Goal: Task Accomplishment & Management: Manage account settings

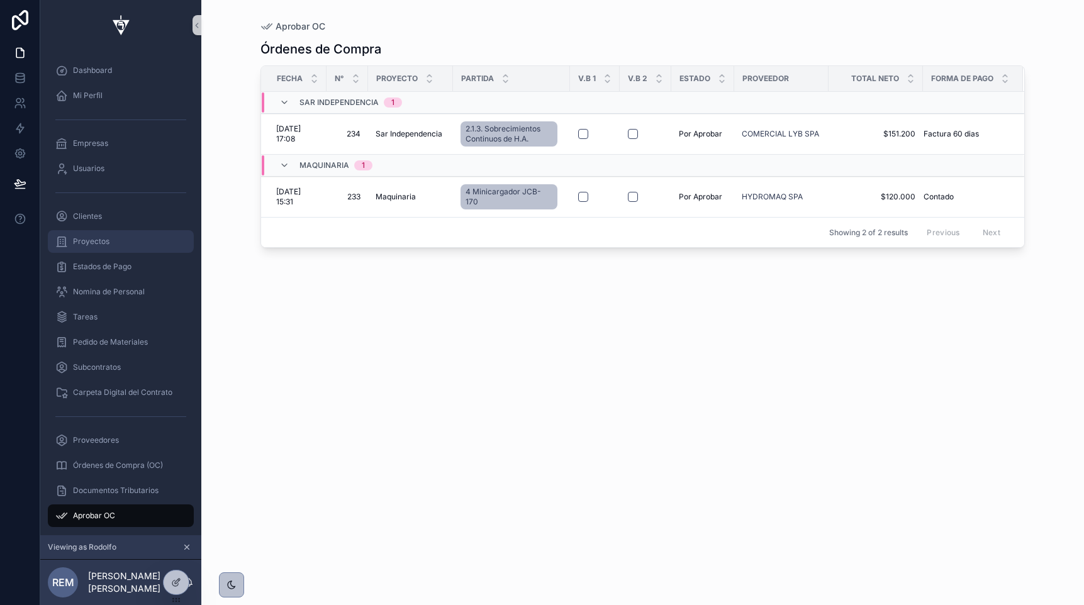
click at [94, 237] on span "Proyectos" at bounding box center [91, 242] width 36 height 10
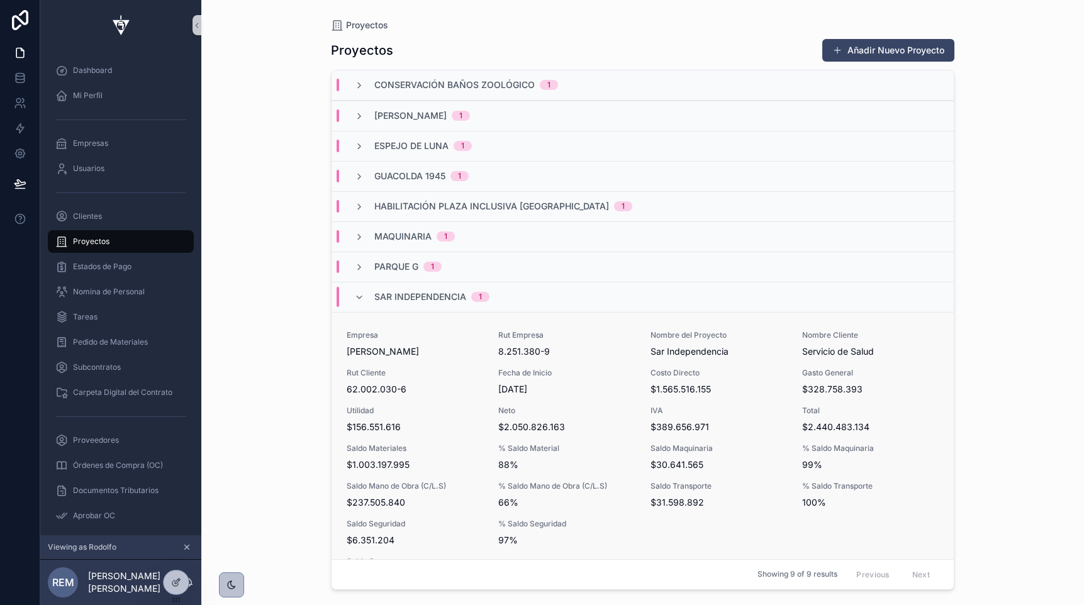
click at [394, 360] on div "Empresa Rodolfo Espina Santander Rut Empresa 8.251.380-9 Nombre del Proyecto Sa…" at bounding box center [643, 476] width 592 height 292
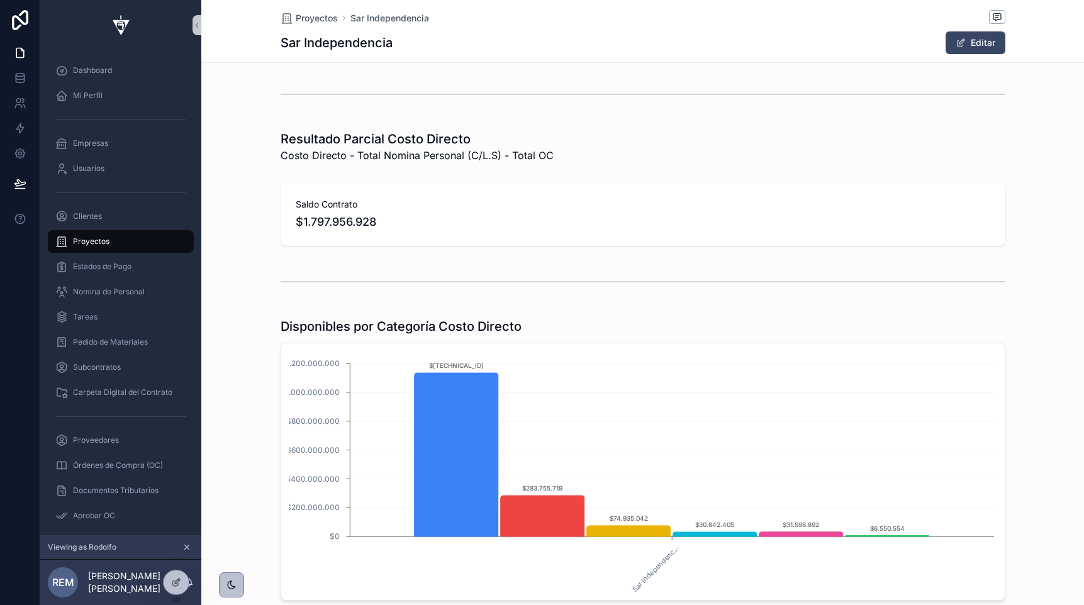
scroll to position [638, 0]
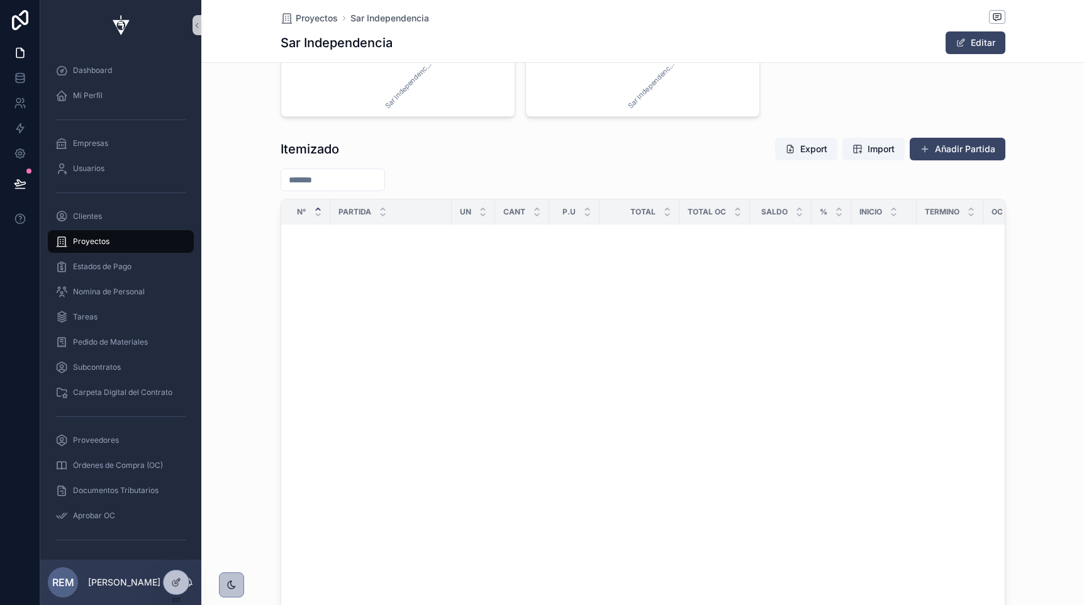
scroll to position [3475, 0]
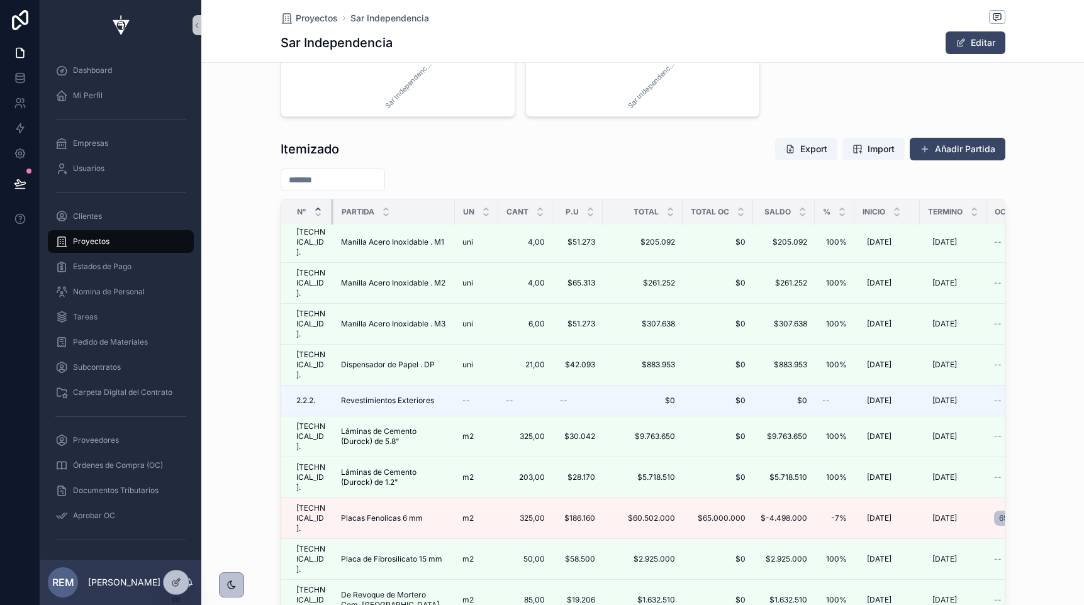
drag, startPoint x: 328, startPoint y: 214, endPoint x: 336, endPoint y: 216, distance: 8.6
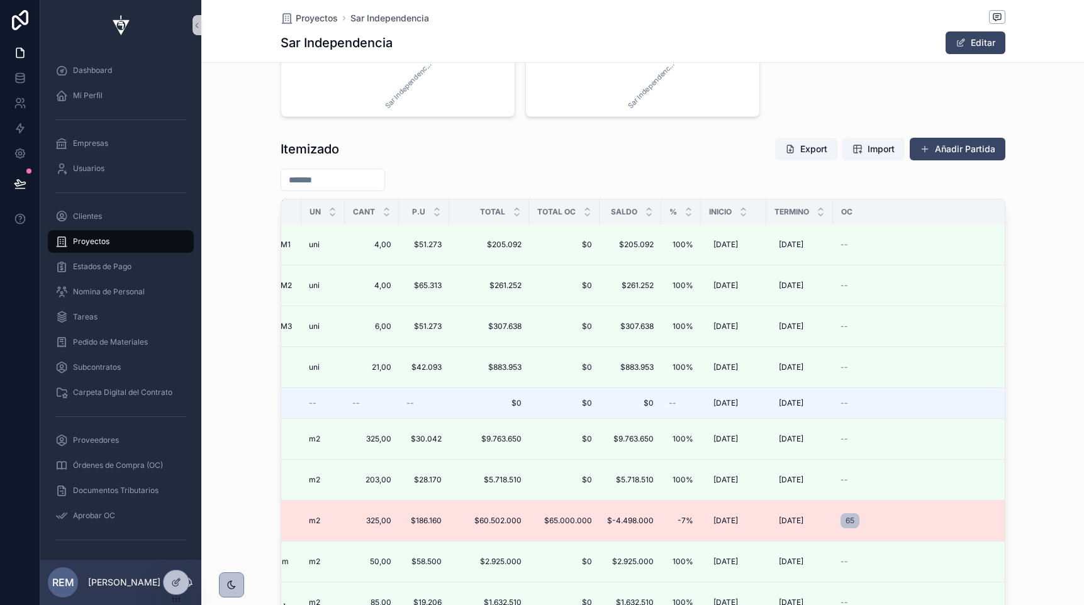
scroll to position [3472, 310]
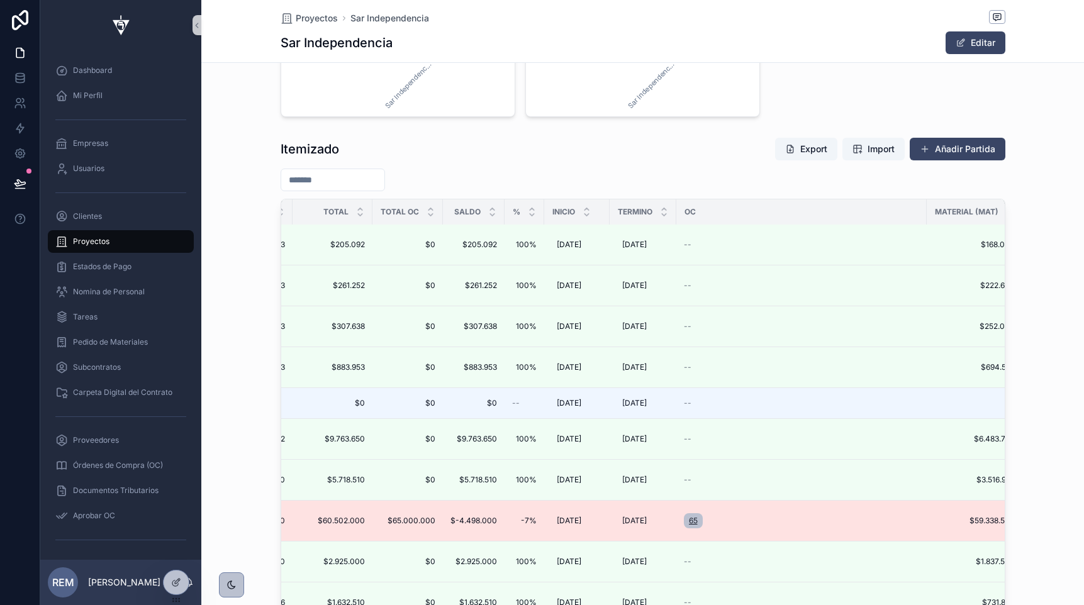
click at [693, 516] on span "65" at bounding box center [693, 521] width 9 height 10
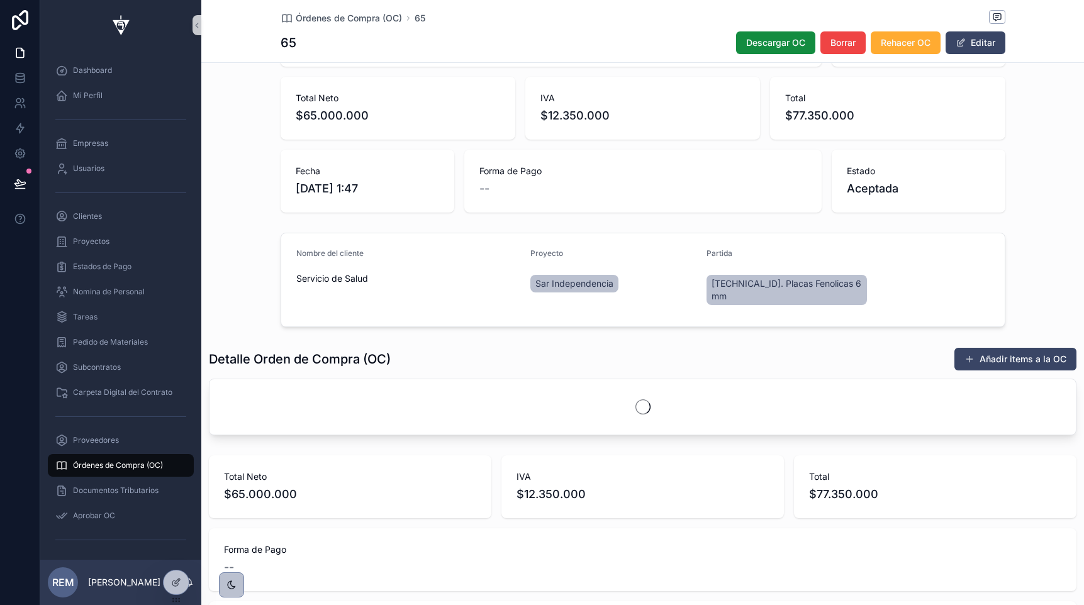
scroll to position [288, 0]
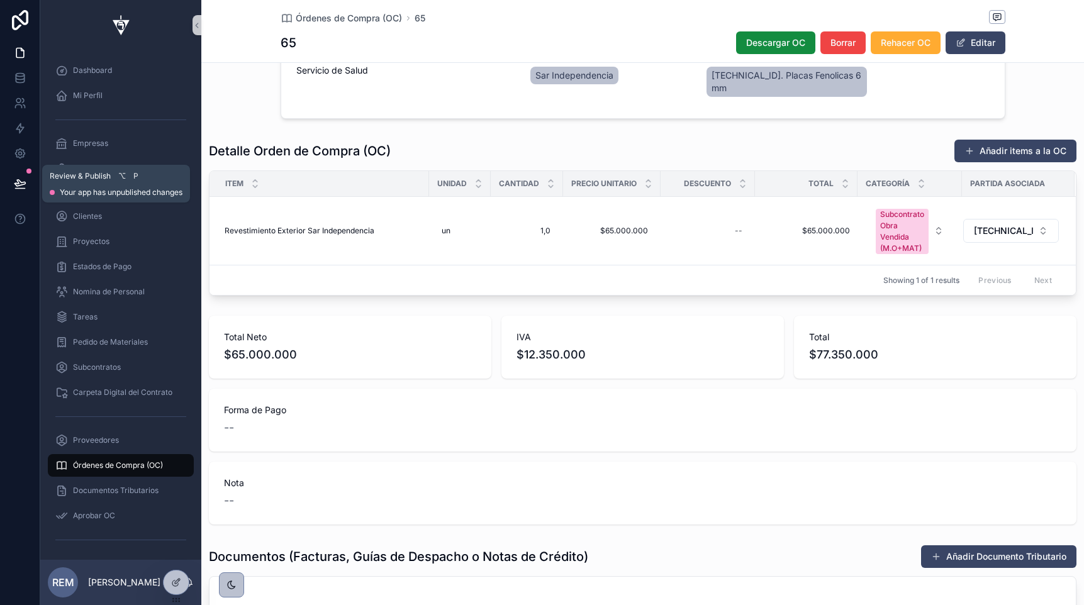
click at [23, 183] on icon at bounding box center [20, 183] width 13 height 13
click at [107, 239] on span "Proyectos" at bounding box center [91, 242] width 36 height 10
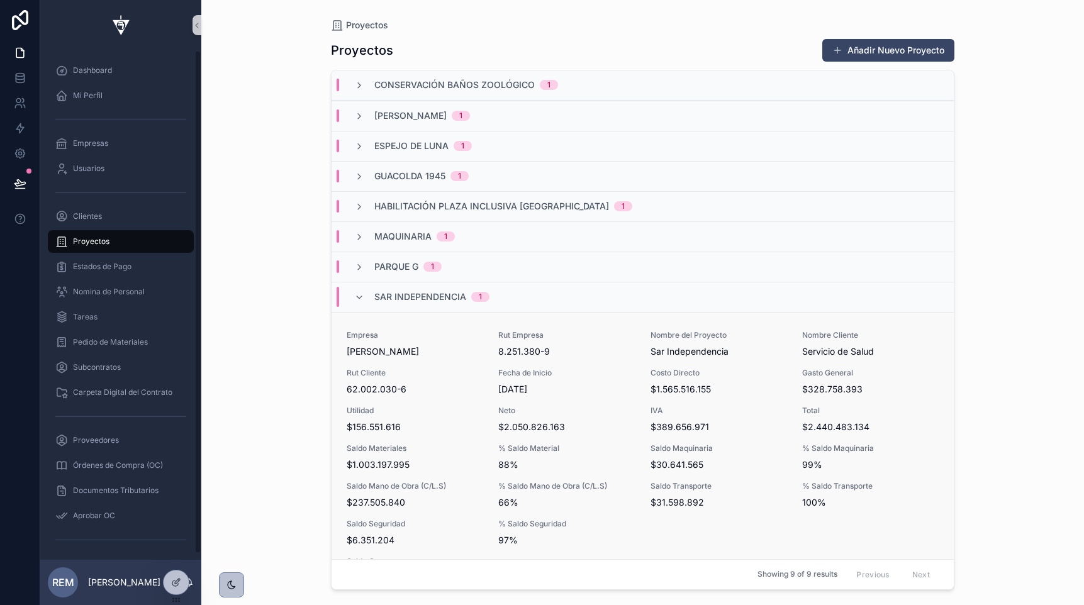
click at [423, 389] on span "62.002.030-6" at bounding box center [415, 389] width 137 height 13
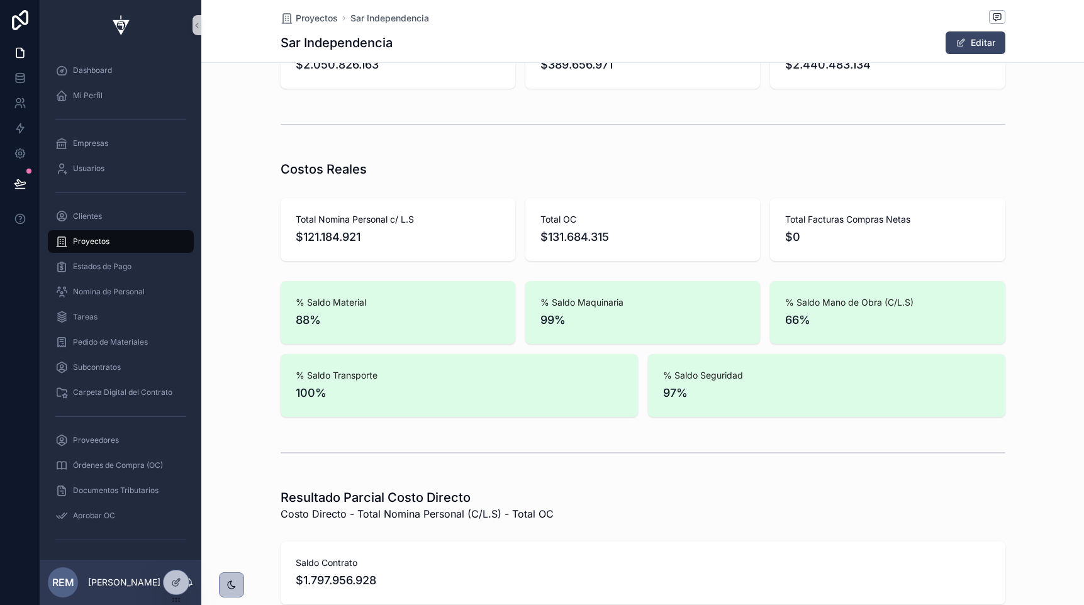
scroll to position [859, 0]
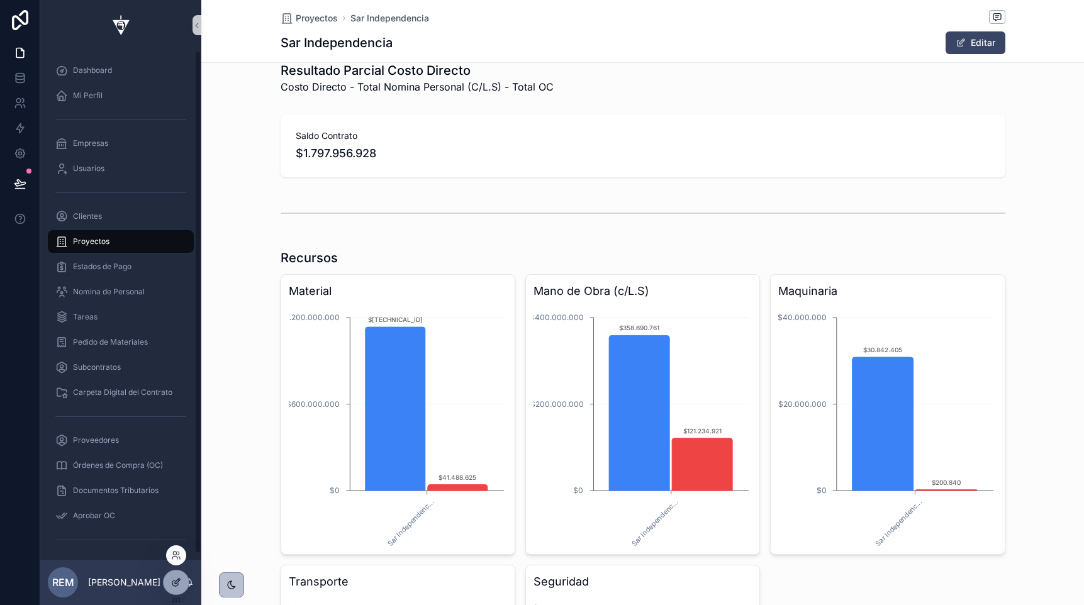
click at [182, 582] on div at bounding box center [176, 583] width 25 height 24
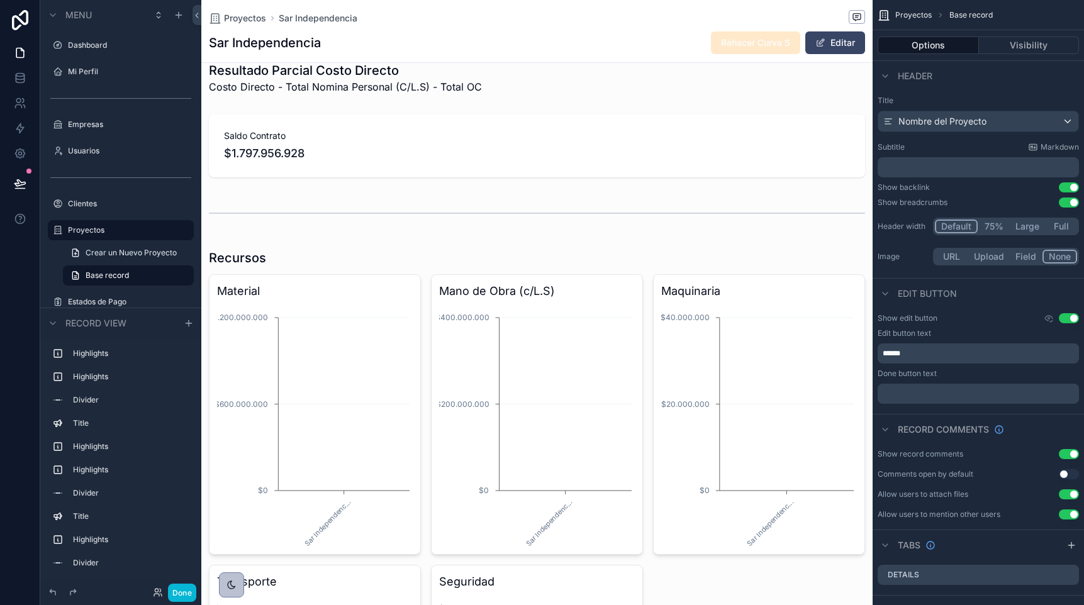
click at [517, 249] on div "scrollable content" at bounding box center [536, 547] width 671 height 606
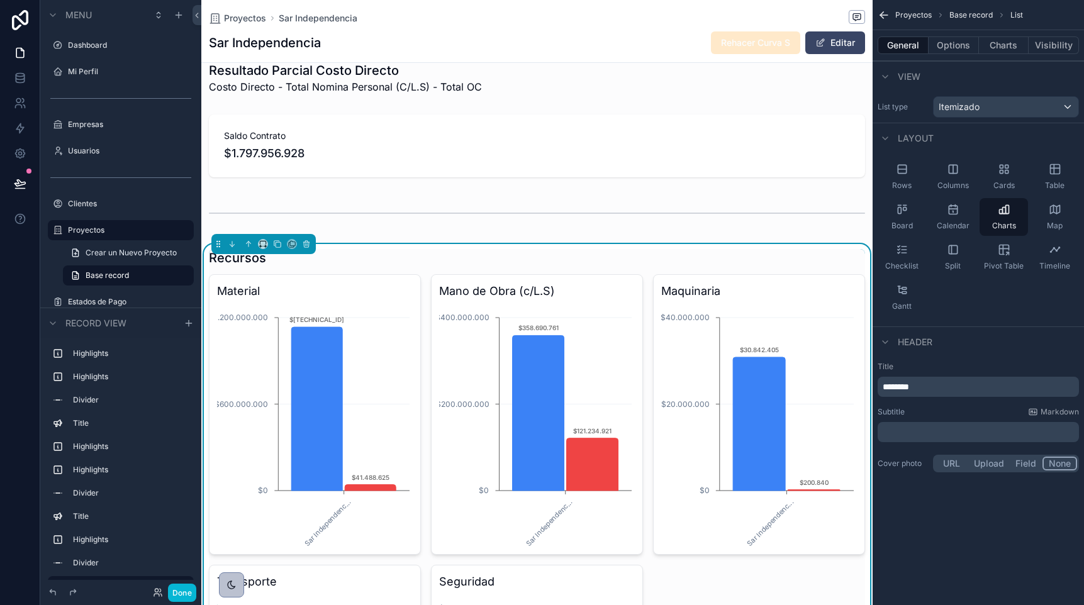
scroll to position [0, 655]
click at [996, 45] on button "Charts" at bounding box center [1004, 45] width 50 height 18
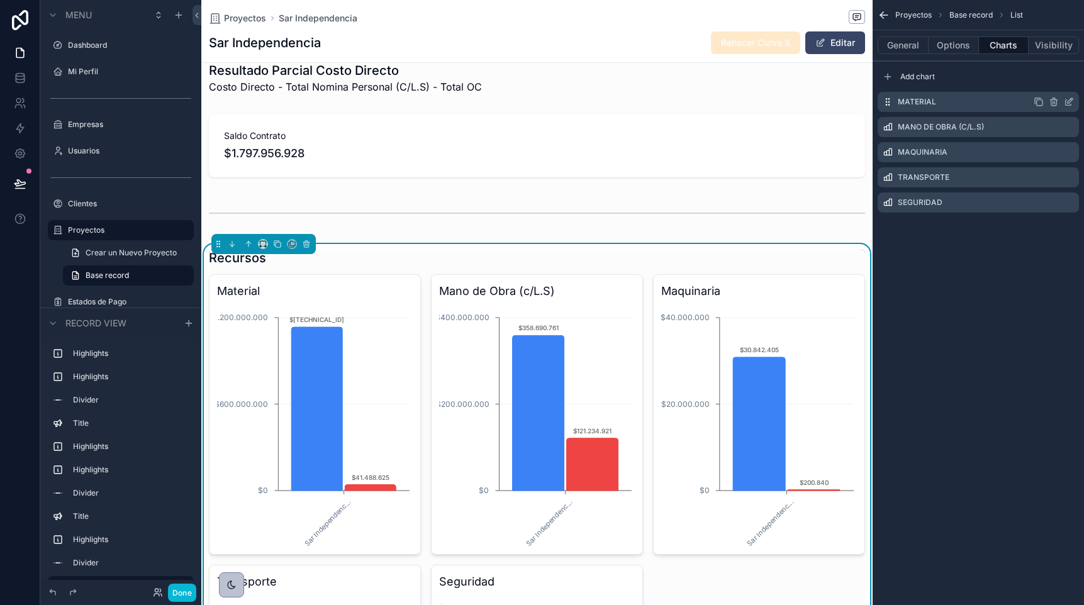
click at [1073, 101] on icon "scrollable content" at bounding box center [1069, 102] width 10 height 10
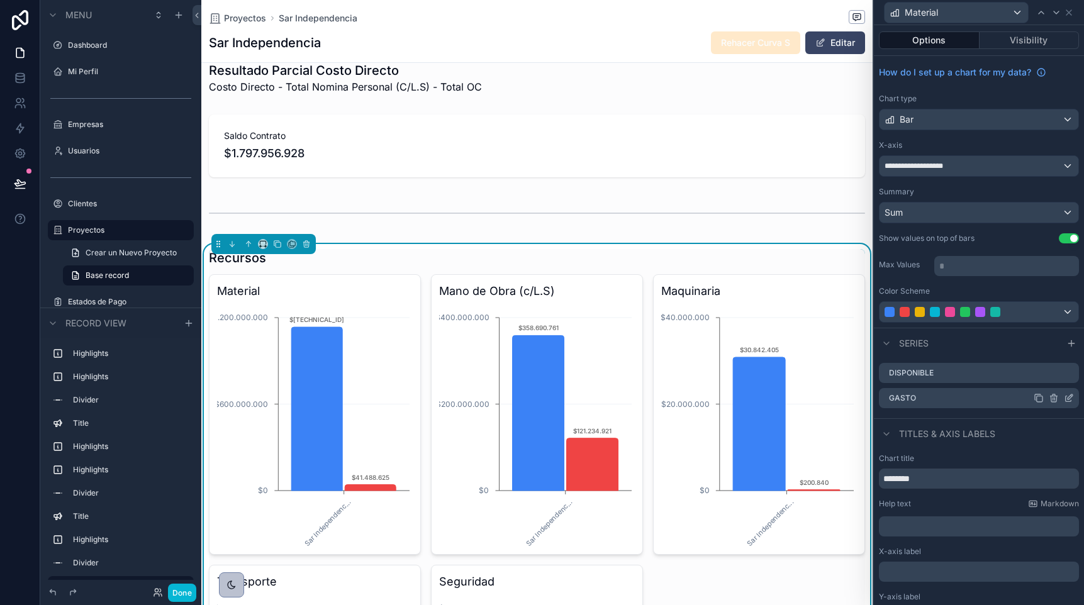
click at [1070, 398] on icon at bounding box center [1069, 398] width 10 height 10
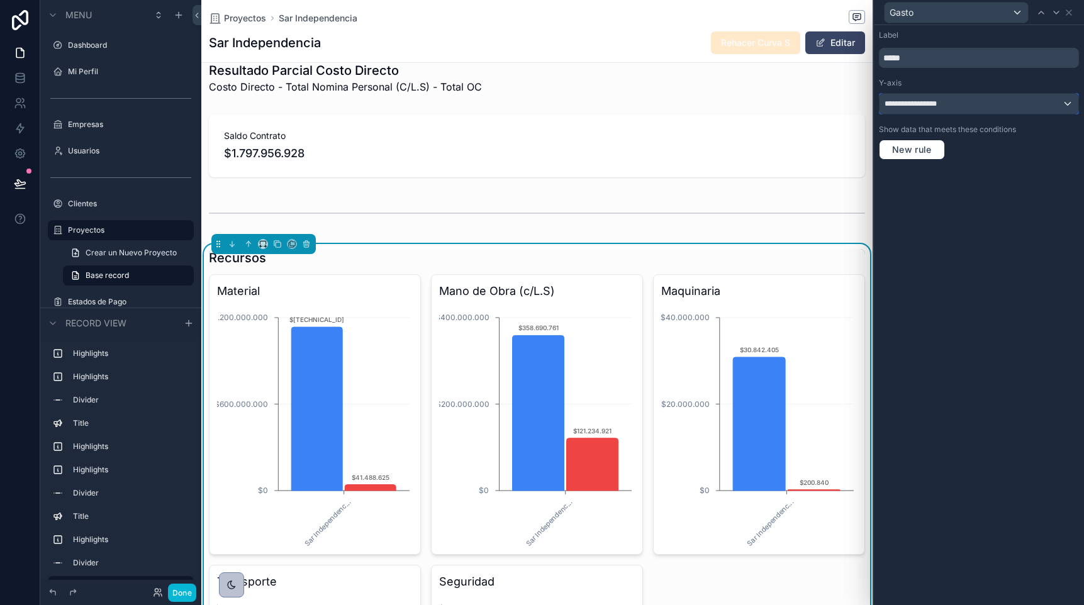
click at [918, 106] on span "**********" at bounding box center [916, 104] width 62 height 10
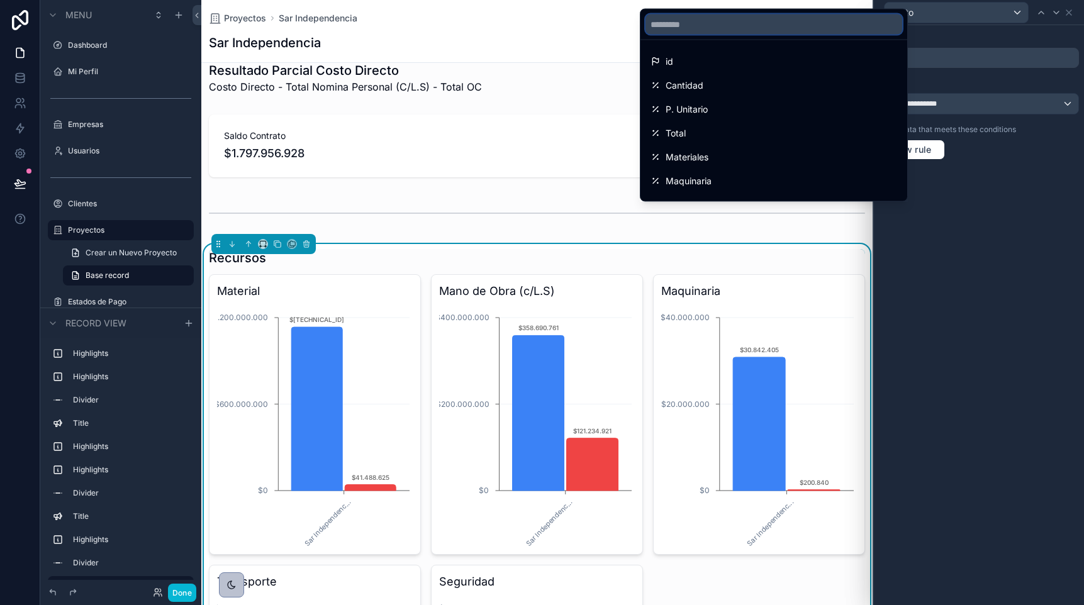
click at [746, 21] on input "text" at bounding box center [773, 24] width 257 height 20
click at [1034, 296] on div at bounding box center [979, 302] width 210 height 605
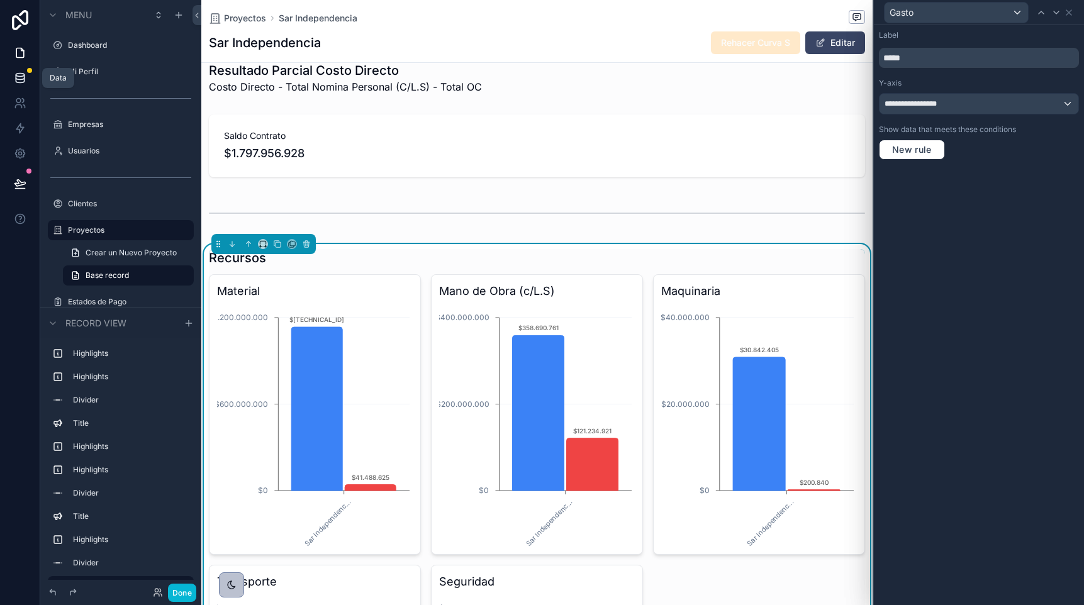
click at [23, 77] on icon at bounding box center [20, 78] width 13 height 13
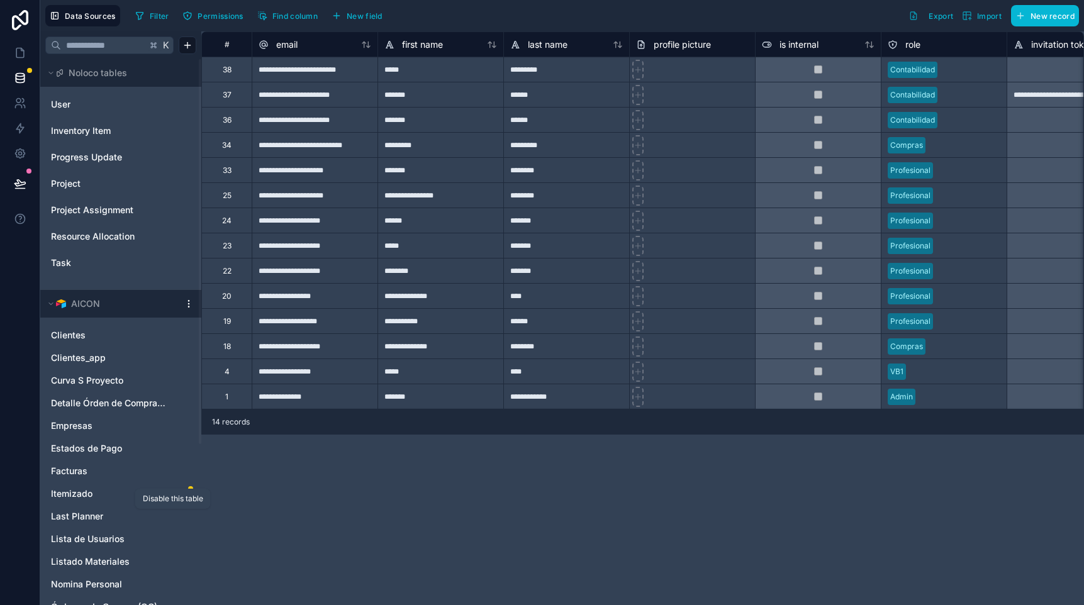
click at [135, 499] on div "Disable this table" at bounding box center [172, 499] width 75 height 20
click at [95, 495] on link "Itemizado" at bounding box center [108, 494] width 115 height 13
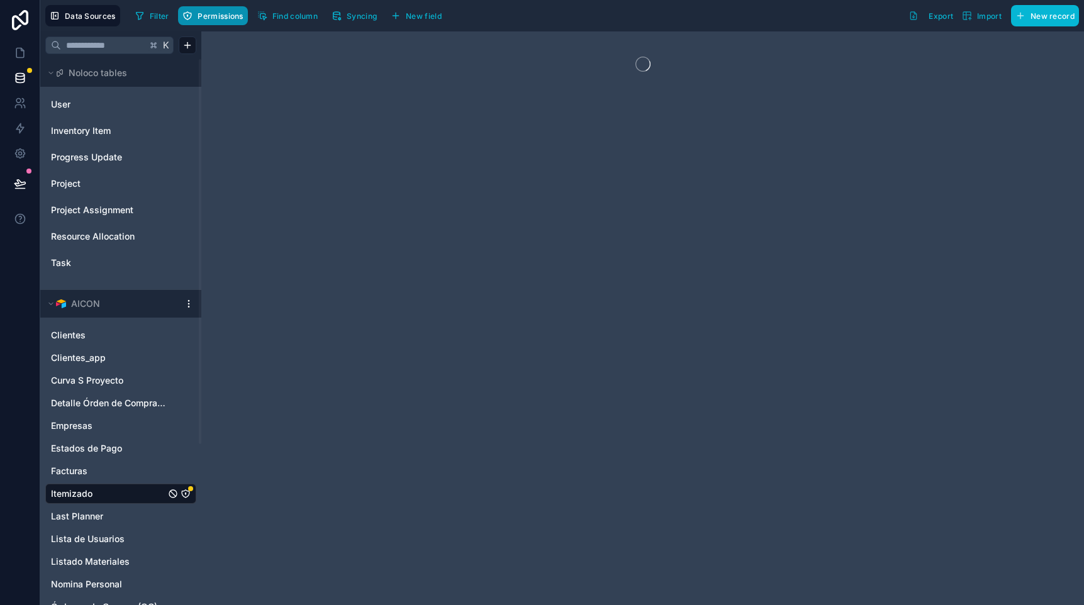
click at [208, 18] on span "Permissions" at bounding box center [220, 15] width 45 height 9
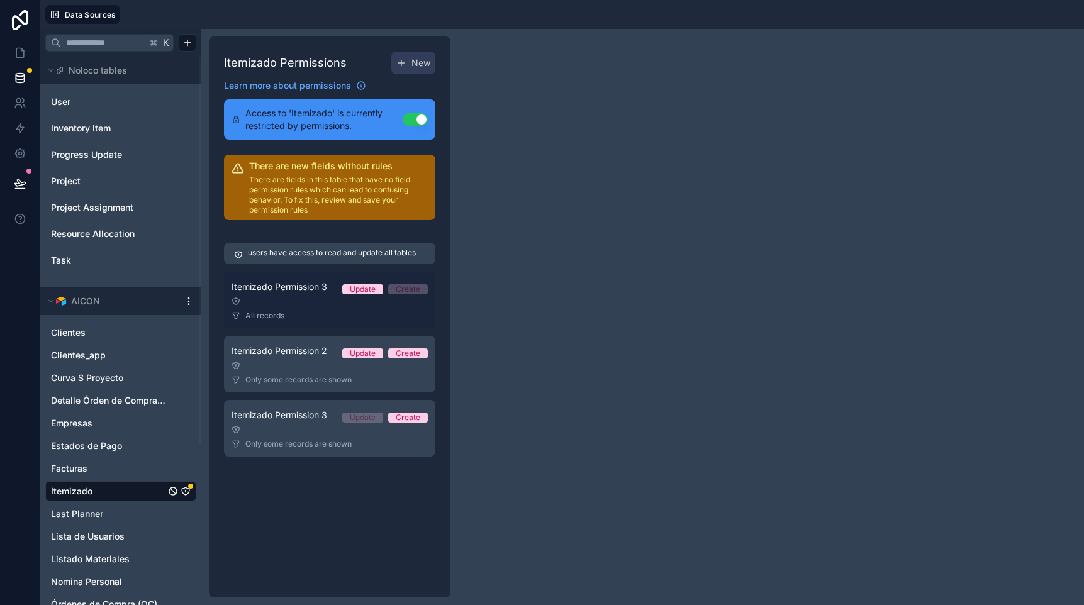
click at [305, 300] on link "Itemizado Permission 3 Update Create All records" at bounding box center [329, 300] width 211 height 57
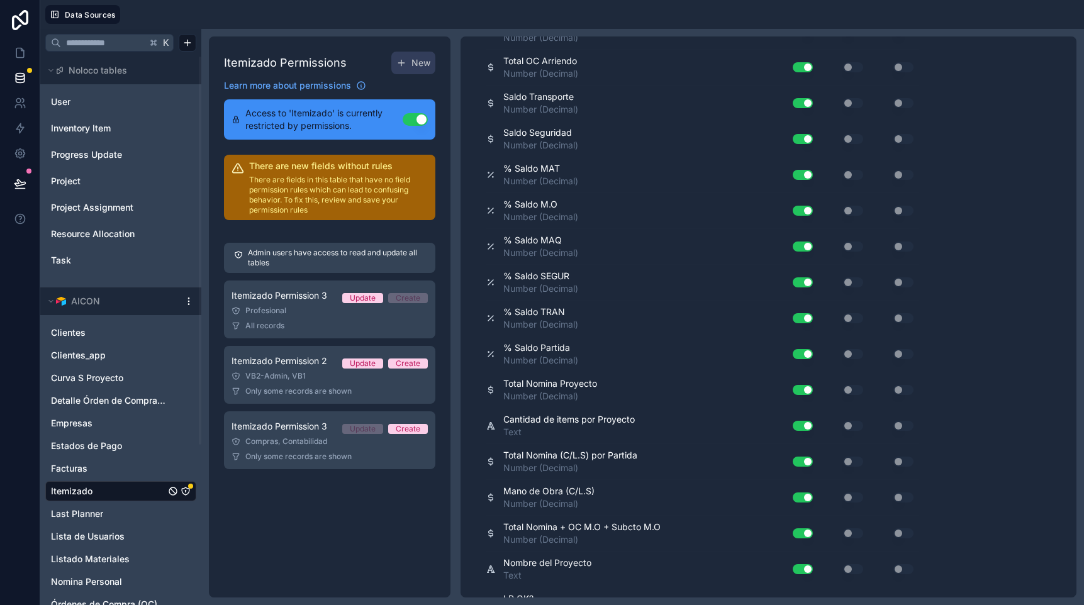
scroll to position [2272, 0]
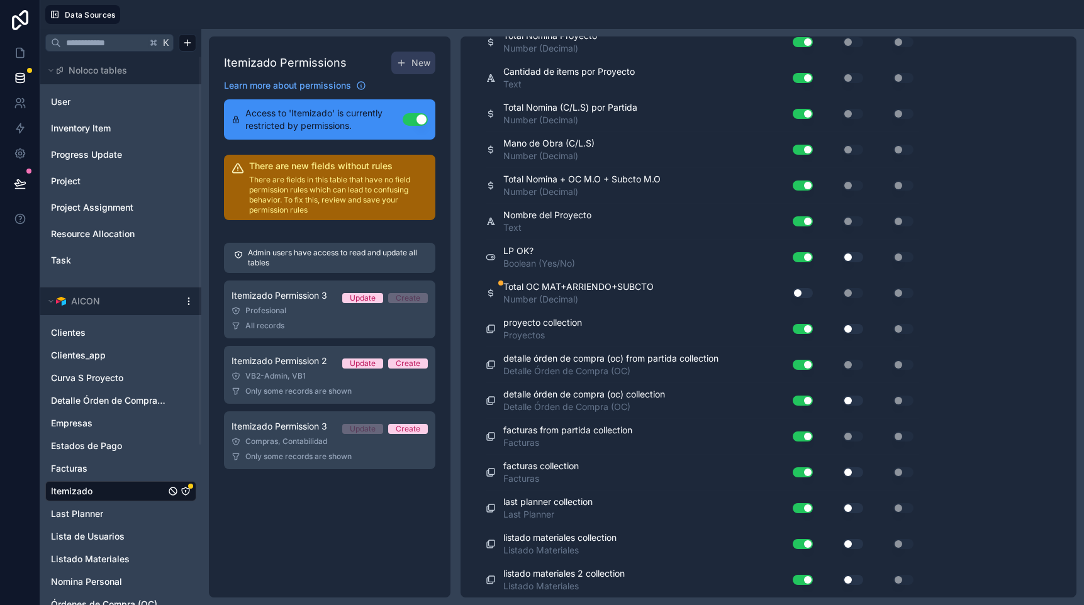
click at [796, 287] on div "Use setting" at bounding box center [798, 293] width 40 height 20
click at [802, 294] on button "Use setting" at bounding box center [803, 293] width 20 height 10
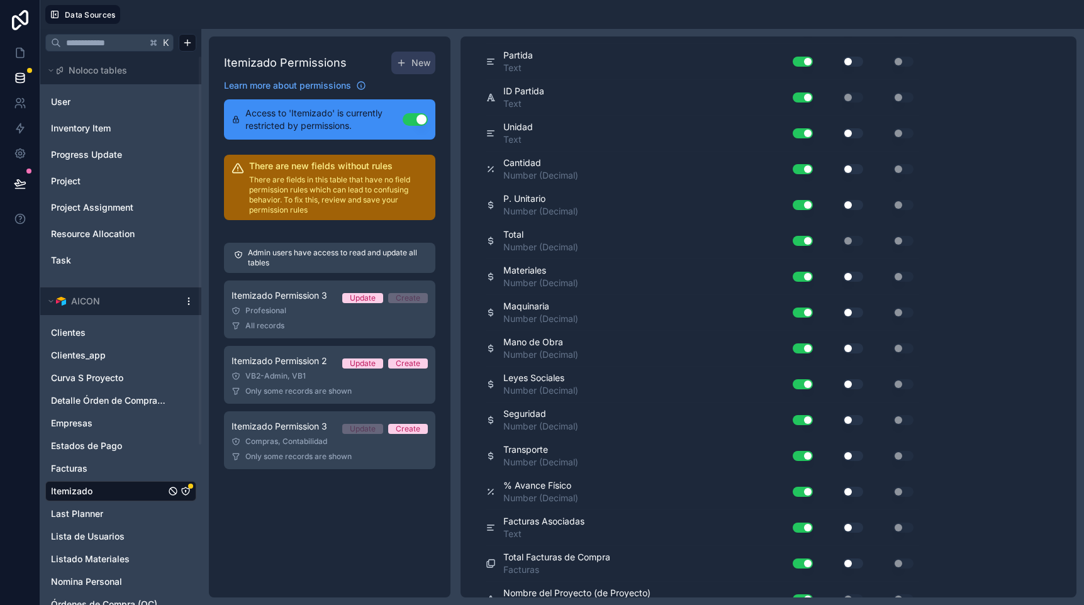
scroll to position [0, 0]
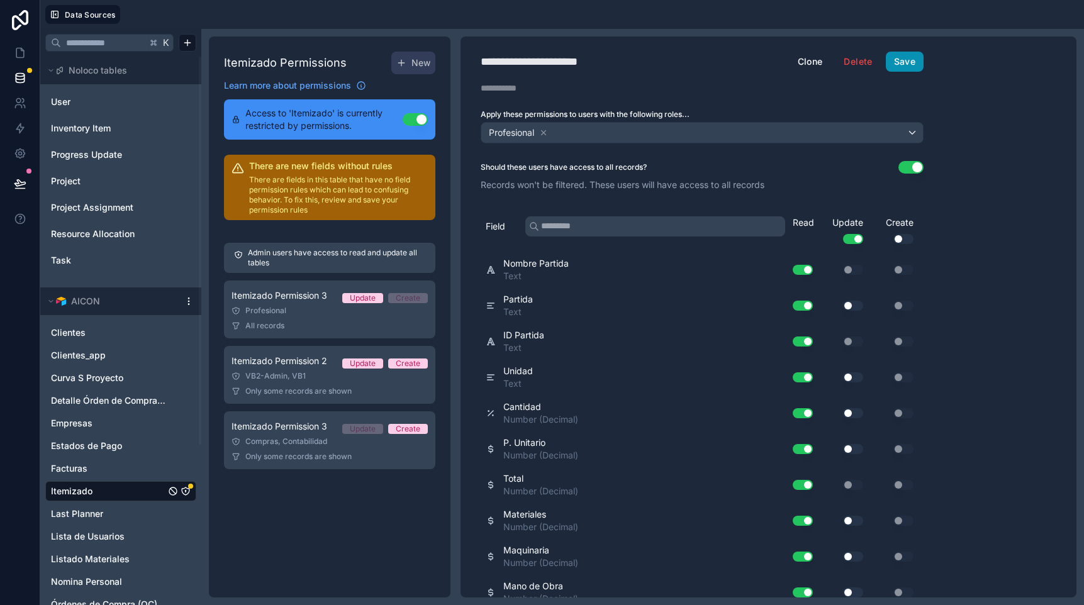
click at [898, 64] on button "Save" at bounding box center [905, 62] width 38 height 20
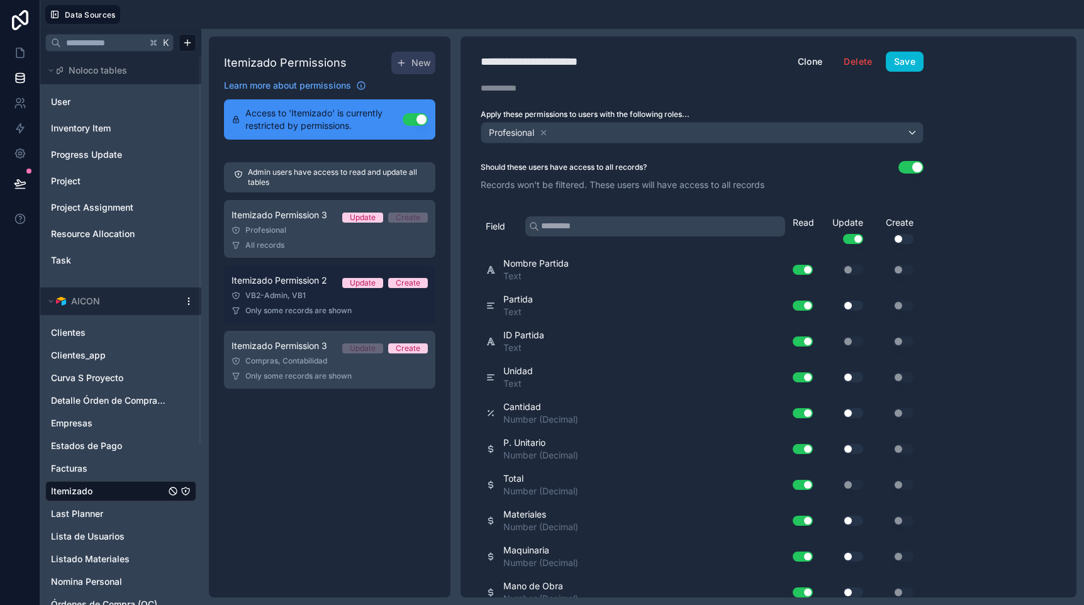
click at [303, 299] on div "VB2-Admin, VB1" at bounding box center [330, 296] width 196 height 10
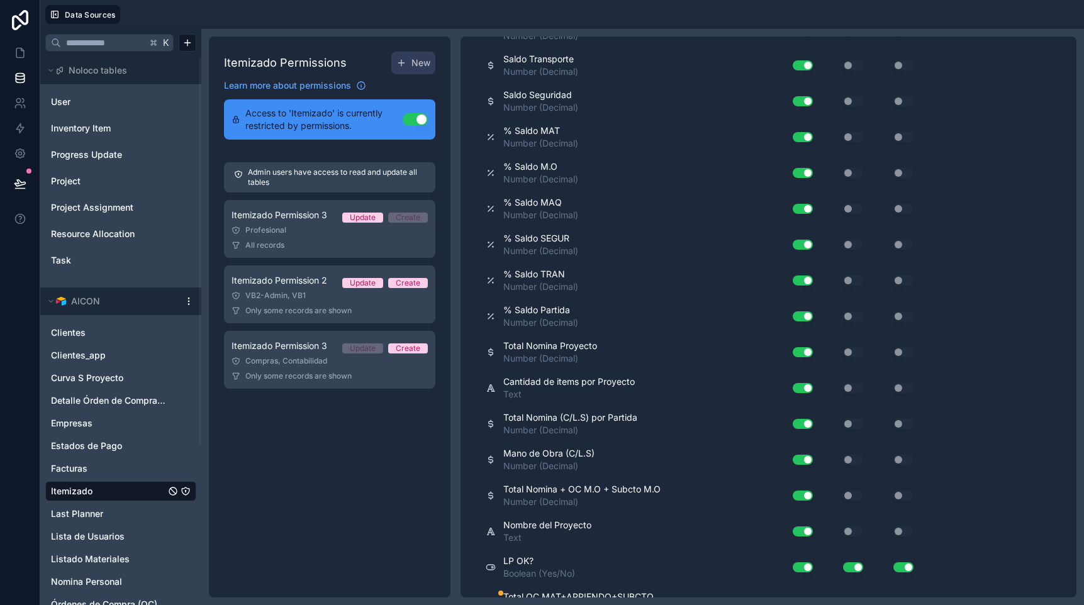
scroll to position [2386, 0]
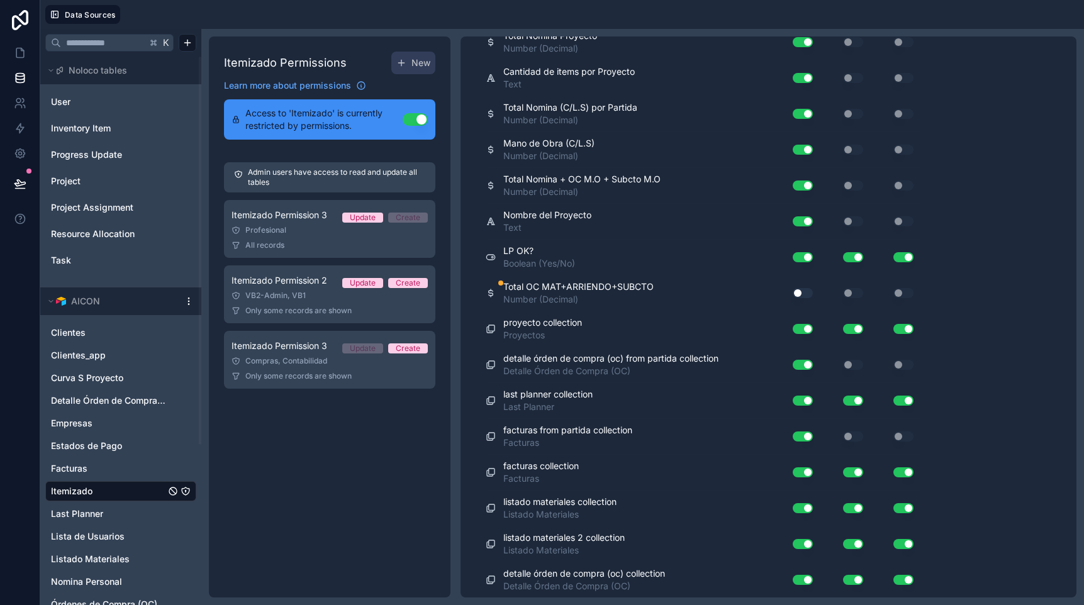
click at [803, 291] on button "Use setting" at bounding box center [803, 293] width 20 height 10
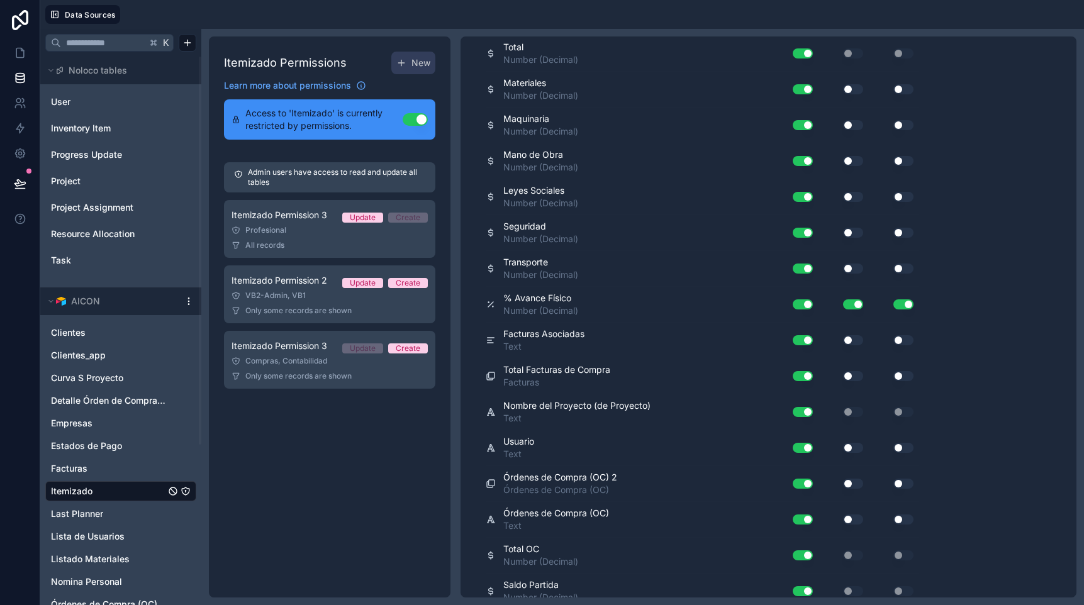
scroll to position [0, 0]
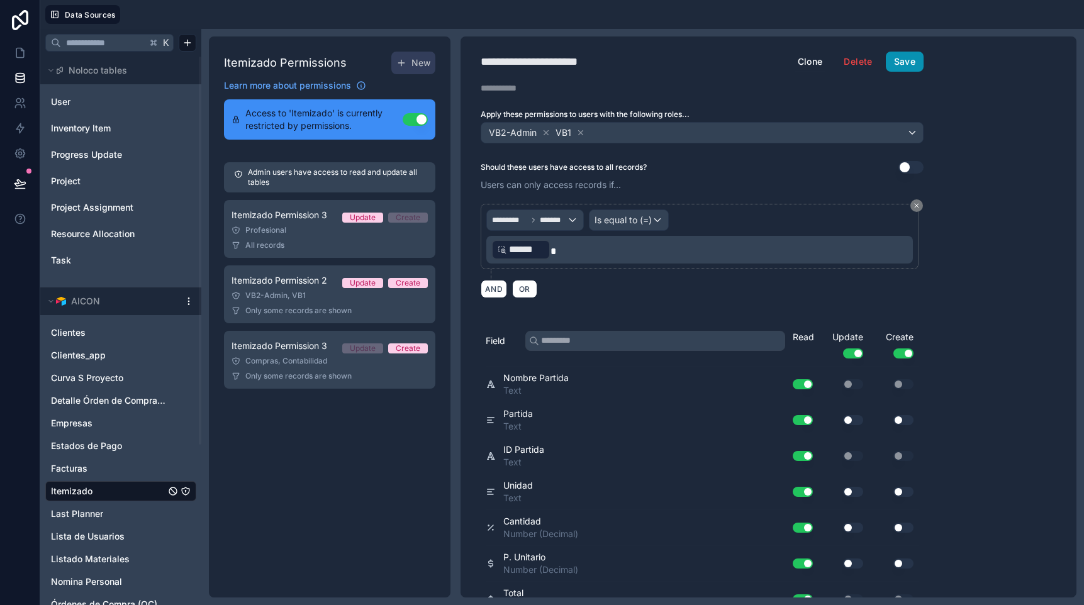
click at [908, 63] on button "Save" at bounding box center [905, 62] width 38 height 20
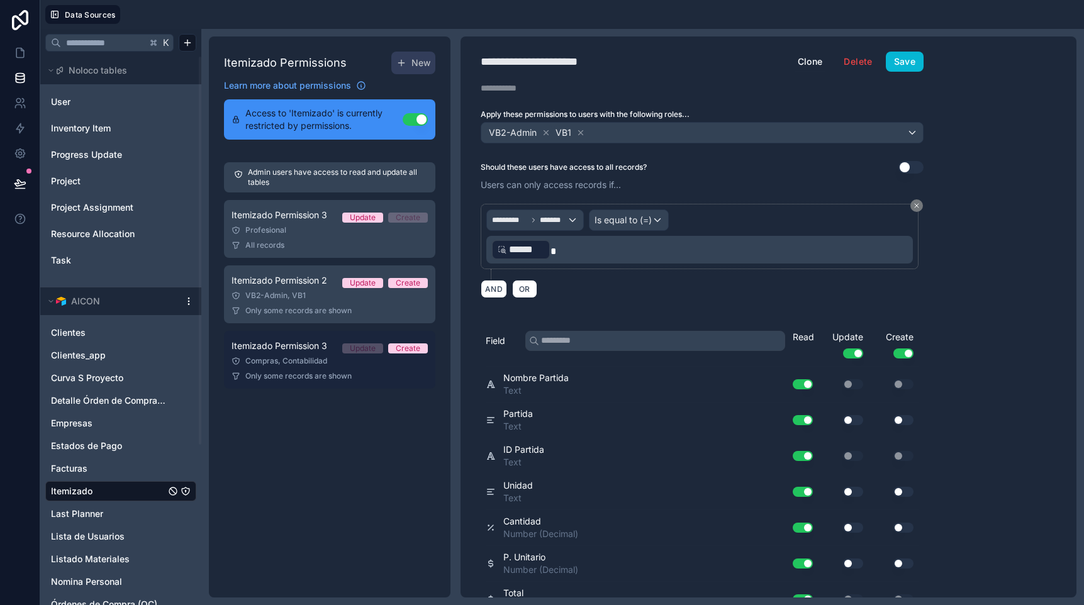
click at [293, 358] on div "Compras, Contabilidad" at bounding box center [330, 361] width 196 height 10
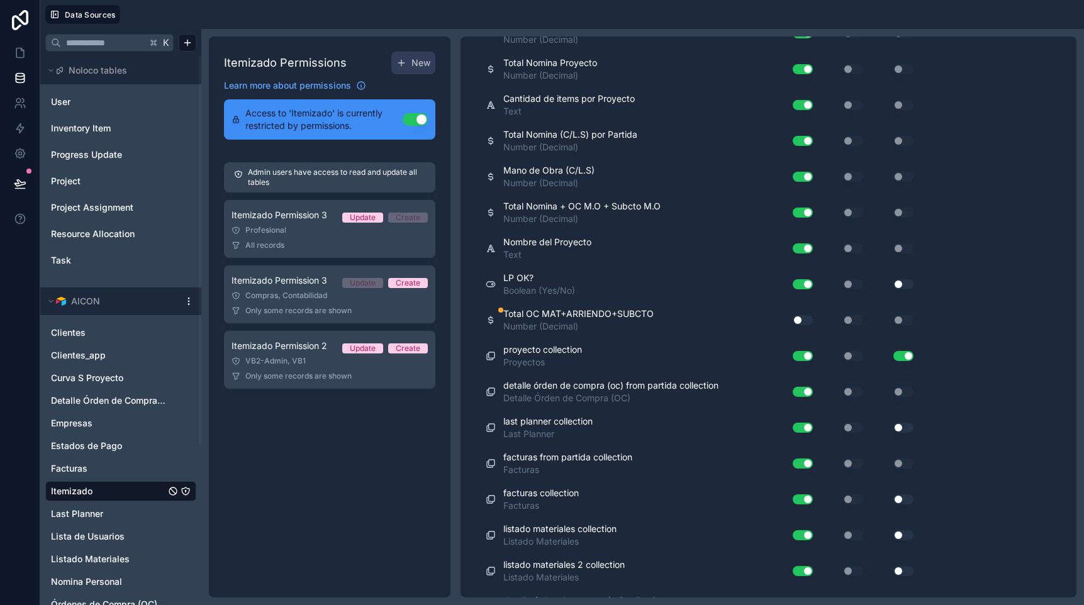
scroll to position [2358, 0]
click at [802, 321] on button "Use setting" at bounding box center [803, 321] width 20 height 10
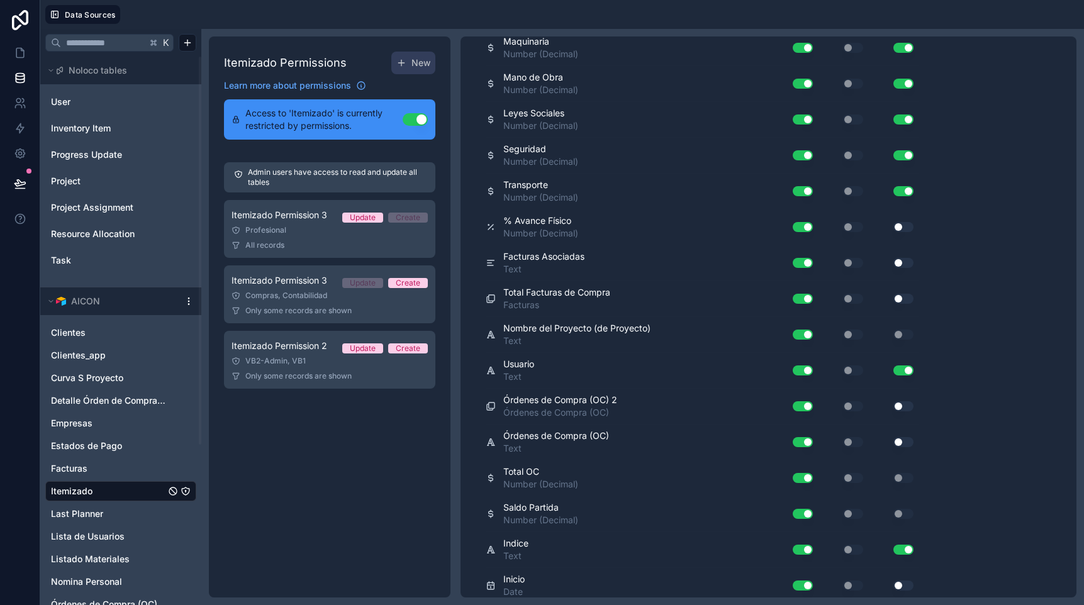
scroll to position [0, 0]
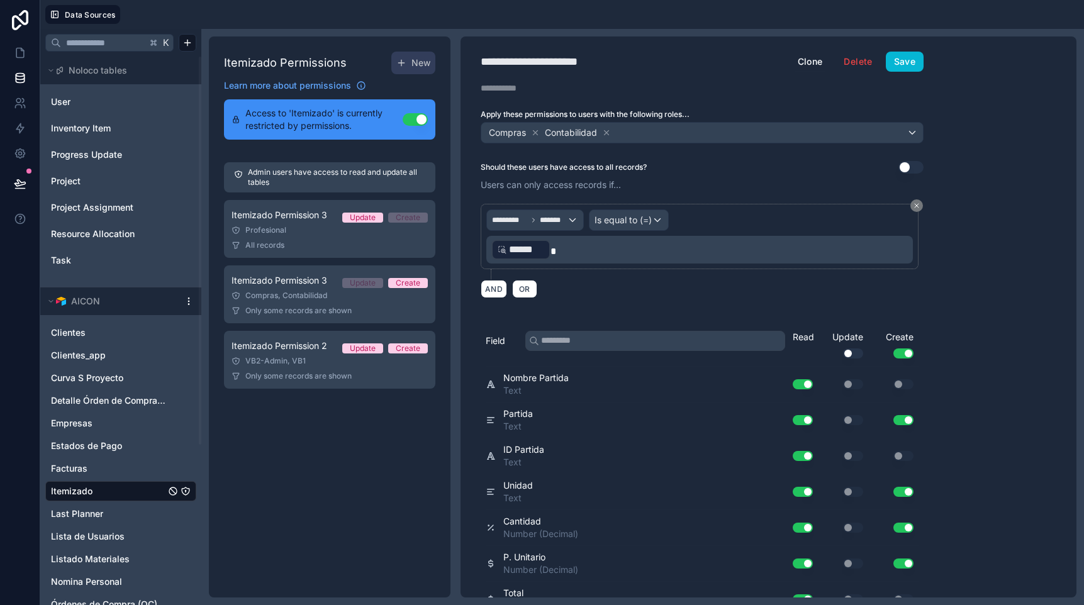
click at [903, 73] on div "**********" at bounding box center [702, 316] width 483 height 561
click at [902, 65] on button "Save" at bounding box center [905, 62] width 38 height 20
click at [21, 53] on icon at bounding box center [20, 53] width 13 height 13
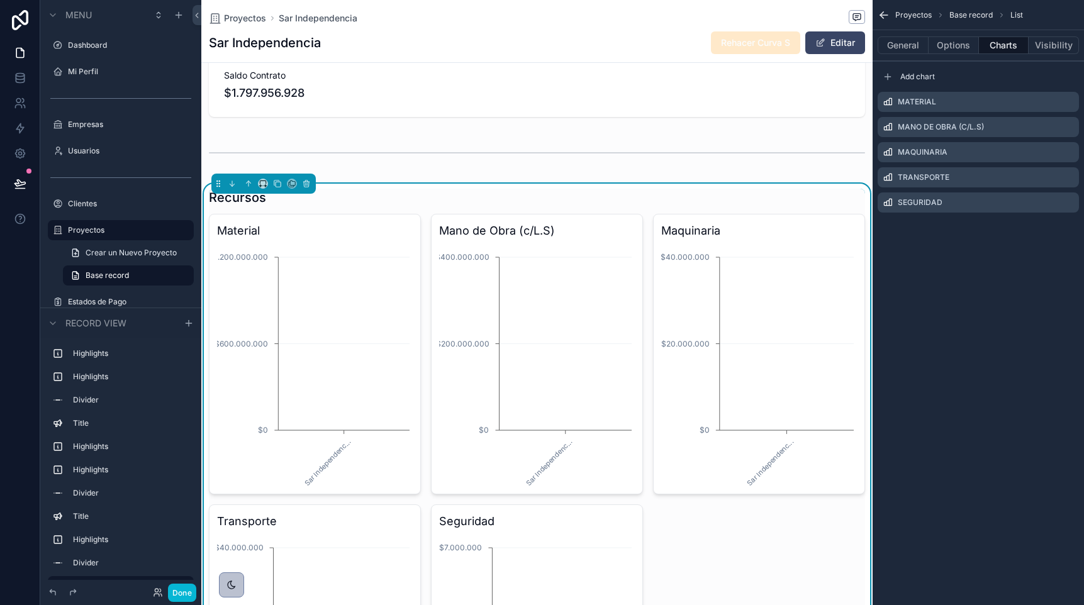
scroll to position [0, 655]
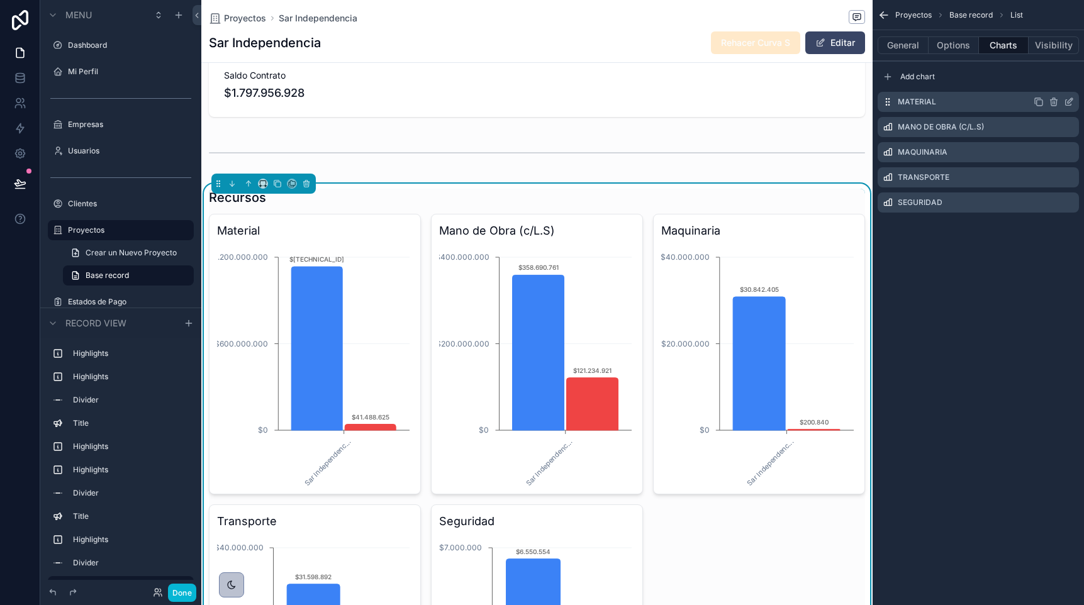
click at [1070, 100] on icon "scrollable content" at bounding box center [1070, 100] width 5 height 5
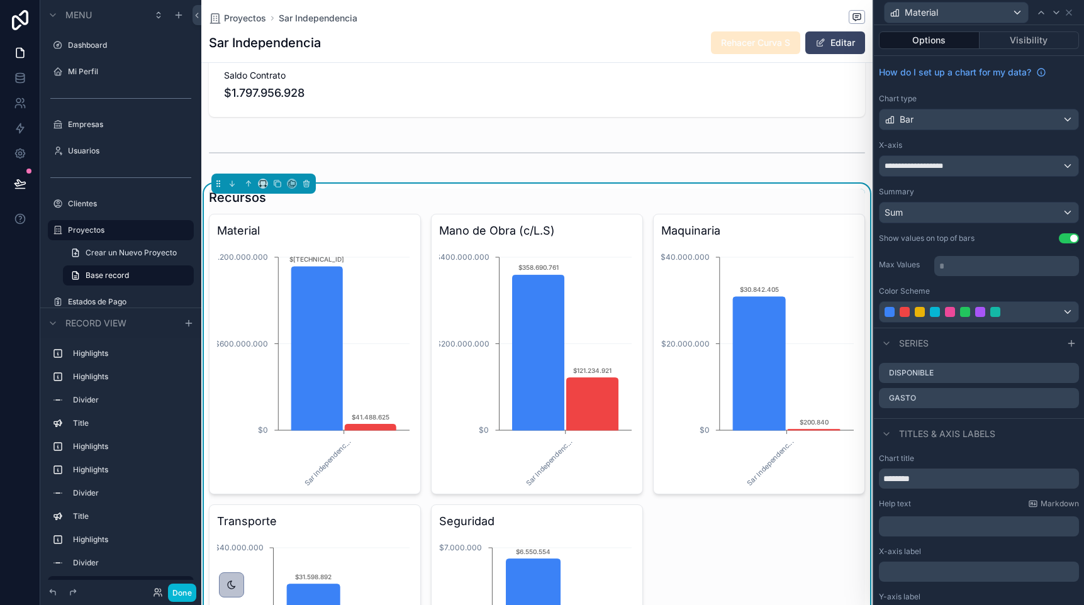
scroll to position [31, 0]
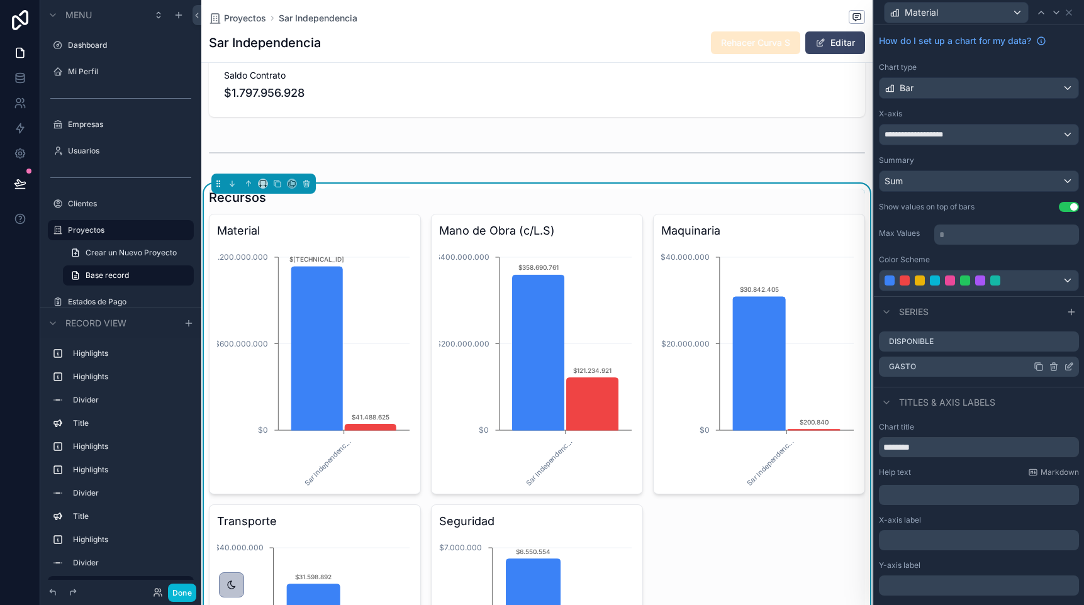
click at [1068, 366] on icon at bounding box center [1069, 367] width 10 height 10
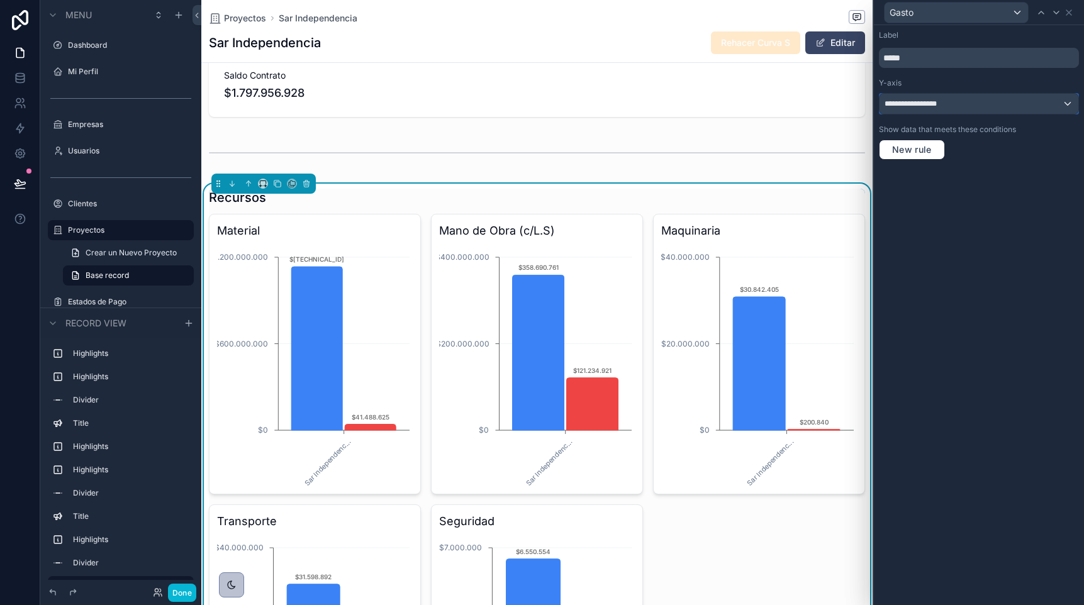
click at [924, 109] on div "**********" at bounding box center [979, 104] width 199 height 20
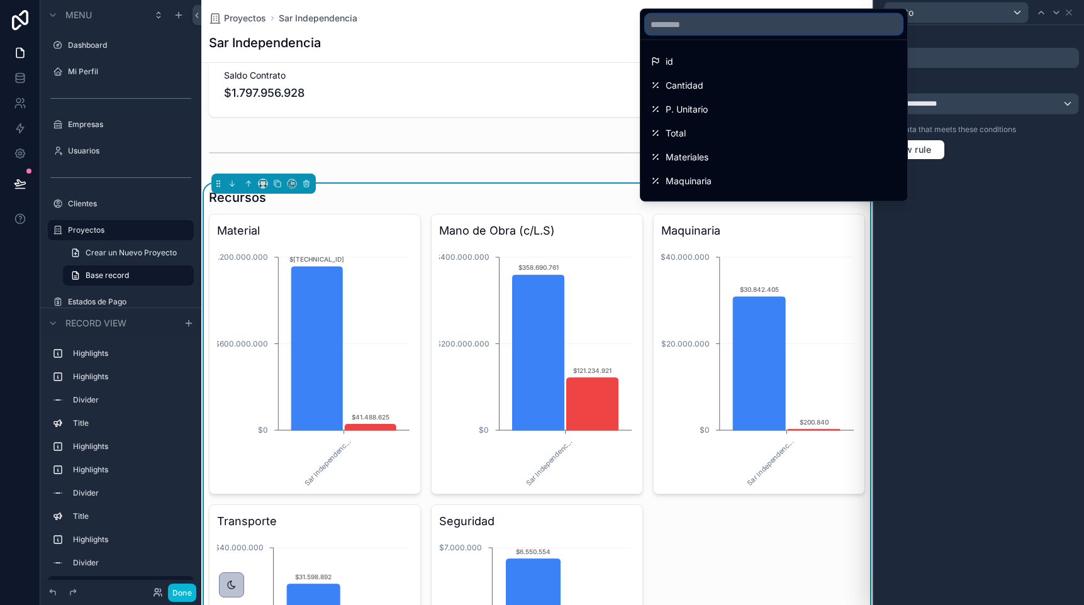
click at [708, 24] on input "text" at bounding box center [773, 24] width 257 height 20
type input "*"
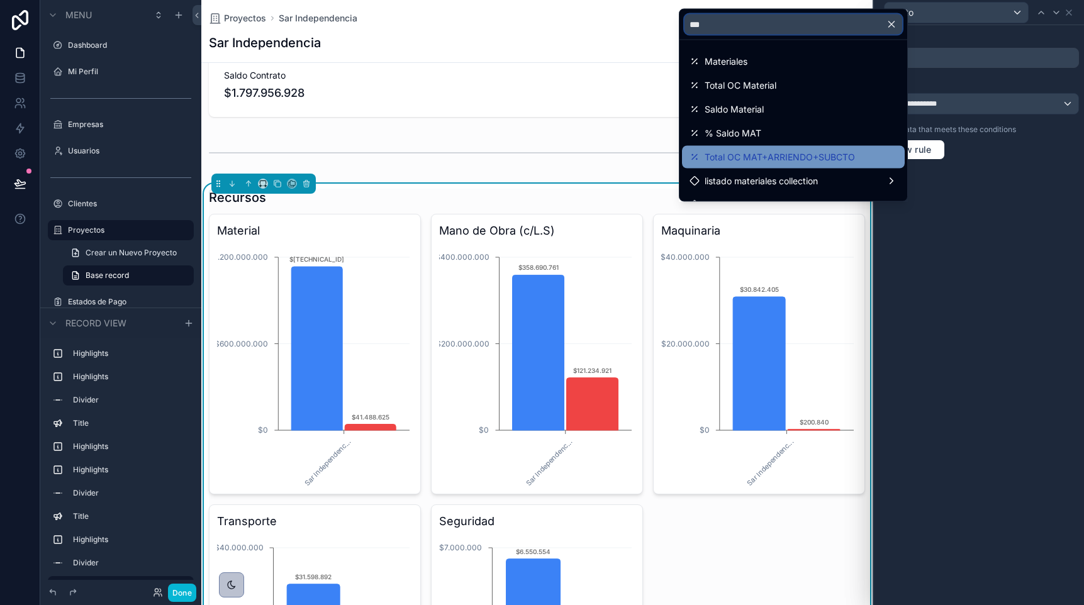
type input "***"
click at [764, 158] on span "Total OC MAT+ARRIENDO+SUBCTO" at bounding box center [780, 157] width 150 height 15
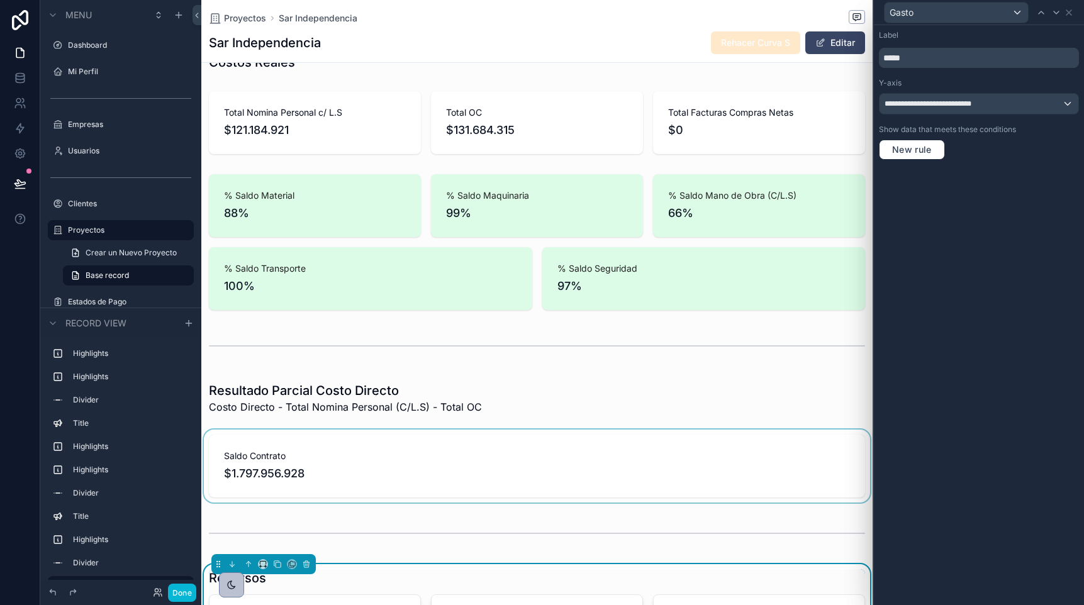
scroll to position [541, 0]
click at [420, 459] on div "scrollable content" at bounding box center [536, 464] width 671 height 73
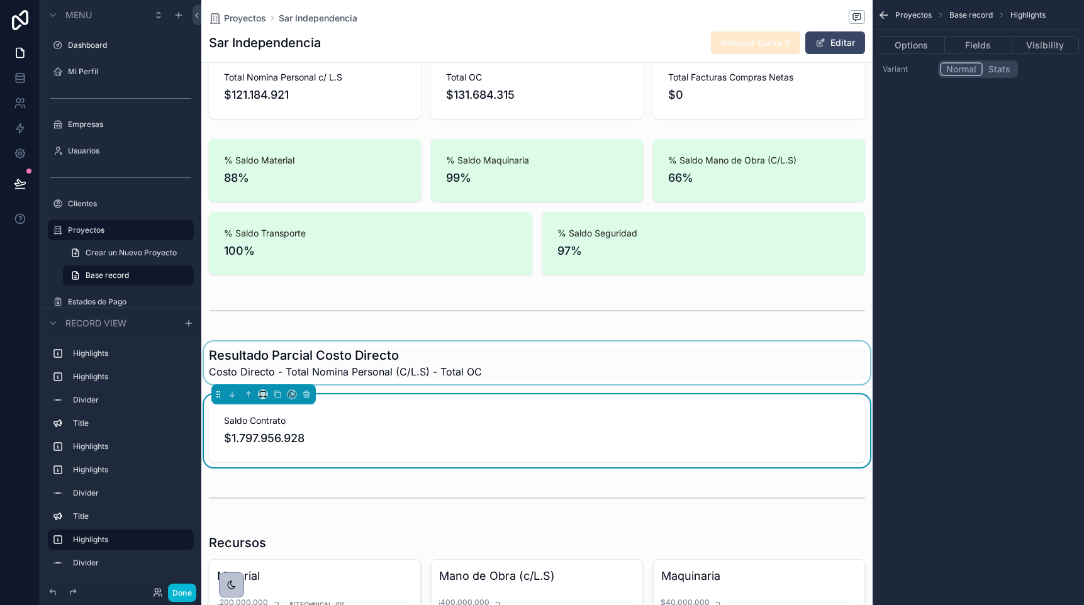
scroll to position [602, 0]
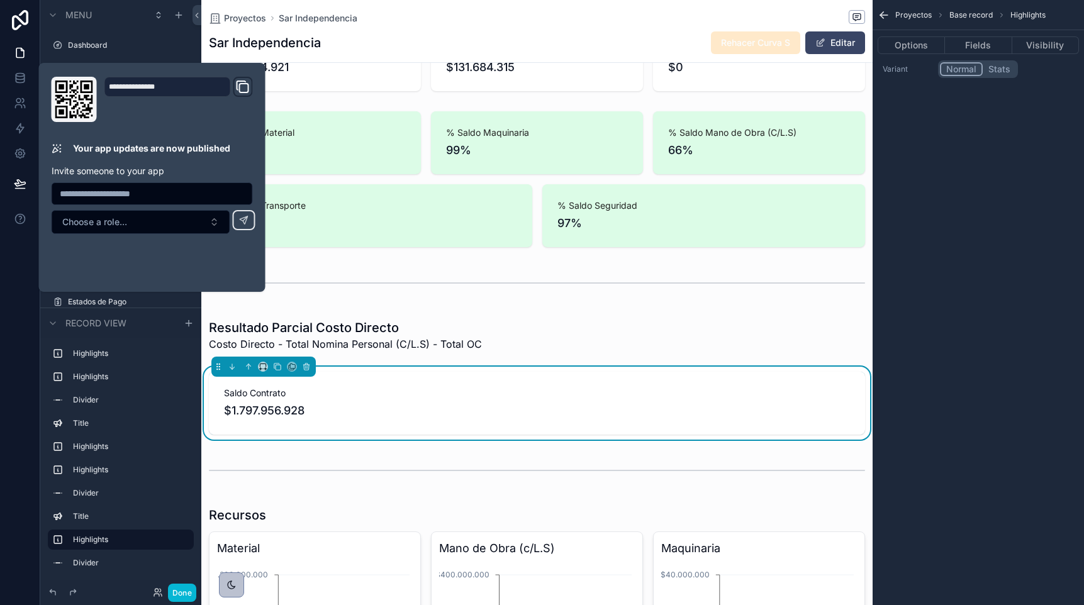
scroll to position [0, 655]
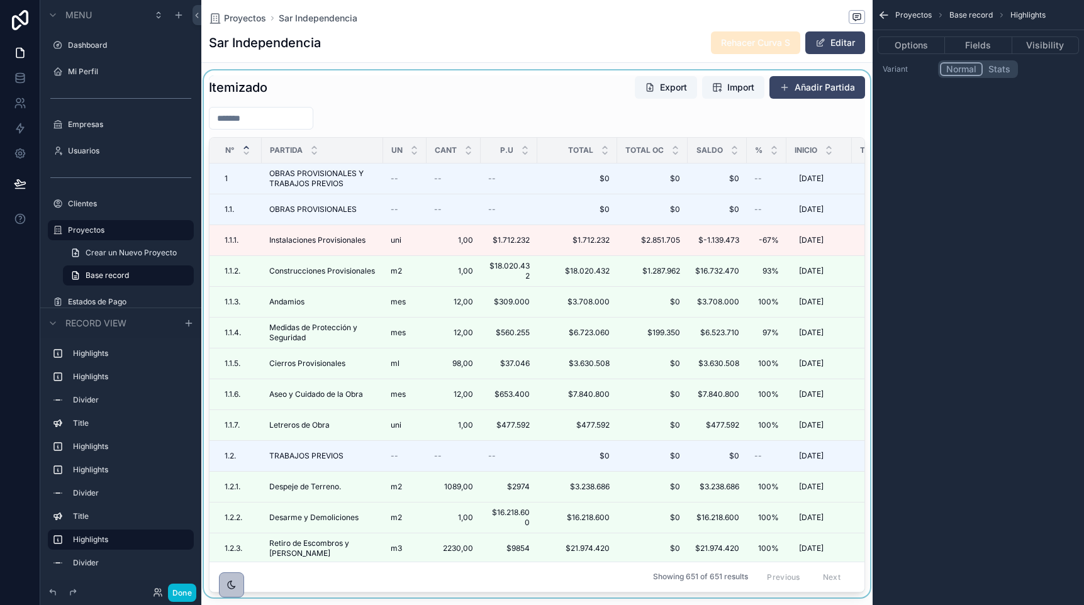
scroll to position [1592, 0]
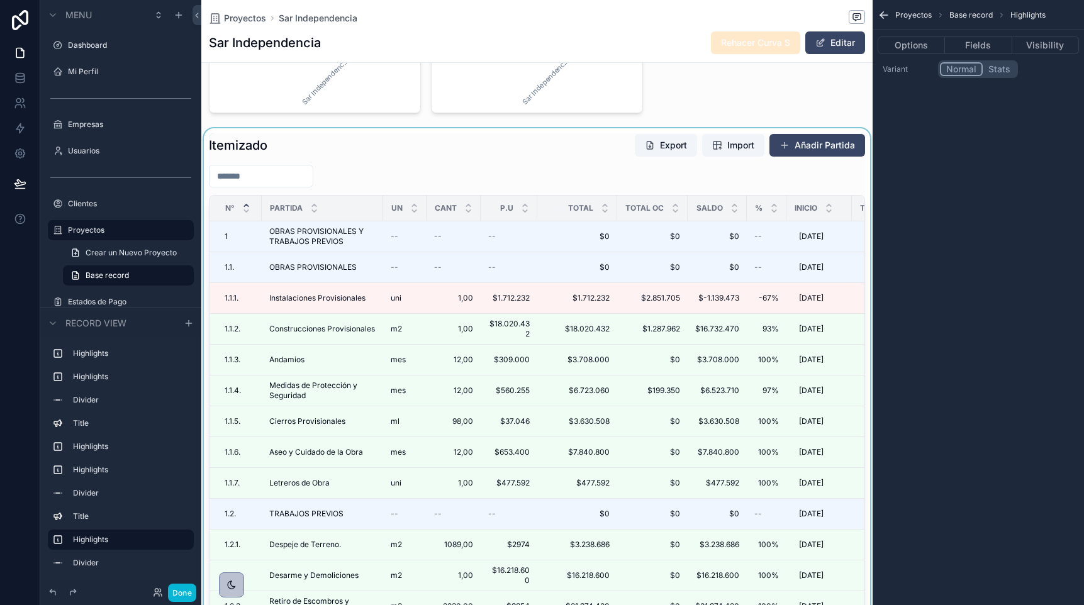
click at [367, 155] on div "scrollable content" at bounding box center [536, 391] width 671 height 527
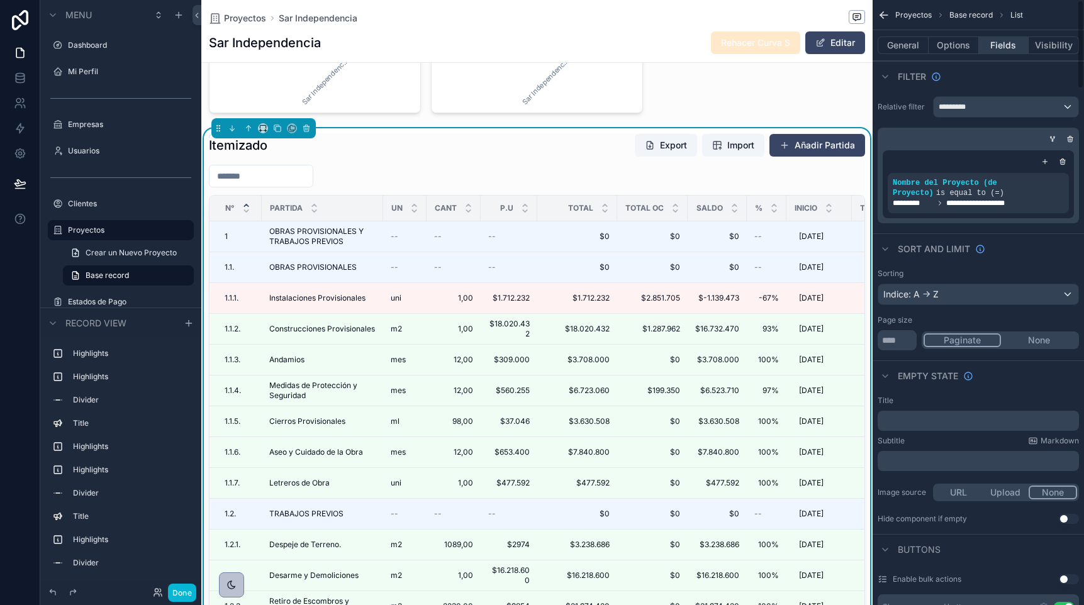
click at [994, 40] on button "Fields" at bounding box center [1004, 45] width 50 height 18
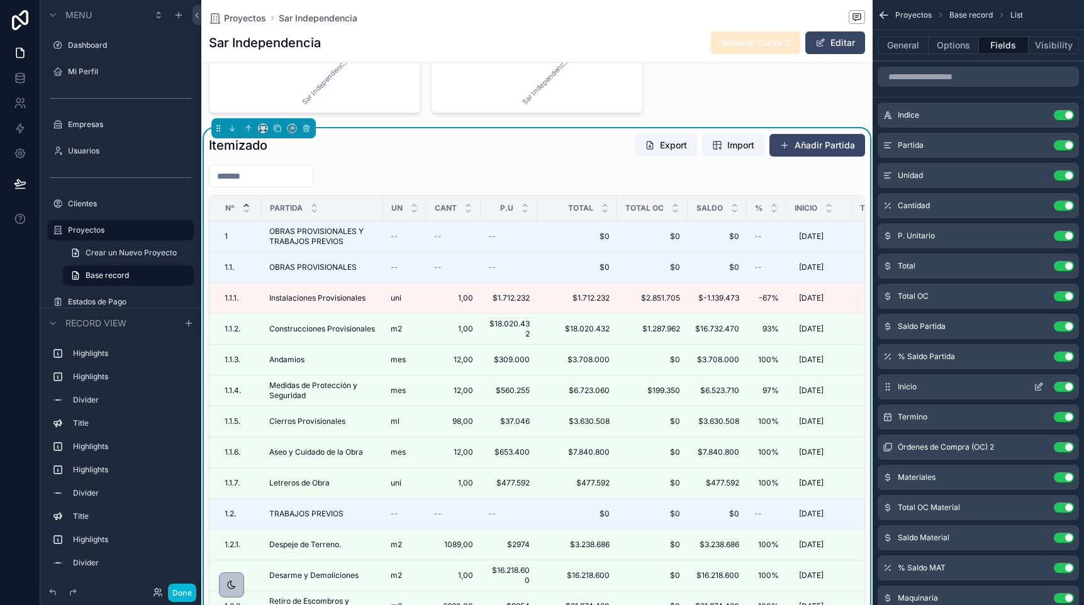
click at [1061, 383] on button "Use setting" at bounding box center [1064, 387] width 20 height 10
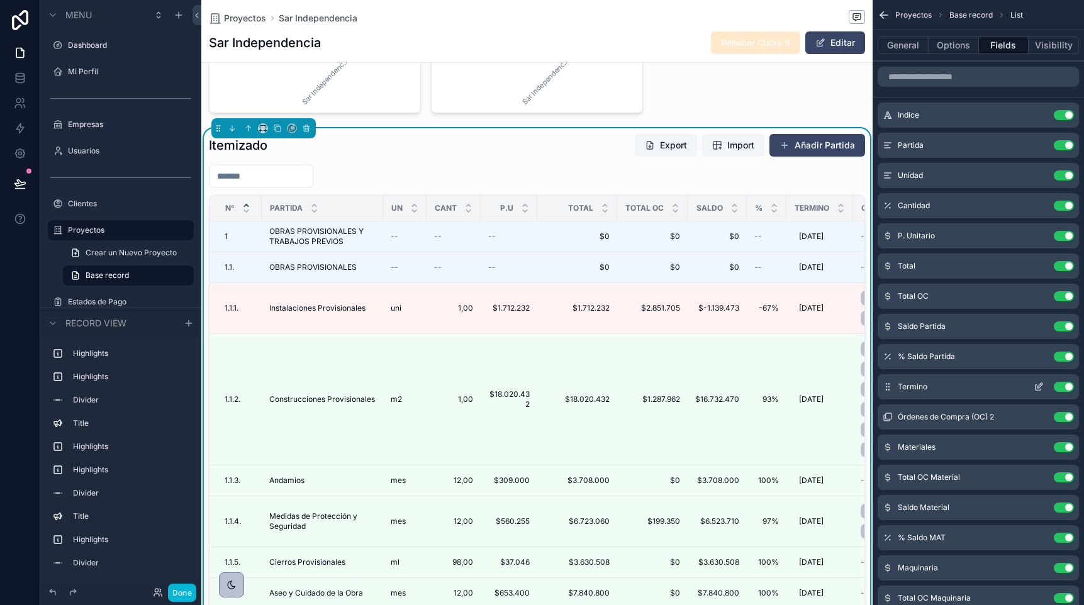
scroll to position [0, 655]
click at [1061, 388] on button "Use setting" at bounding box center [1064, 387] width 20 height 10
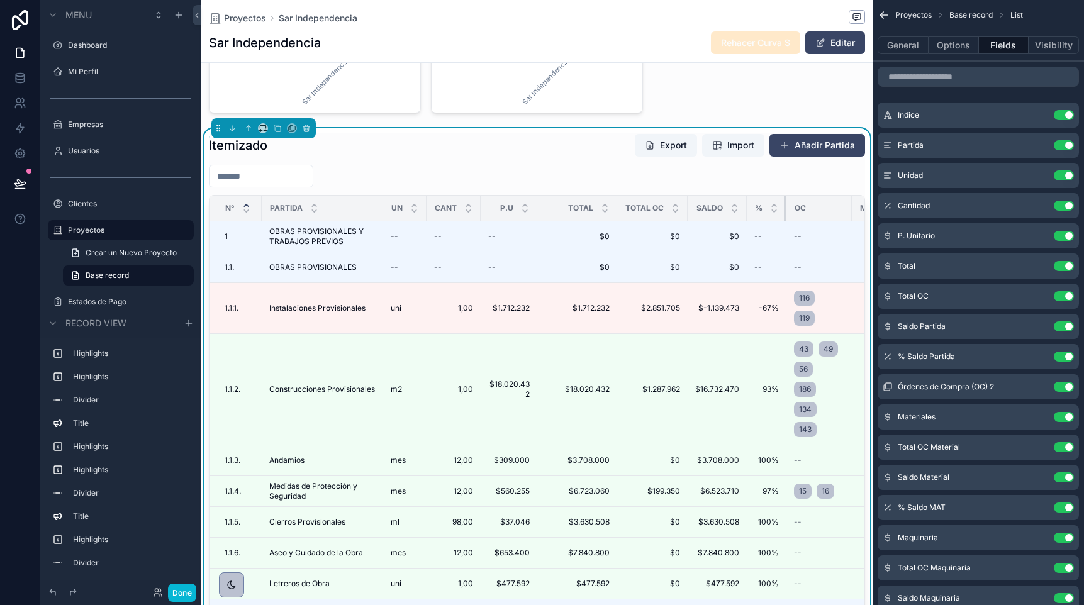
click at [784, 204] on div "scrollable content" at bounding box center [786, 208] width 5 height 25
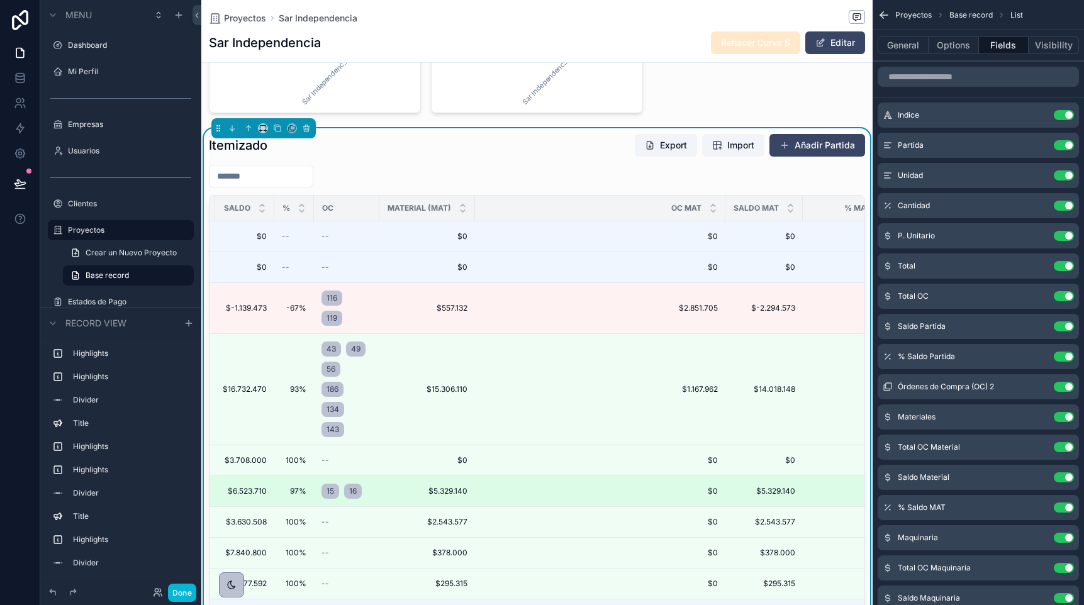
scroll to position [0, 472]
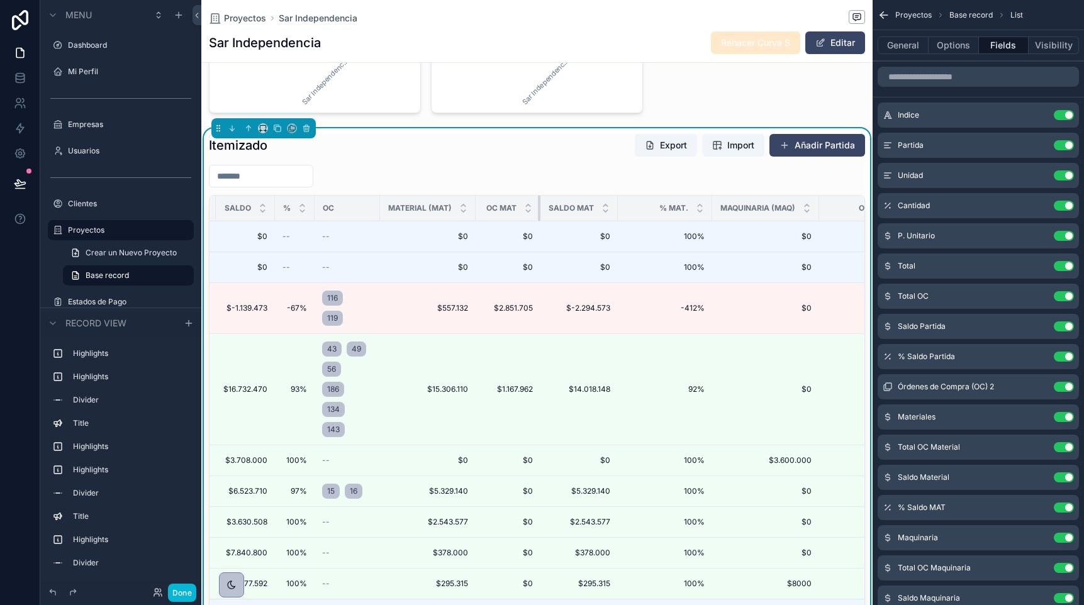
drag, startPoint x: 720, startPoint y: 210, endPoint x: 535, endPoint y: 217, distance: 185.7
click at [538, 217] on div "scrollable content" at bounding box center [540, 208] width 5 height 25
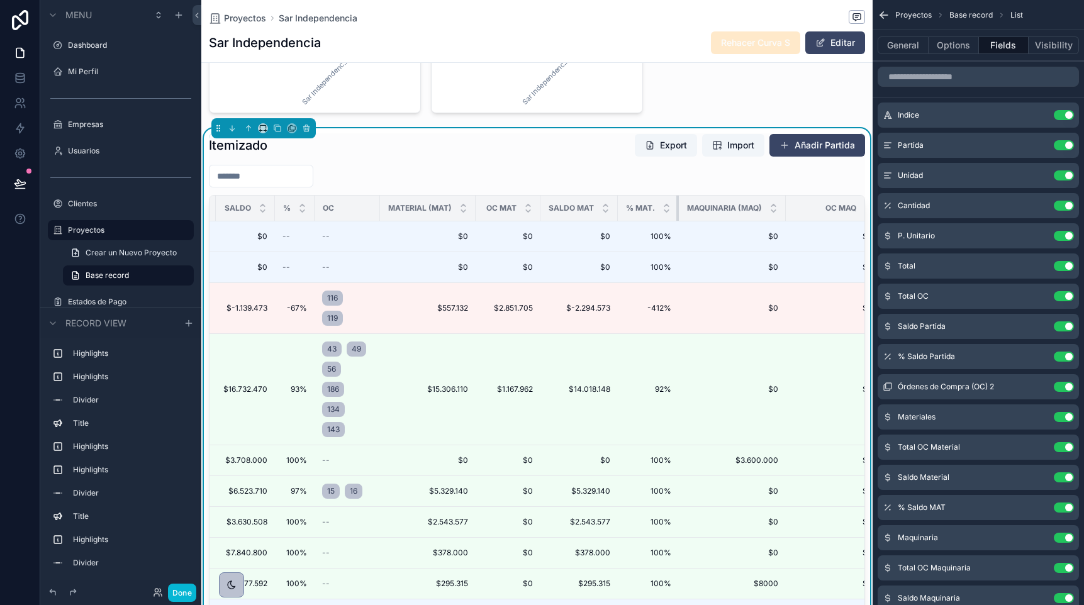
drag, startPoint x: 705, startPoint y: 210, endPoint x: 672, endPoint y: 210, distance: 33.3
click at [676, 210] on div "scrollable content" at bounding box center [678, 208] width 5 height 25
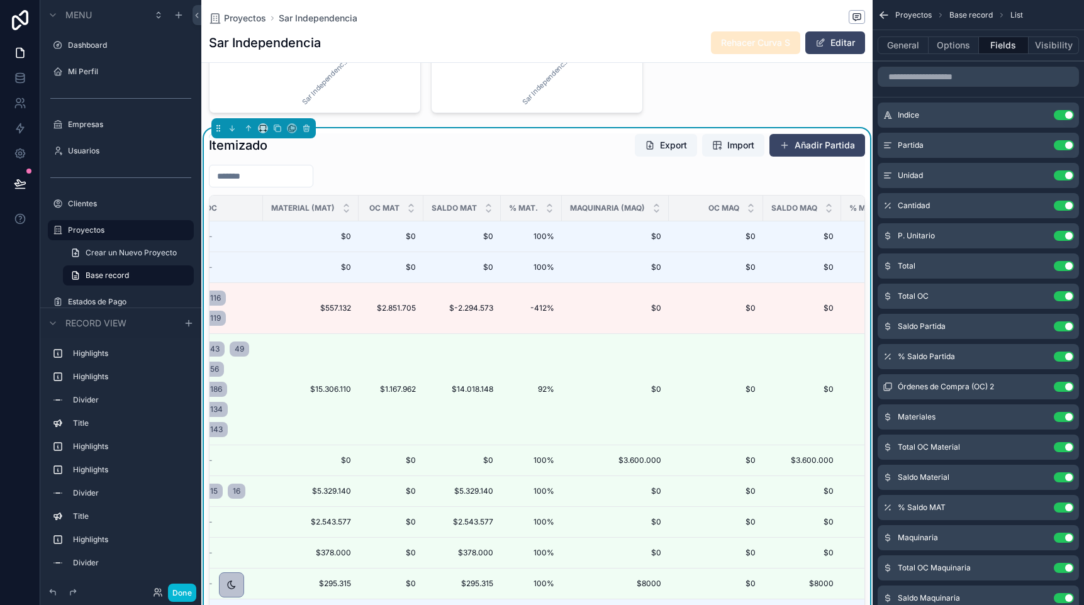
scroll to position [0, 593]
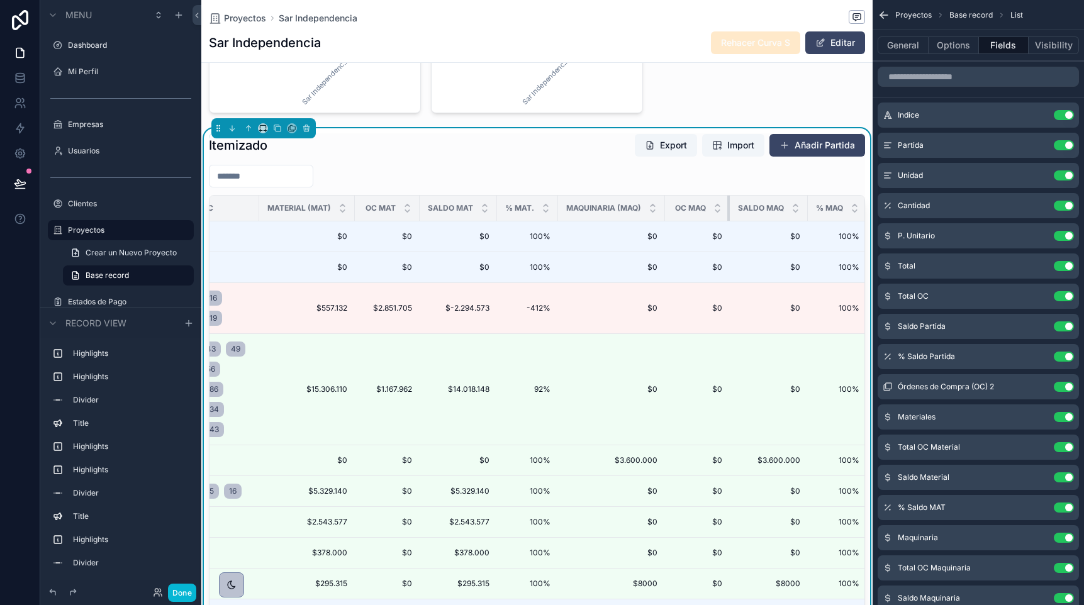
drag, startPoint x: 753, startPoint y: 208, endPoint x: 724, endPoint y: 208, distance: 29.6
click at [727, 208] on div "scrollable content" at bounding box center [729, 208] width 5 height 25
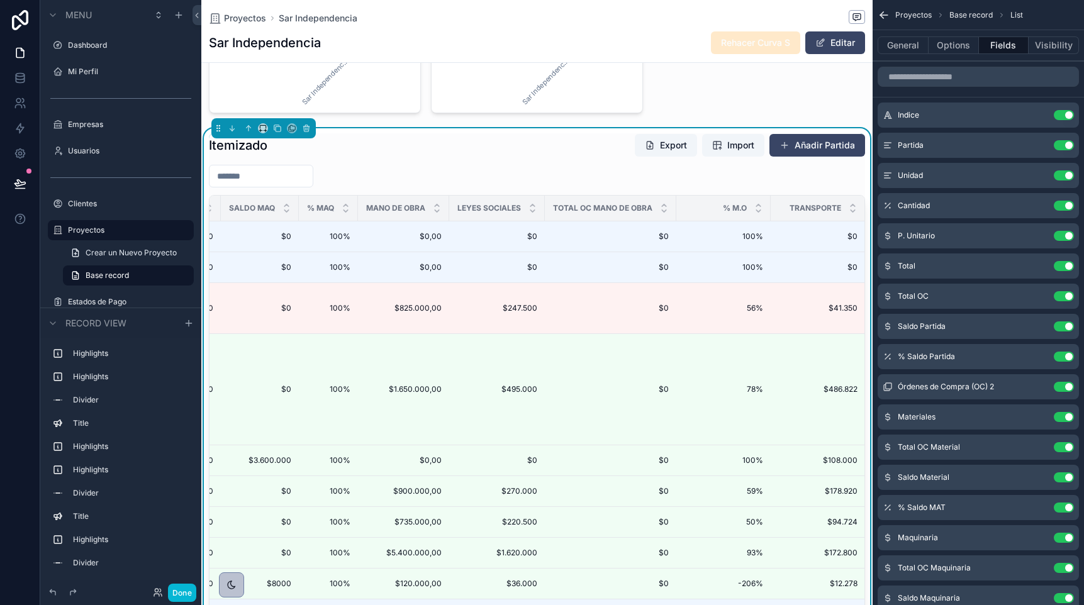
scroll to position [0, 1127]
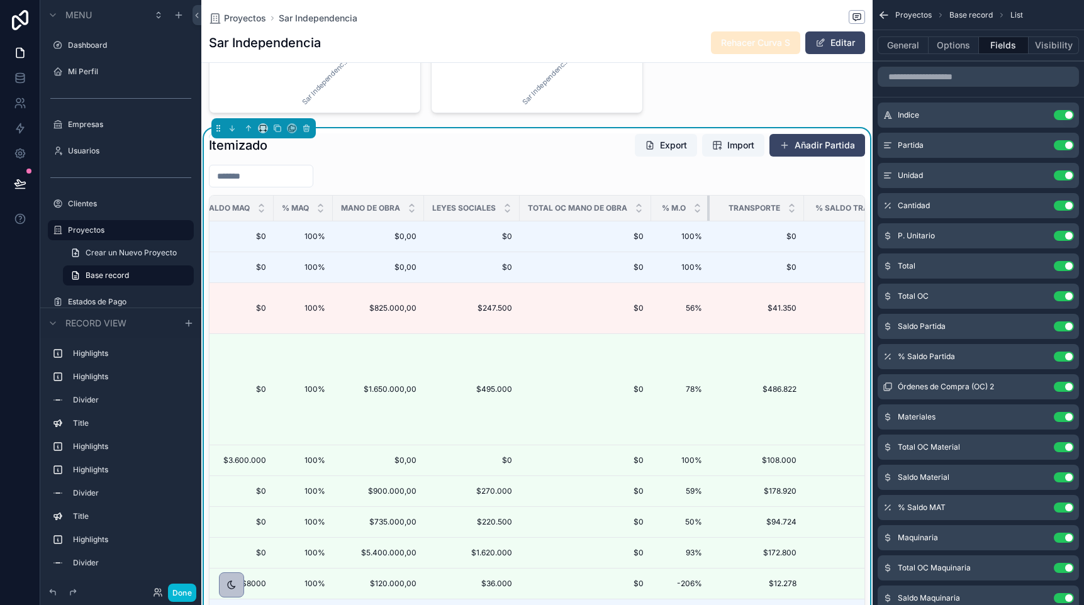
drag, startPoint x: 741, startPoint y: 204, endPoint x: 703, endPoint y: 204, distance: 37.8
click at [703, 204] on tr "N° Partida Un Cant P.U Total Total OC Saldo % OC Material (MAT) OC MAT Saldo MA…" at bounding box center [379, 209] width 2593 height 26
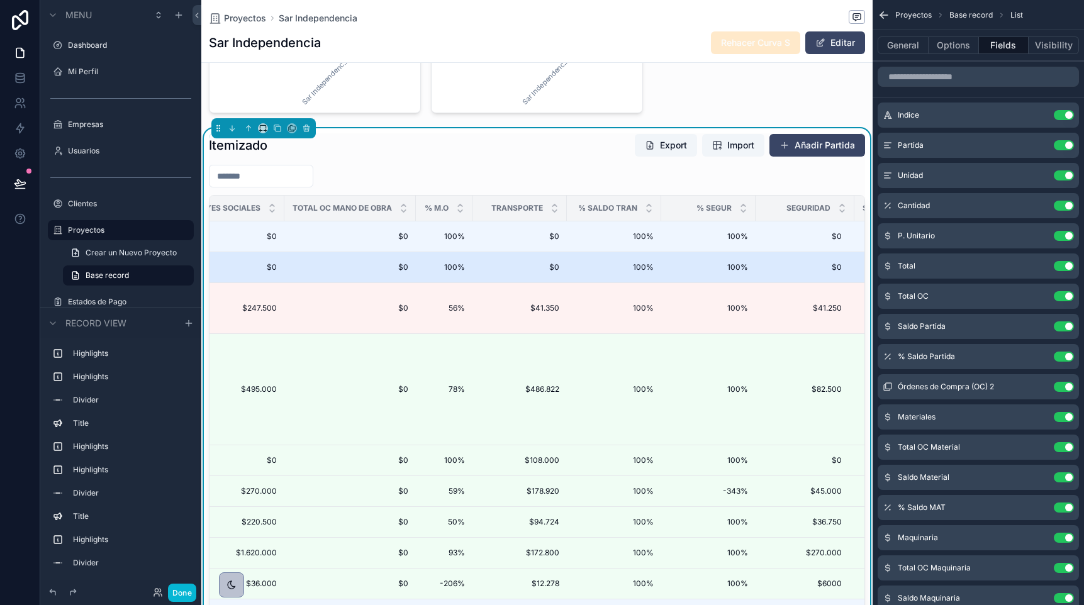
scroll to position [0, 1373]
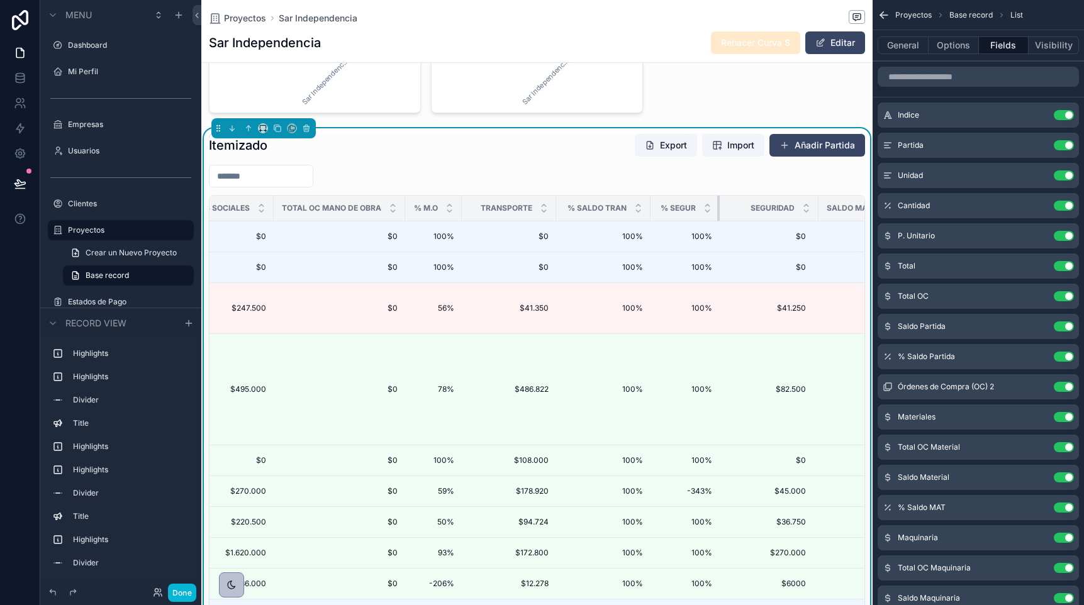
drag, startPoint x: 739, startPoint y: 210, endPoint x: 712, endPoint y: 210, distance: 27.7
click at [717, 210] on div "scrollable content" at bounding box center [719, 208] width 5 height 25
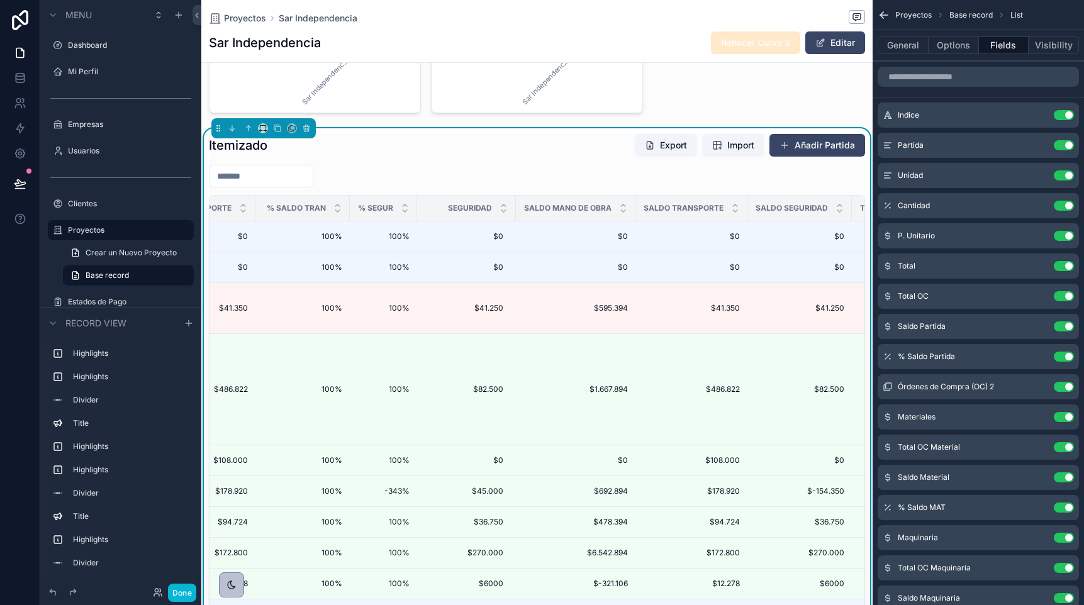
scroll to position [0, 1678]
drag, startPoint x: 624, startPoint y: 206, endPoint x: 600, endPoint y: 207, distance: 24.5
click at [600, 207] on th "Saldo Mano de Obra" at bounding box center [571, 209] width 120 height 26
drag, startPoint x: 625, startPoint y: 214, endPoint x: 605, endPoint y: 214, distance: 20.1
click at [605, 214] on th "Saldo Mano de Obra" at bounding box center [571, 209] width 120 height 26
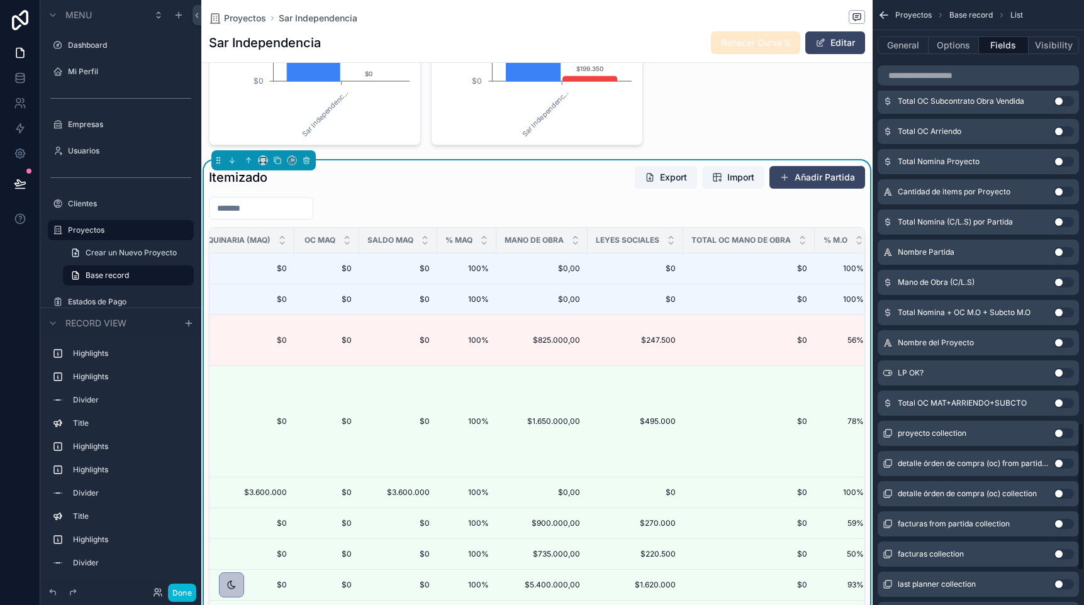
scroll to position [1864, 0]
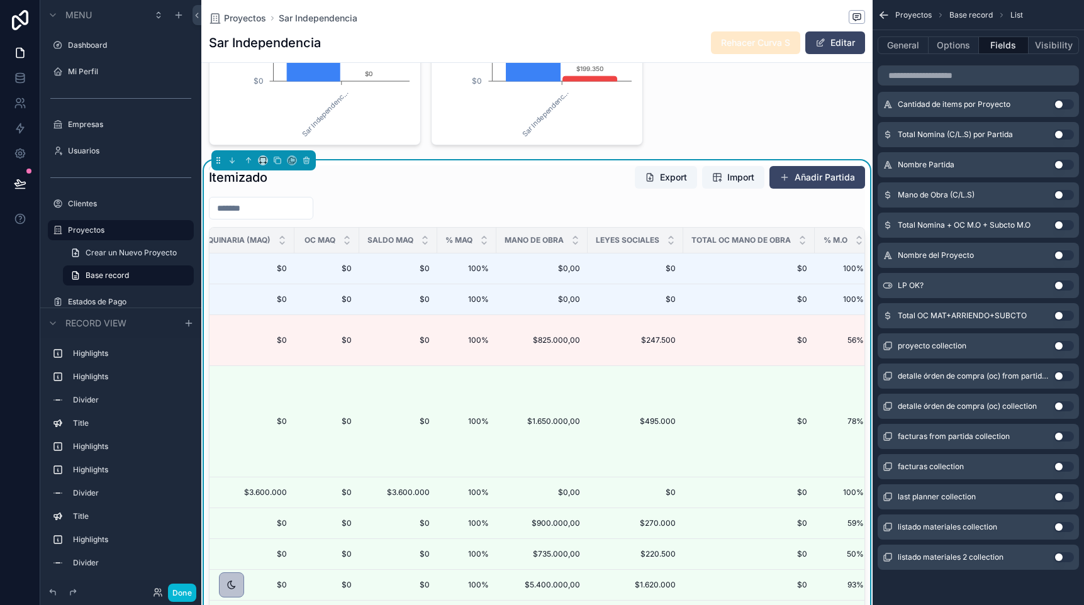
click at [1059, 226] on button "Use setting" at bounding box center [1064, 225] width 20 height 10
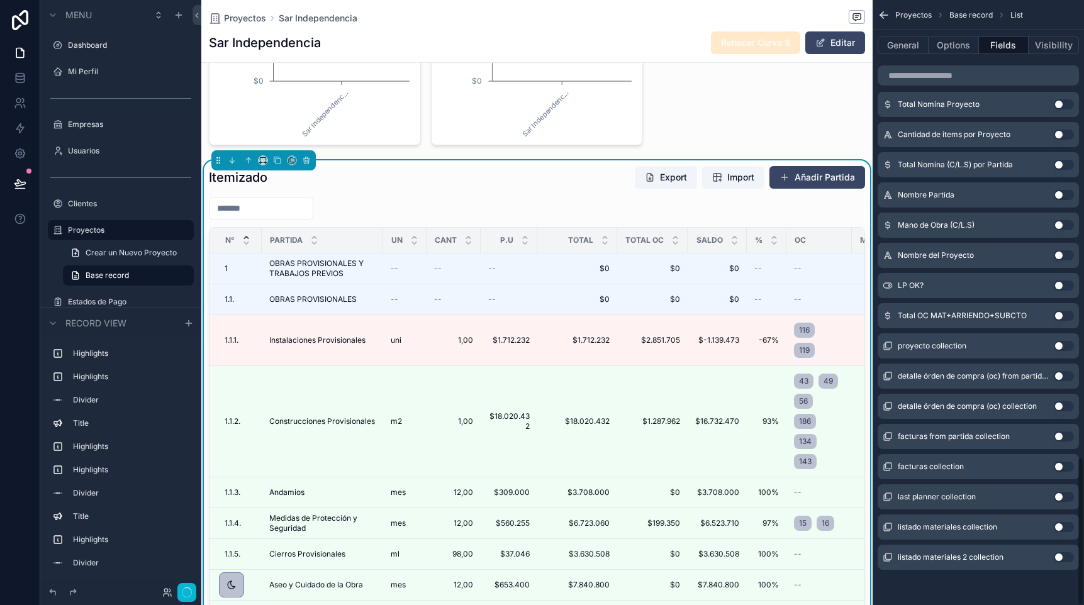
scroll to position [0, 655]
click at [1059, 228] on button "Use setting" at bounding box center [1064, 225] width 20 height 10
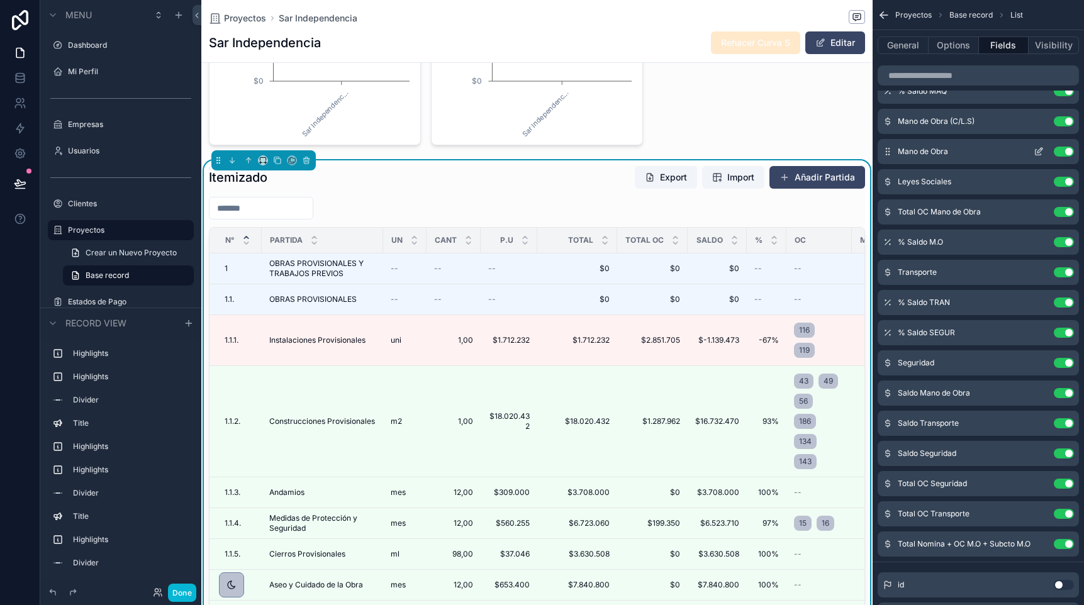
click at [1066, 156] on button "Use setting" at bounding box center [1064, 152] width 20 height 10
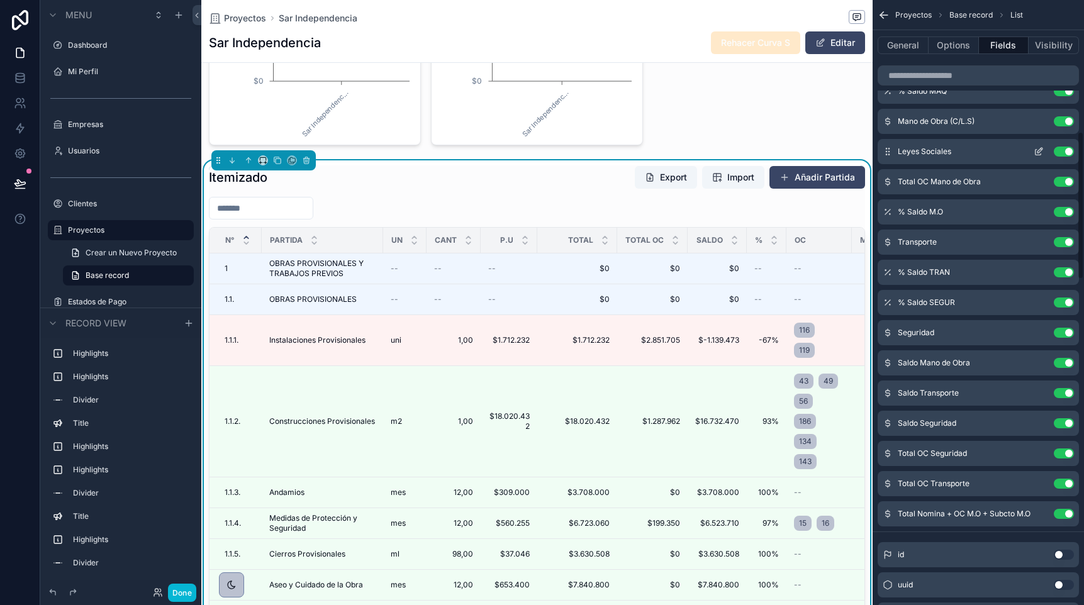
click at [1061, 150] on button "Use setting" at bounding box center [1064, 152] width 20 height 10
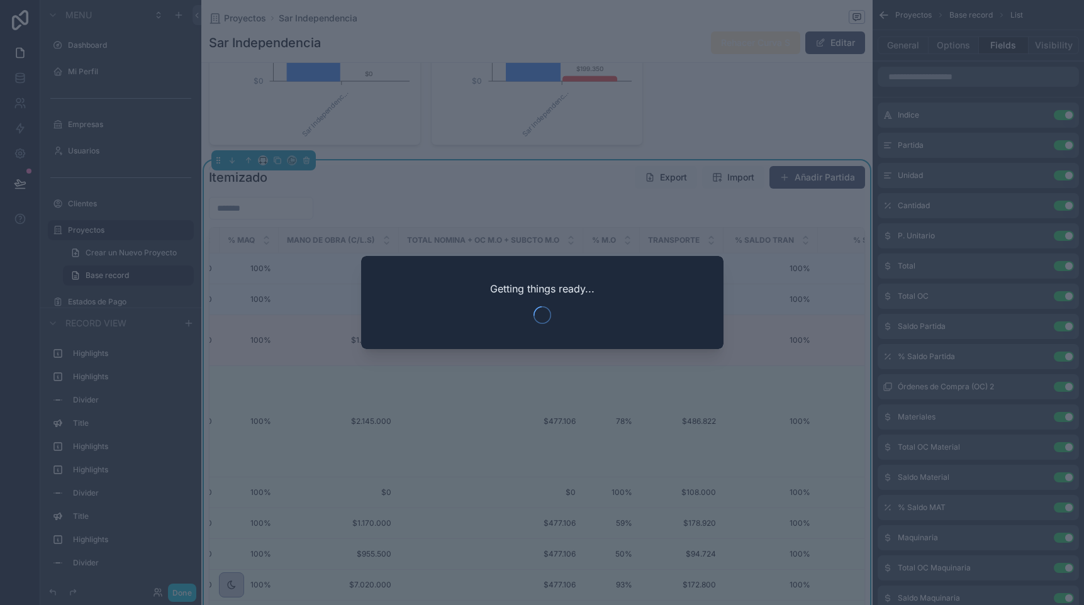
scroll to position [537, 0]
click at [608, 427] on div at bounding box center [542, 302] width 1084 height 605
click at [525, 383] on div at bounding box center [542, 302] width 1084 height 605
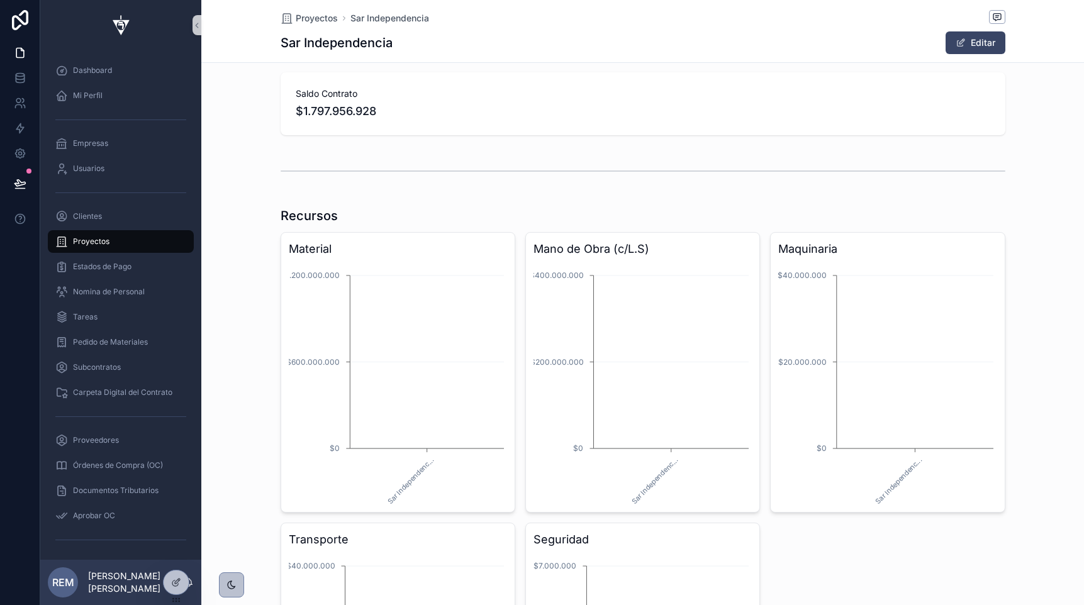
scroll to position [905, 0]
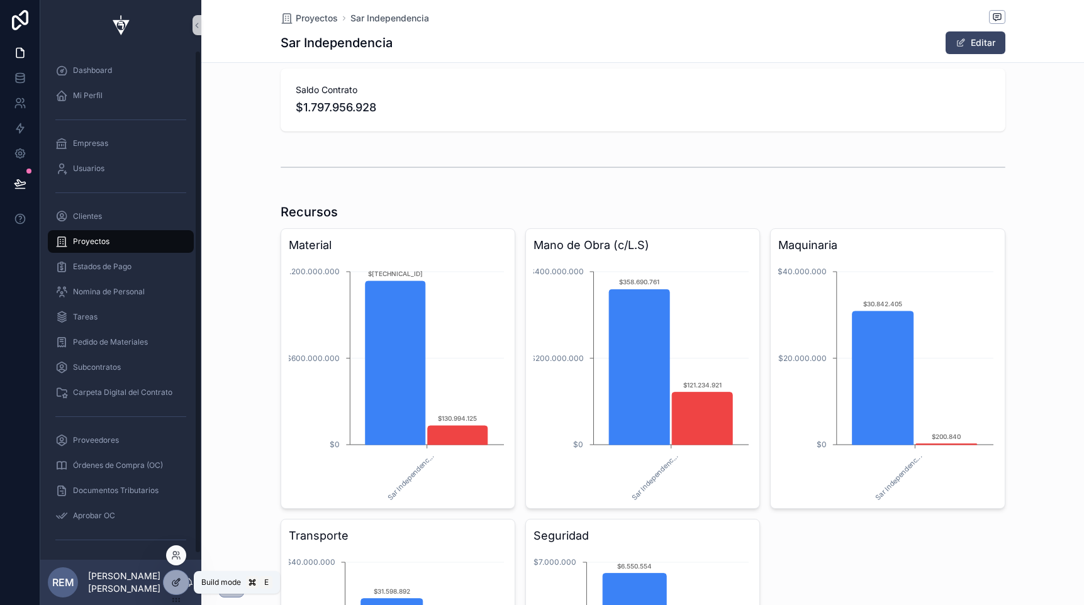
click at [174, 584] on icon at bounding box center [176, 583] width 10 height 10
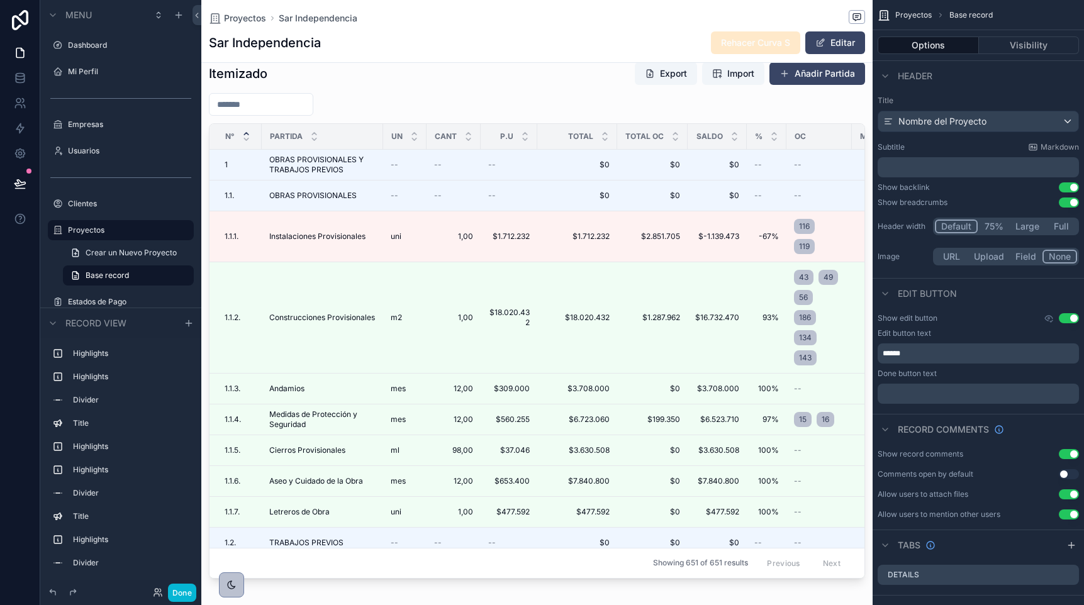
scroll to position [1662, 0]
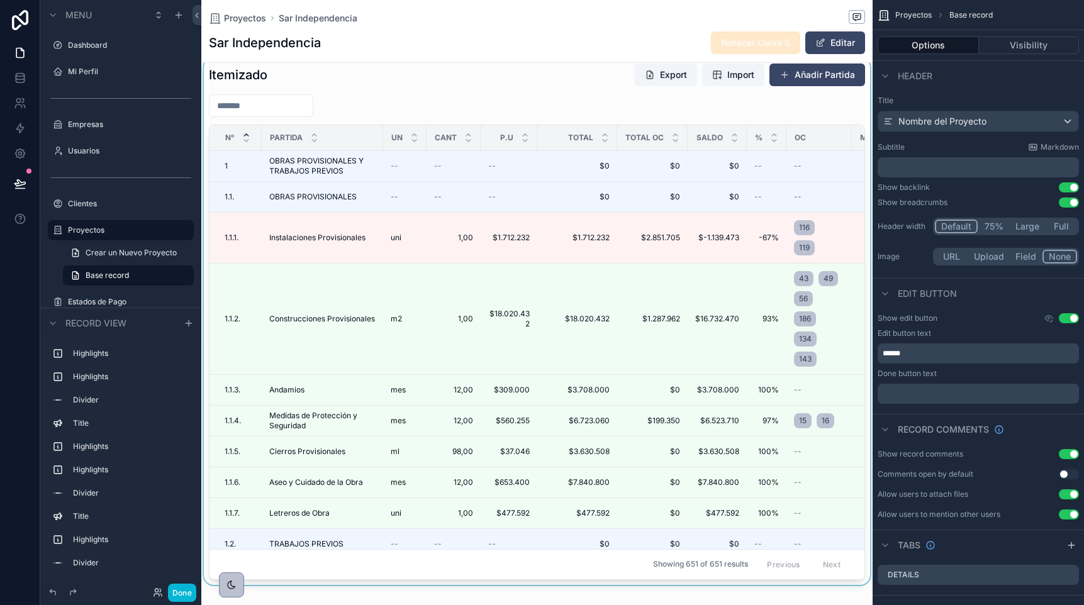
click at [656, 349] on div "scrollable content" at bounding box center [536, 321] width 671 height 527
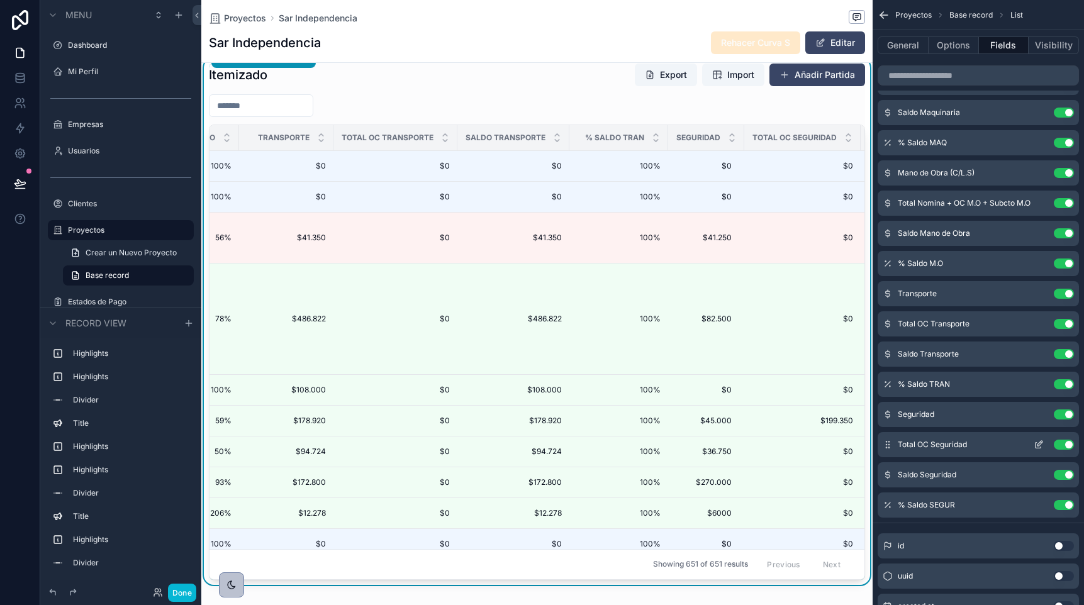
scroll to position [0, 1891]
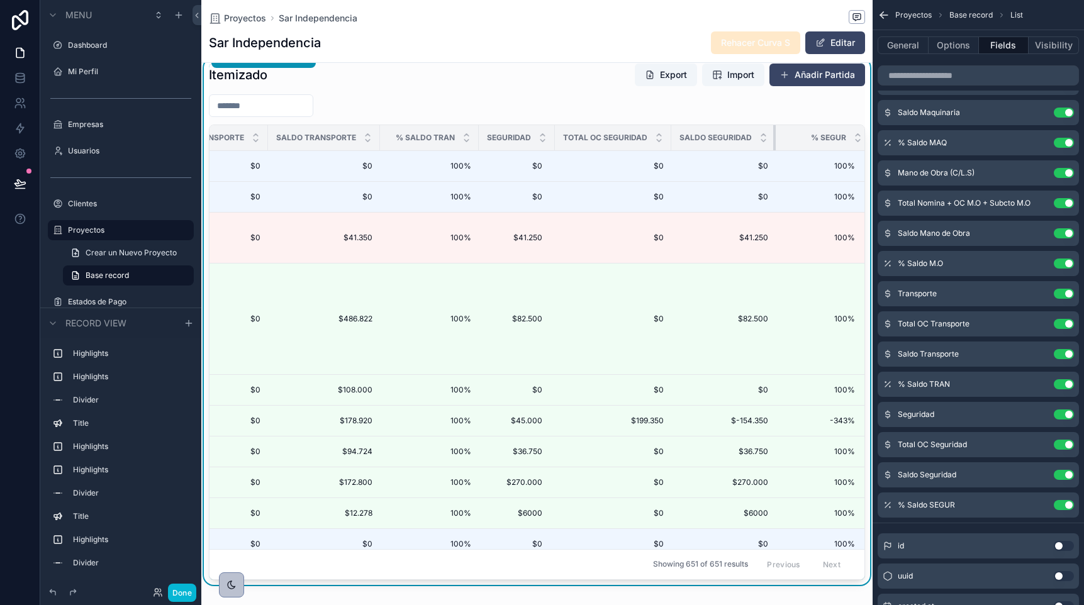
drag, startPoint x: 766, startPoint y: 140, endPoint x: 750, endPoint y: 141, distance: 16.4
click at [750, 141] on th "Saldo Seguridad" at bounding box center [723, 138] width 104 height 26
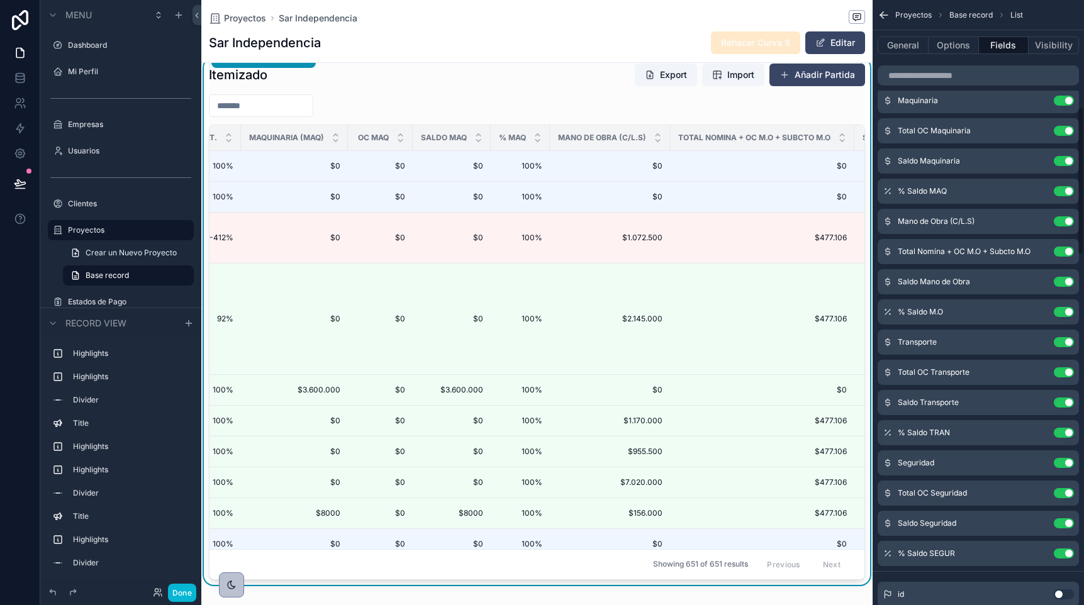
scroll to position [428, 0]
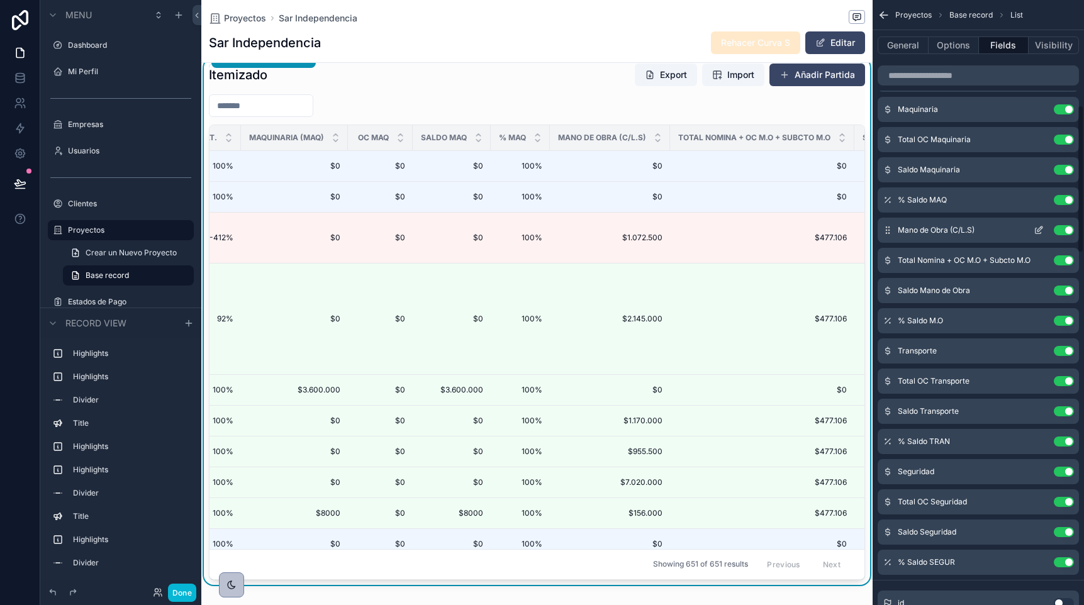
click at [1039, 228] on icon "scrollable content" at bounding box center [1039, 228] width 5 height 5
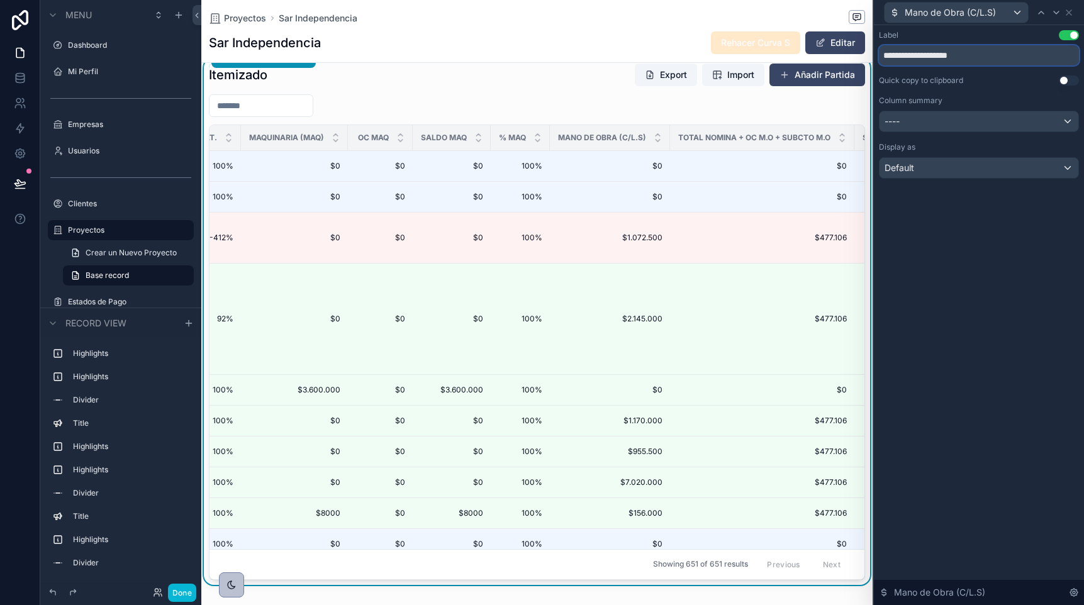
click at [949, 55] on input "**********" at bounding box center [979, 55] width 200 height 20
click at [979, 57] on input "**********" at bounding box center [979, 55] width 200 height 20
click at [975, 57] on input "**********" at bounding box center [979, 55] width 200 height 20
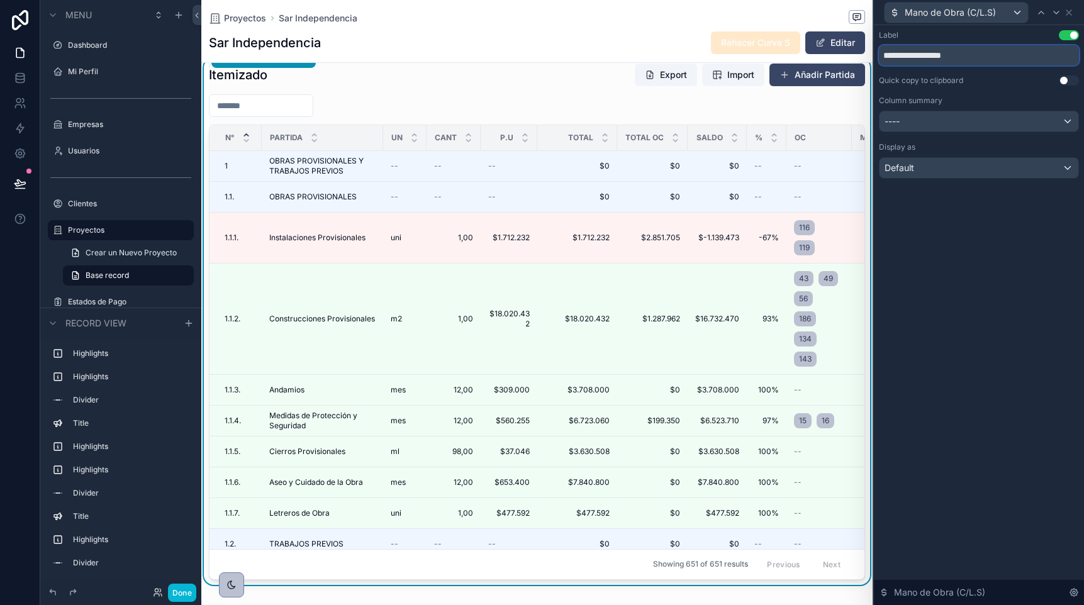
type input "**********"
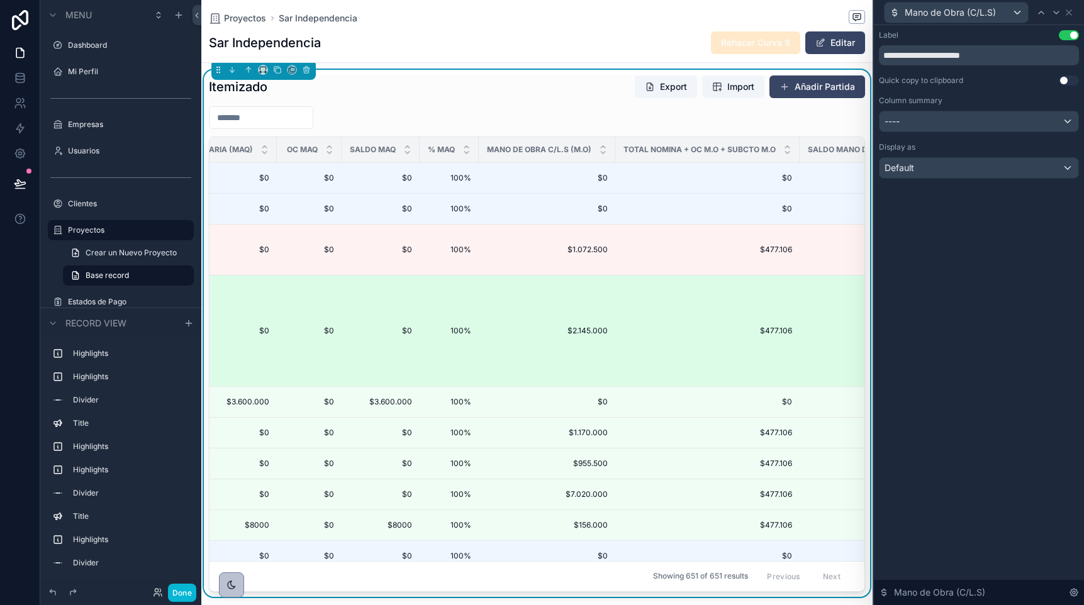
scroll to position [0, 1046]
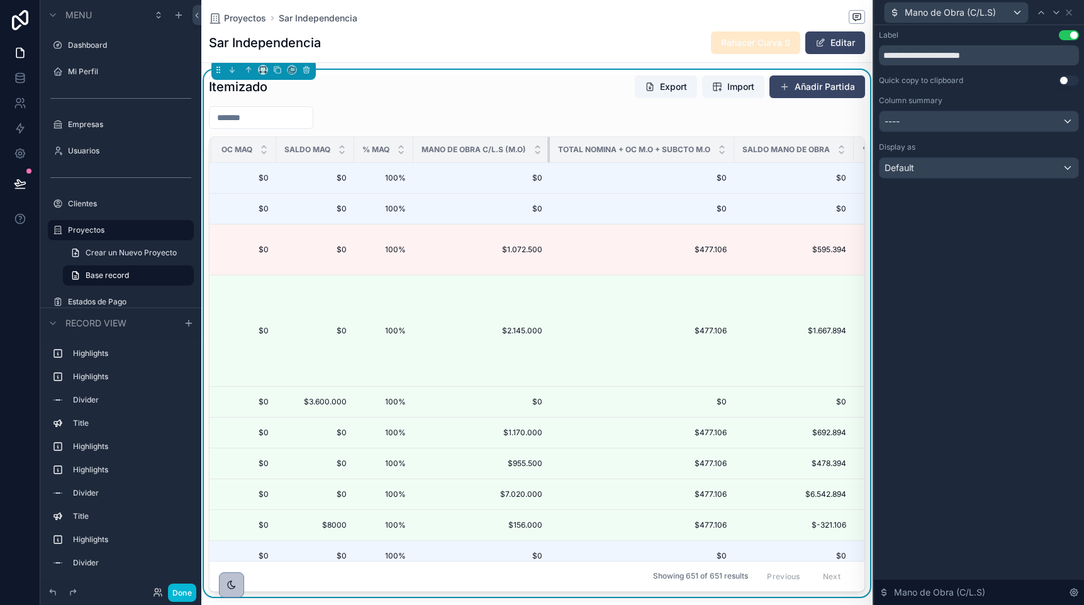
drag, startPoint x: 544, startPoint y: 147, endPoint x: 493, endPoint y: 147, distance: 51.0
click at [493, 147] on th "Mano de Obra C/L.S (M.O)" at bounding box center [481, 150] width 137 height 26
click at [1056, 11] on icon at bounding box center [1056, 13] width 10 height 10
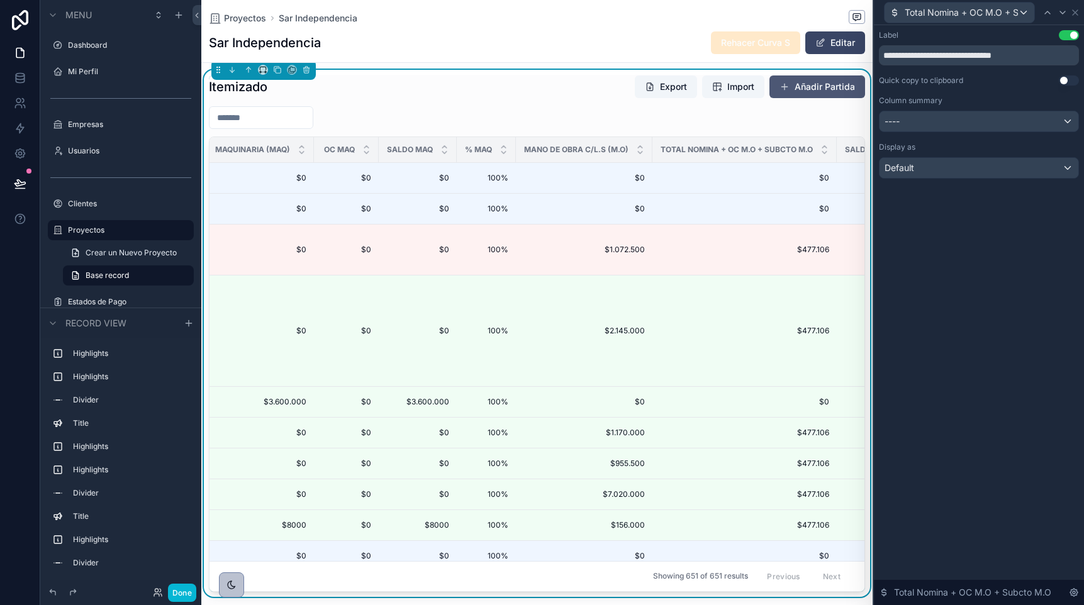
scroll to position [0, 955]
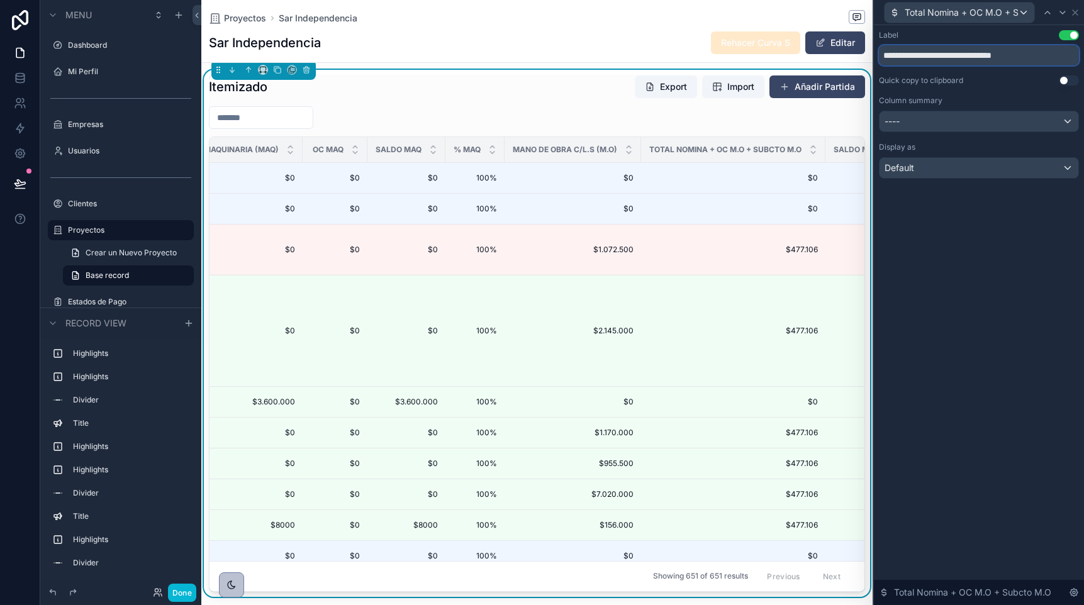
drag, startPoint x: 907, startPoint y: 58, endPoint x: 862, endPoint y: 55, distance: 44.8
click at [862, 55] on div "**********" at bounding box center [542, 302] width 1084 height 605
click at [1056, 52] on input "**********" at bounding box center [979, 55] width 200 height 20
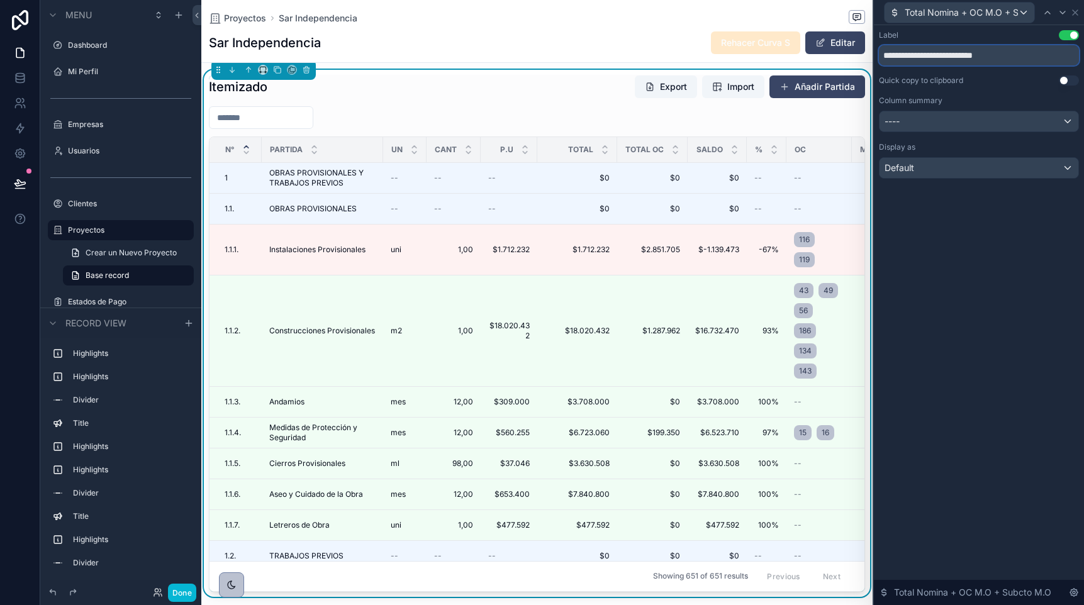
scroll to position [0, 655]
type input "**********"
click at [1063, 9] on icon at bounding box center [1063, 13] width 10 height 10
drag, startPoint x: 910, startPoint y: 56, endPoint x: 979, endPoint y: 55, distance: 69.2
click at [979, 55] on input "**********" at bounding box center [979, 55] width 200 height 20
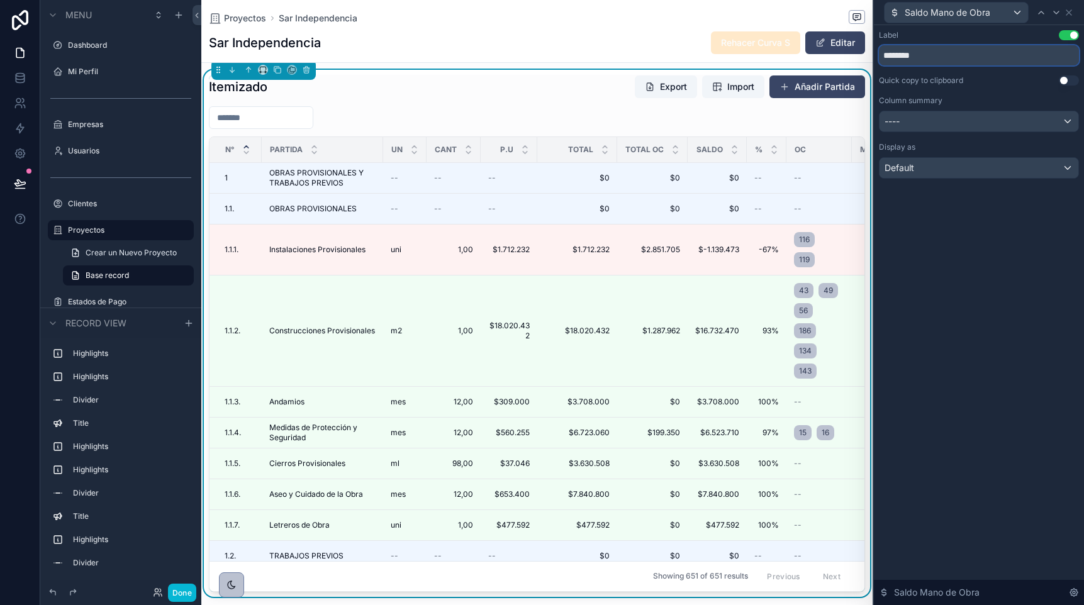
type input "*********"
click at [1056, 13] on icon at bounding box center [1056, 12] width 5 height 3
click at [1071, 13] on icon at bounding box center [1069, 13] width 10 height 10
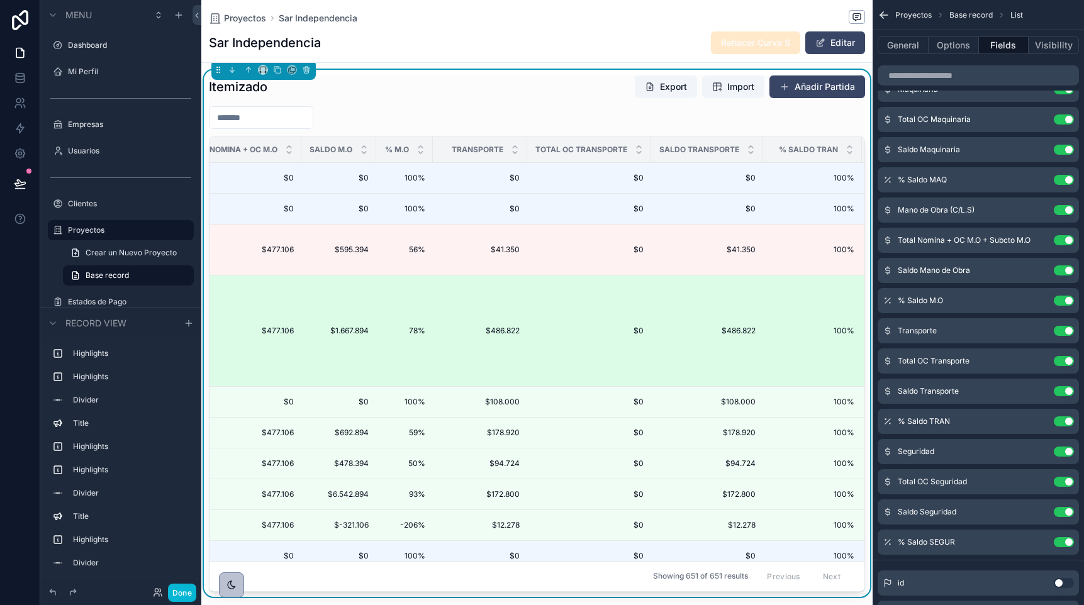
scroll to position [0, 1780]
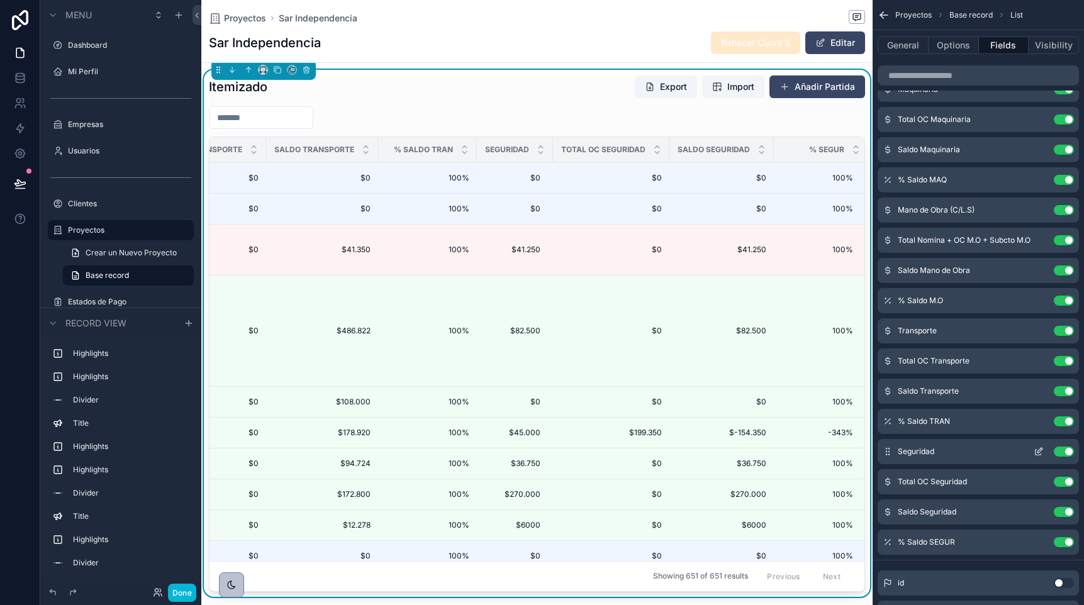
click at [1036, 452] on icon "scrollable content" at bounding box center [1039, 452] width 10 height 10
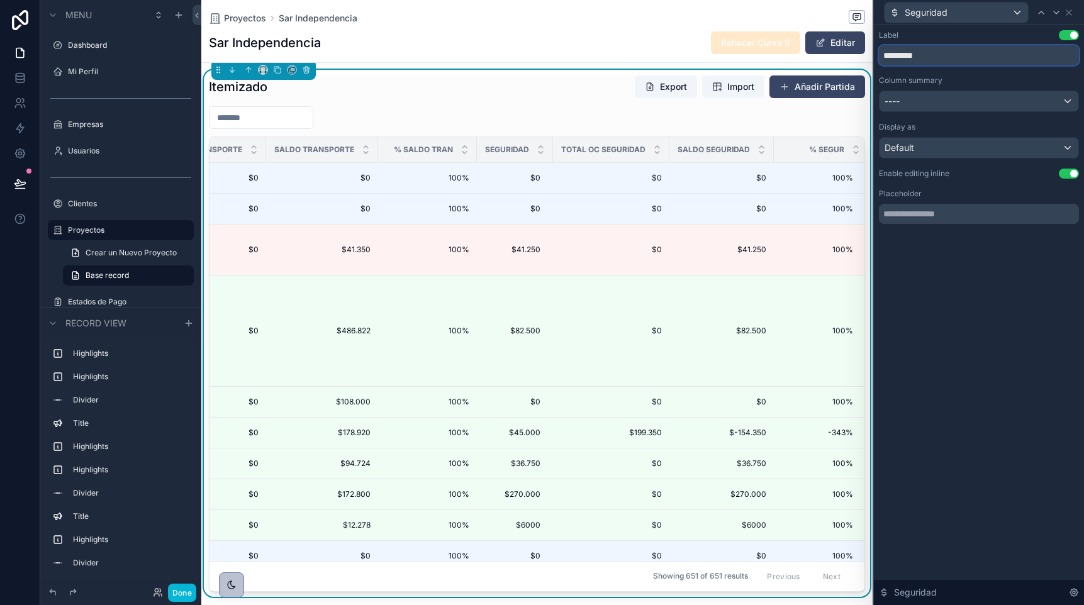
click at [934, 60] on input "*********" at bounding box center [979, 55] width 200 height 20
type input "*********"
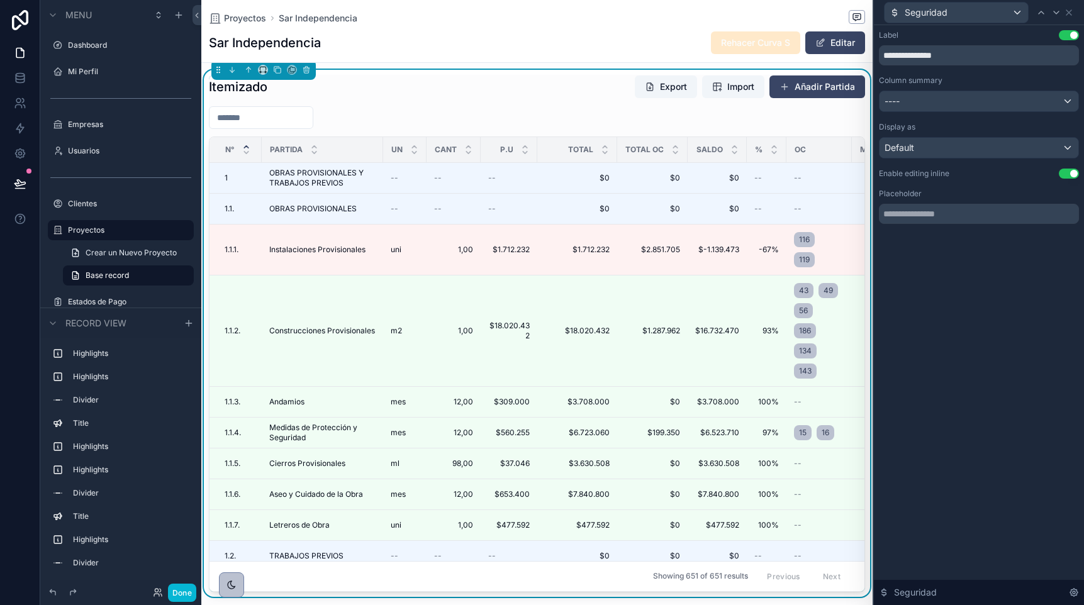
click at [1056, 13] on icon at bounding box center [1056, 12] width 5 height 3
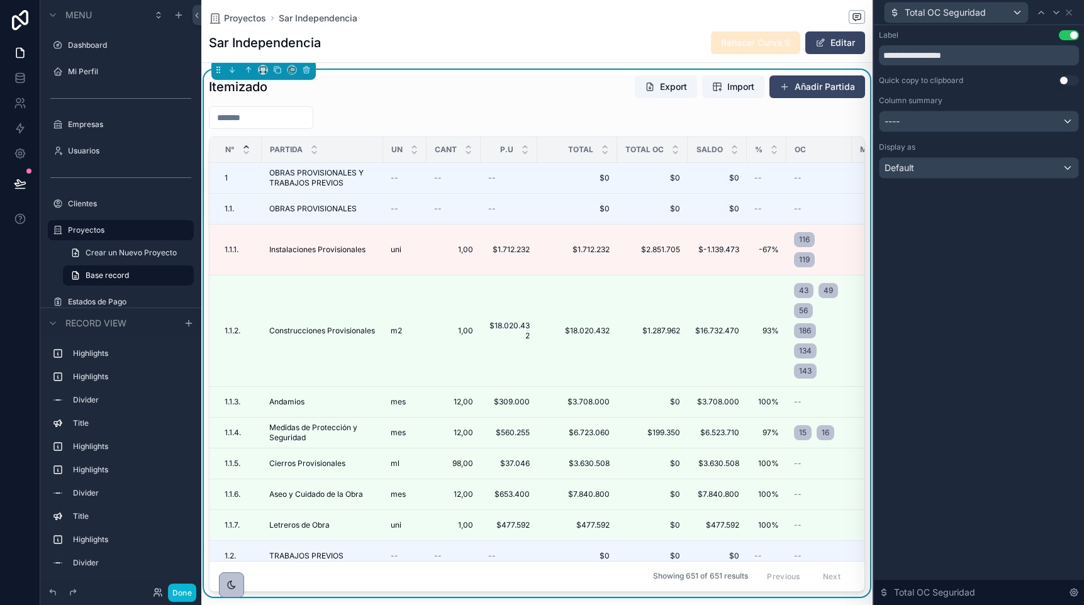
scroll to position [0, 655]
drag, startPoint x: 907, startPoint y: 55, endPoint x: 869, endPoint y: 53, distance: 37.8
click at [869, 53] on div "**********" at bounding box center [542, 302] width 1084 height 605
type input "**********"
click at [907, 52] on input "**********" at bounding box center [979, 55] width 200 height 20
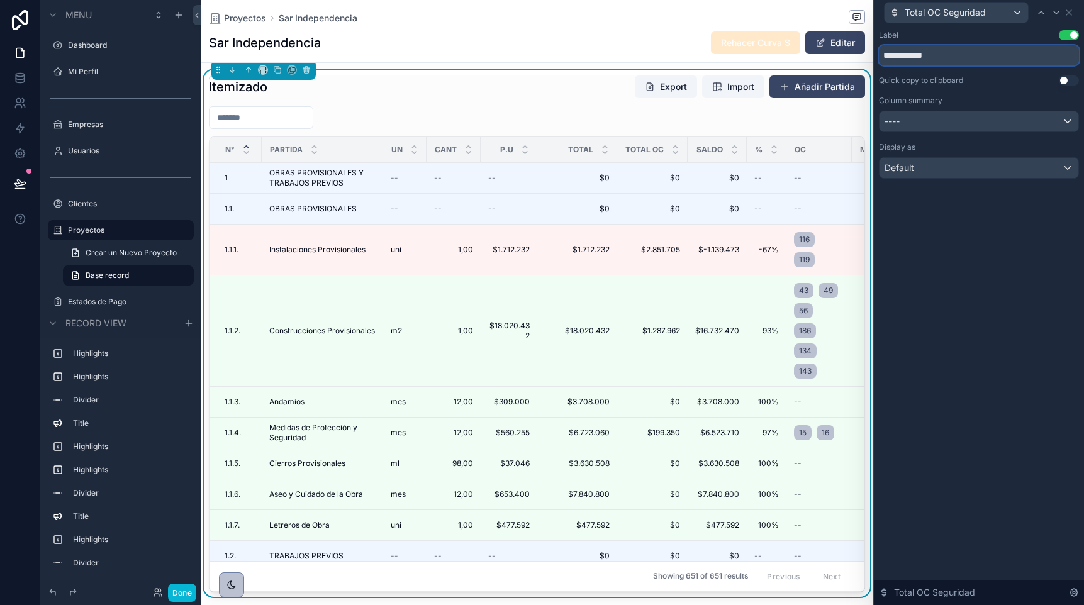
click at [907, 52] on input "**********" at bounding box center [979, 55] width 200 height 20
click at [1056, 11] on icon at bounding box center [1056, 13] width 10 height 10
click at [922, 54] on input "**********" at bounding box center [979, 55] width 200 height 20
type input "*********"
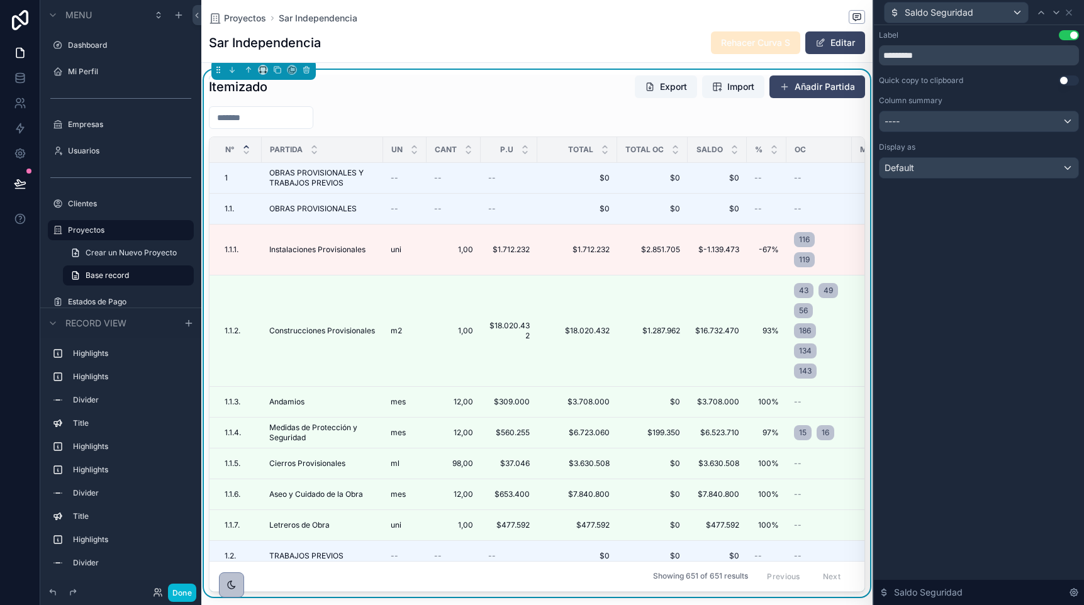
click at [1056, 12] on icon at bounding box center [1056, 13] width 10 height 10
click at [1073, 13] on icon at bounding box center [1069, 13] width 10 height 10
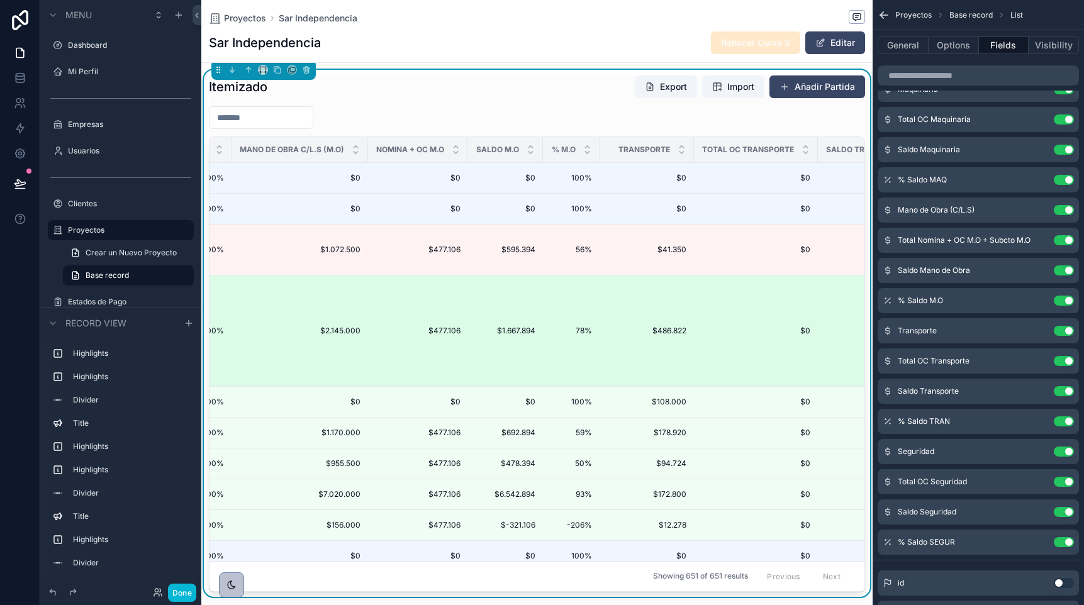
scroll to position [0, 1755]
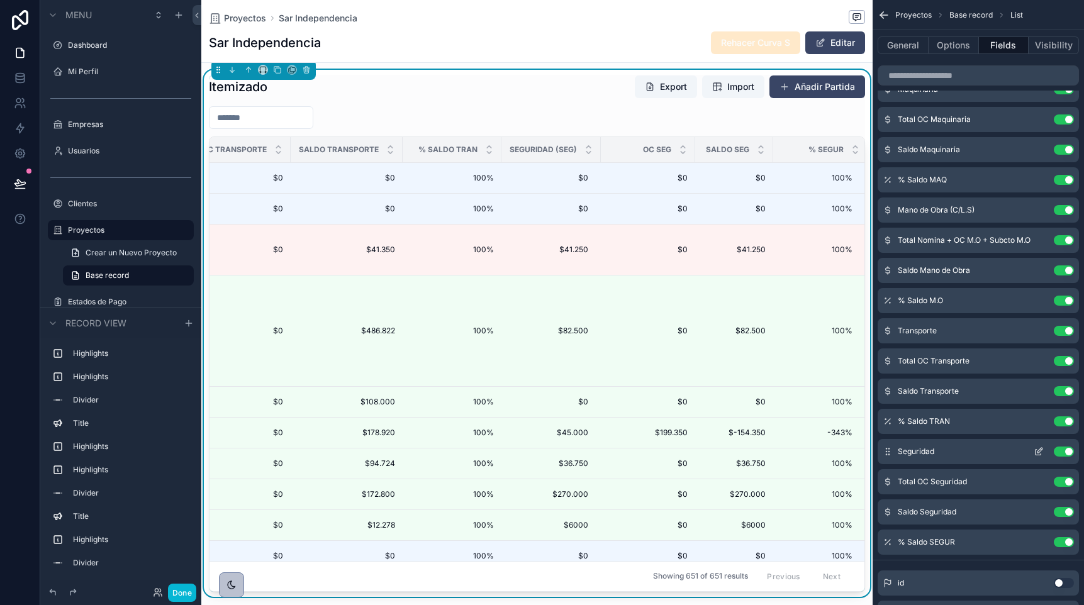
click at [1037, 449] on icon "scrollable content" at bounding box center [1039, 452] width 10 height 10
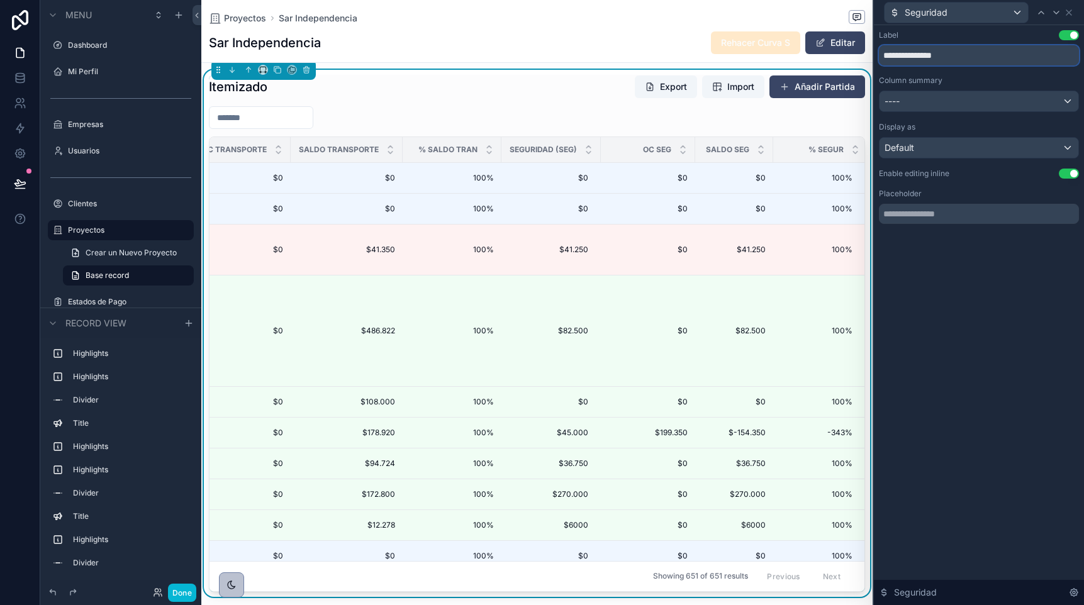
click at [946, 56] on input "**********" at bounding box center [979, 55] width 200 height 20
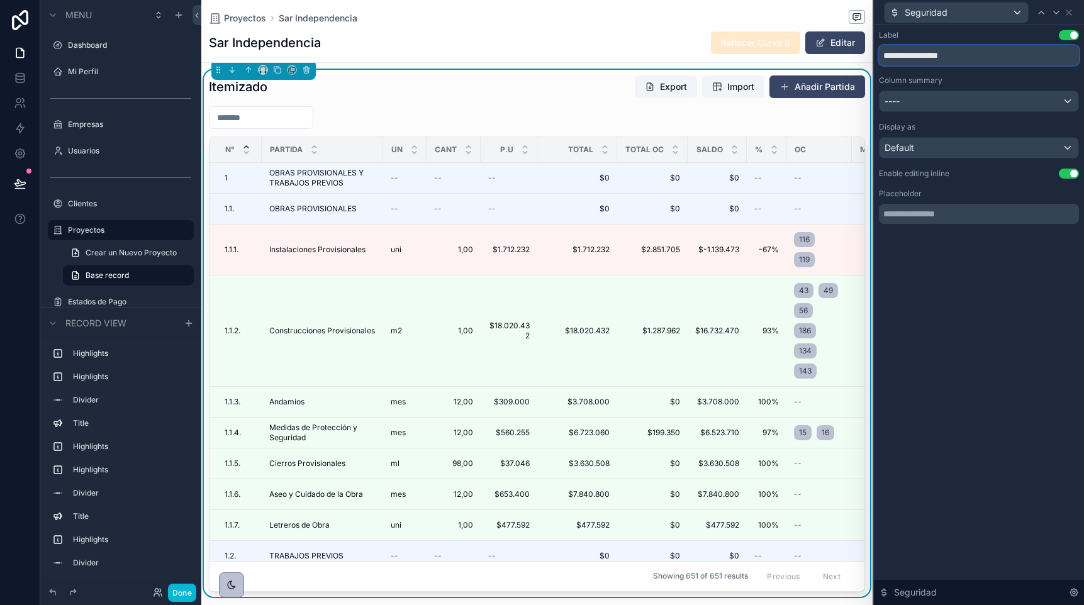
type input "**********"
click at [945, 55] on input "**********" at bounding box center [979, 55] width 200 height 20
click at [1056, 13] on icon at bounding box center [1056, 12] width 5 height 3
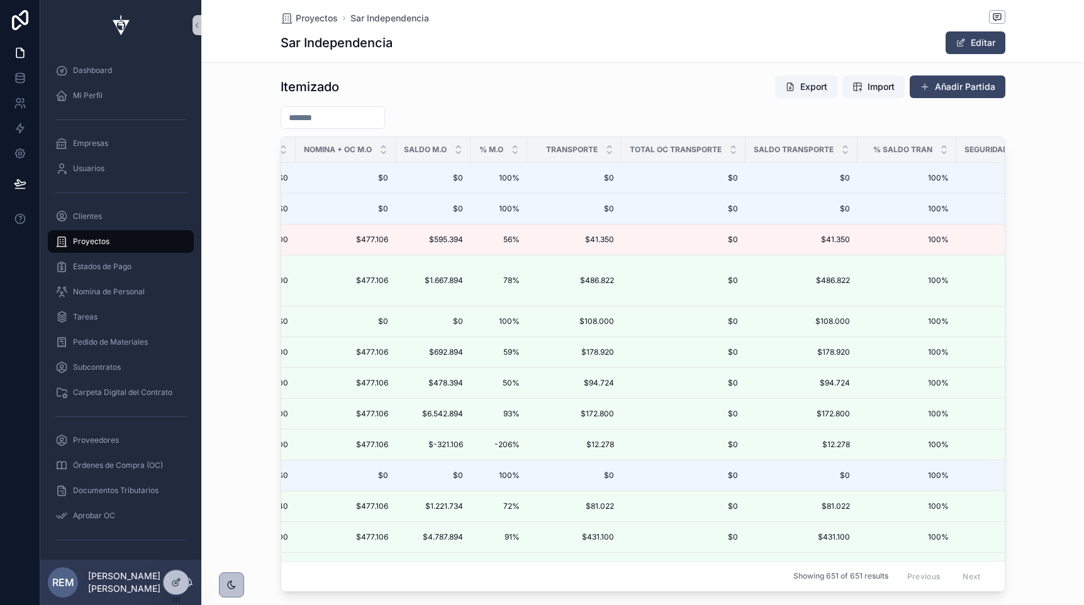
scroll to position [0, 1426]
click at [182, 579] on div at bounding box center [176, 583] width 25 height 24
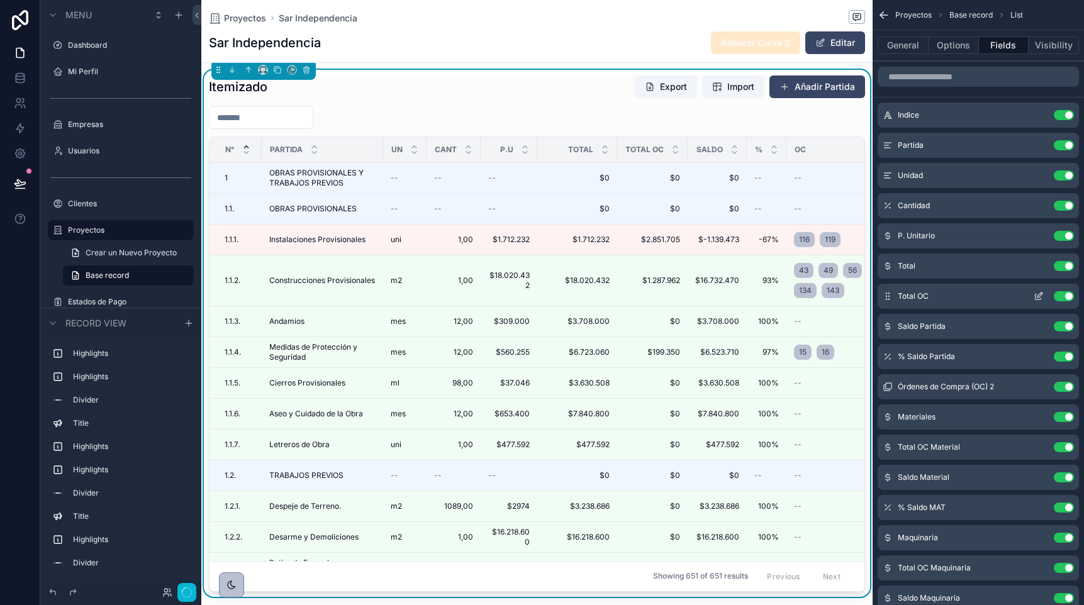
click at [557, 94] on div "Itemizado Export Import Añadir [PERSON_NAME]" at bounding box center [537, 87] width 656 height 24
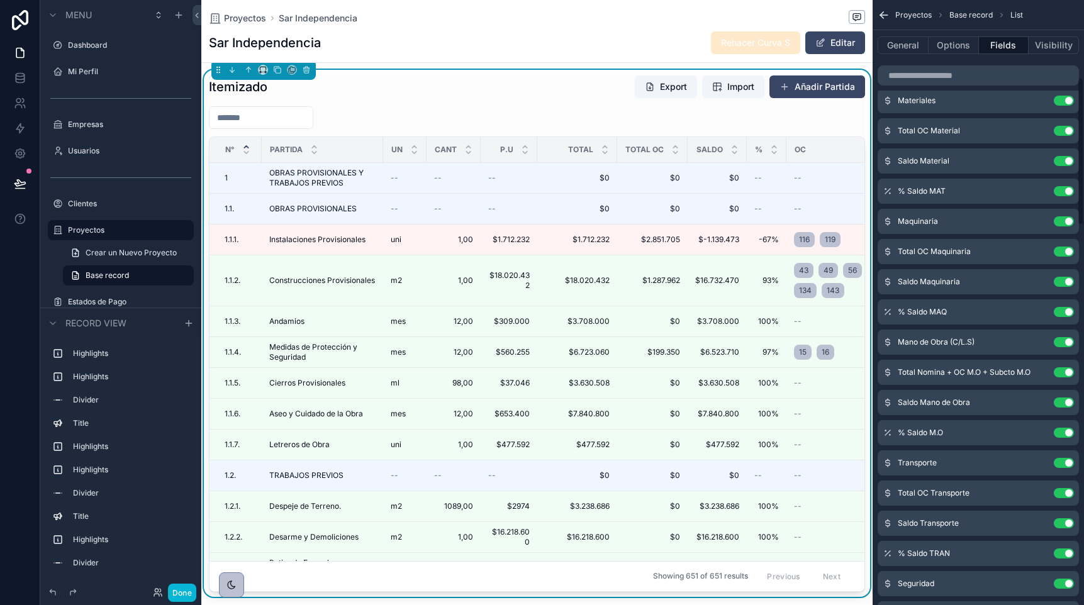
scroll to position [320, 0]
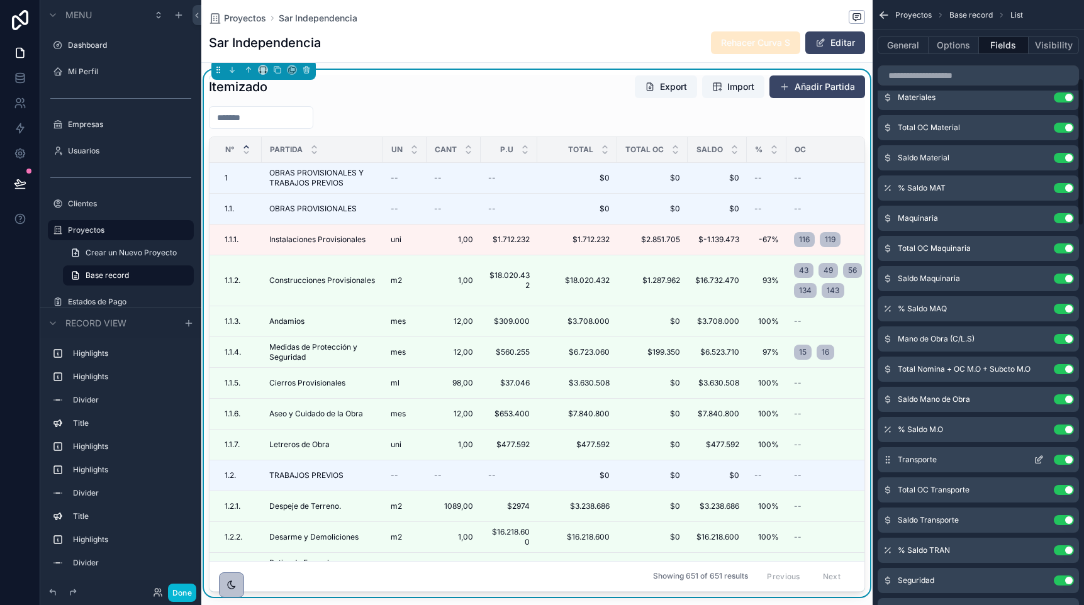
click at [1038, 457] on icon "scrollable content" at bounding box center [1039, 460] width 10 height 10
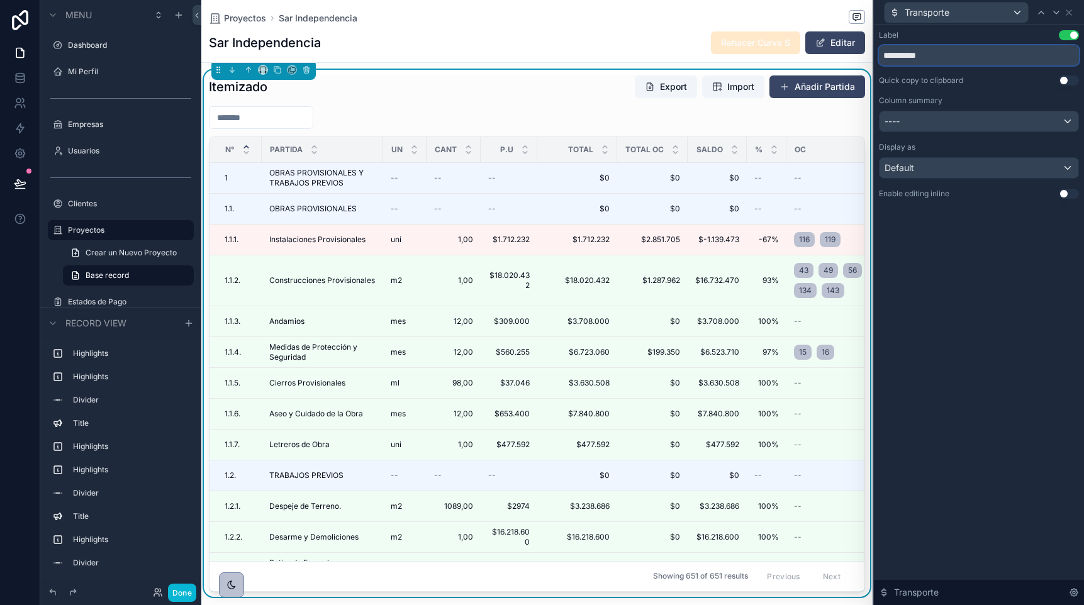
click at [949, 55] on input "**********" at bounding box center [979, 55] width 200 height 20
click at [935, 55] on input "**********" at bounding box center [979, 55] width 200 height 20
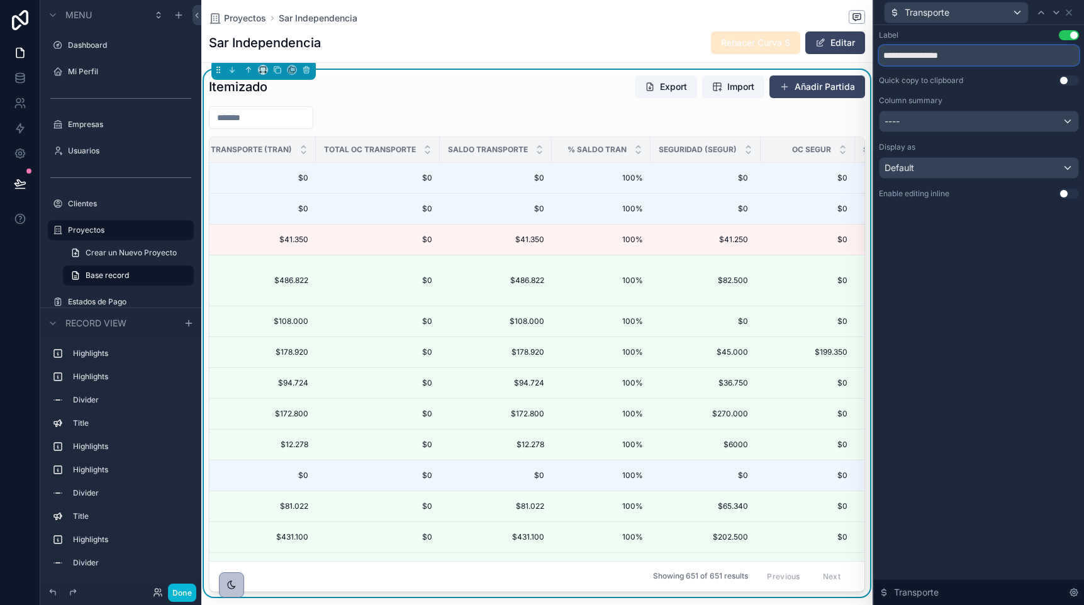
scroll to position [0, 1650]
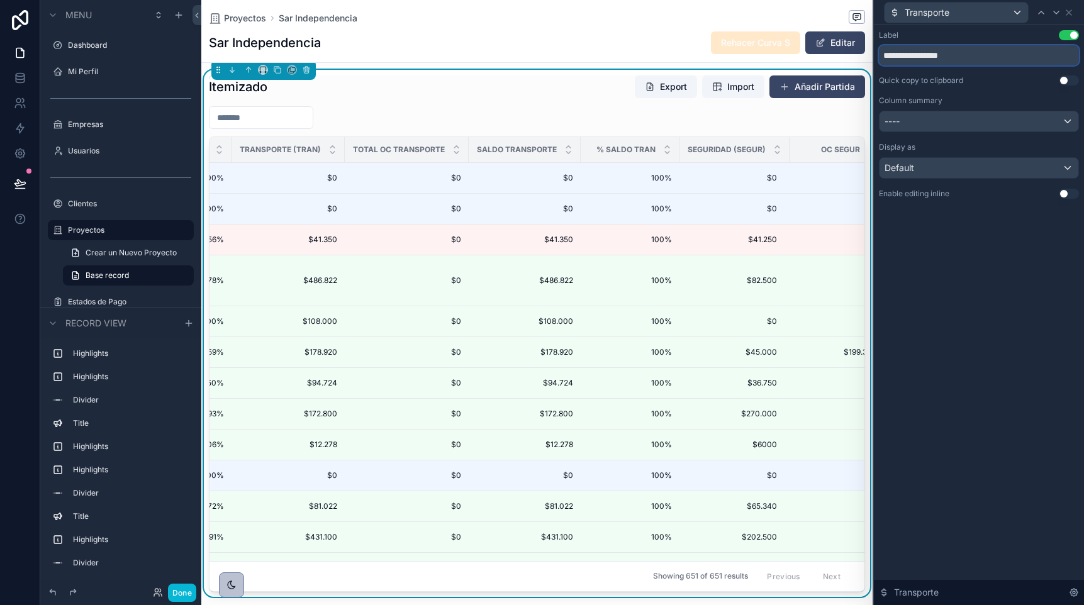
click at [951, 59] on input "**********" at bounding box center [979, 55] width 200 height 20
type input "**********"
click at [1055, 8] on icon at bounding box center [1056, 13] width 10 height 10
drag, startPoint x: 905, startPoint y: 54, endPoint x: 872, endPoint y: 55, distance: 32.7
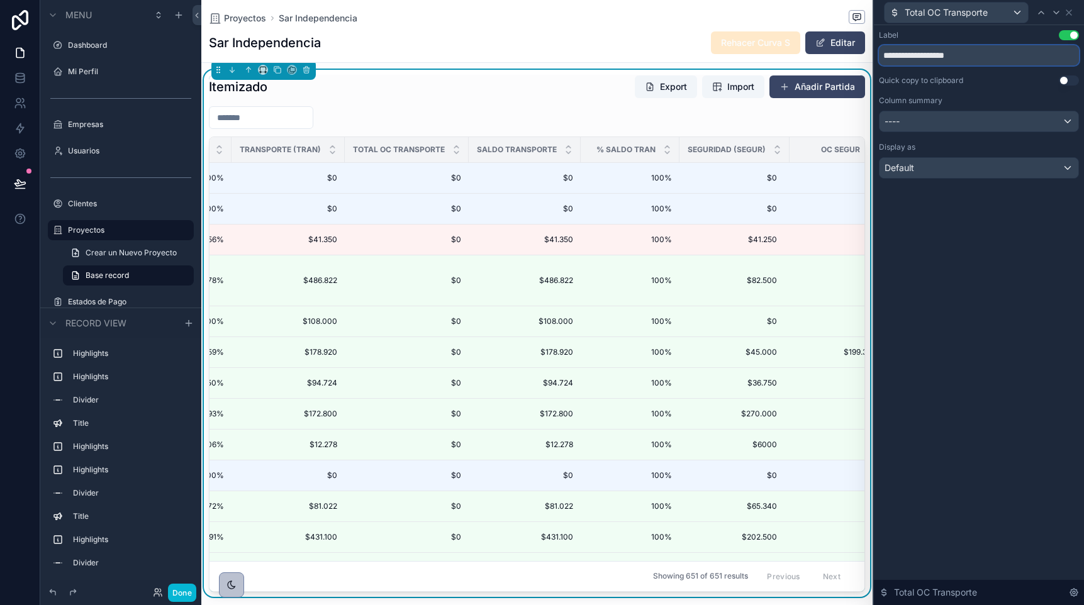
click at [873, 55] on div "**********" at bounding box center [978, 302] width 211 height 605
type input "**********"
click at [934, 58] on input "**********" at bounding box center [979, 55] width 200 height 20
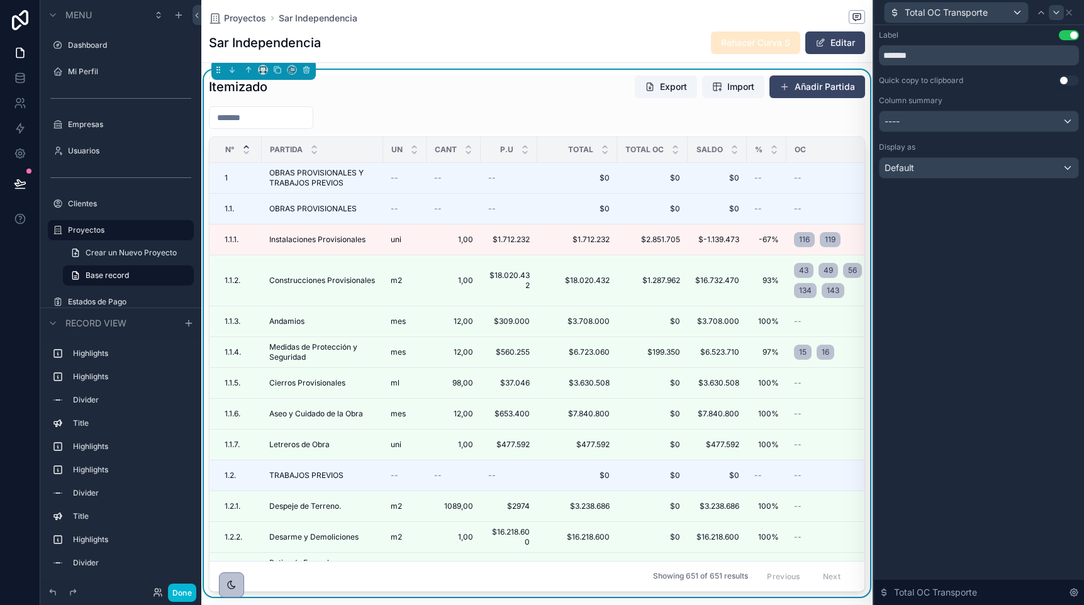
click at [1056, 13] on icon at bounding box center [1056, 12] width 5 height 3
click at [924, 58] on input "**********" at bounding box center [979, 55] width 200 height 20
paste input "text"
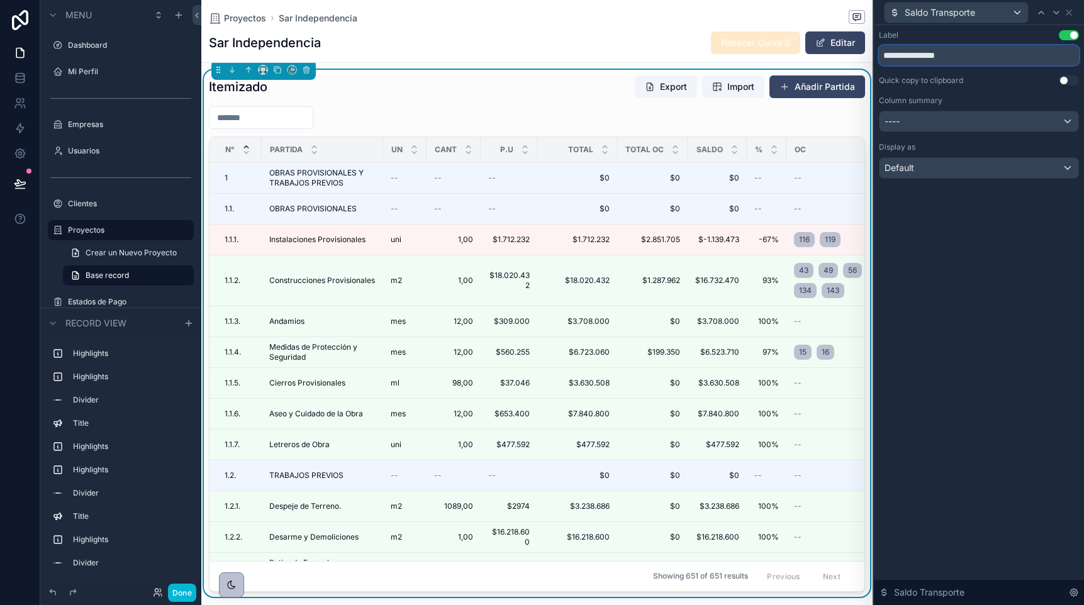
type input "**********"
click at [1056, 11] on icon at bounding box center [1056, 13] width 10 height 10
click at [1070, 14] on icon at bounding box center [1069, 13] width 10 height 10
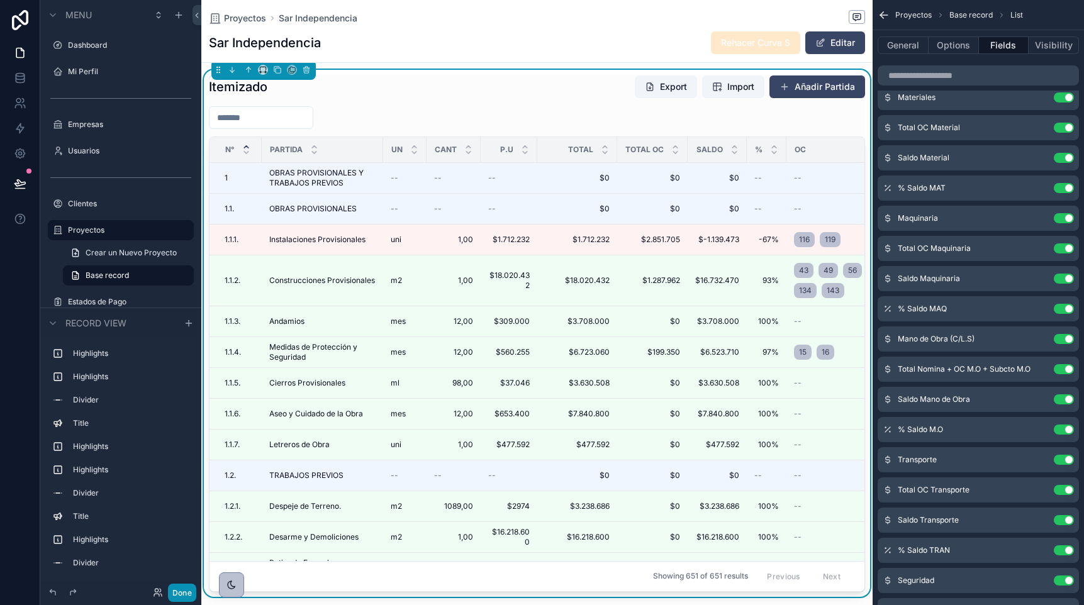
click at [182, 595] on button "Done" at bounding box center [182, 593] width 28 height 18
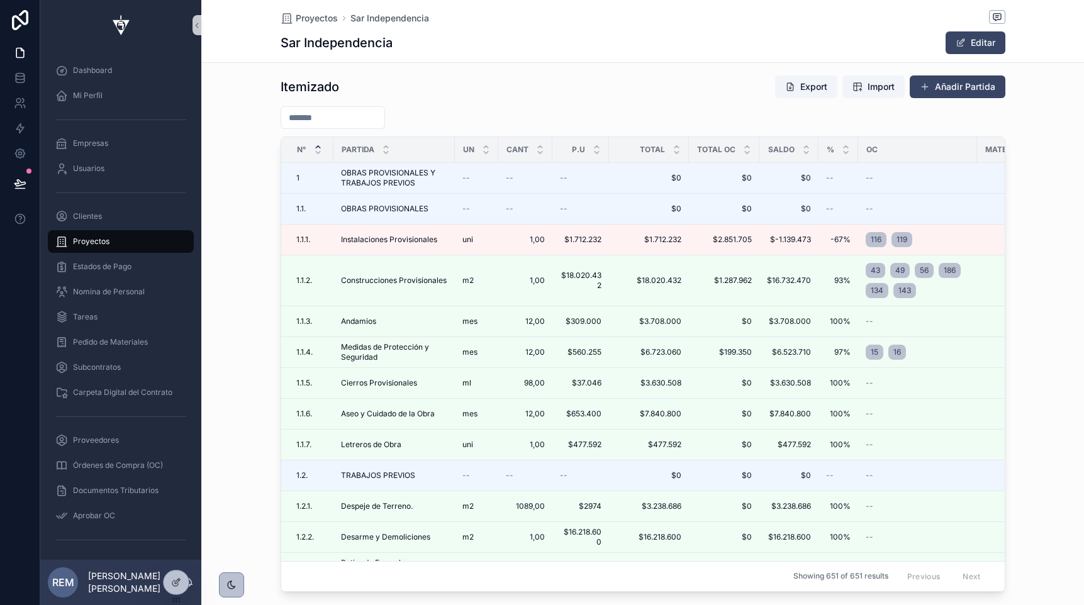
click at [21, 178] on icon at bounding box center [20, 183] width 13 height 13
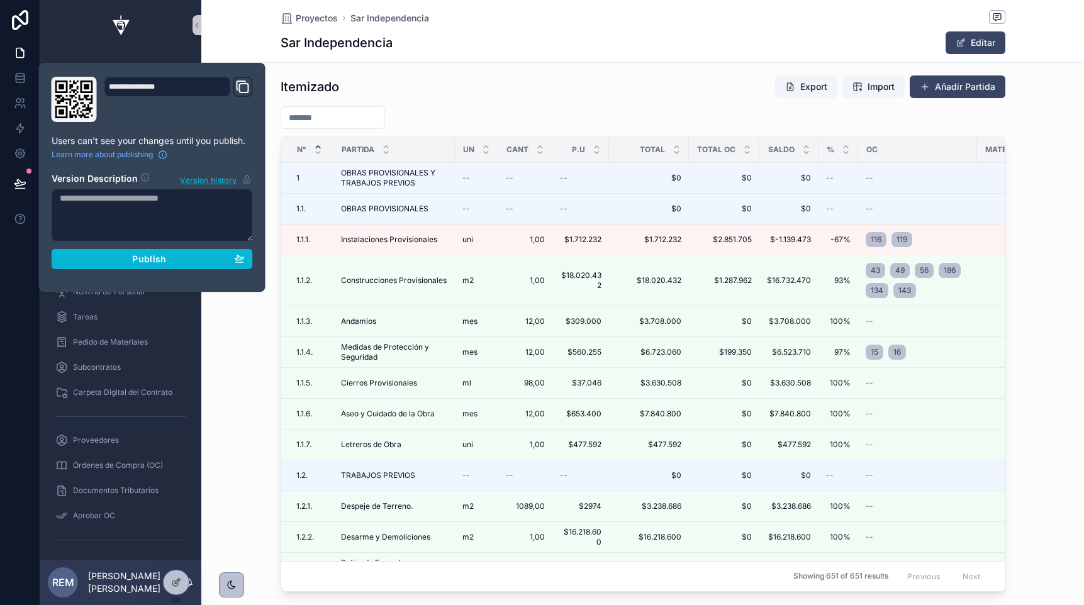
scroll to position [0, 724]
click at [112, 259] on div "Publish" at bounding box center [152, 259] width 185 height 11
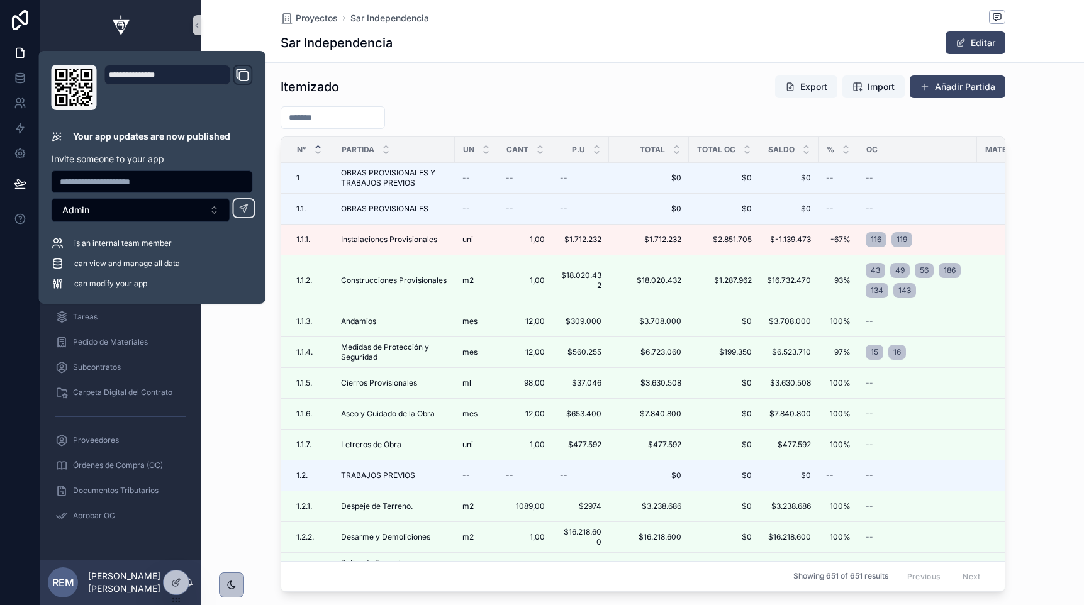
click at [232, 459] on div "Itemizado Export Import Añadir Partida N° Partida Un Cant P.U Total Total OC Sa…" at bounding box center [642, 333] width 883 height 527
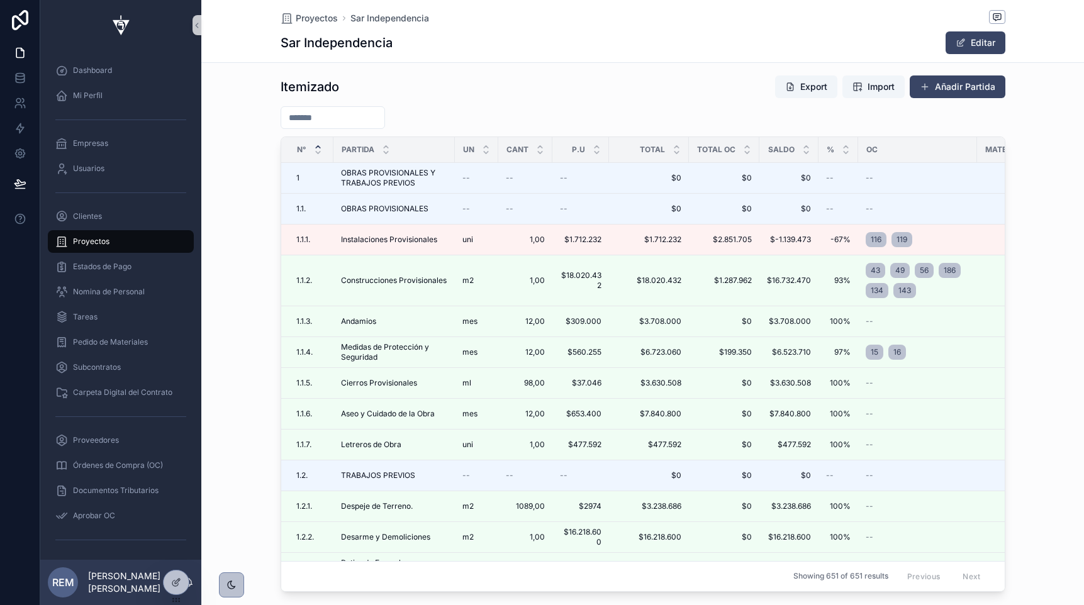
click at [225, 345] on div "Itemizado Export Import Añadir Partida N° Partida Un Cant P.U Total Total OC Sa…" at bounding box center [642, 333] width 883 height 527
drag, startPoint x: 971, startPoint y: 151, endPoint x: 1003, endPoint y: 148, distance: 32.2
click at [1007, 148] on div "scrollable content" at bounding box center [1009, 149] width 5 height 25
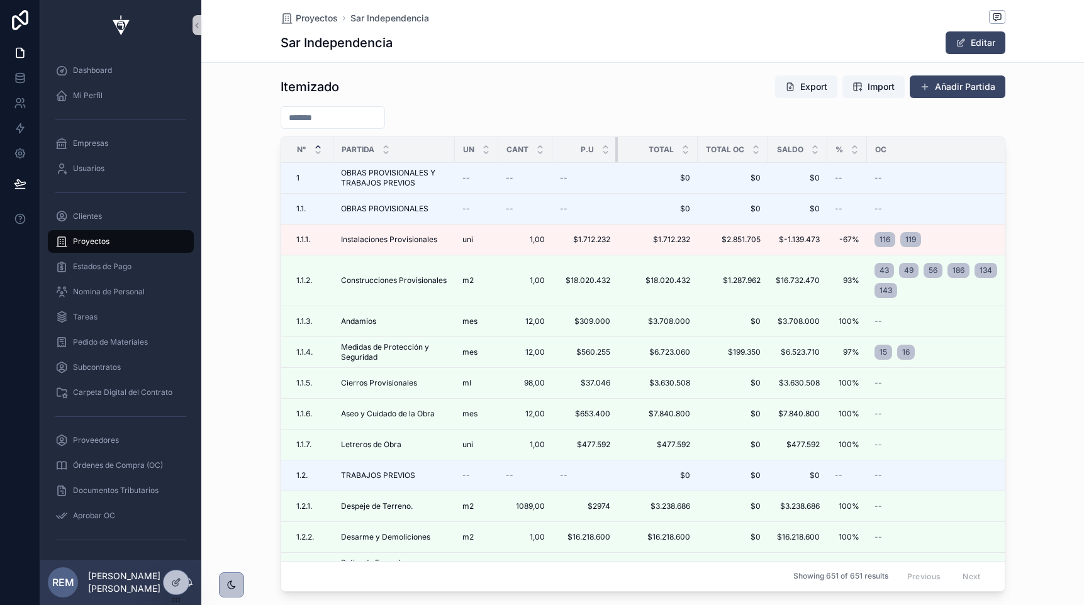
drag, startPoint x: 603, startPoint y: 157, endPoint x: 622, endPoint y: 156, distance: 18.9
click at [334, 154] on div "Partida" at bounding box center [394, 150] width 120 height 24
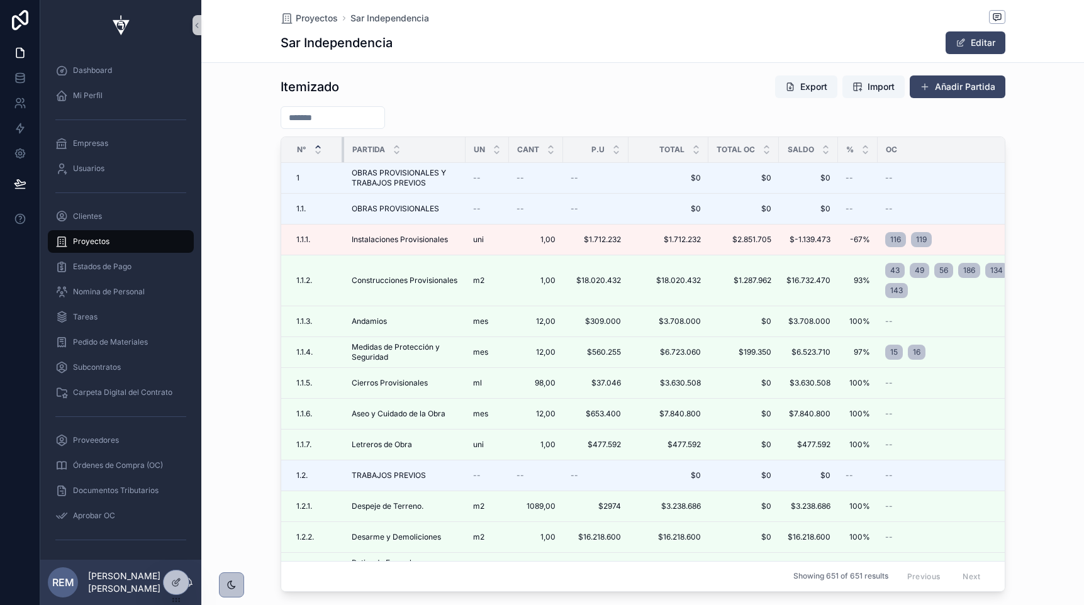
drag, startPoint x: 328, startPoint y: 154, endPoint x: 338, endPoint y: 153, distance: 10.7
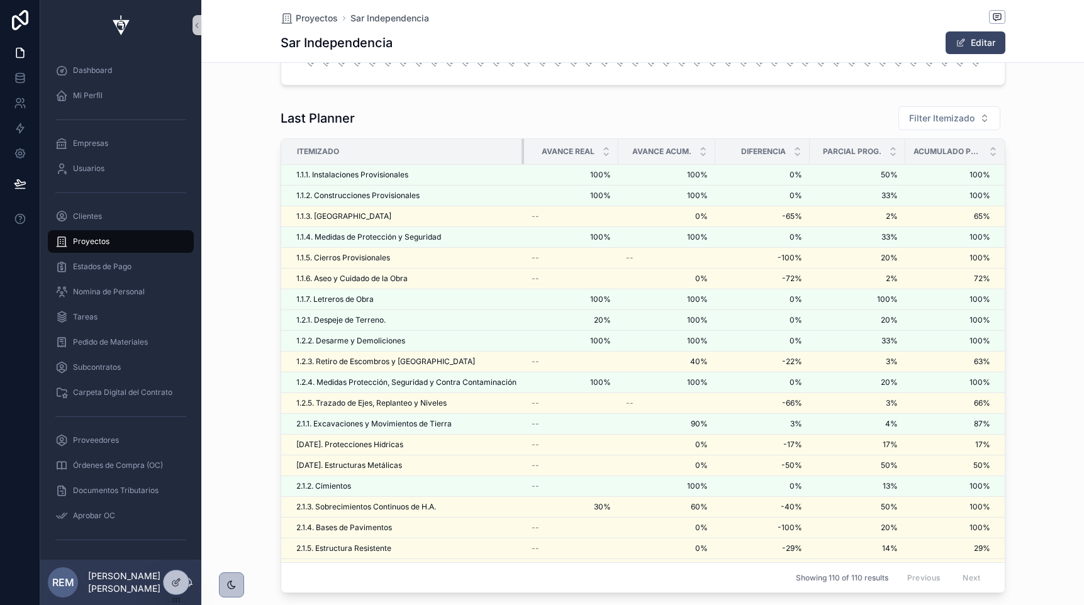
drag, startPoint x: 535, startPoint y: 154, endPoint x: 518, endPoint y: 151, distance: 17.8
click at [518, 151] on th "Itemizado" at bounding box center [402, 152] width 243 height 26
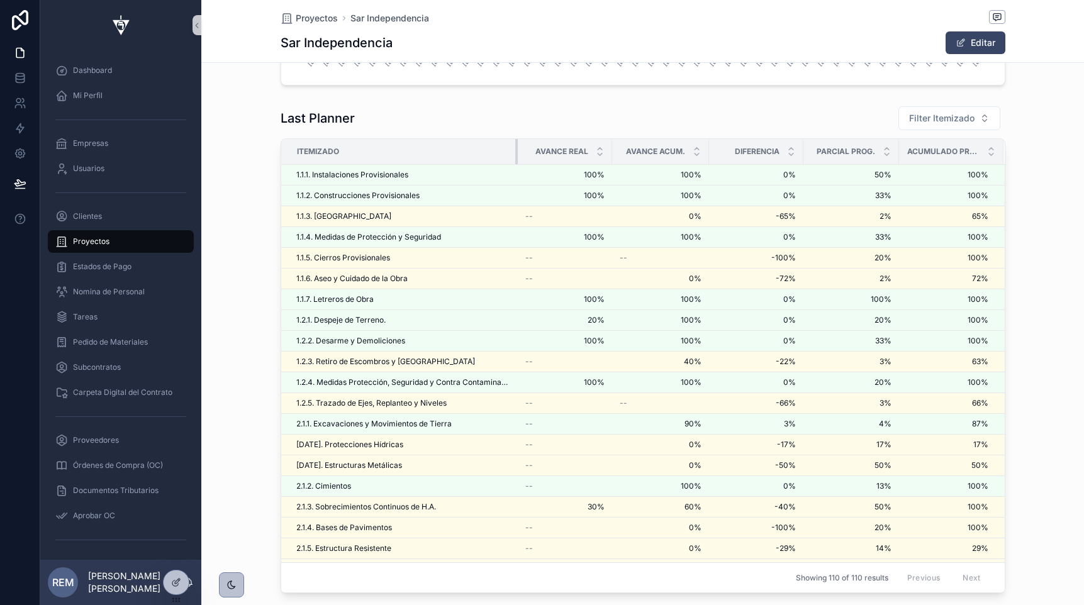
drag, startPoint x: 523, startPoint y: 147, endPoint x: 510, endPoint y: 147, distance: 12.6
click at [510, 147] on th "Itemizado" at bounding box center [399, 152] width 237 height 26
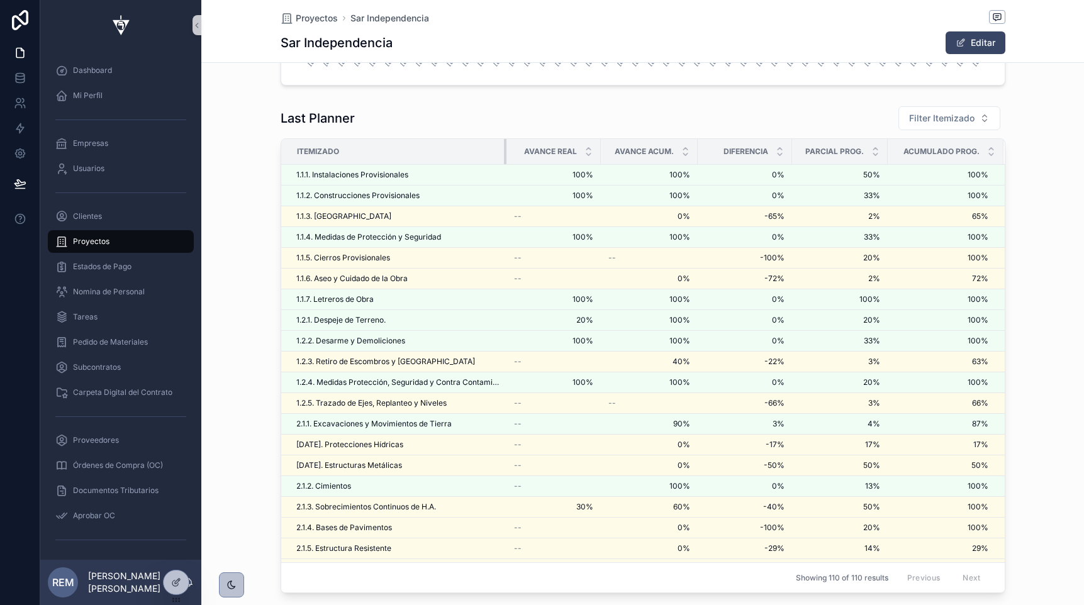
drag, startPoint x: 515, startPoint y: 150, endPoint x: 504, endPoint y: 151, distance: 11.3
click at [504, 151] on div "scrollable content" at bounding box center [506, 151] width 5 height 25
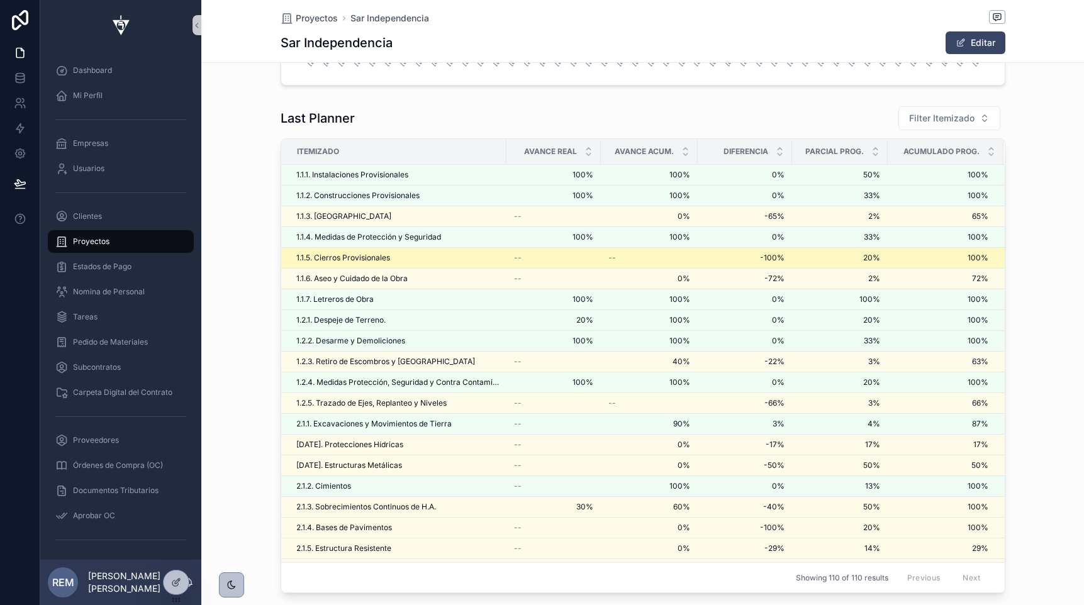
click at [342, 259] on span "1.1.5. Cierros Provisionales" at bounding box center [343, 258] width 94 height 10
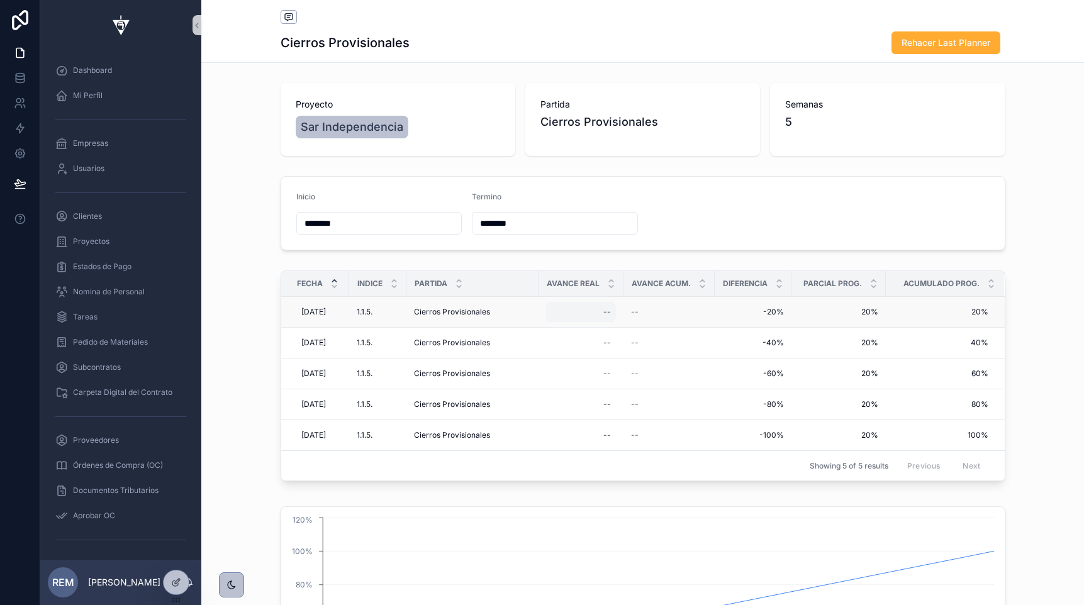
click at [607, 310] on div "--" at bounding box center [607, 312] width 8 height 10
type input "****"
click at [761, 335] on button "scrollable content" at bounding box center [760, 329] width 15 height 15
click at [257, 202] on div "Inicio ******** Termino ********" at bounding box center [642, 213] width 883 height 84
click at [91, 242] on span "Proyectos" at bounding box center [91, 242] width 36 height 10
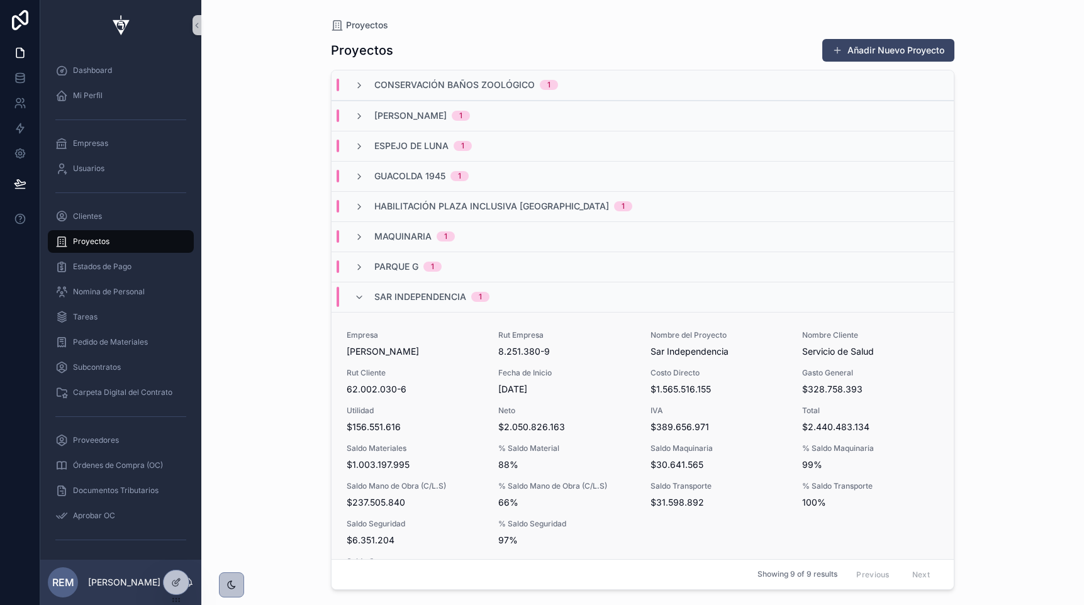
click at [405, 383] on span "62.002.030-6" at bounding box center [415, 389] width 137 height 13
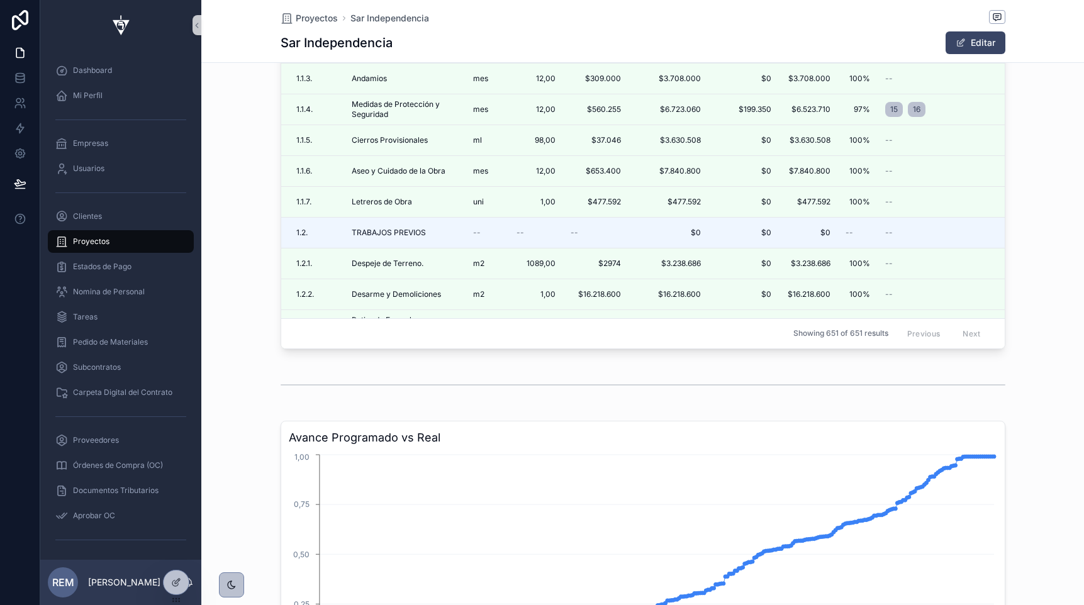
scroll to position [1856, 0]
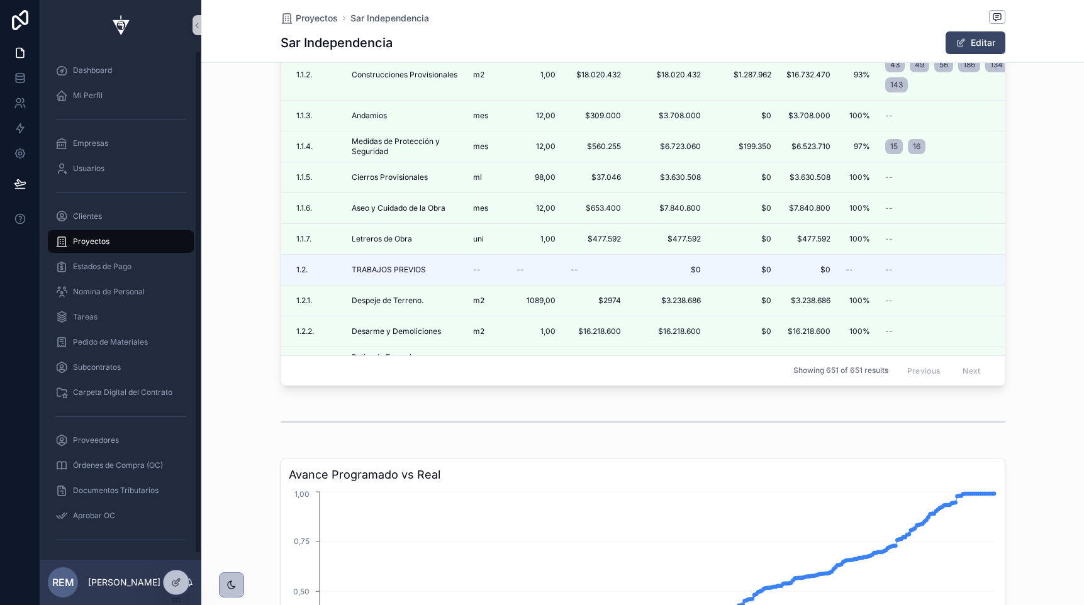
click at [80, 243] on span "Proyectos" at bounding box center [91, 242] width 36 height 10
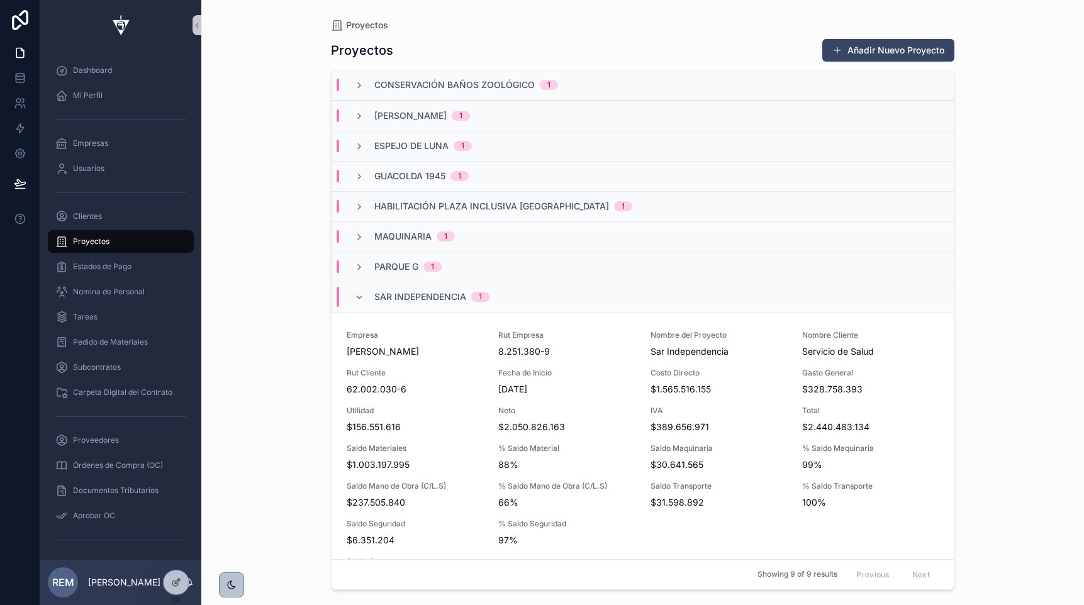
click at [352, 300] on div "Sar Independencia 1" at bounding box center [421, 297] width 165 height 20
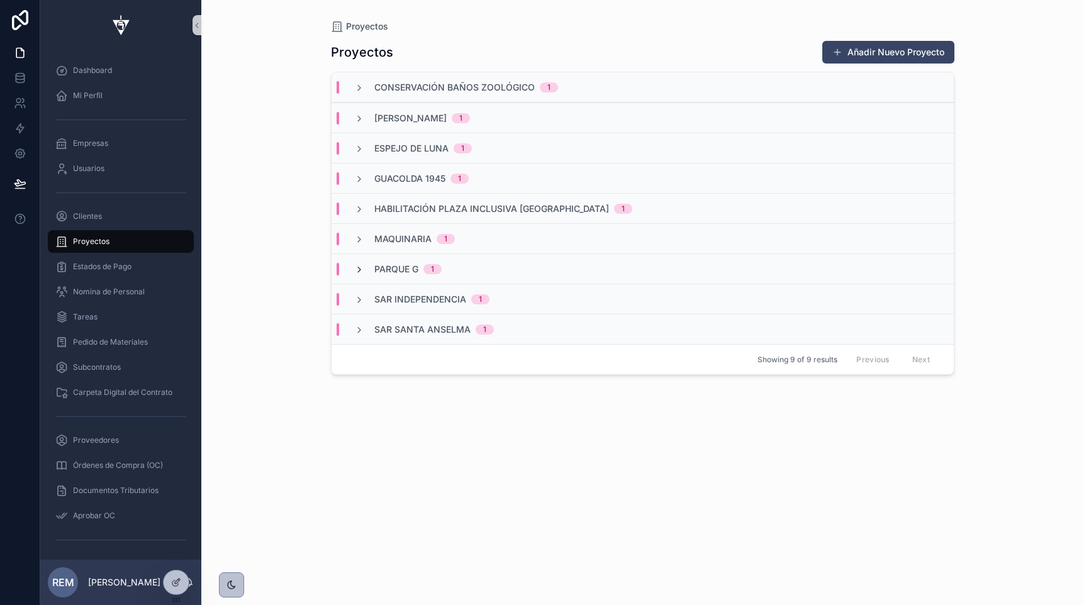
click at [361, 271] on icon "scrollable content" at bounding box center [359, 270] width 10 height 10
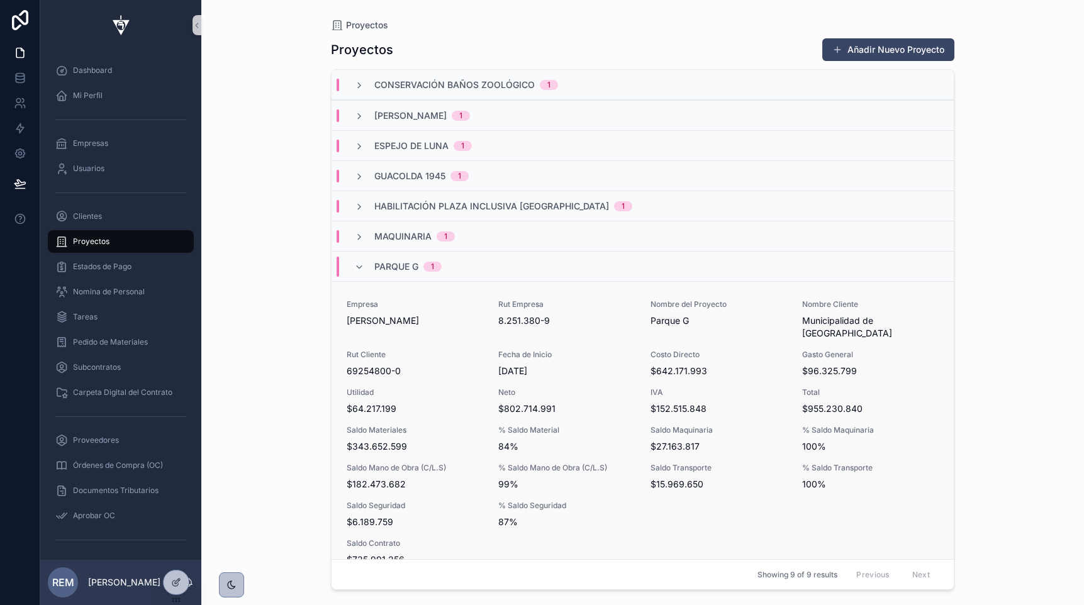
click at [402, 335] on div "Empresa [PERSON_NAME] Rut Empresa 8.251.380-9 Nombre del Proyecto Parque G Nomb…" at bounding box center [643, 451] width 592 height 305
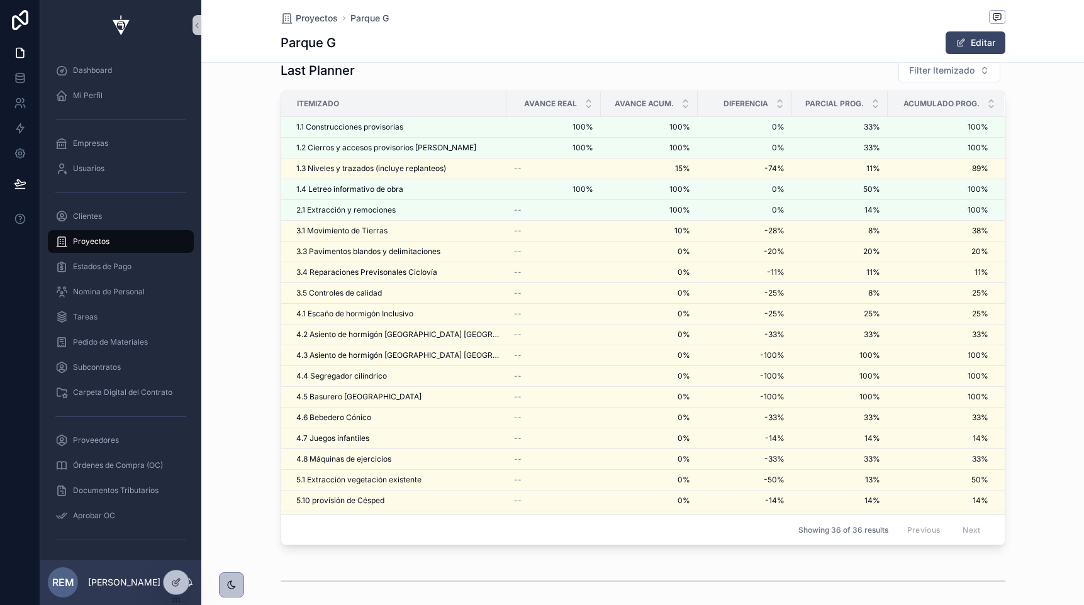
scroll to position [2538, 0]
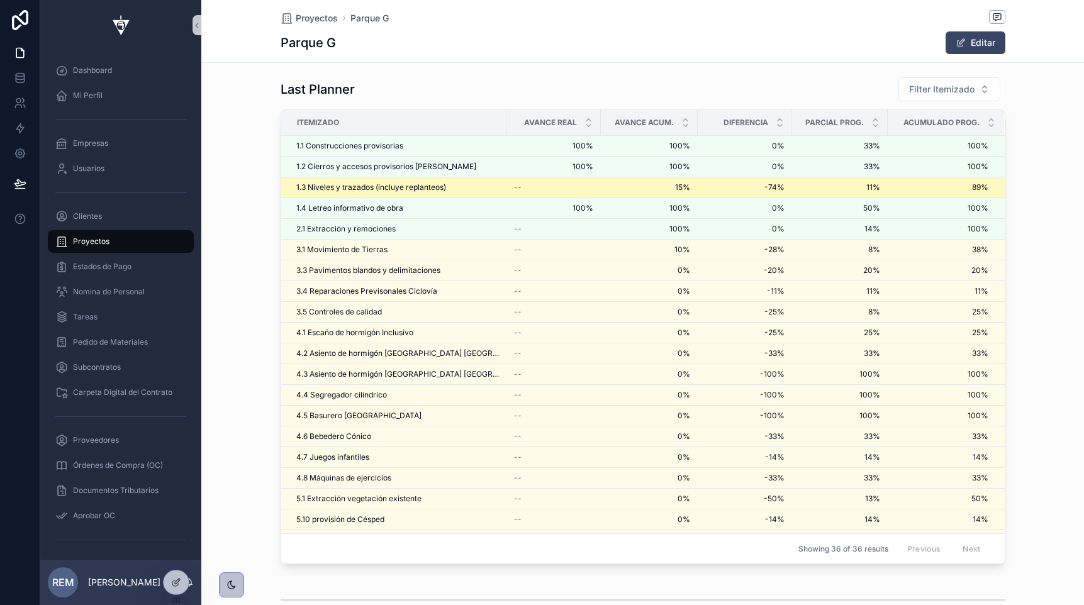
click at [328, 190] on span "1.3 Niveles y trazados (incluye replanteos)" at bounding box center [371, 187] width 150 height 10
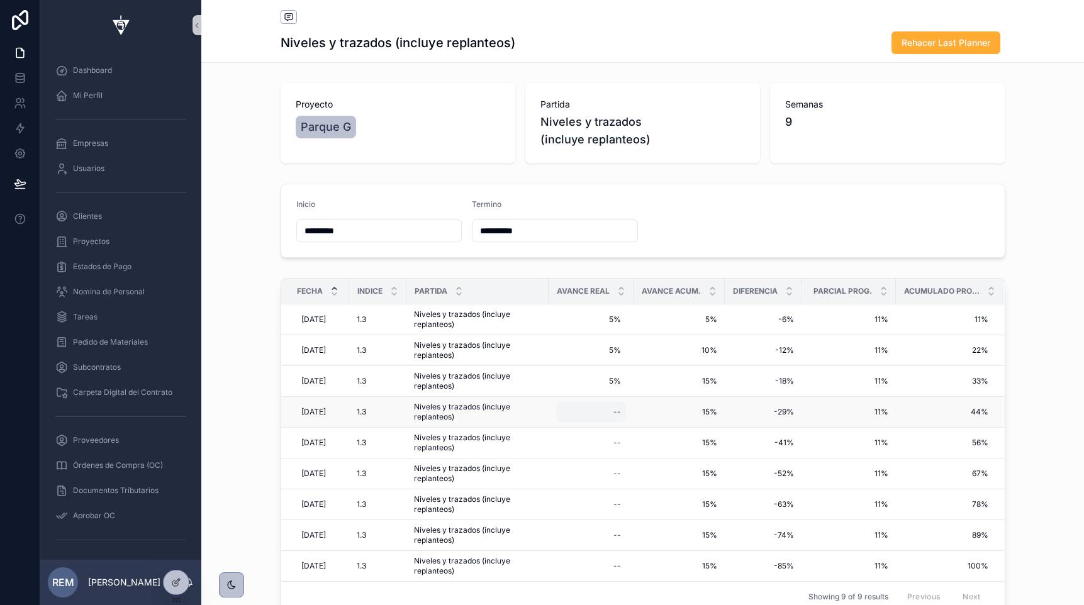
click at [615, 412] on div "--" at bounding box center [591, 412] width 70 height 20
type input "***"
click at [769, 430] on icon "scrollable content" at bounding box center [771, 429] width 6 height 4
click at [96, 241] on span "Proyectos" at bounding box center [91, 242] width 36 height 10
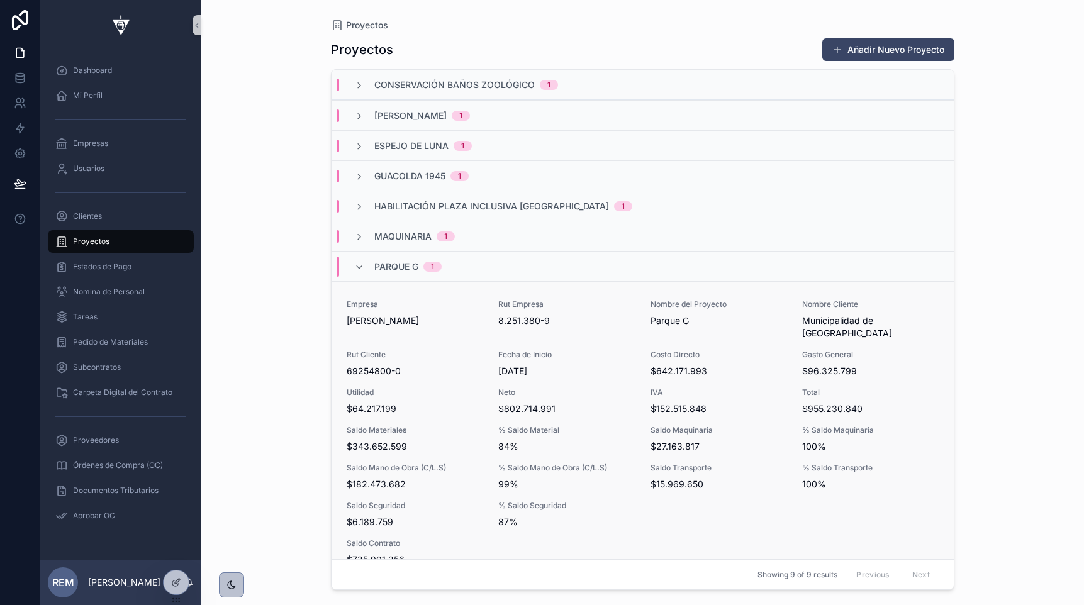
click at [398, 328] on div "Empresa [PERSON_NAME] Rut Empresa 8.251.380-9 Nombre del Proyecto Parque G Nomb…" at bounding box center [643, 451] width 592 height 305
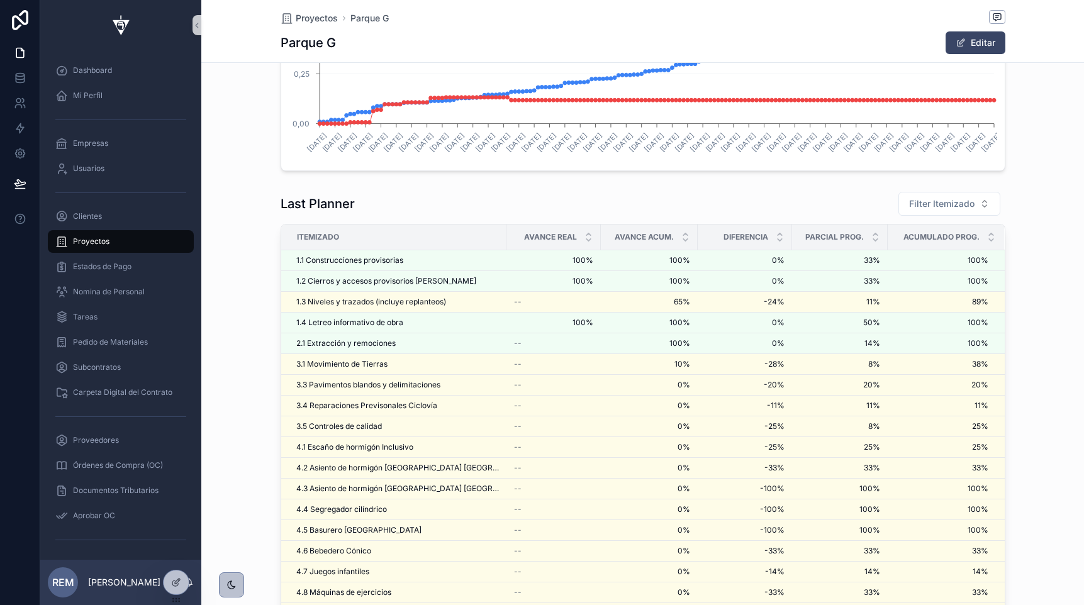
scroll to position [2428, 0]
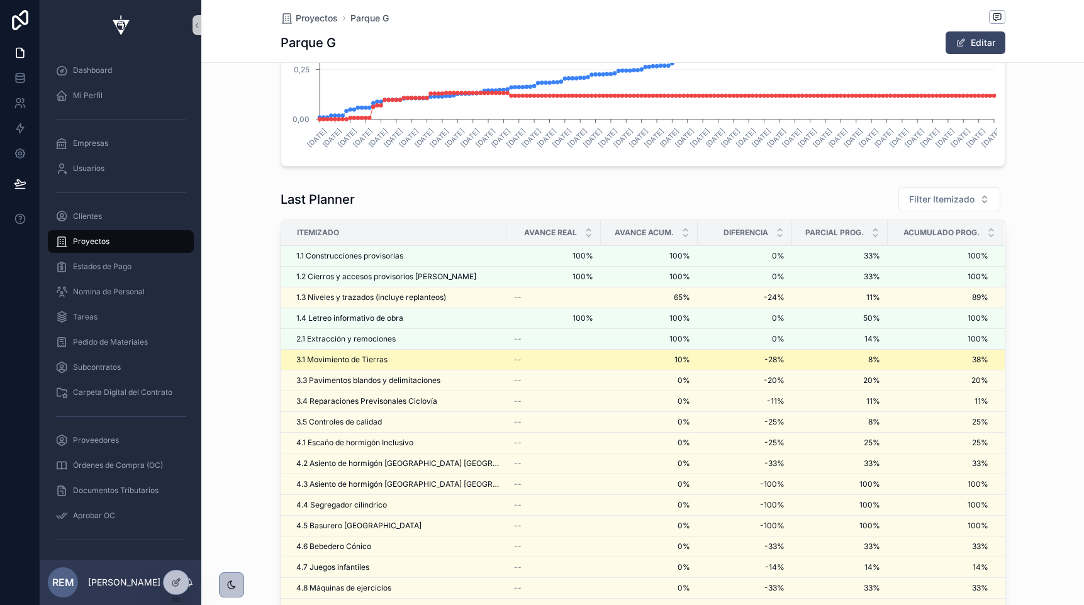
click at [327, 360] on span "3.1 Movimiento de Tierras" at bounding box center [341, 360] width 91 height 10
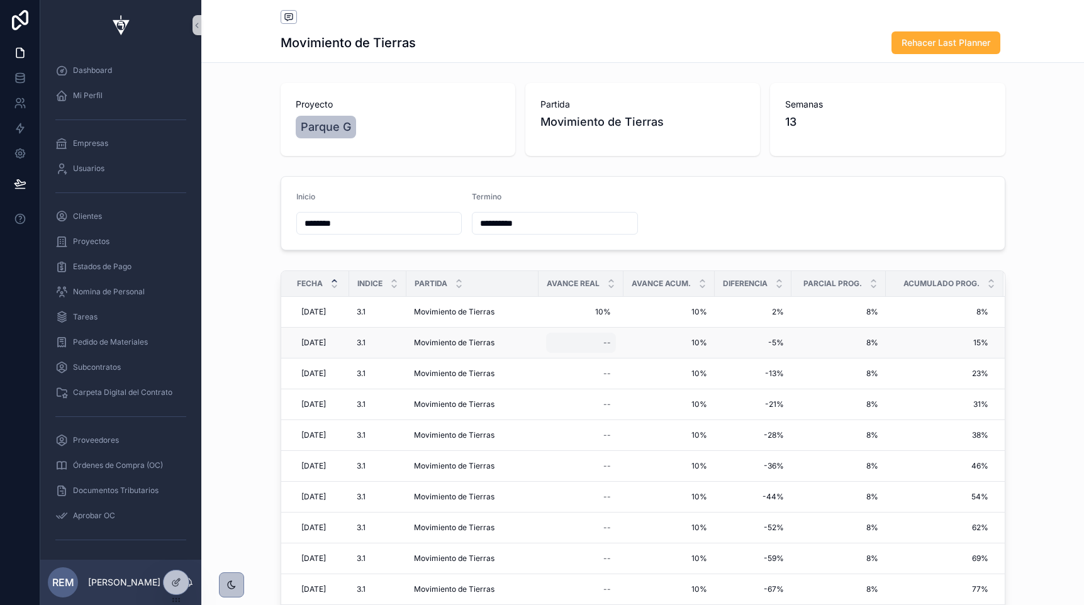
click at [610, 344] on div "--" at bounding box center [607, 343] width 8 height 10
type input "***"
click at [585, 384] on td "--" at bounding box center [581, 374] width 85 height 31
click at [611, 374] on div "--" at bounding box center [607, 374] width 8 height 10
type input "***"
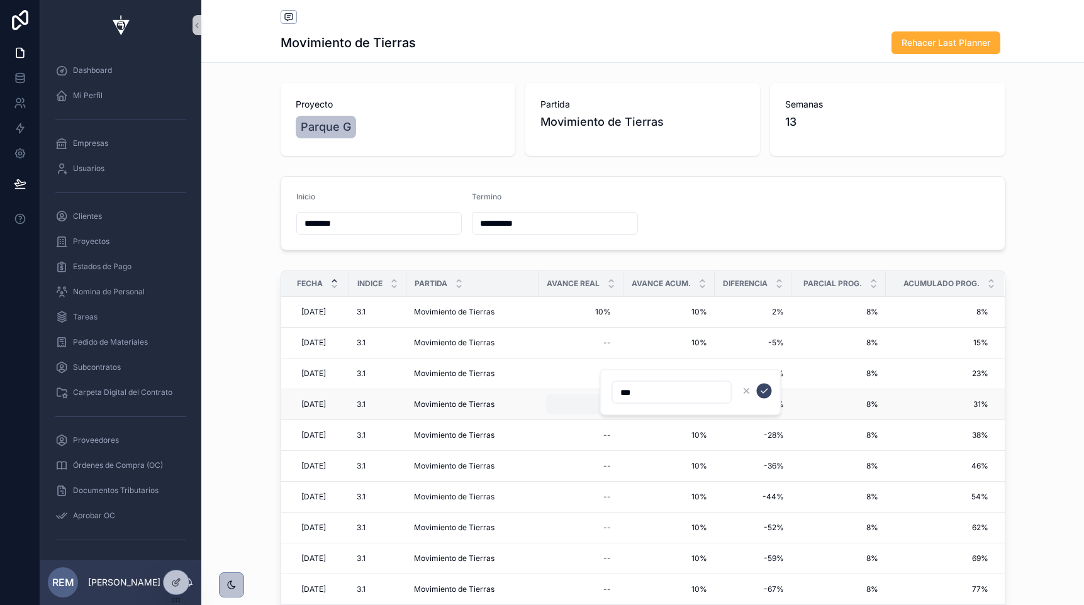
click at [584, 411] on div "--" at bounding box center [581, 404] width 70 height 20
type input "***"
click at [761, 420] on icon "scrollable content" at bounding box center [764, 422] width 10 height 10
click at [611, 373] on div "--" at bounding box center [607, 374] width 8 height 10
click at [762, 391] on td "-21% -21%" at bounding box center [753, 404] width 77 height 31
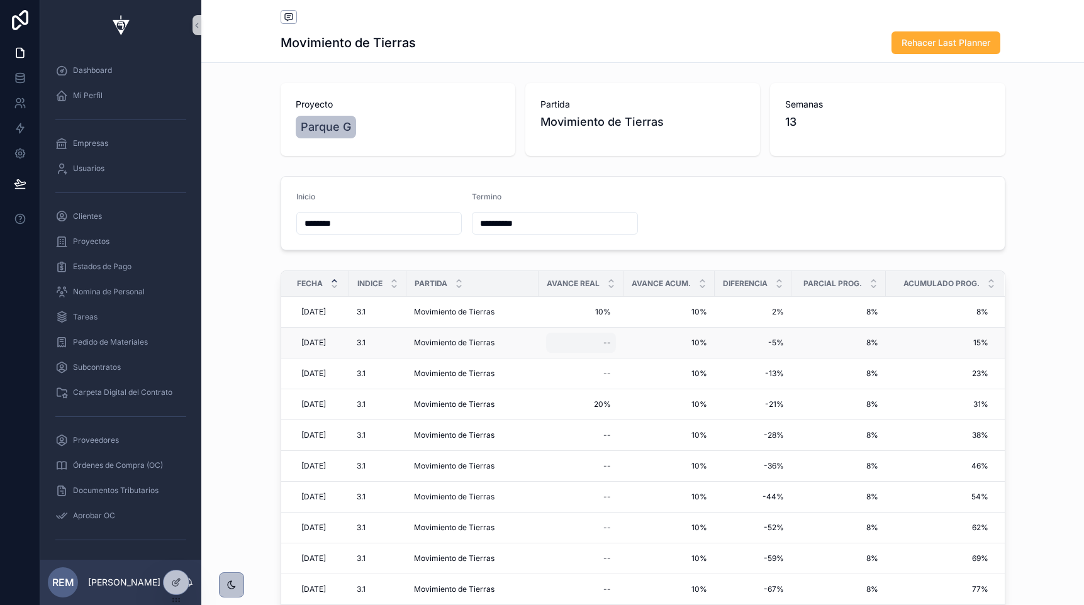
click at [602, 335] on div "--" at bounding box center [581, 343] width 70 height 20
click at [85, 237] on span "Proyectos" at bounding box center [91, 242] width 36 height 10
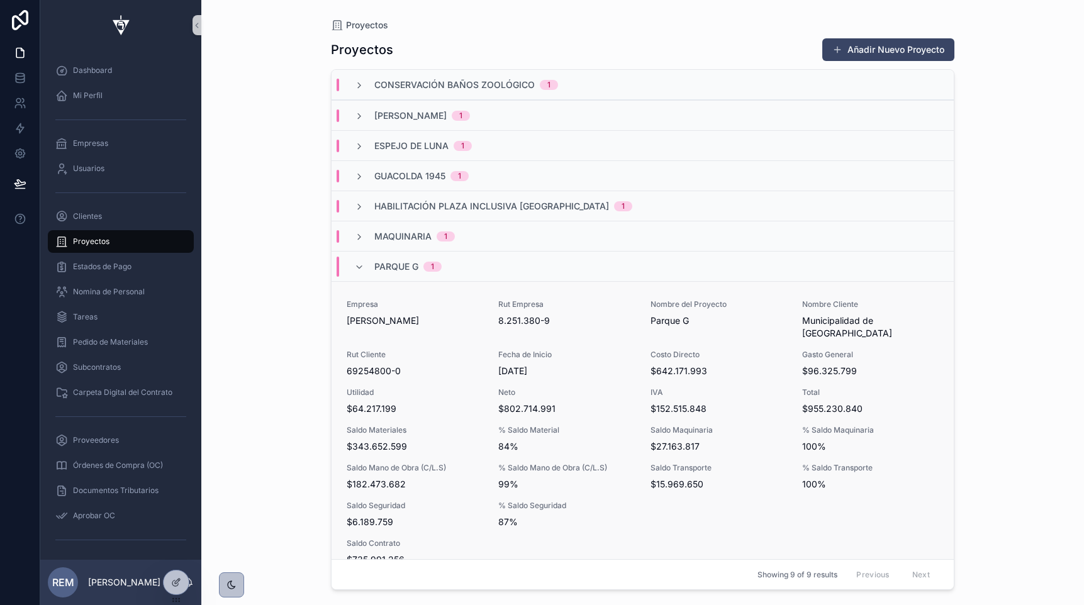
click at [394, 365] on span "69254800-0" at bounding box center [415, 371] width 137 height 13
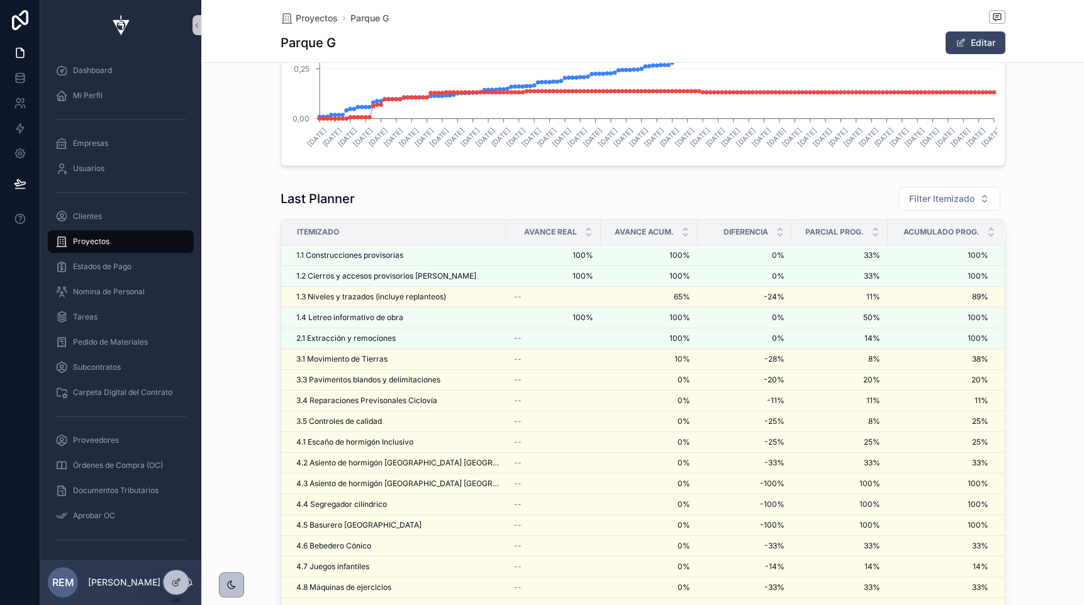
scroll to position [2430, 0]
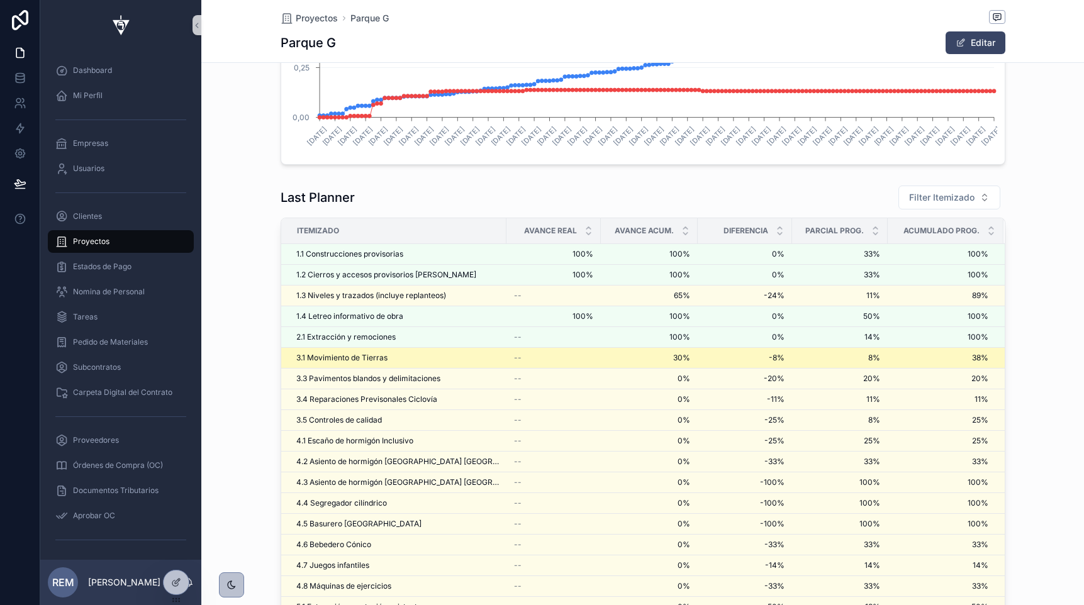
click at [319, 358] on span "3.1 Movimiento de Tierras" at bounding box center [341, 358] width 91 height 10
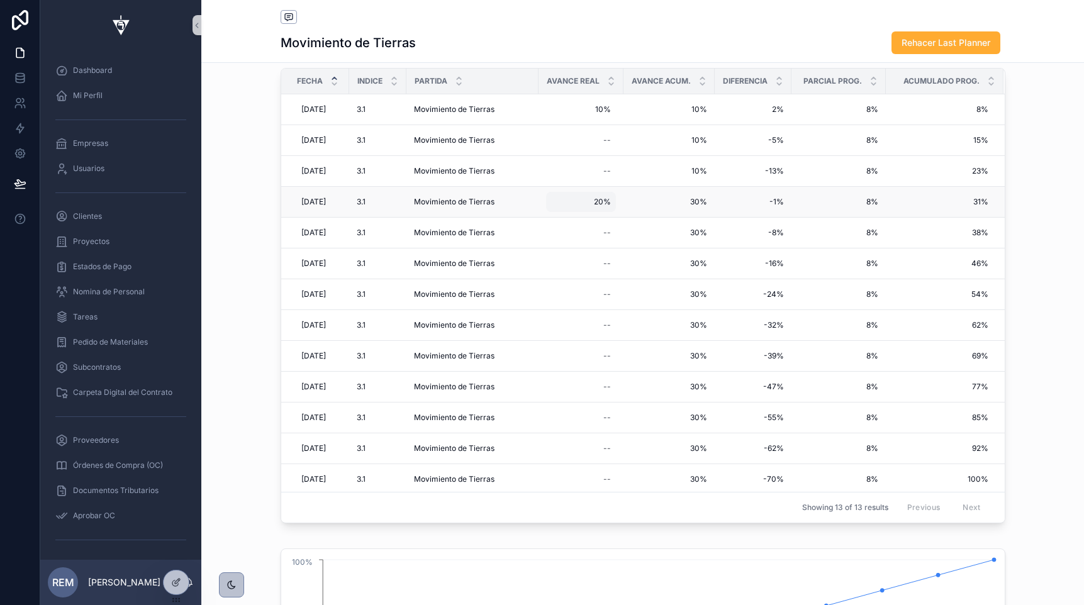
scroll to position [181, 0]
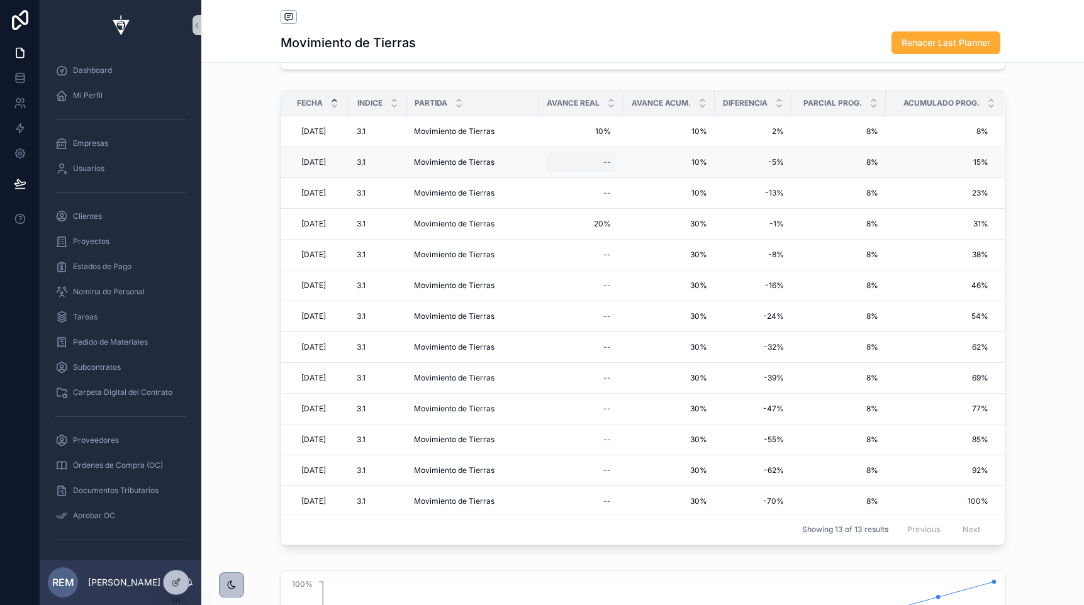
click at [608, 158] on div "--" at bounding box center [581, 162] width 70 height 20
click at [760, 181] on icon "scrollable content" at bounding box center [764, 180] width 10 height 10
click at [609, 193] on div "--" at bounding box center [581, 193] width 70 height 20
click at [602, 198] on div "--" at bounding box center [581, 193] width 70 height 20
click at [759, 211] on icon "scrollable content" at bounding box center [764, 211] width 10 height 10
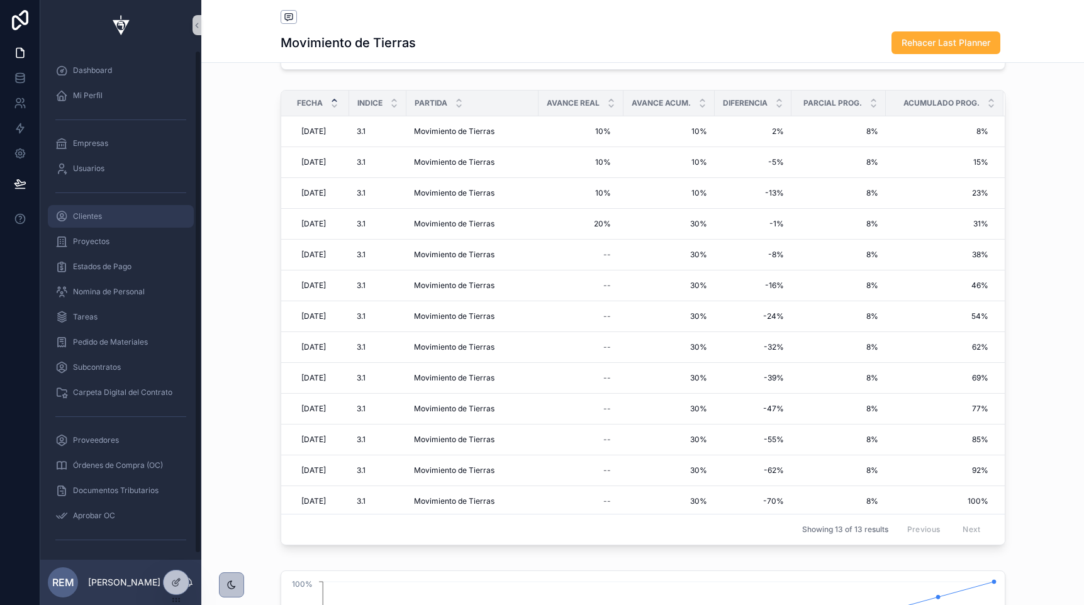
click at [74, 220] on span "Clientes" at bounding box center [87, 216] width 29 height 10
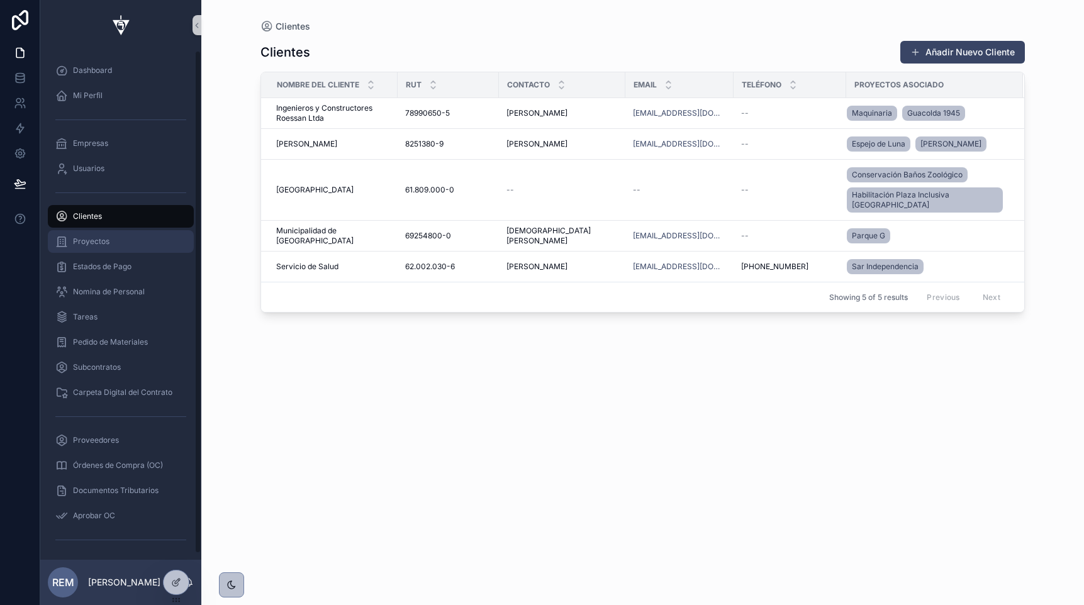
click at [96, 242] on span "Proyectos" at bounding box center [91, 242] width 36 height 10
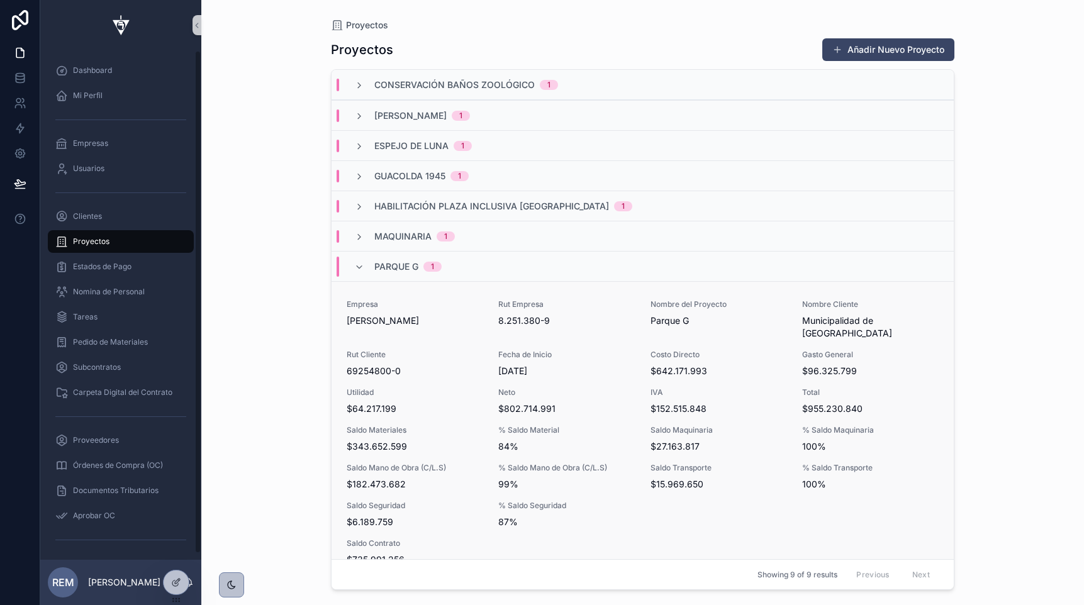
click at [413, 366] on div "Empresa [PERSON_NAME] Rut Empresa 8.251.380-9 Nombre del Proyecto Parque G Nomb…" at bounding box center [643, 451] width 592 height 305
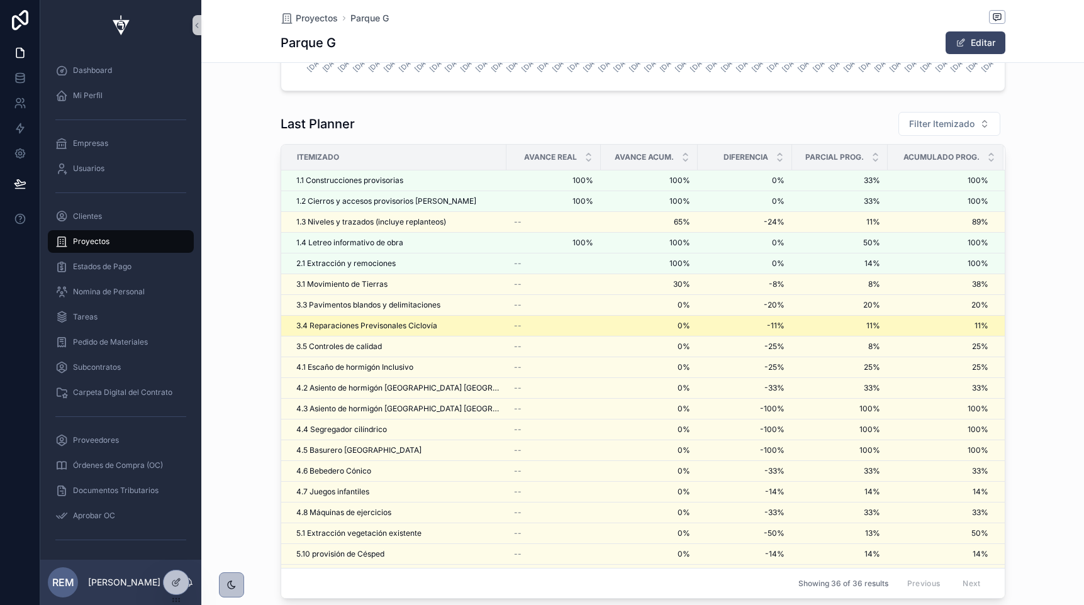
scroll to position [2495, 0]
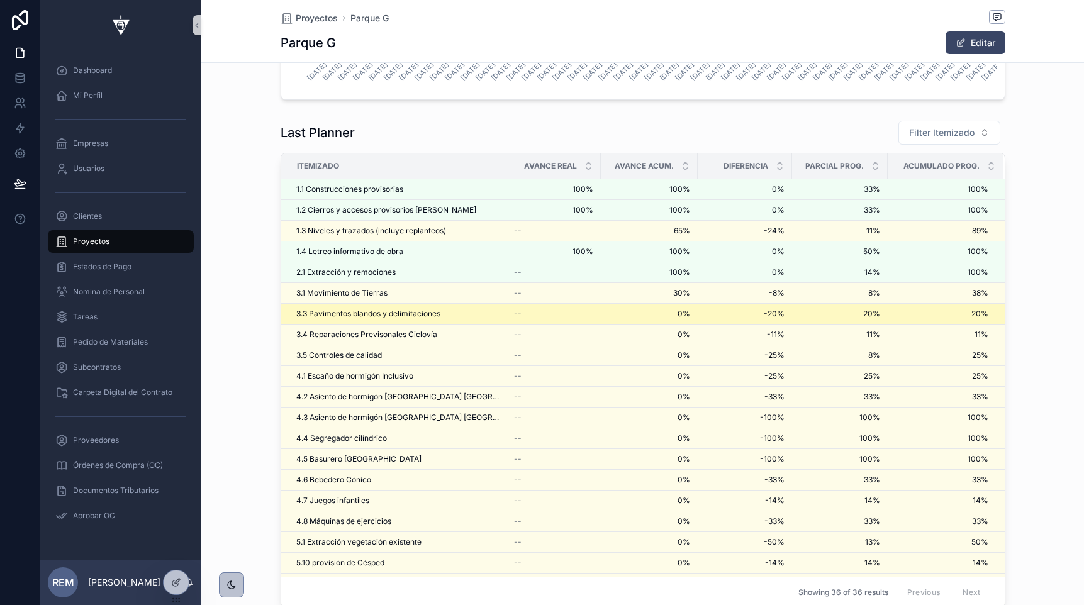
click at [334, 315] on span "3.3 Pavimentos blandos y delimitaciones" at bounding box center [368, 314] width 144 height 10
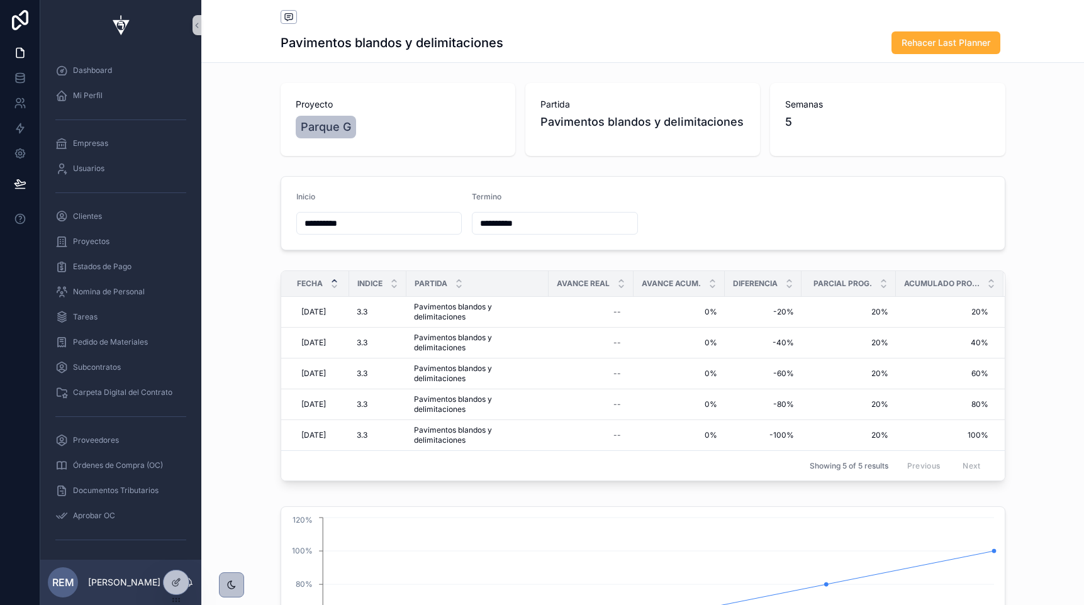
click at [318, 223] on input "**********" at bounding box center [379, 224] width 165 height 18
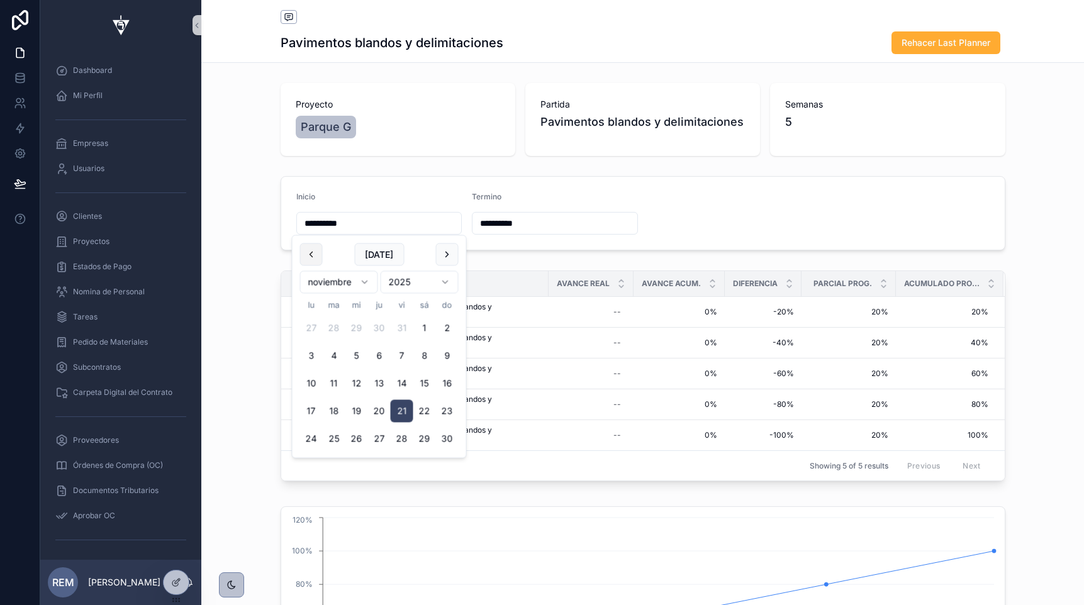
click at [313, 252] on button "scrollable content" at bounding box center [311, 254] width 23 height 23
click at [353, 327] on button "3" at bounding box center [356, 328] width 23 height 23
type input "********"
click at [697, 198] on form "**********" at bounding box center [643, 213] width 724 height 73
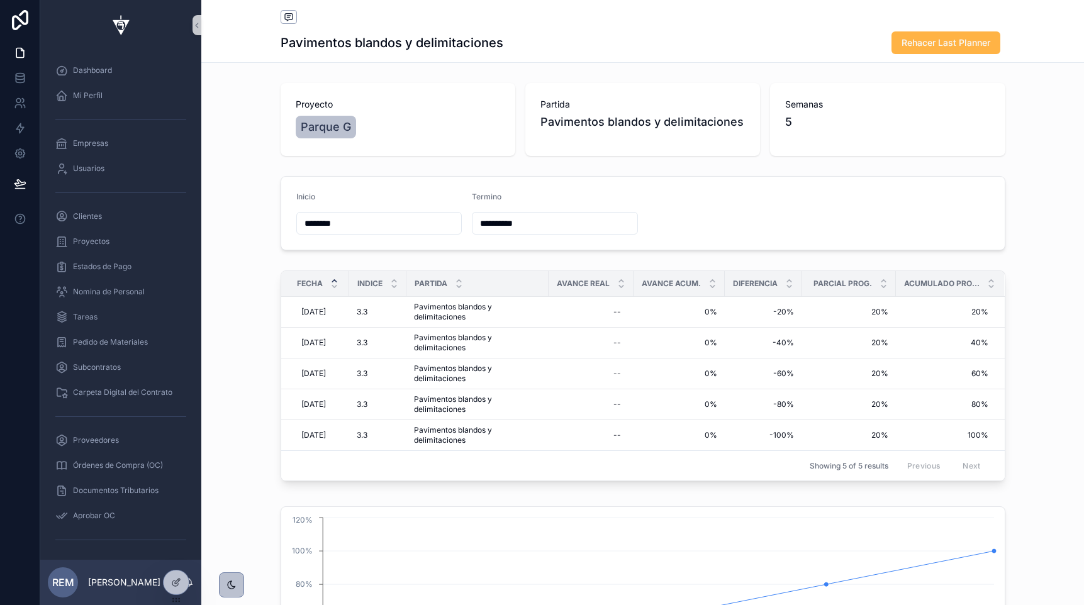
click at [924, 42] on span "Rehacer Last Planner" at bounding box center [946, 42] width 89 height 13
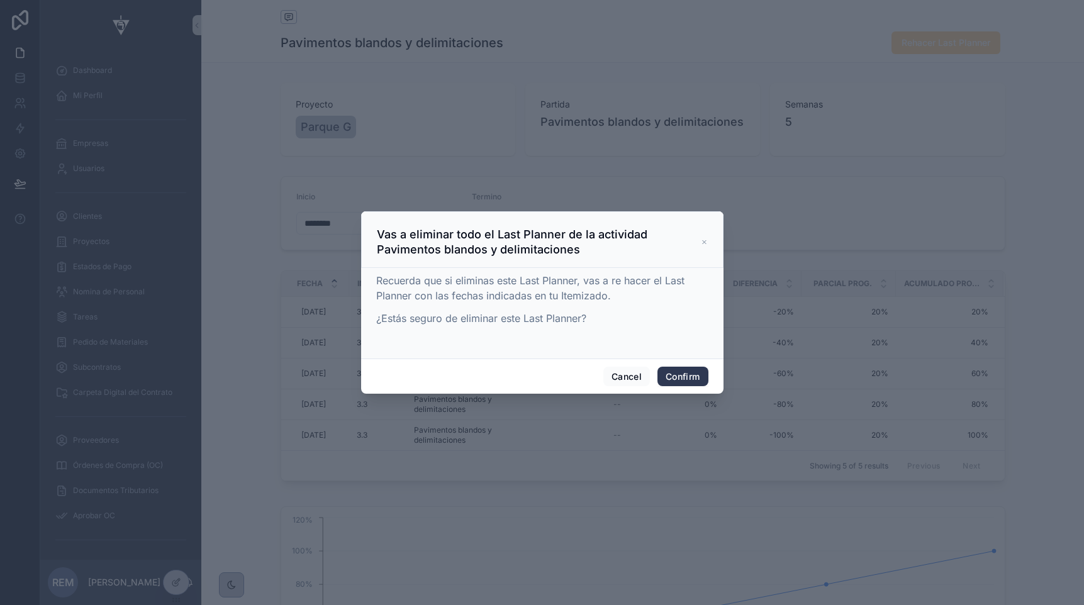
click at [685, 372] on button "Confirm" at bounding box center [682, 377] width 50 height 20
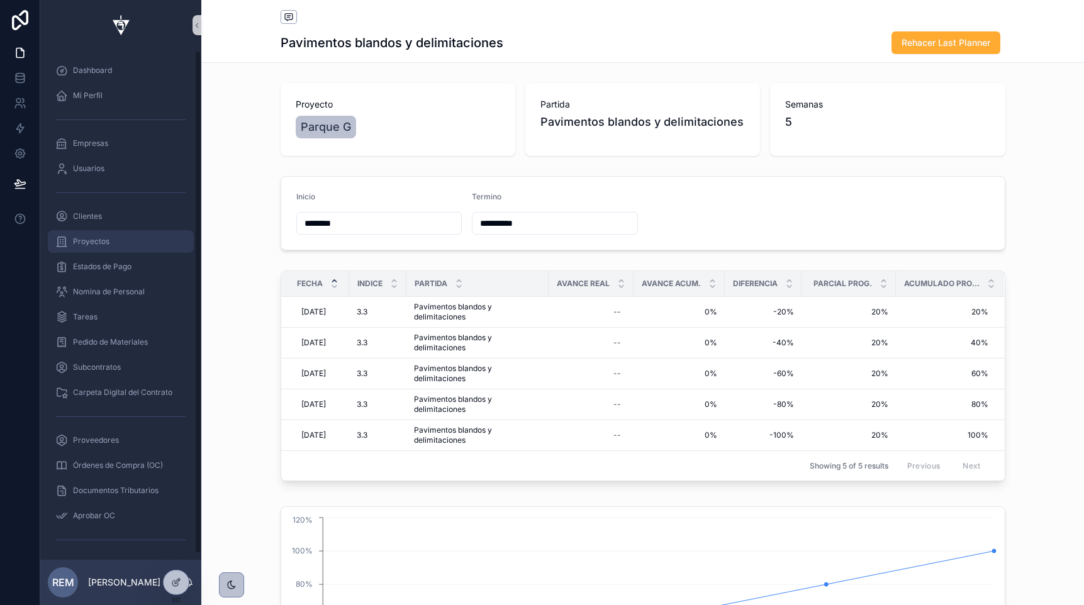
click at [79, 240] on span "Proyectos" at bounding box center [91, 242] width 36 height 10
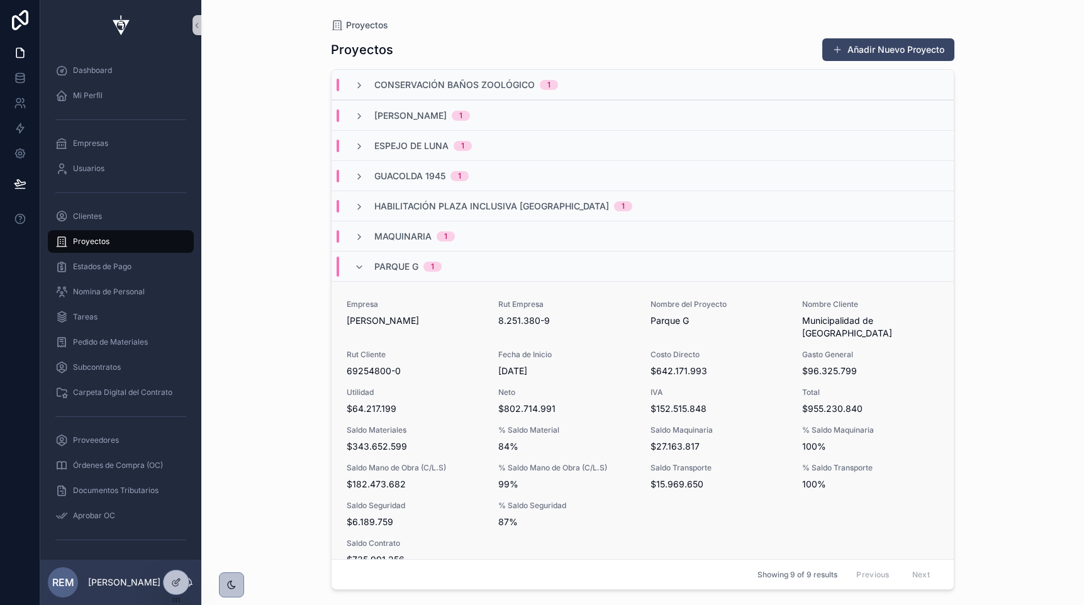
click at [360, 365] on span "69254800-0" at bounding box center [415, 371] width 137 height 13
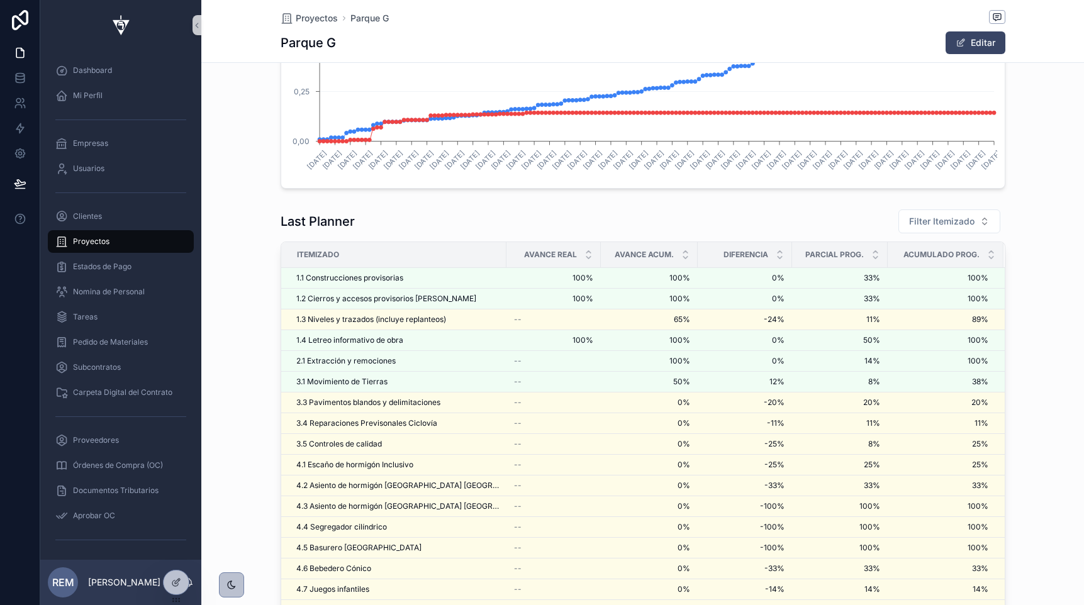
scroll to position [2433, 0]
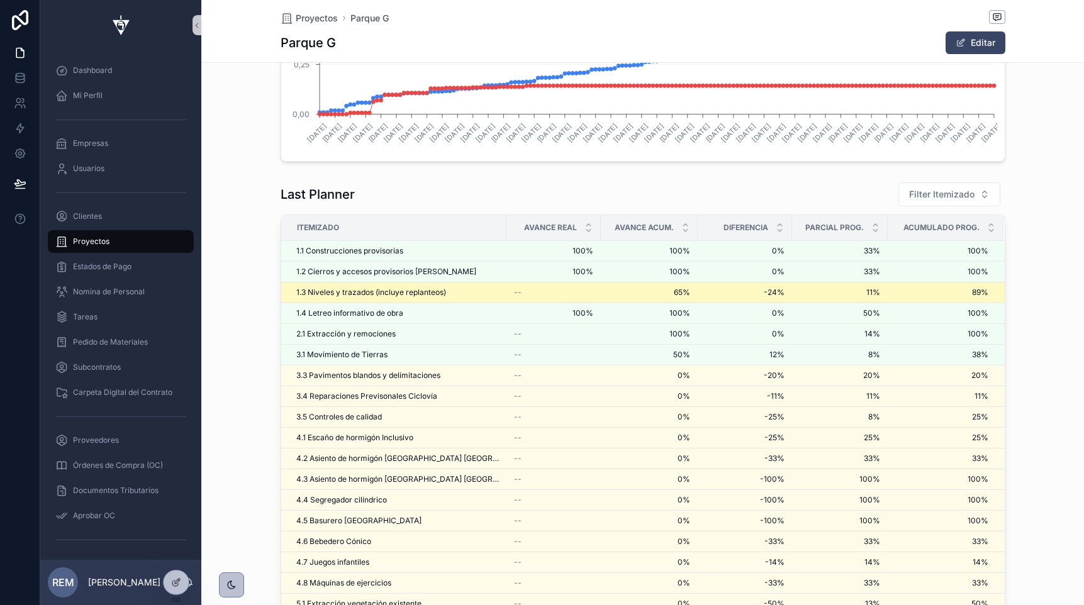
click at [333, 289] on span "1.3 Niveles y trazados (incluye replanteos)" at bounding box center [371, 293] width 150 height 10
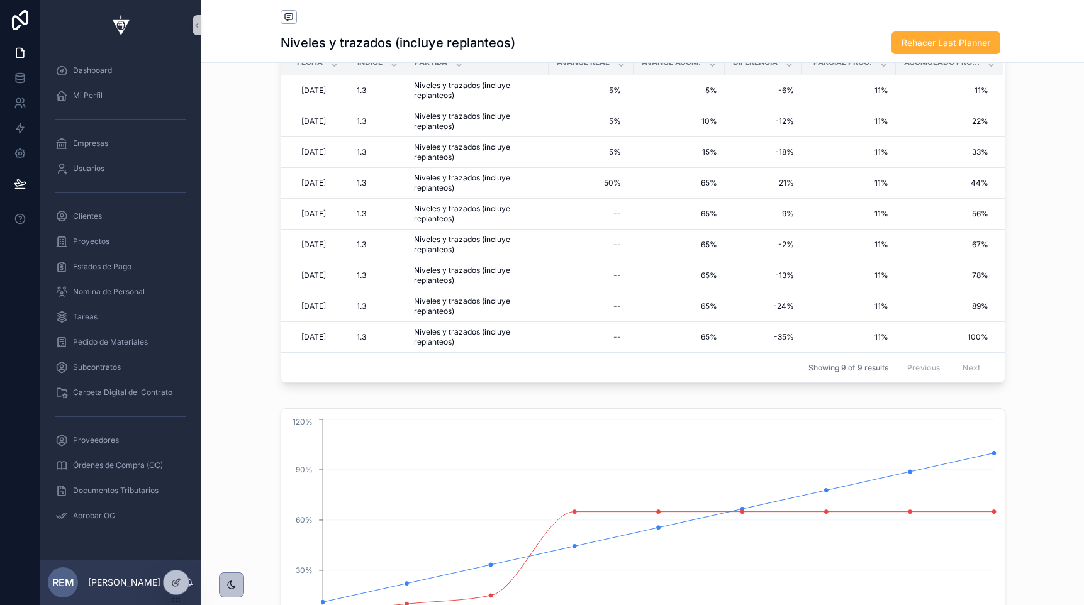
scroll to position [206, 0]
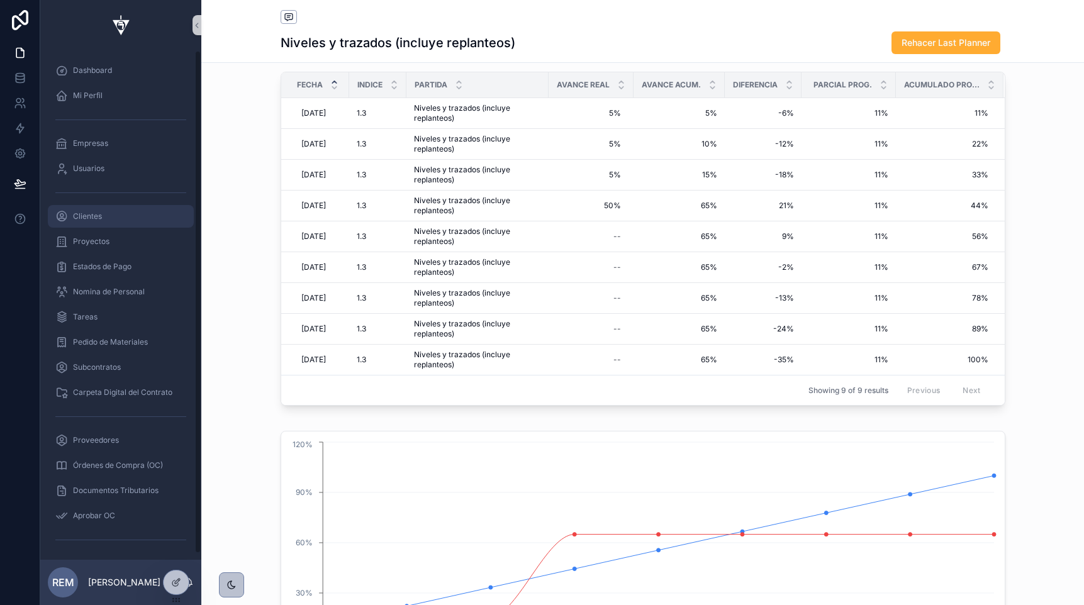
click at [126, 209] on div "Clientes" at bounding box center [120, 216] width 131 height 20
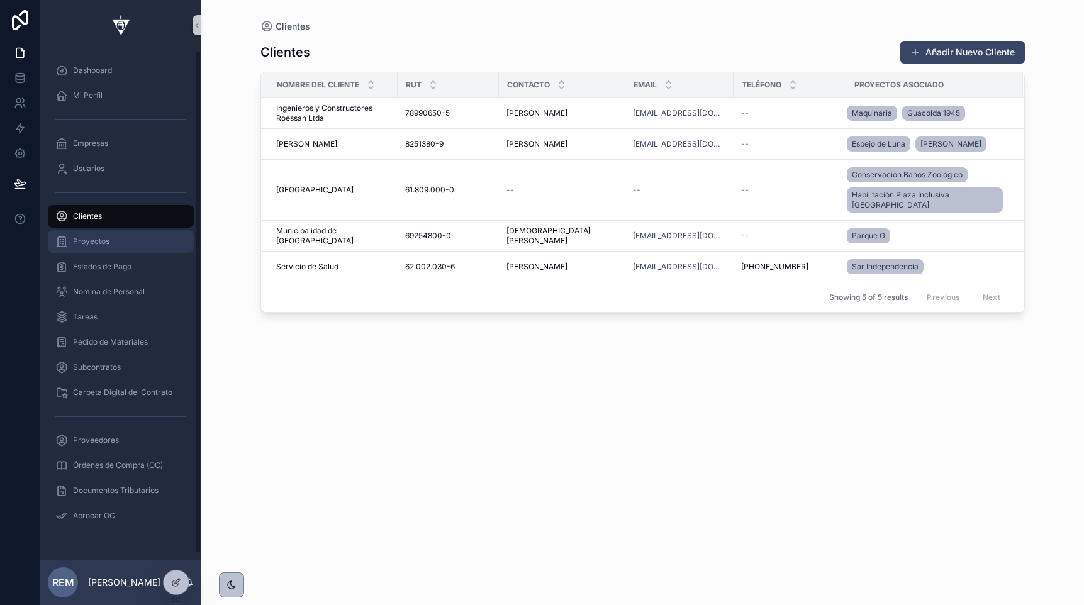
click at [125, 238] on div "Proyectos" at bounding box center [120, 242] width 131 height 20
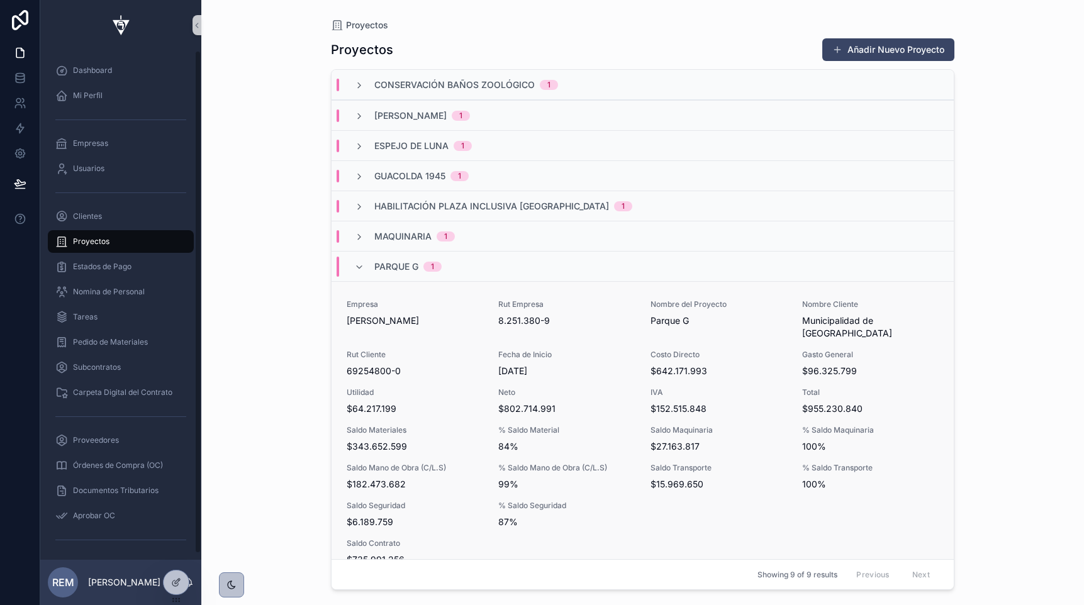
click at [388, 350] on span "Rut Cliente" at bounding box center [415, 355] width 137 height 10
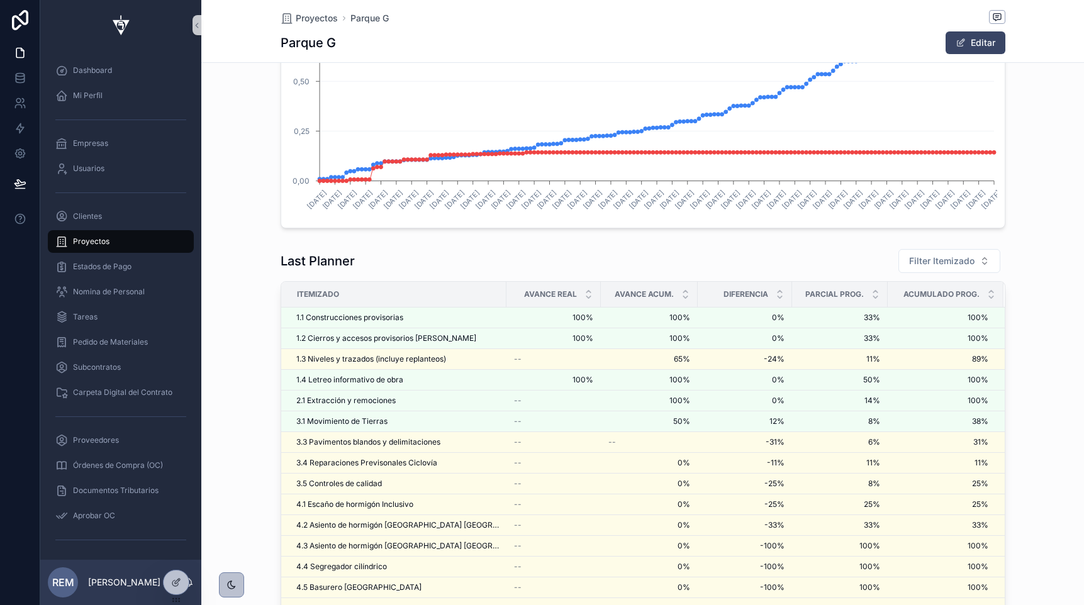
scroll to position [2397, 0]
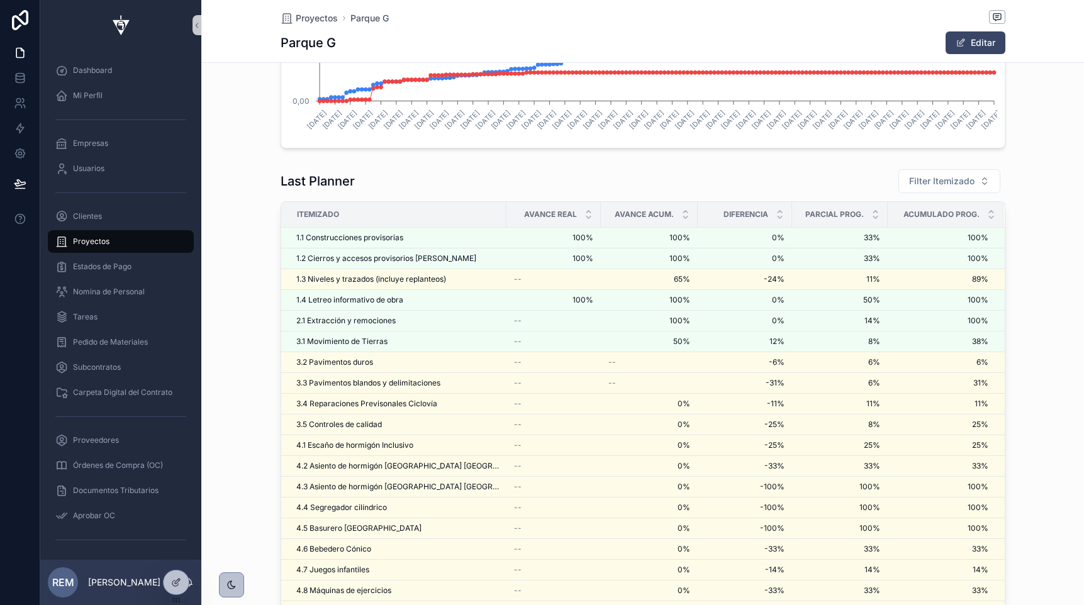
scroll to position [2455, 0]
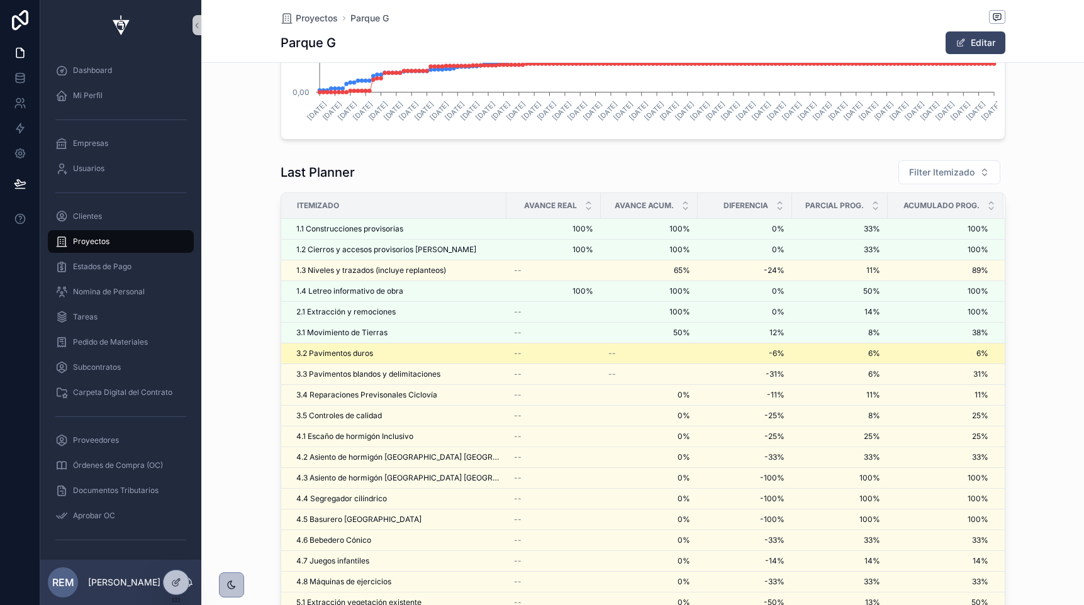
click at [342, 352] on span "3.2 Pavimentos duros" at bounding box center [334, 354] width 77 height 10
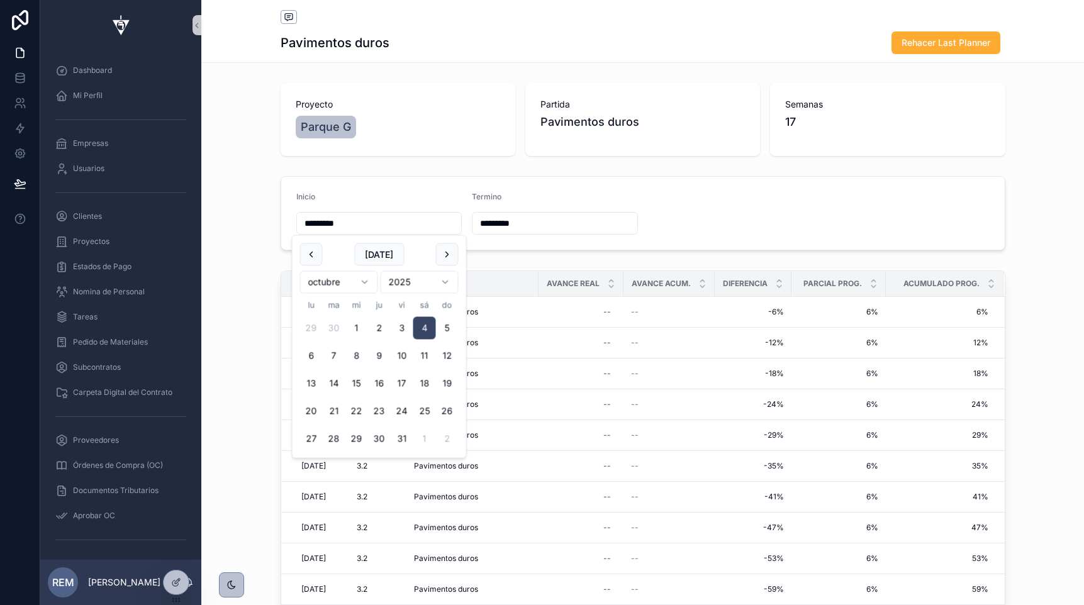
click at [315, 225] on input "*********" at bounding box center [379, 224] width 165 height 18
click at [308, 255] on button "scrollable content" at bounding box center [311, 254] width 23 height 23
click at [310, 327] on button "1" at bounding box center [311, 328] width 23 height 23
type input "********"
click at [637, 190] on form "Inicio ******** Termino *********" at bounding box center [643, 213] width 724 height 73
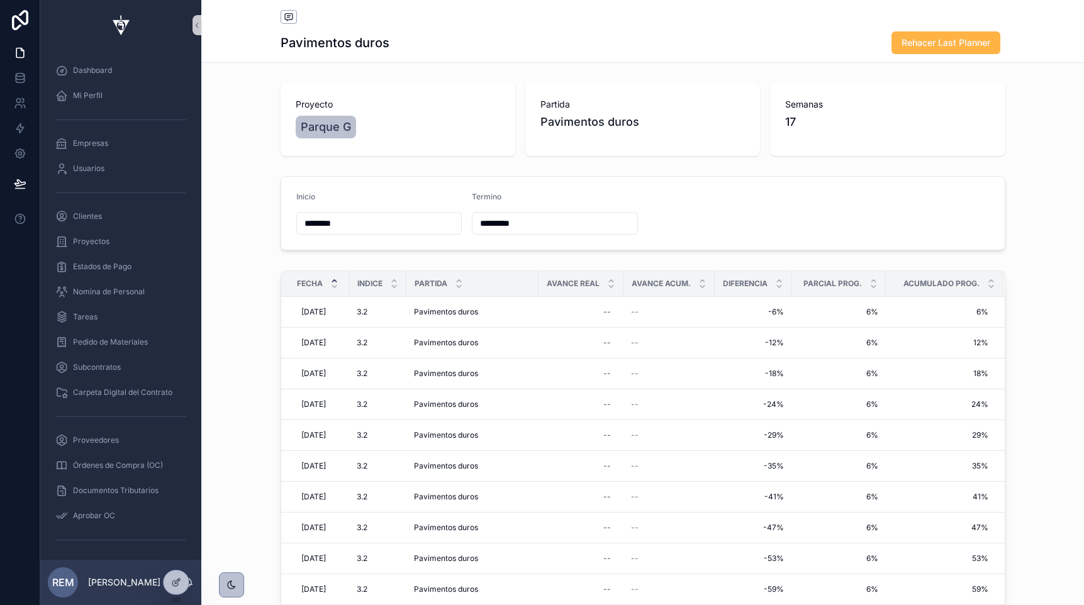
click at [922, 52] on button "Rehacer Last Planner" at bounding box center [945, 42] width 109 height 23
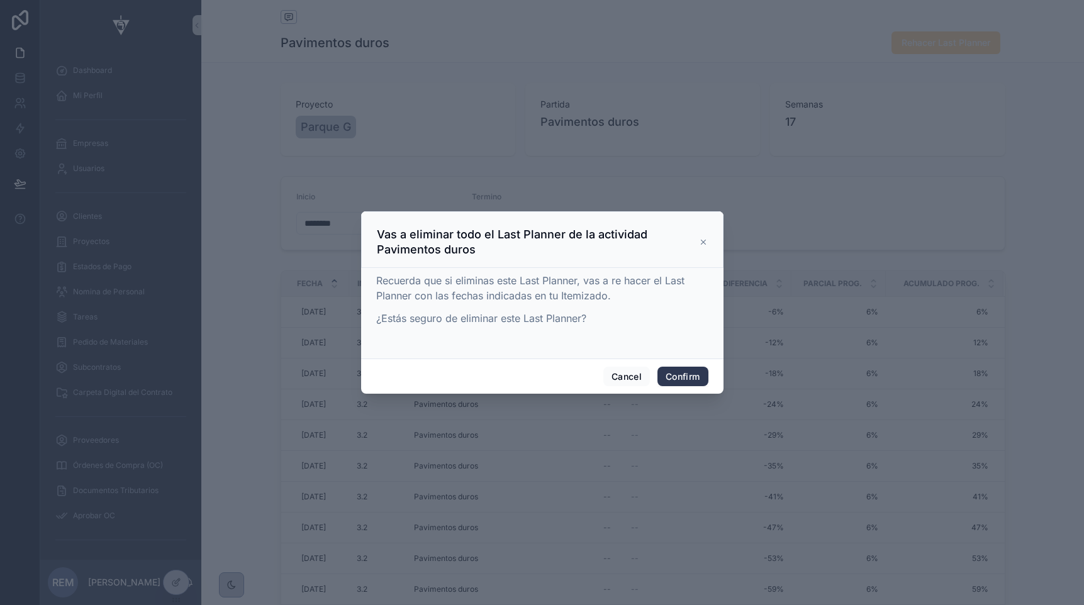
click at [676, 372] on button "Confirm" at bounding box center [682, 377] width 50 height 20
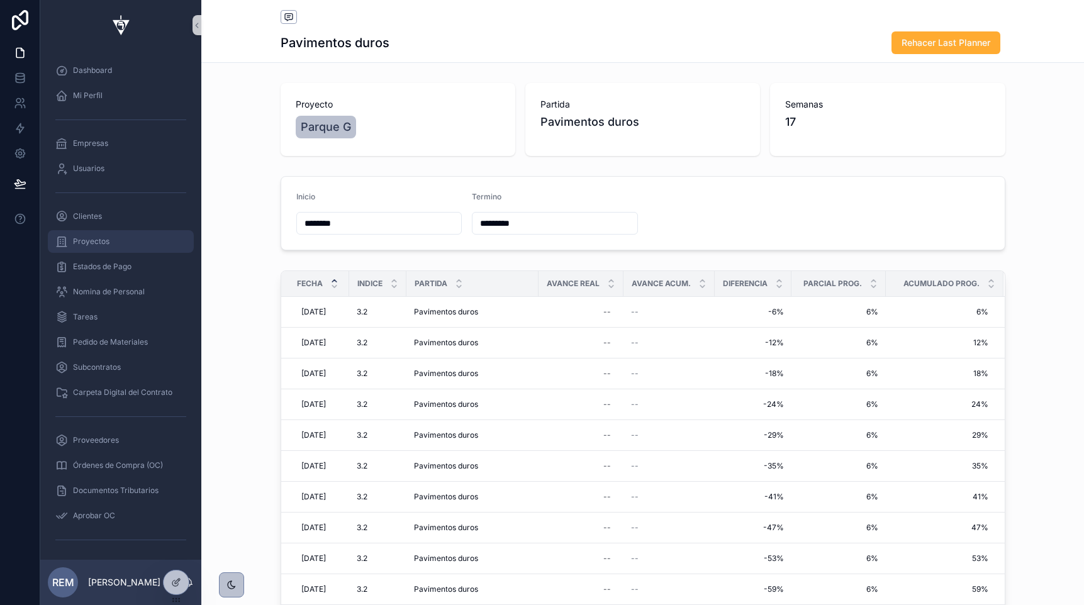
click at [85, 239] on span "Proyectos" at bounding box center [91, 242] width 36 height 10
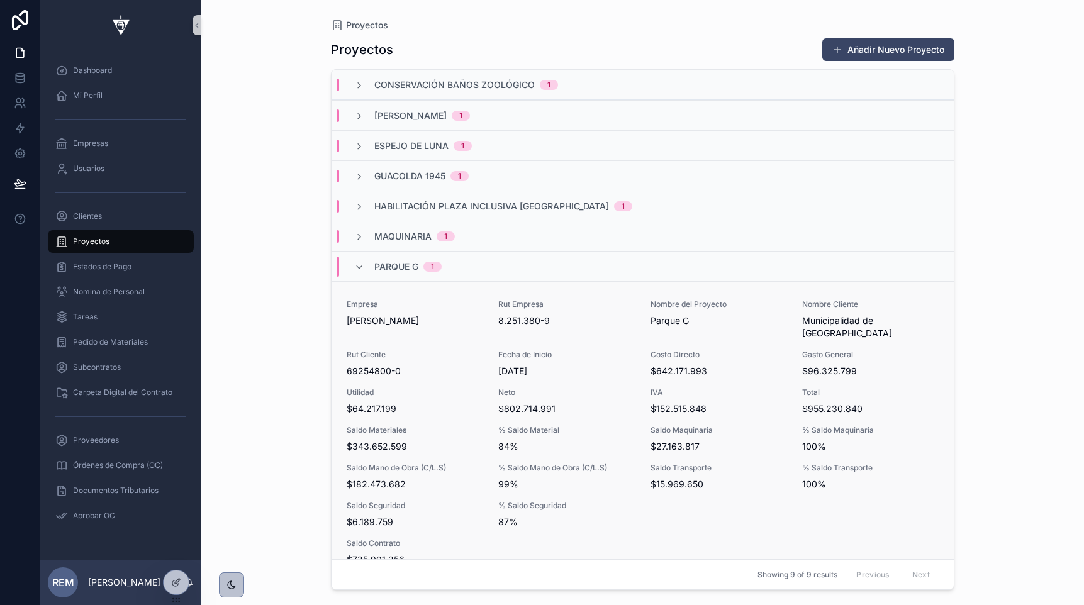
click at [375, 325] on span "[PERSON_NAME]" at bounding box center [415, 321] width 137 height 13
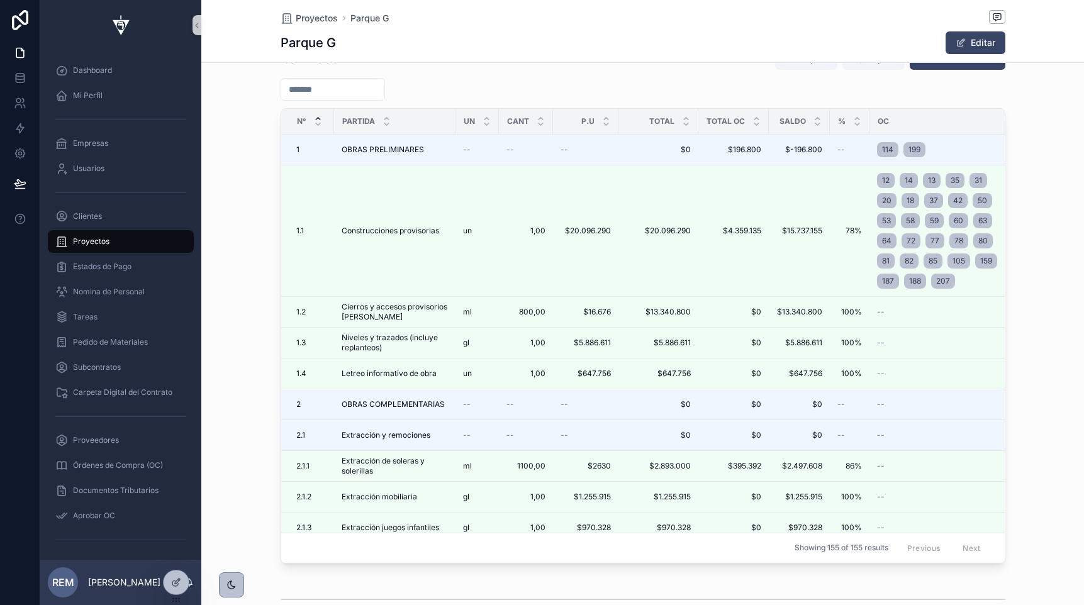
scroll to position [1669, 0]
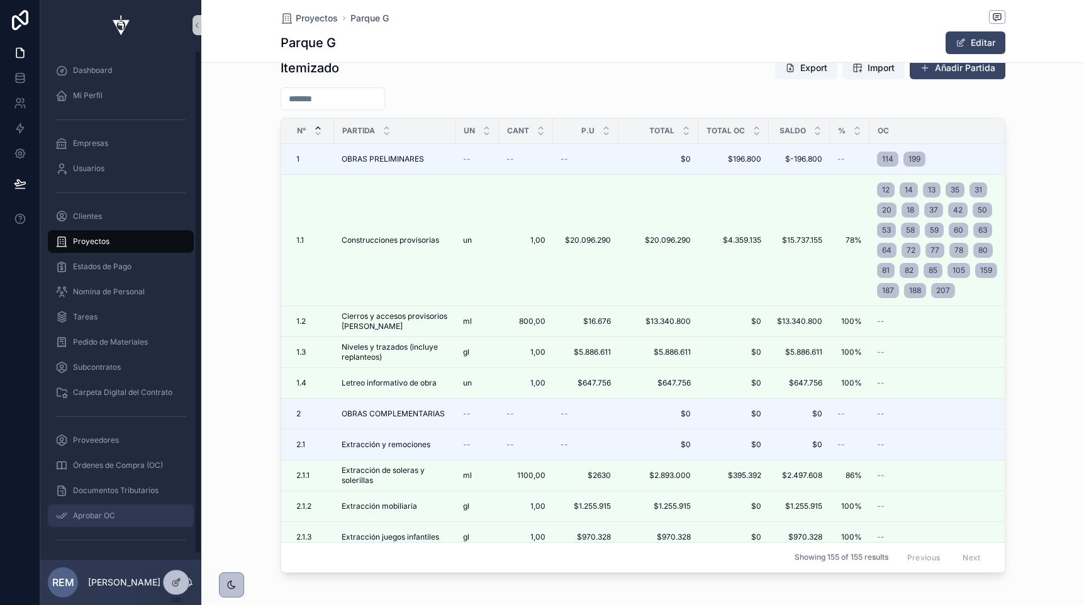
click at [101, 512] on span "Aprobar OC" at bounding box center [94, 516] width 42 height 10
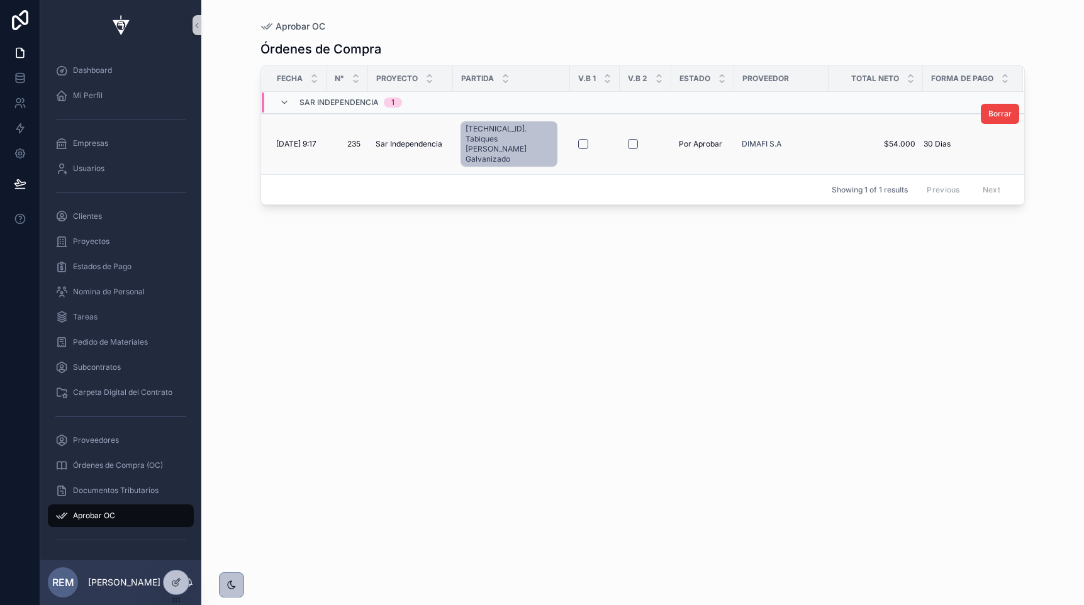
click at [304, 139] on span "[DATE] 9:17" at bounding box center [296, 144] width 40 height 10
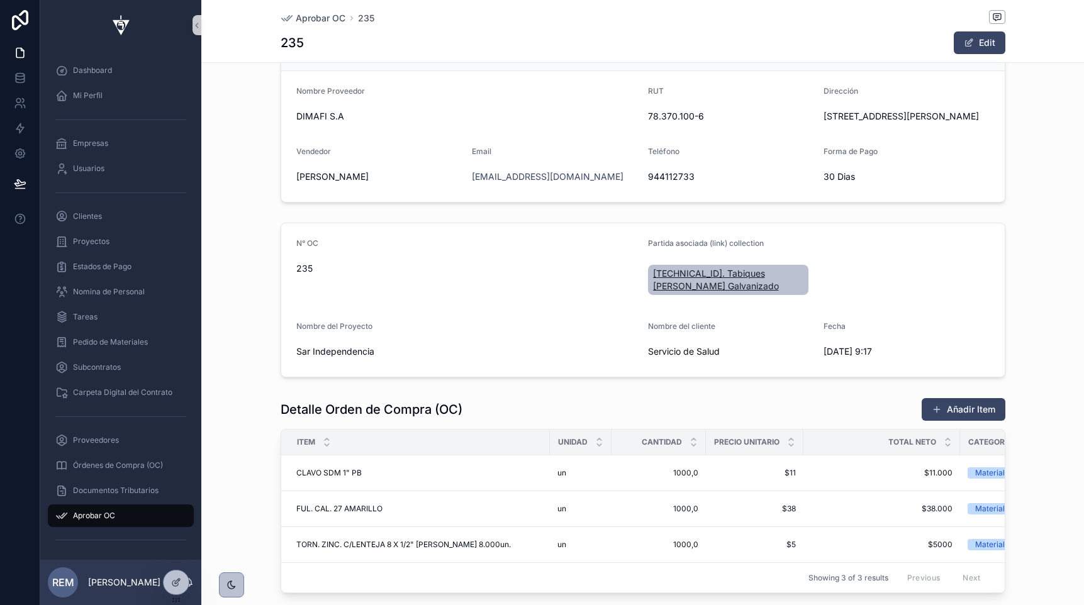
scroll to position [228, 0]
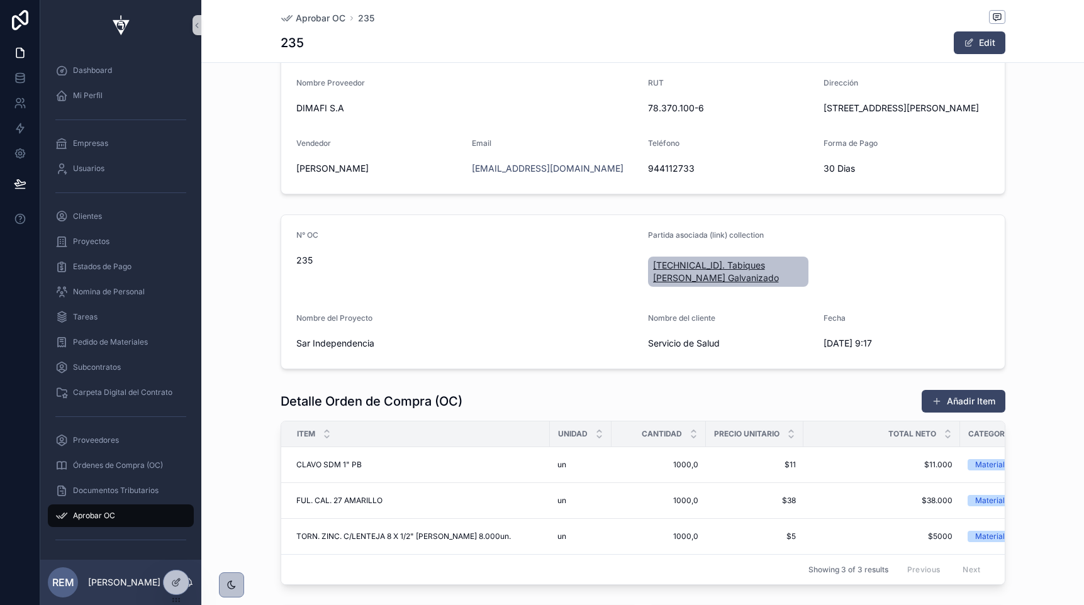
click at [686, 272] on span "[TECHNICAL_ID]. Tabiques [PERSON_NAME] Galvanizado" at bounding box center [728, 271] width 151 height 25
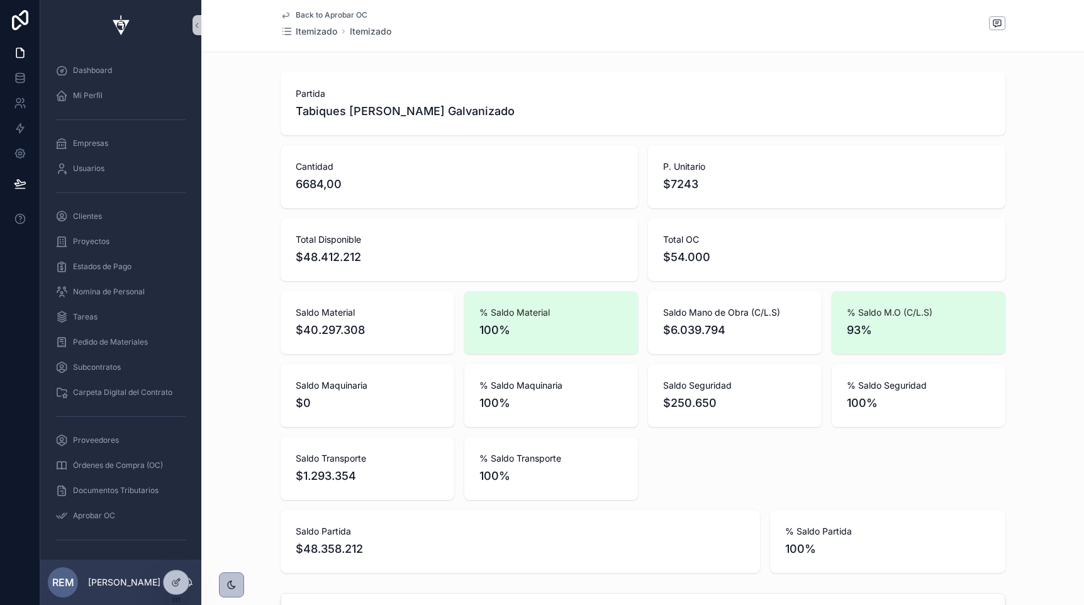
click at [308, 14] on span "Back to Aprobar OC" at bounding box center [332, 15] width 72 height 10
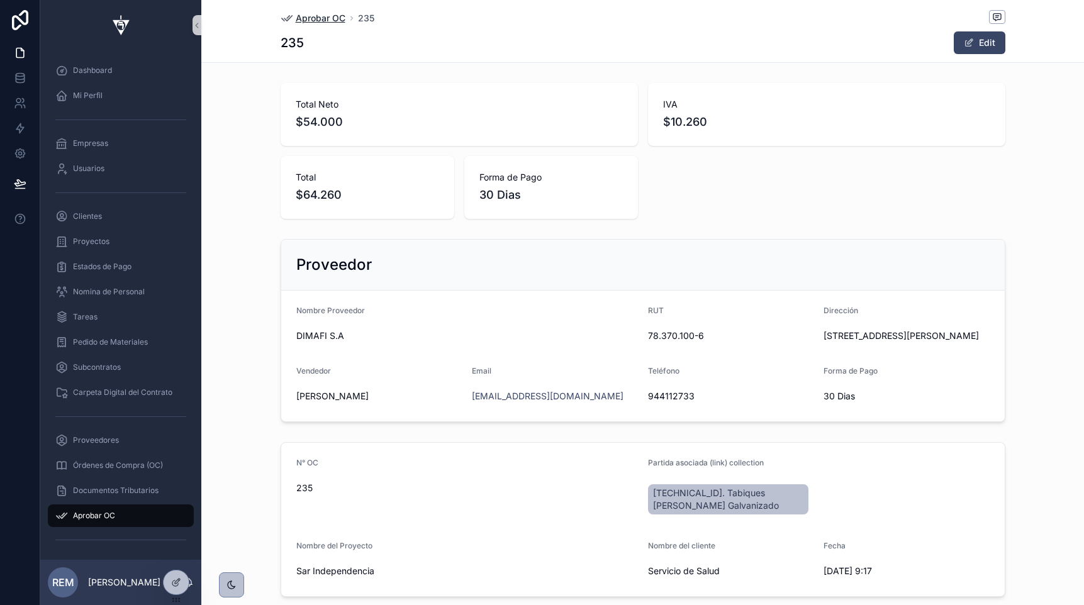
click at [325, 18] on span "Aprobar OC" at bounding box center [321, 18] width 50 height 13
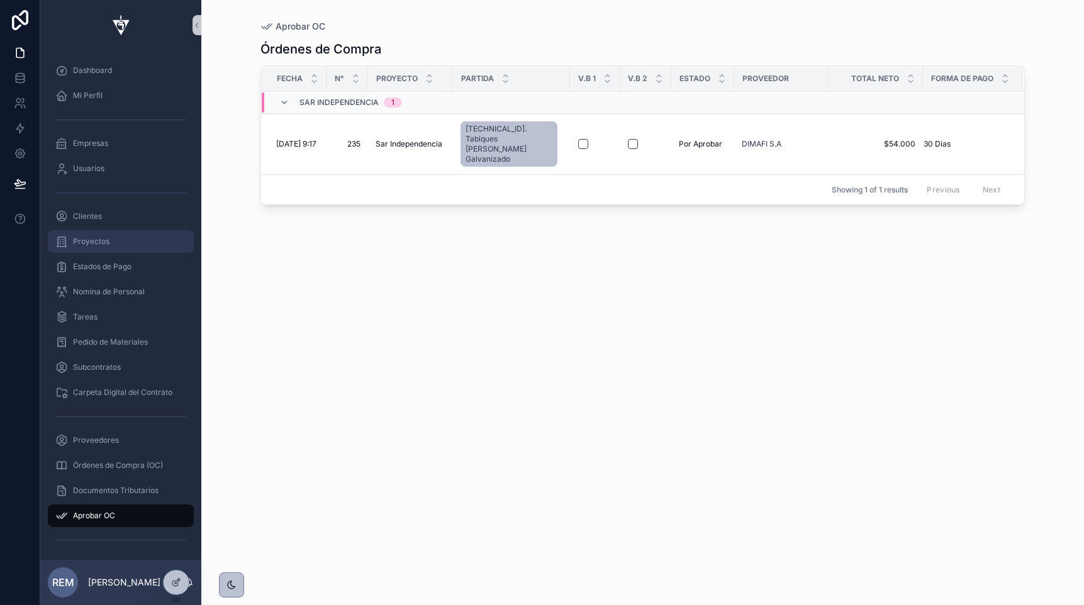
click at [98, 237] on span "Proyectos" at bounding box center [91, 242] width 36 height 10
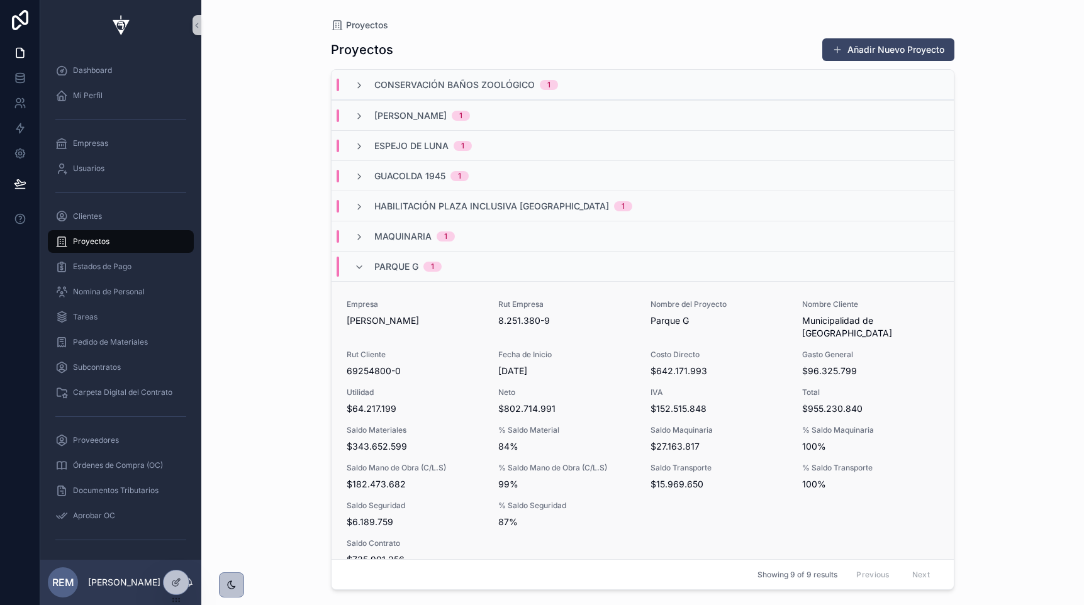
click at [366, 325] on span "[PERSON_NAME]" at bounding box center [415, 321] width 137 height 13
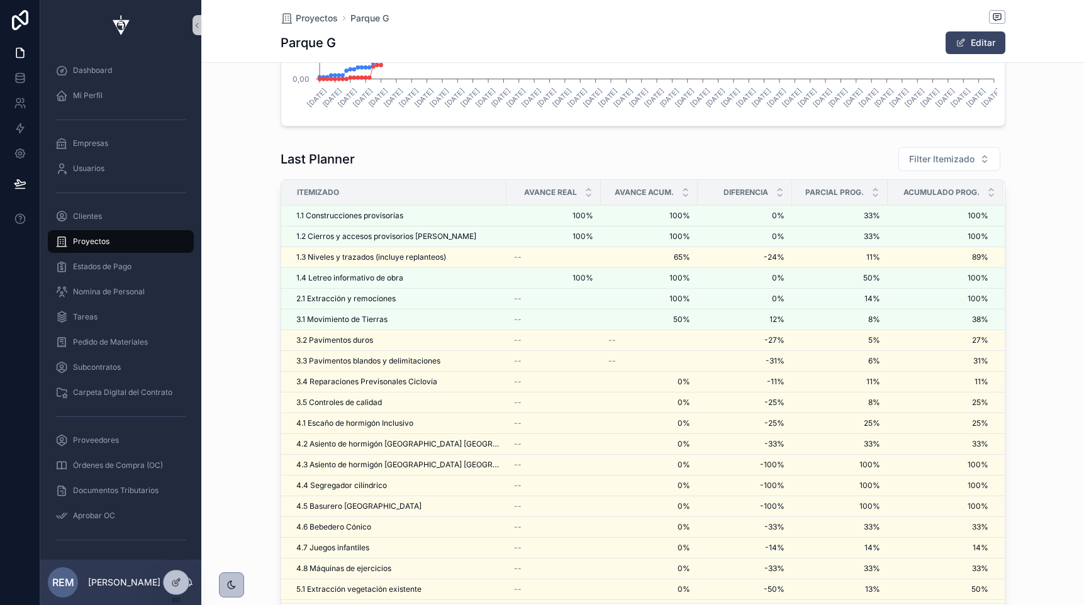
scroll to position [2469, 0]
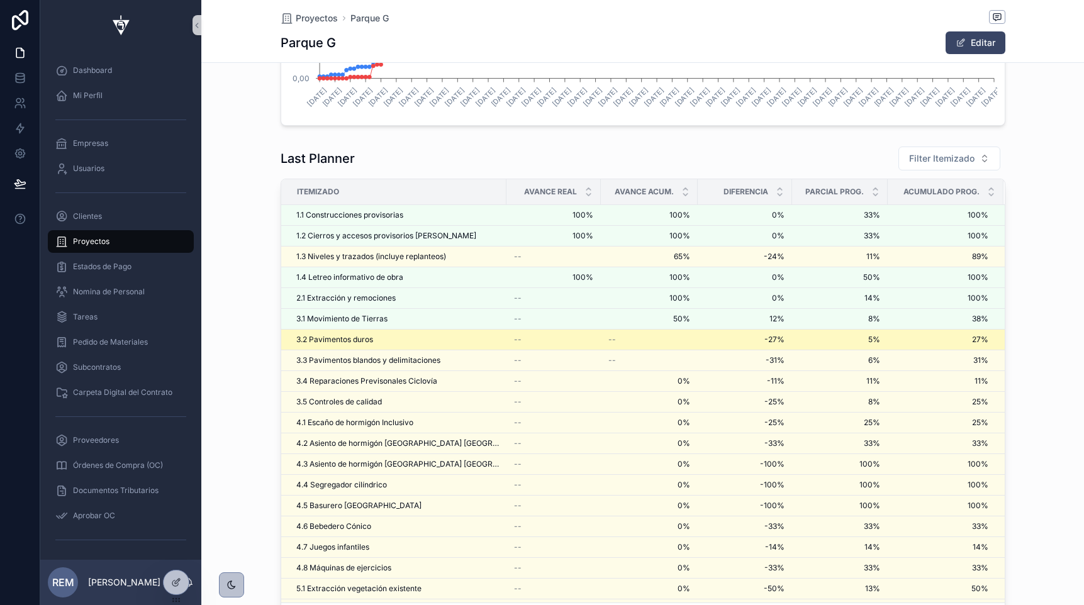
click at [327, 340] on span "3.2 Pavimentos duros" at bounding box center [334, 340] width 77 height 10
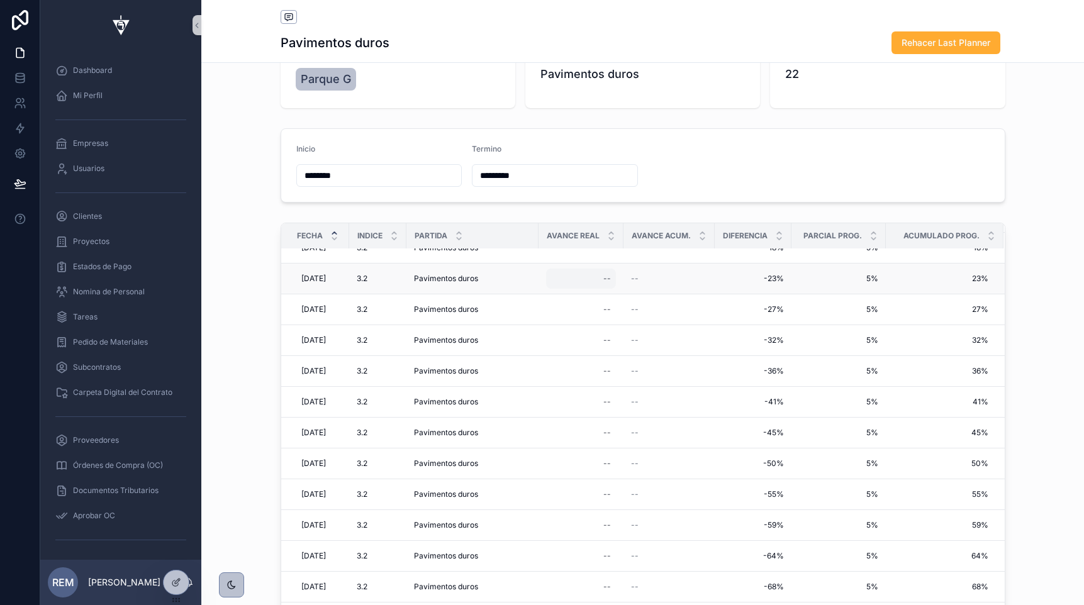
scroll to position [108, 0]
click at [540, 174] on input "*********" at bounding box center [554, 176] width 165 height 18
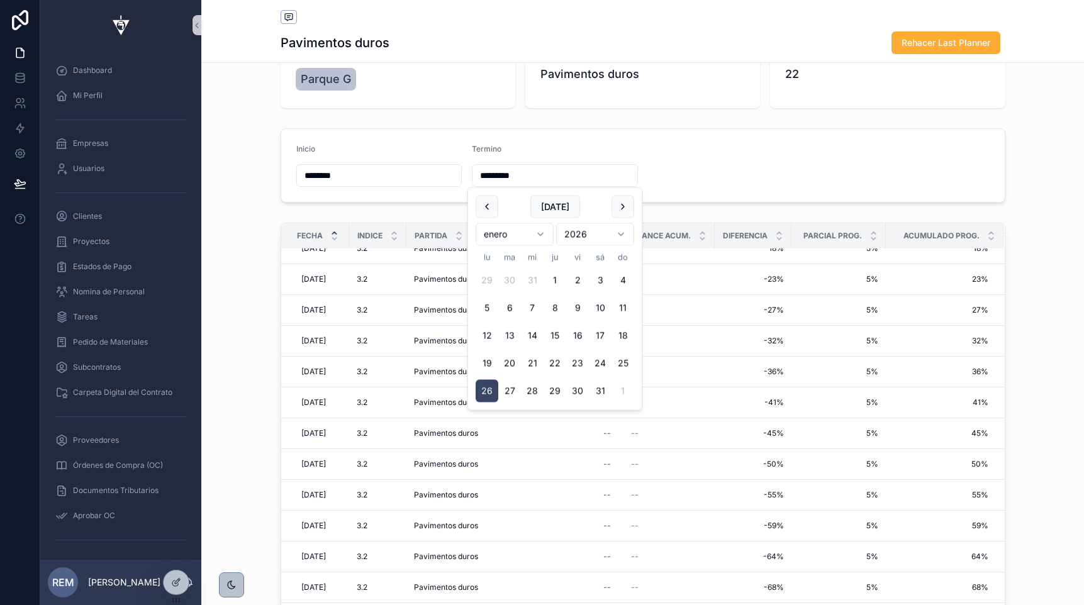
click at [778, 177] on form "Inicio ******** Termino *********" at bounding box center [643, 165] width 724 height 73
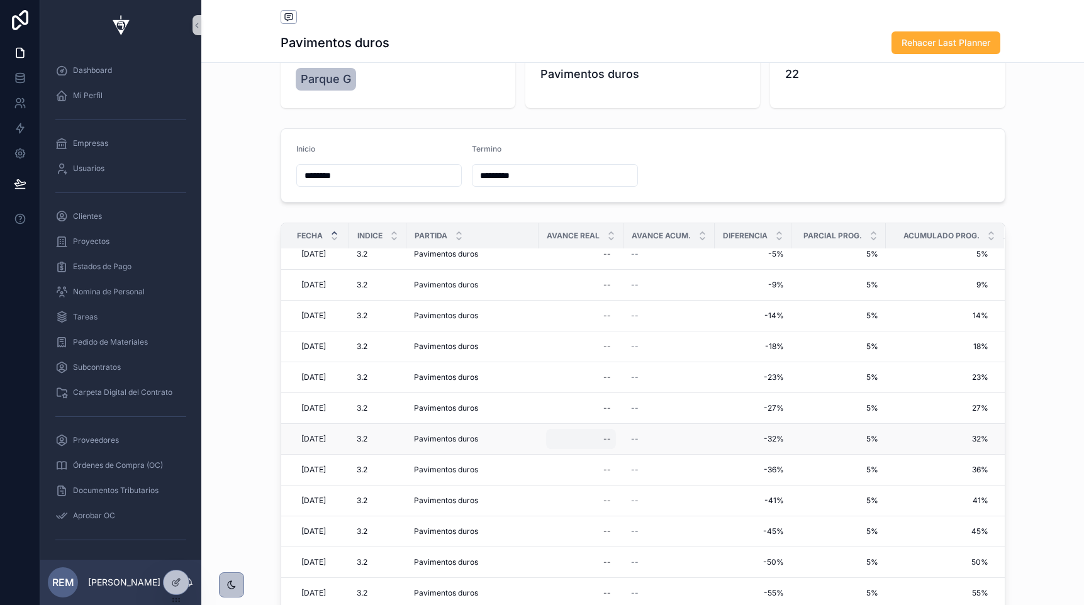
scroll to position [0, 0]
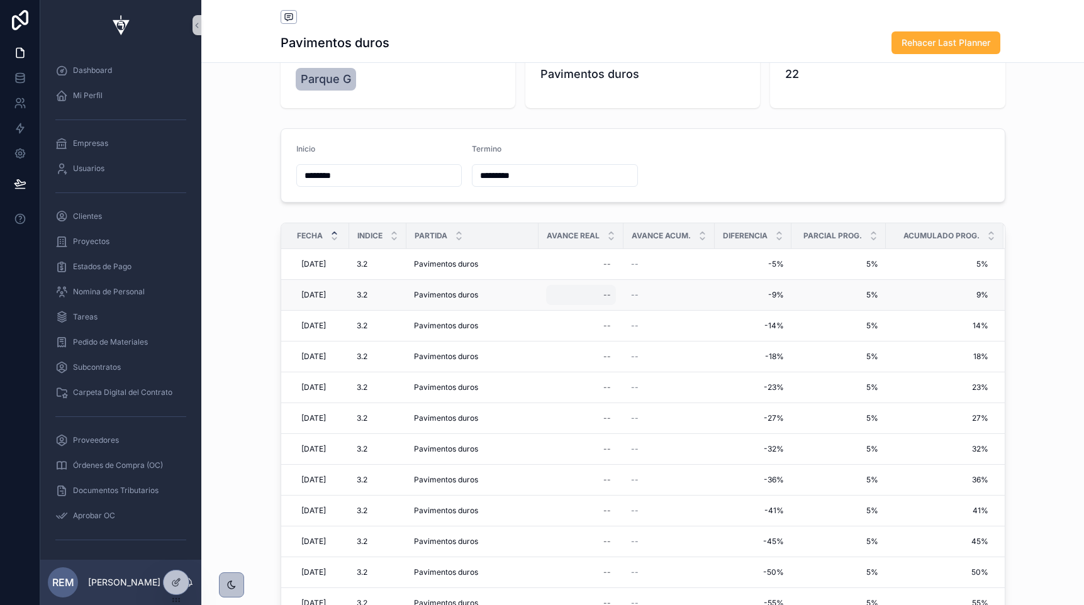
click at [605, 294] on div "--" at bounding box center [581, 295] width 70 height 20
type input "**"
click at [762, 314] on icon "scrollable content" at bounding box center [764, 312] width 6 height 4
click at [610, 326] on div "--" at bounding box center [607, 326] width 8 height 10
type input "**"
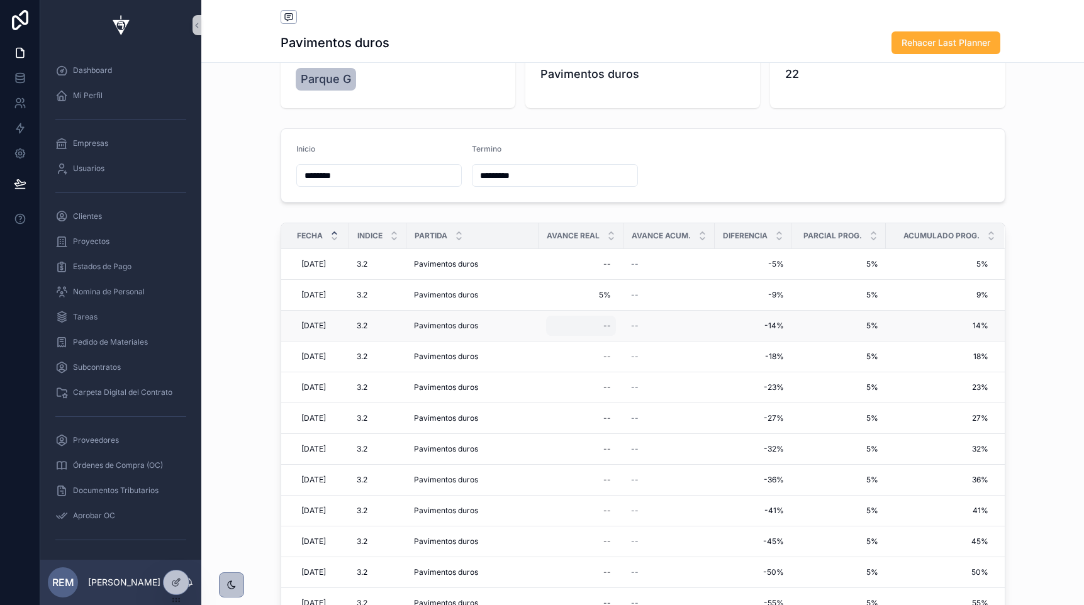
click at [611, 327] on div "--" at bounding box center [607, 326] width 8 height 10
click at [611, 324] on div "--" at bounding box center [607, 326] width 8 height 10
click at [761, 340] on icon "scrollable content" at bounding box center [764, 343] width 10 height 10
click at [608, 359] on div "--" at bounding box center [581, 357] width 70 height 20
type input "**"
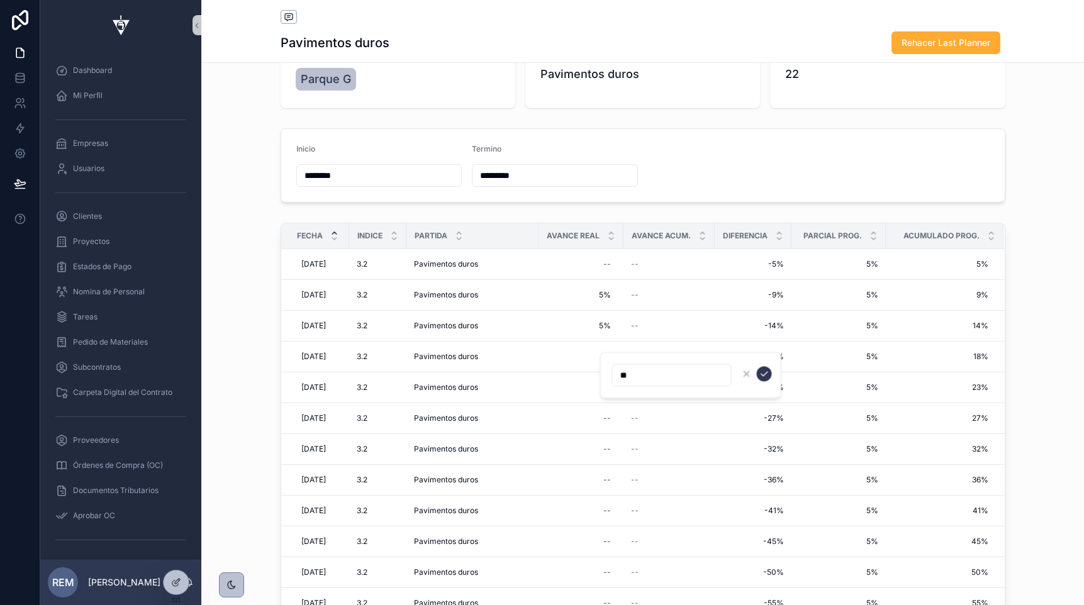
click at [761, 372] on icon "scrollable content" at bounding box center [764, 374] width 10 height 10
click at [611, 389] on div "--" at bounding box center [607, 388] width 8 height 10
type input "**"
click at [761, 404] on td "-27% -27%" at bounding box center [753, 418] width 77 height 31
click at [616, 391] on div "--" at bounding box center [581, 387] width 70 height 20
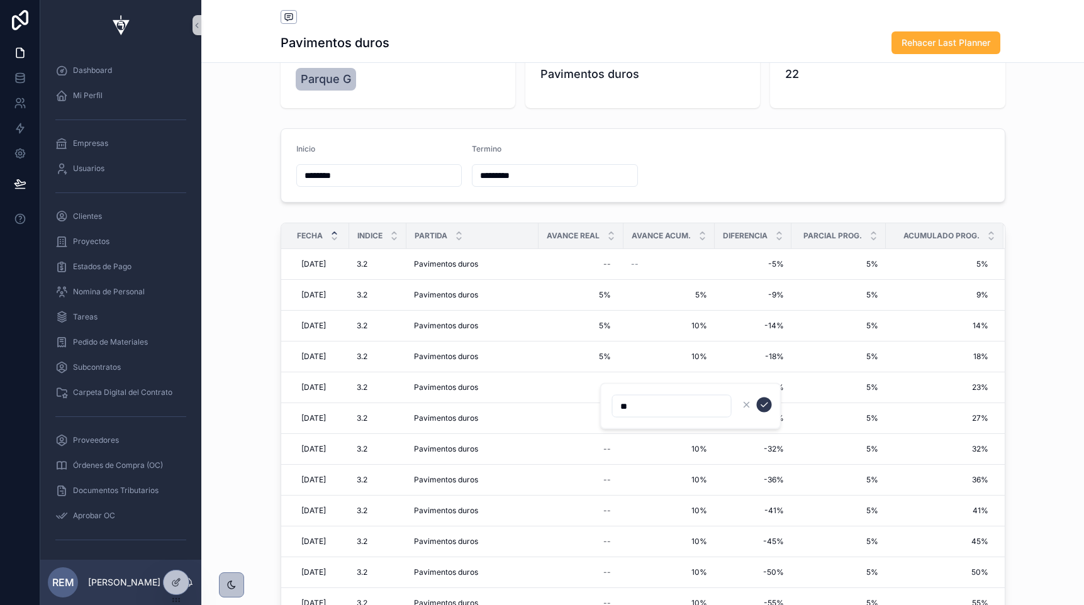
click at [762, 404] on icon "scrollable content" at bounding box center [764, 405] width 10 height 10
click at [605, 388] on span "5%" at bounding box center [581, 388] width 60 height 10
click at [608, 388] on span "5%" at bounding box center [581, 388] width 60 height 10
click at [581, 393] on div "5% 5%" at bounding box center [581, 387] width 70 height 20
type input "**"
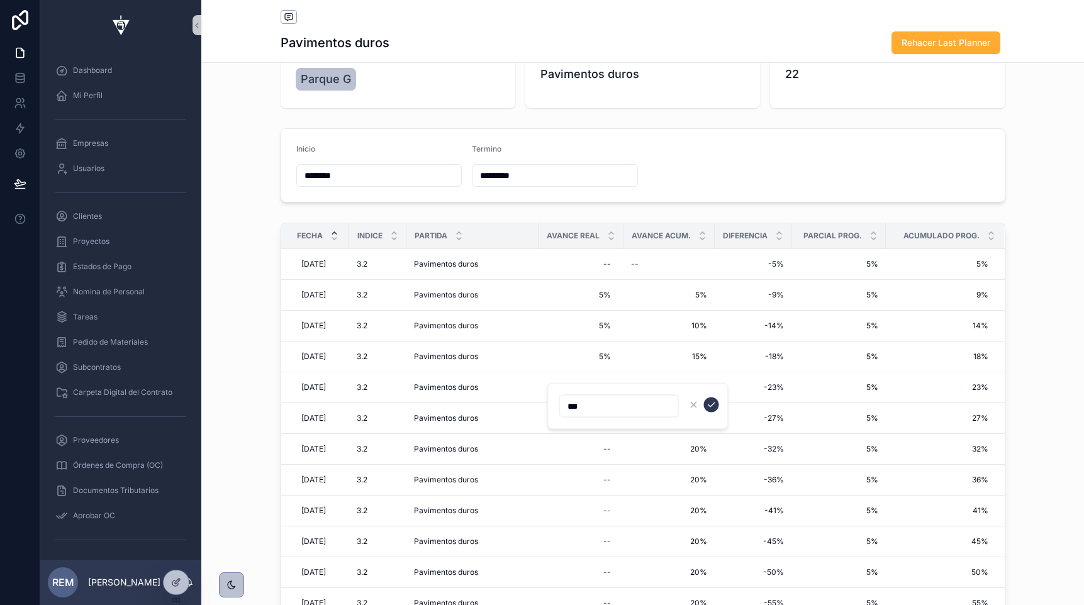
type input "***"
click at [709, 408] on icon "scrollable content" at bounding box center [712, 405] width 10 height 10
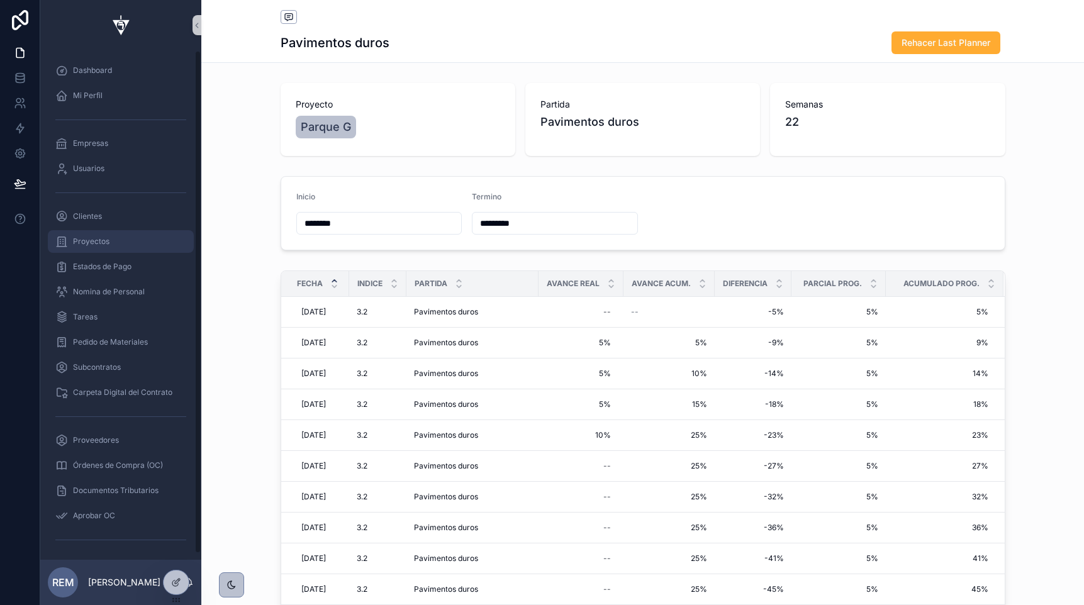
click at [81, 238] on span "Proyectos" at bounding box center [91, 242] width 36 height 10
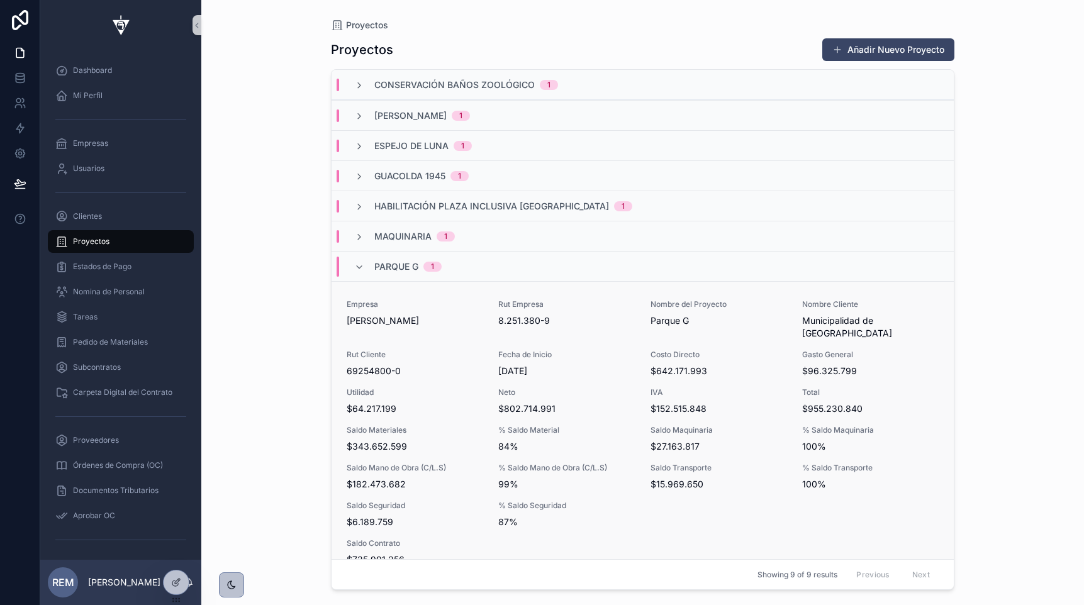
click at [399, 365] on span "69254800-0" at bounding box center [415, 371] width 137 height 13
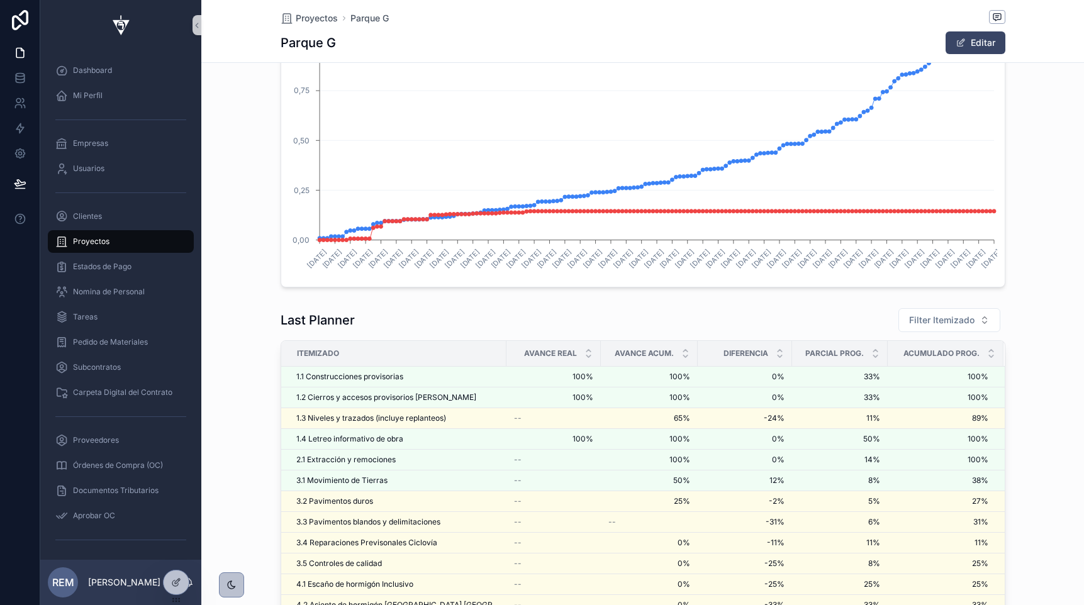
scroll to position [2531, 0]
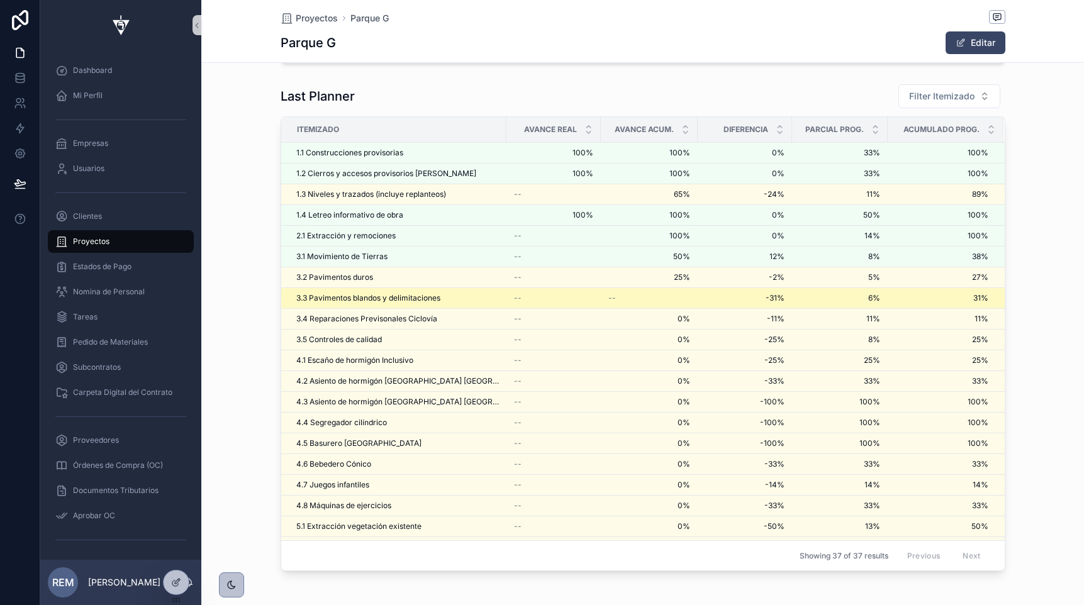
click at [342, 299] on span "3.3 Pavimentos blandos y delimitaciones" at bounding box center [368, 298] width 144 height 10
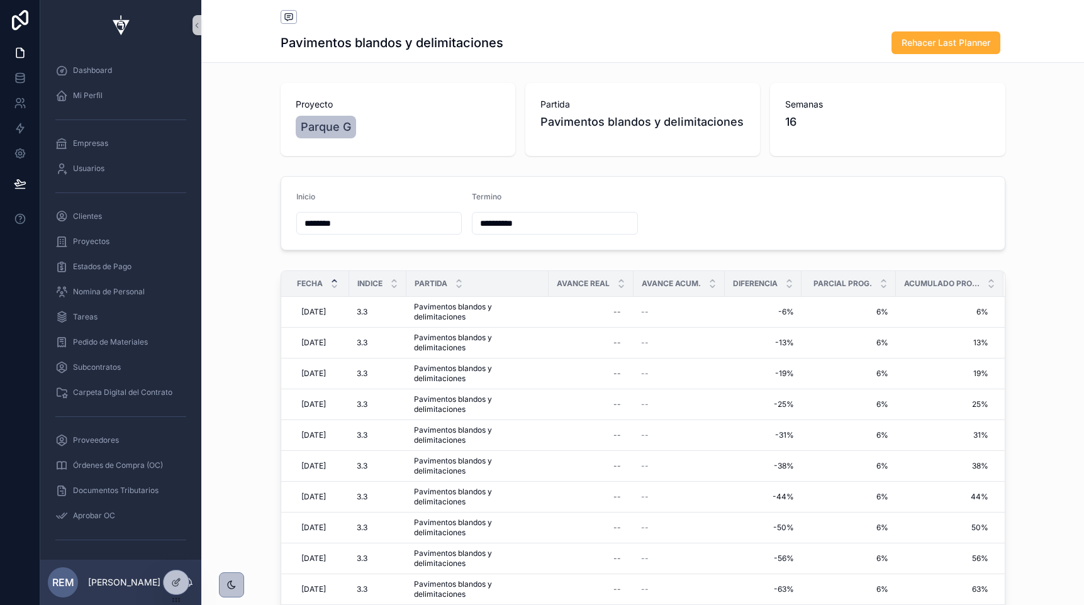
click at [514, 223] on input "**********" at bounding box center [554, 224] width 165 height 18
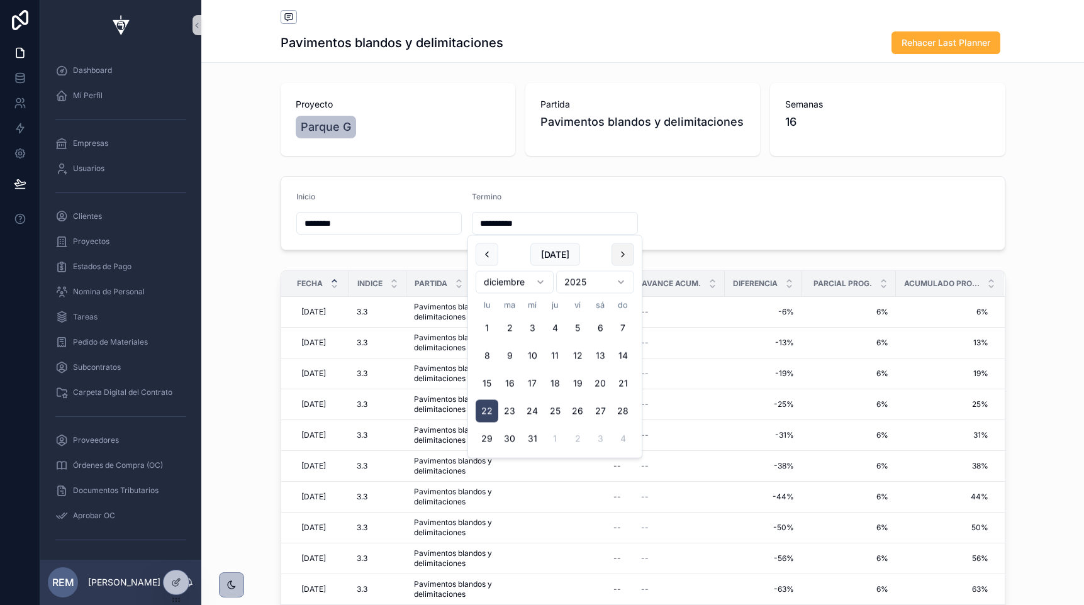
click at [617, 254] on button "scrollable content" at bounding box center [623, 254] width 23 height 23
click at [489, 381] on button "12" at bounding box center [487, 383] width 23 height 23
type input "*********"
click at [715, 206] on form "Inicio ******** Termino *********" at bounding box center [643, 213] width 724 height 73
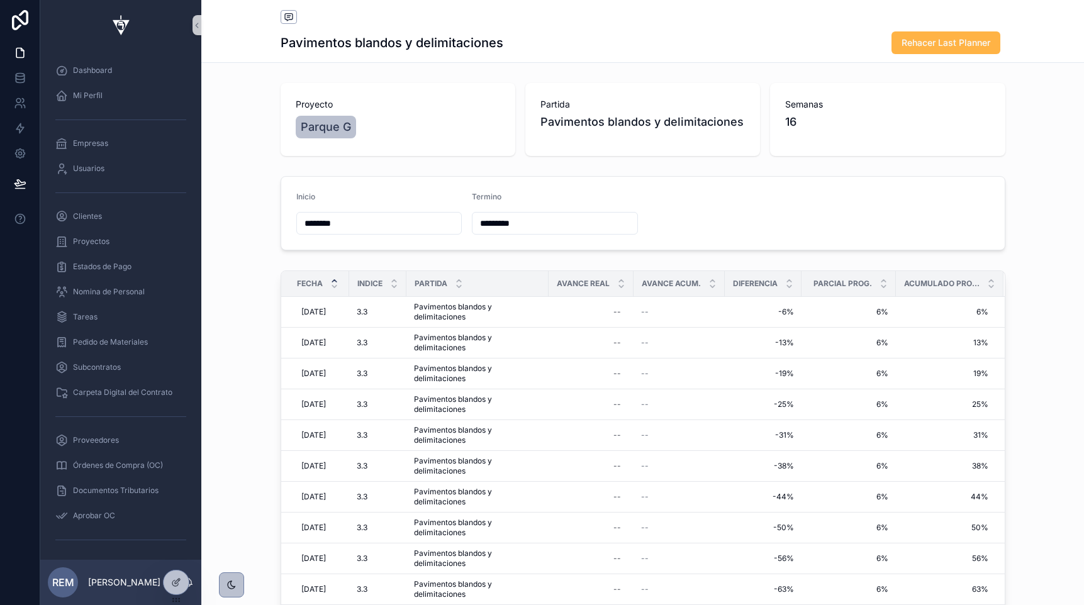
click at [935, 44] on span "Rehacer Last Planner" at bounding box center [946, 42] width 89 height 13
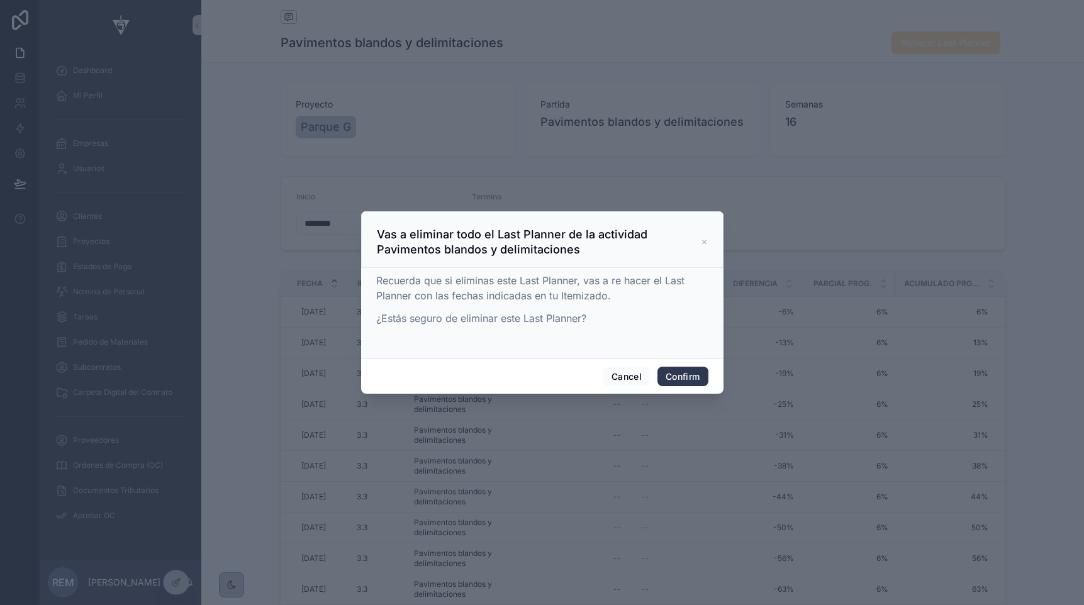
click at [673, 373] on button "Confirm" at bounding box center [682, 377] width 50 height 20
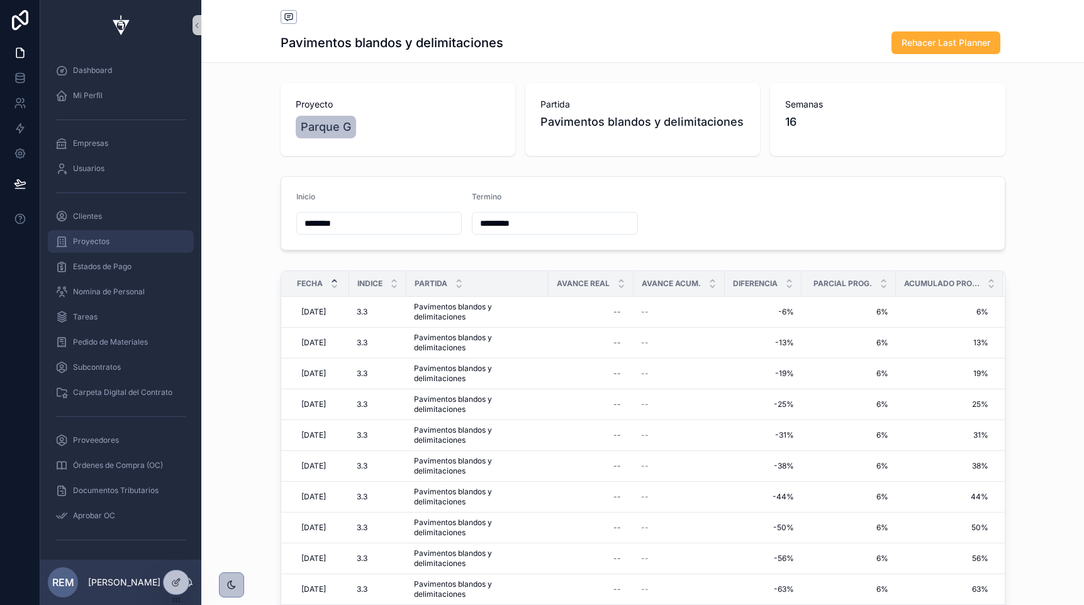
click at [96, 243] on span "Proyectos" at bounding box center [91, 242] width 36 height 10
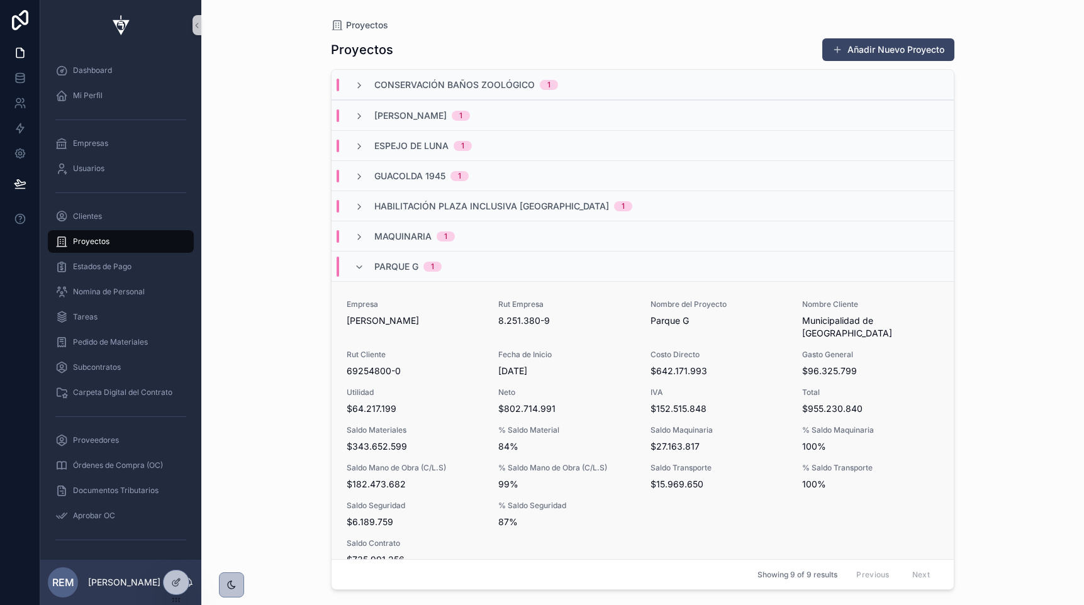
click at [377, 365] on span "69254800-0" at bounding box center [415, 371] width 137 height 13
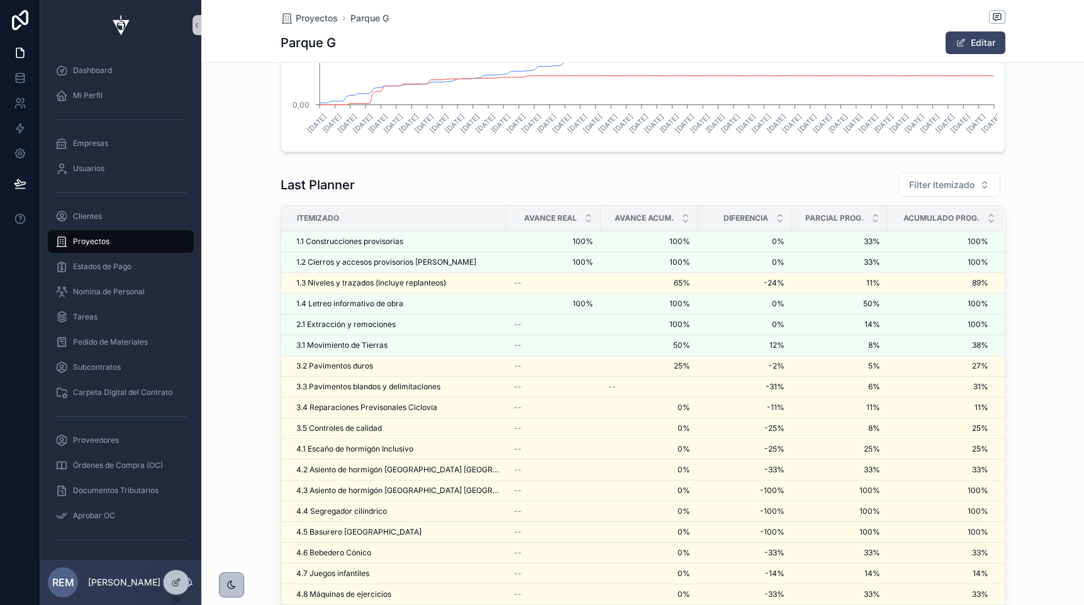
scroll to position [2462, 0]
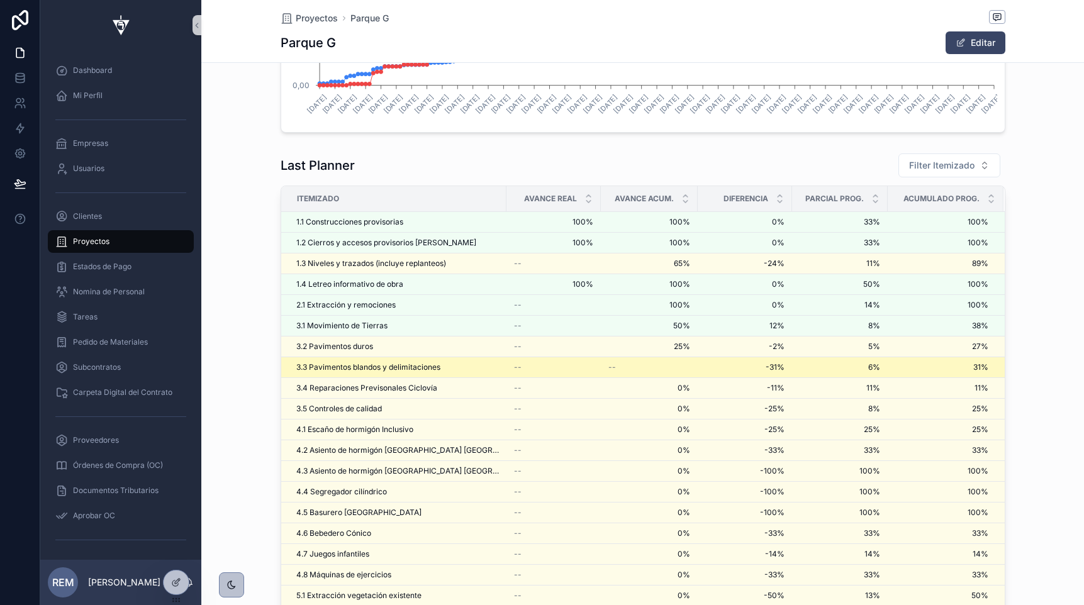
click at [325, 363] on span "3.3 Pavimentos blandos y delimitaciones" at bounding box center [368, 367] width 144 height 10
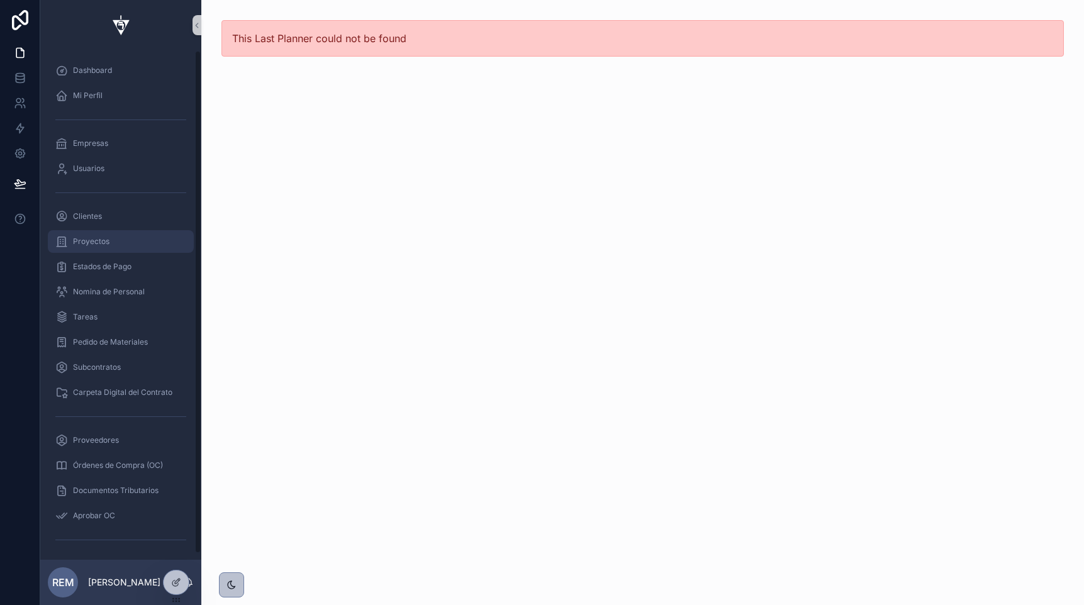
click at [90, 237] on span "Proyectos" at bounding box center [91, 242] width 36 height 10
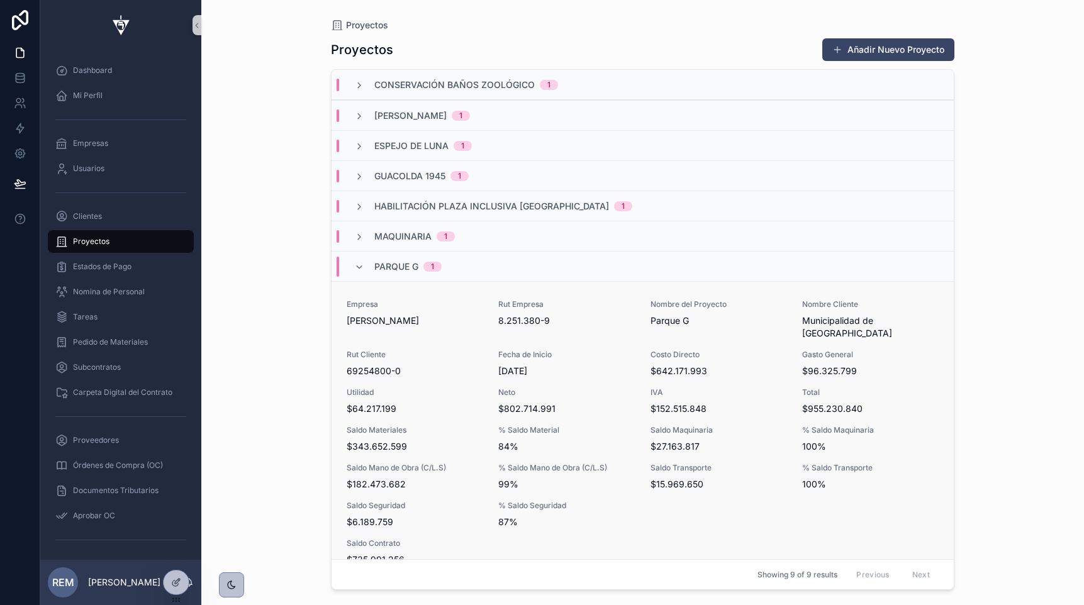
click at [367, 365] on span "69254800-0" at bounding box center [415, 371] width 137 height 13
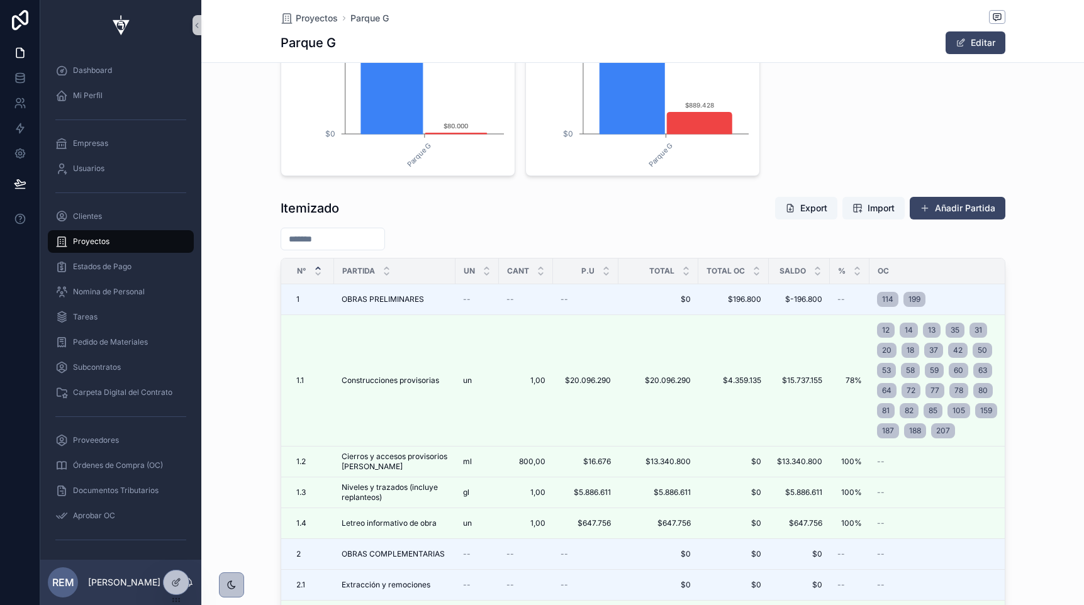
scroll to position [2538, 0]
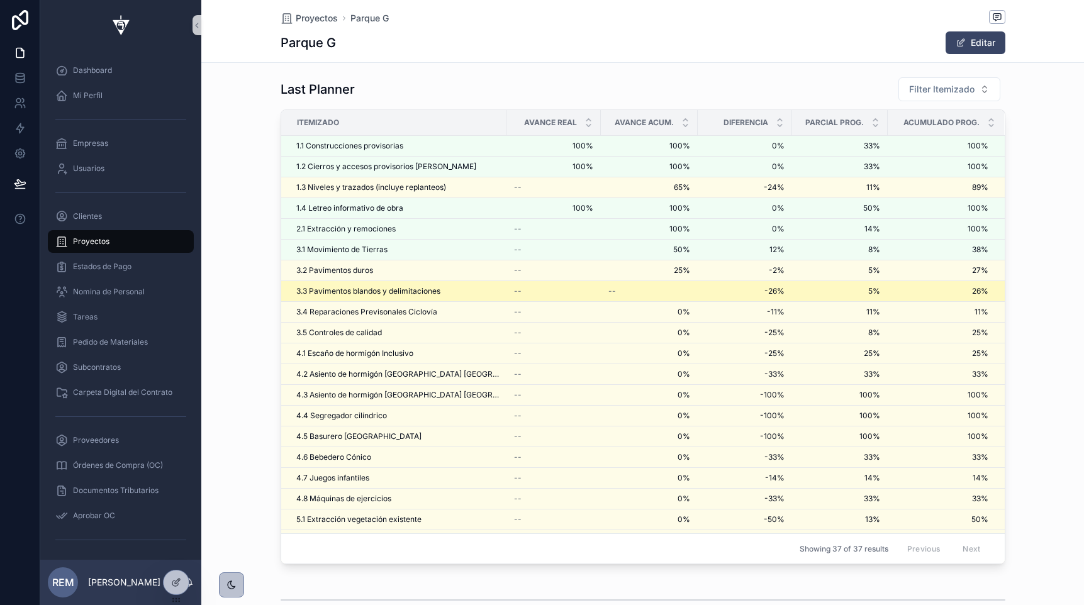
click at [329, 288] on span "3.3 Pavimentos blandos y delimitaciones" at bounding box center [368, 291] width 144 height 10
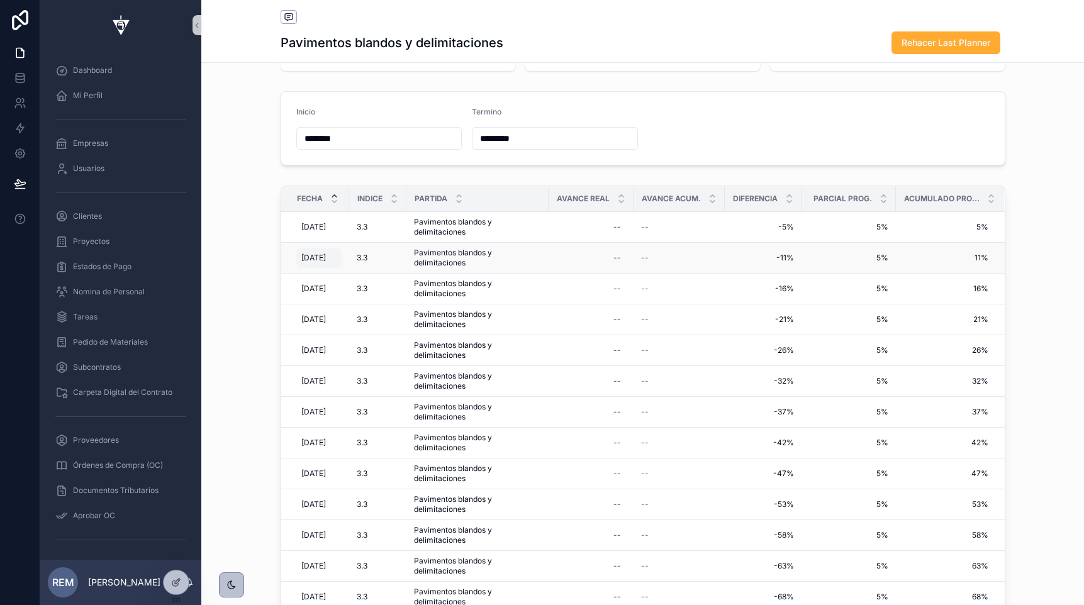
scroll to position [84, 0]
click at [617, 323] on div "--" at bounding box center [591, 321] width 70 height 20
type input "***"
click at [775, 338] on icon "scrollable content" at bounding box center [774, 338] width 10 height 10
click at [620, 287] on div "--" at bounding box center [617, 290] width 8 height 10
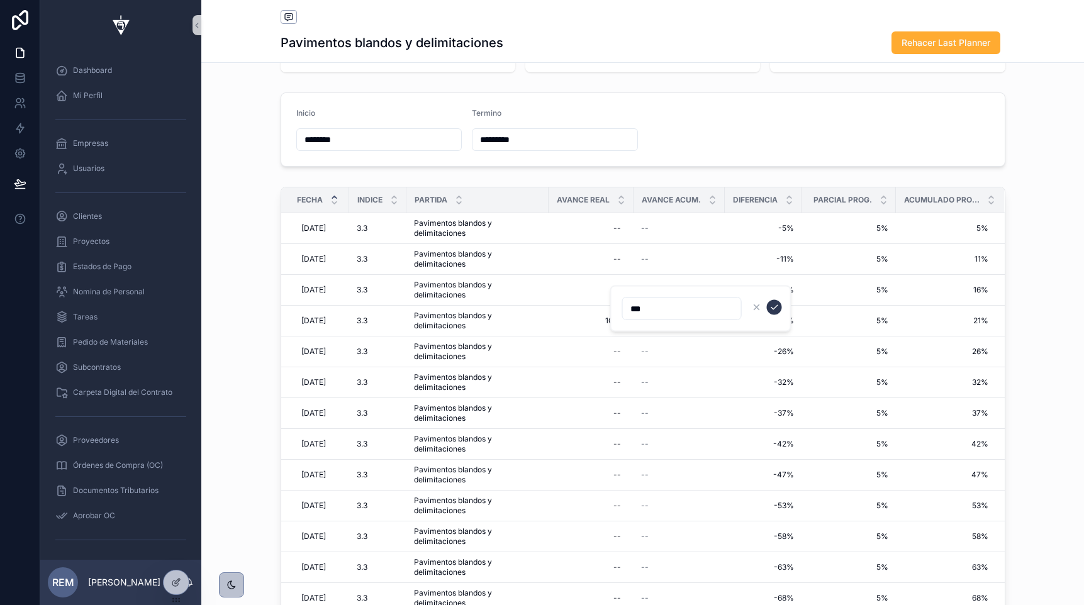
type input "***"
click at [773, 304] on icon "scrollable content" at bounding box center [774, 308] width 10 height 10
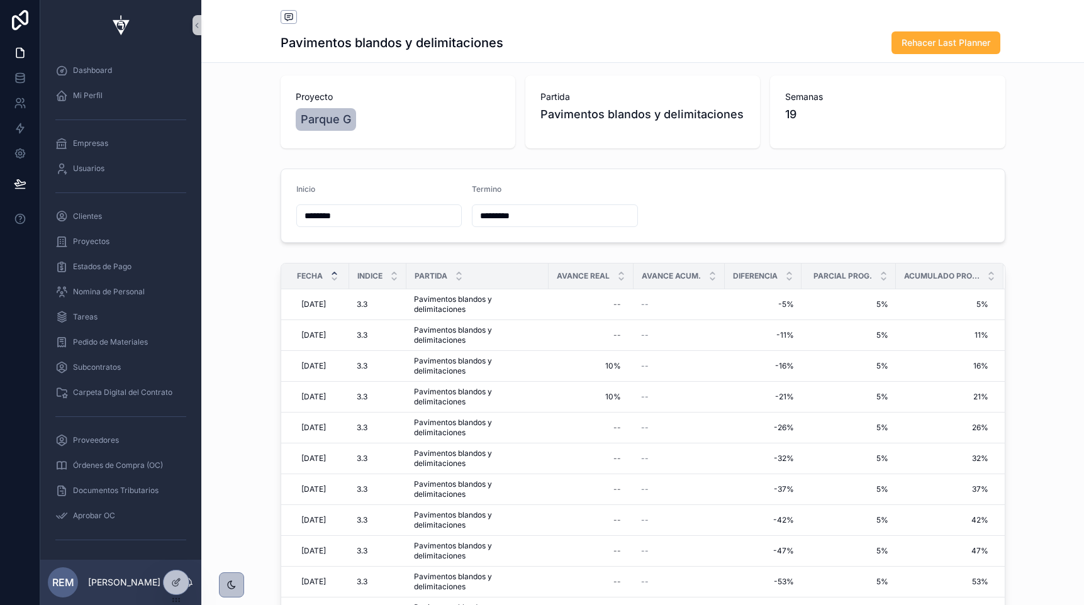
scroll to position [0, 0]
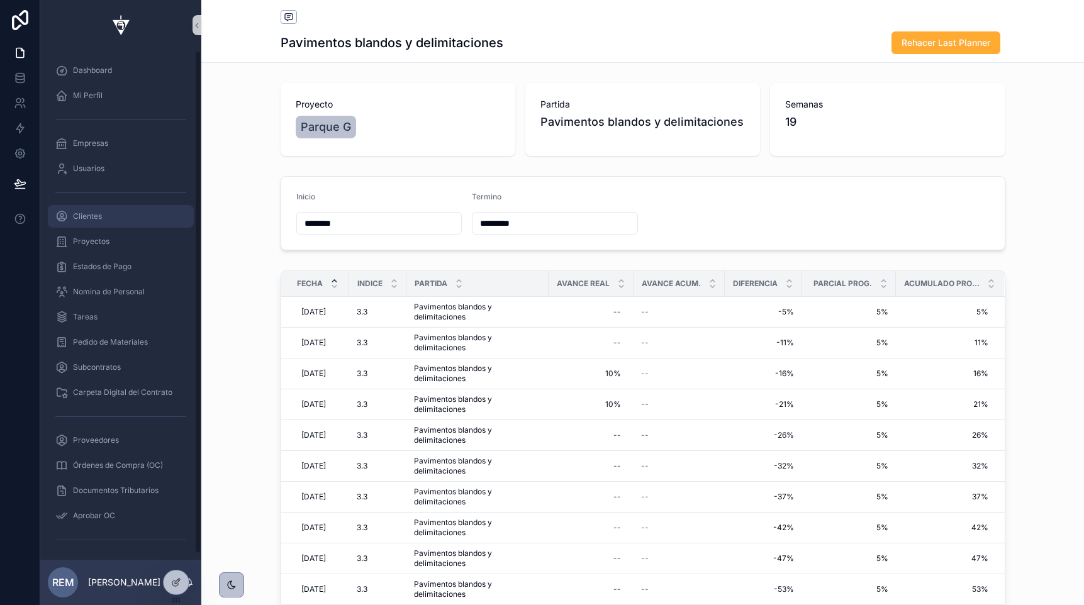
click at [94, 220] on span "Clientes" at bounding box center [87, 216] width 29 height 10
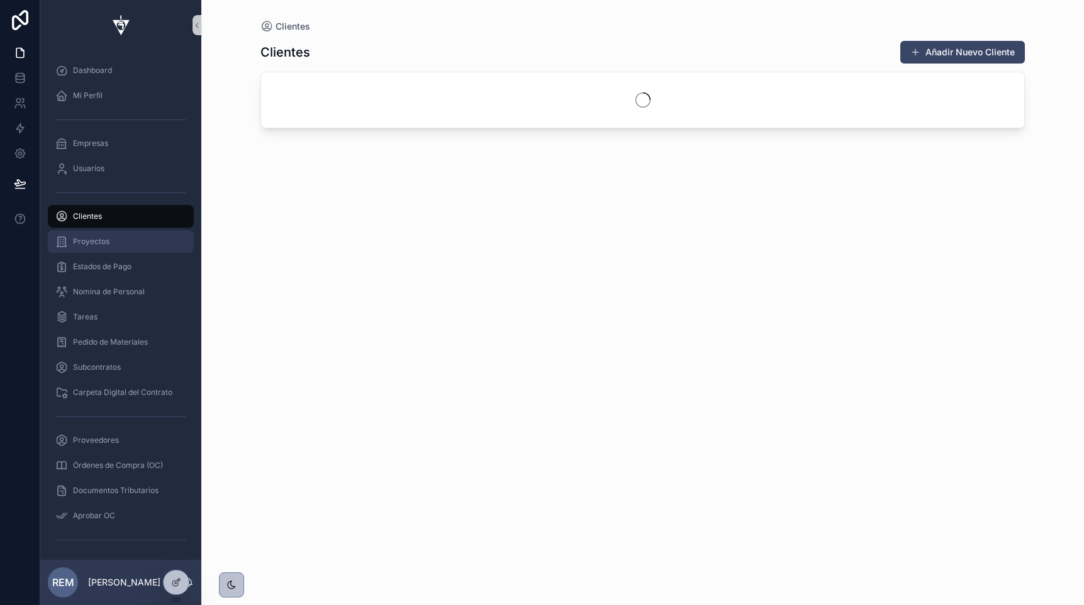
click at [93, 243] on span "Proyectos" at bounding box center [91, 242] width 36 height 10
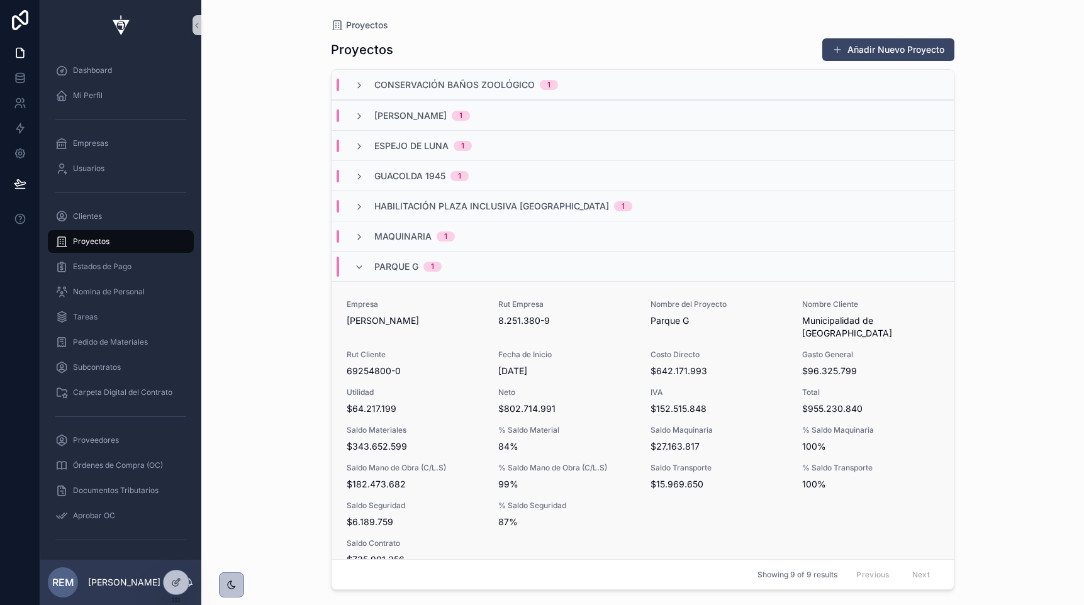
click at [391, 322] on span "[PERSON_NAME]" at bounding box center [415, 321] width 137 height 13
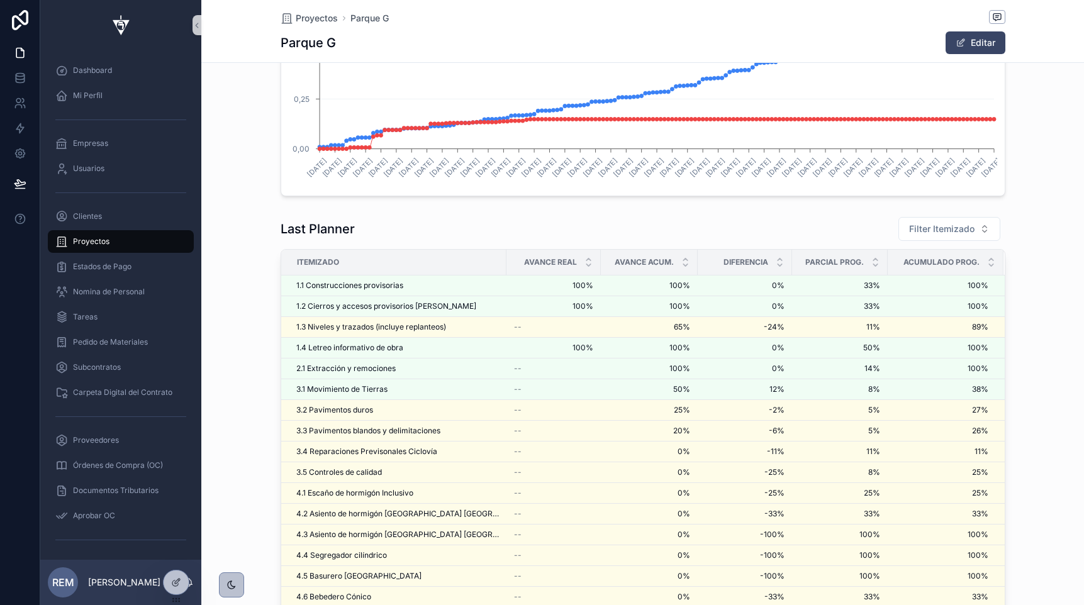
scroll to position [2410, 0]
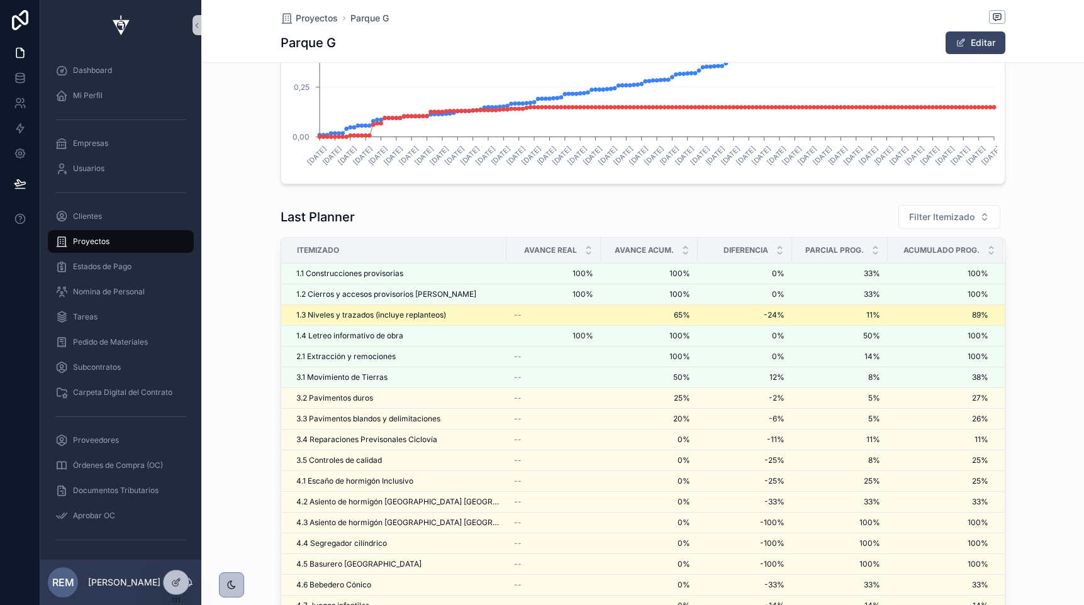
click at [324, 318] on span "1.3 Niveles y trazados (incluye replanteos)" at bounding box center [371, 315] width 150 height 10
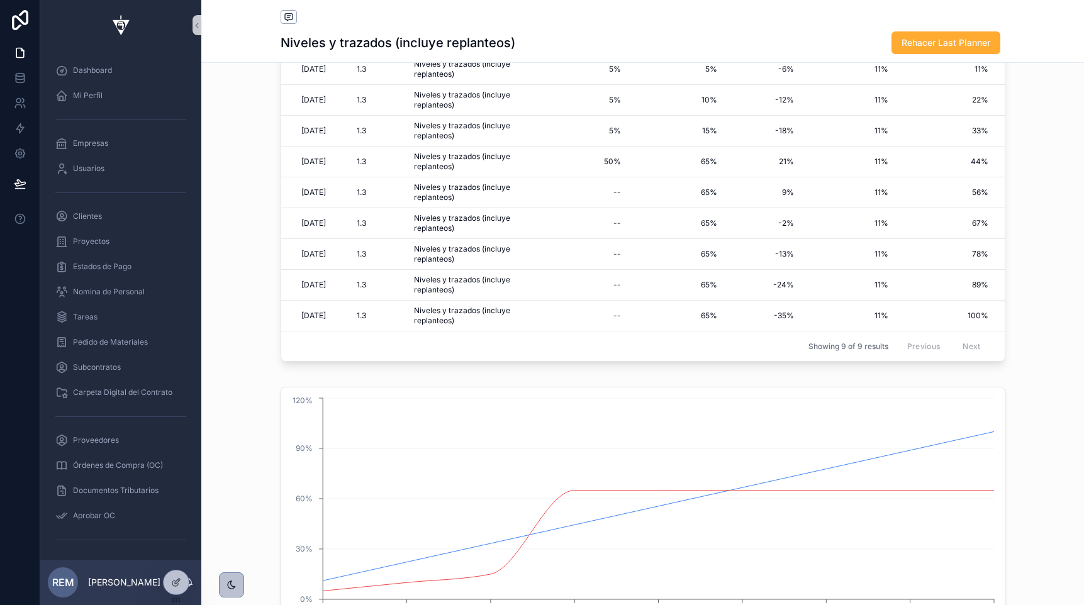
scroll to position [340, 0]
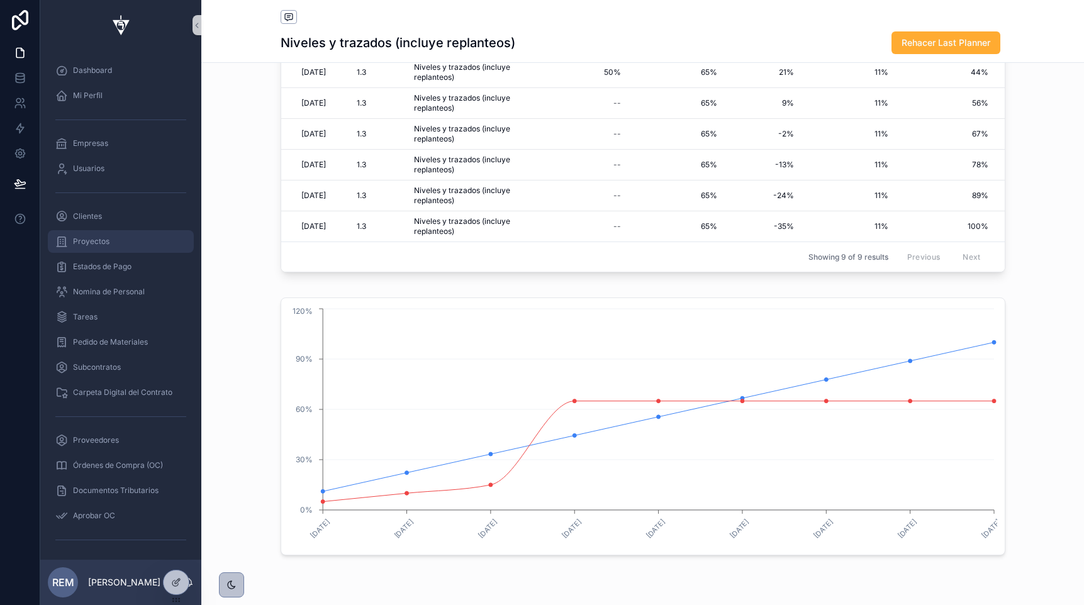
click at [111, 243] on div "Proyectos" at bounding box center [120, 242] width 131 height 20
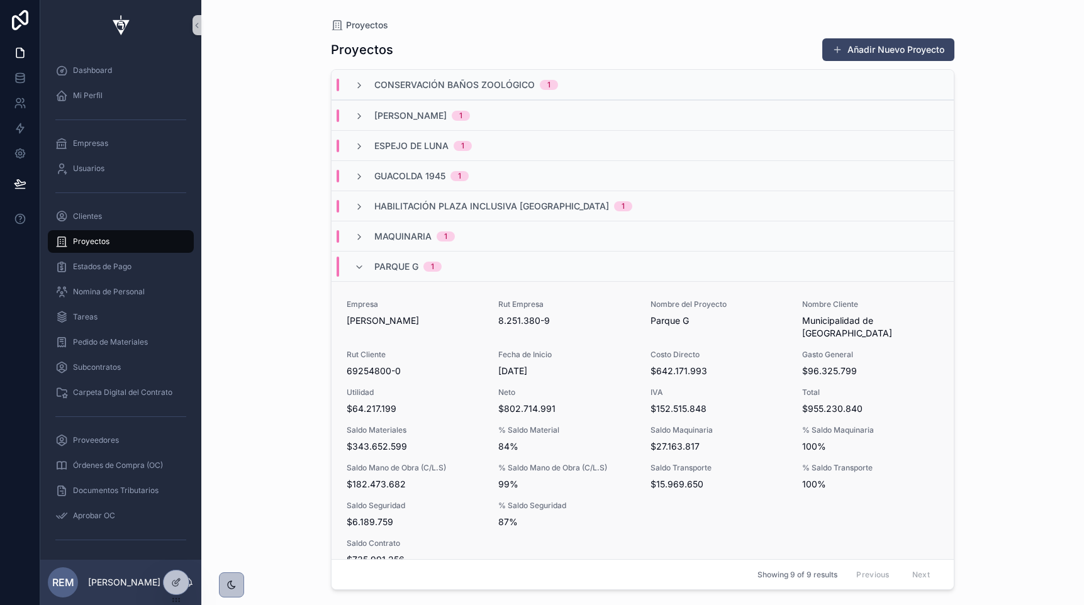
click at [379, 350] on span "Rut Cliente" at bounding box center [415, 355] width 137 height 10
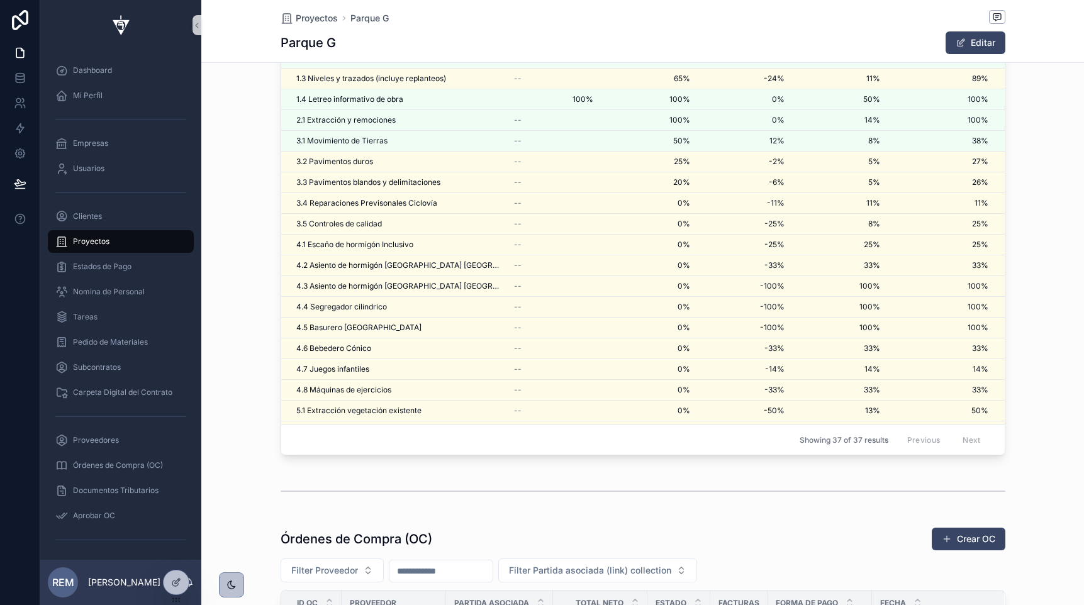
scroll to position [2646, 0]
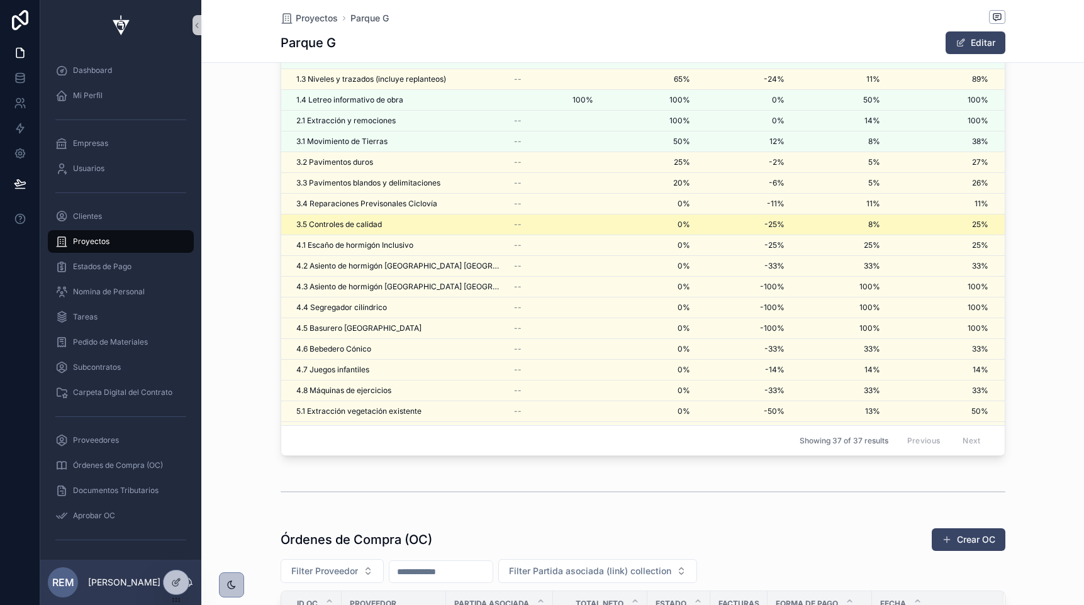
click at [349, 221] on span "3.5 Controles de calidad" at bounding box center [339, 225] width 86 height 10
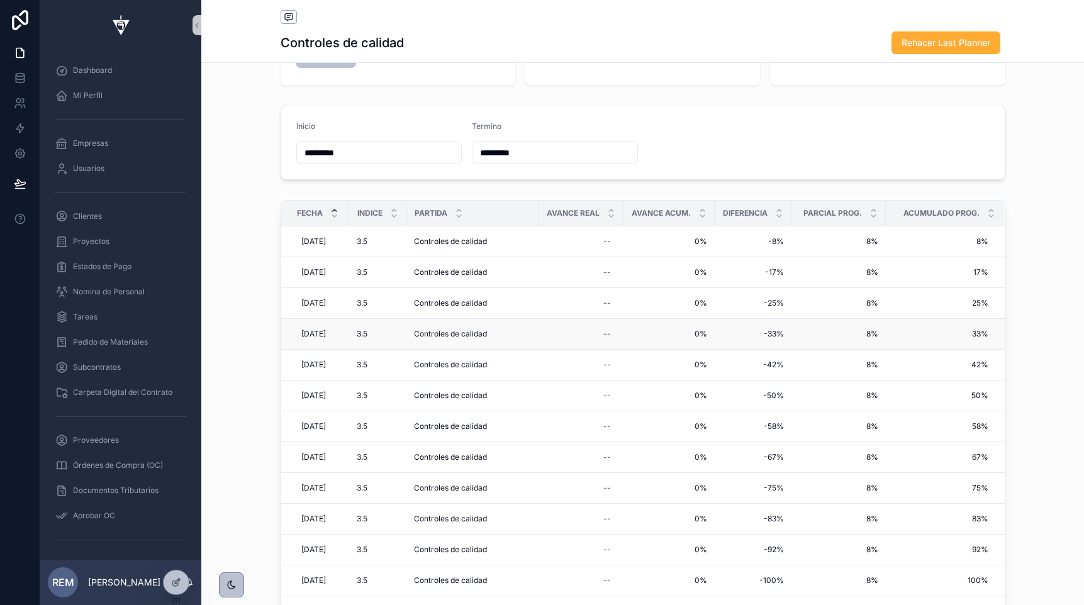
scroll to position [67, 0]
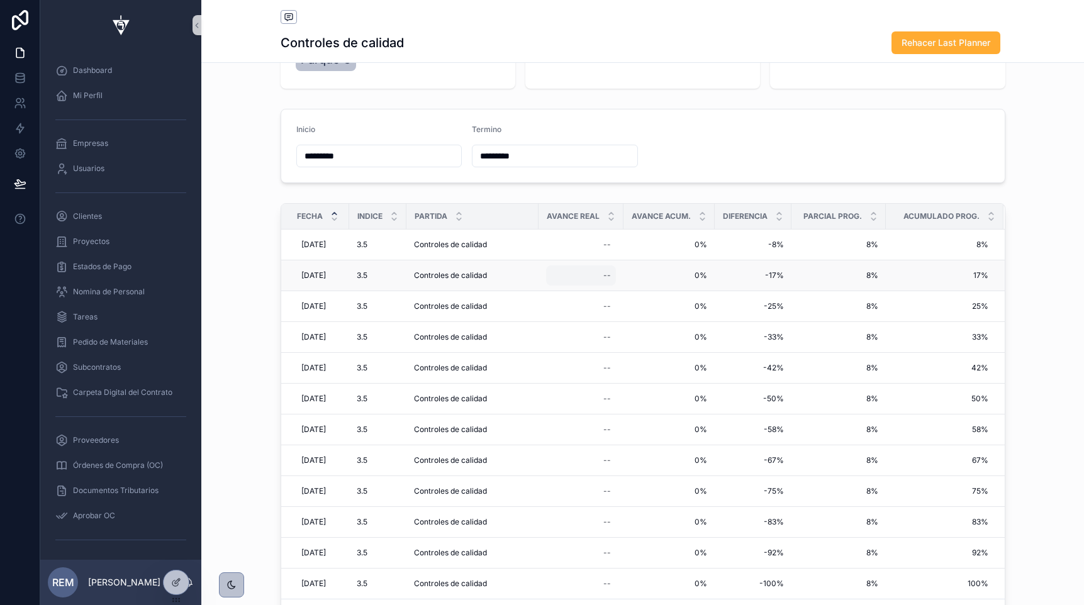
click at [611, 274] on div "--" at bounding box center [607, 276] width 8 height 10
type input "***"
click at [763, 291] on icon "scrollable content" at bounding box center [764, 293] width 10 height 10
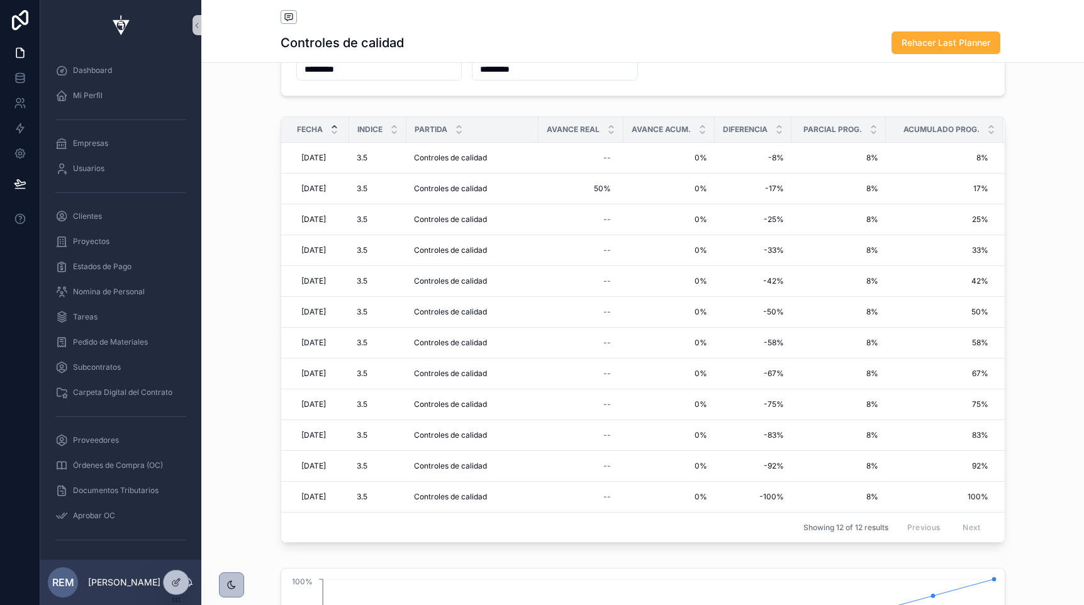
scroll to position [106, 0]
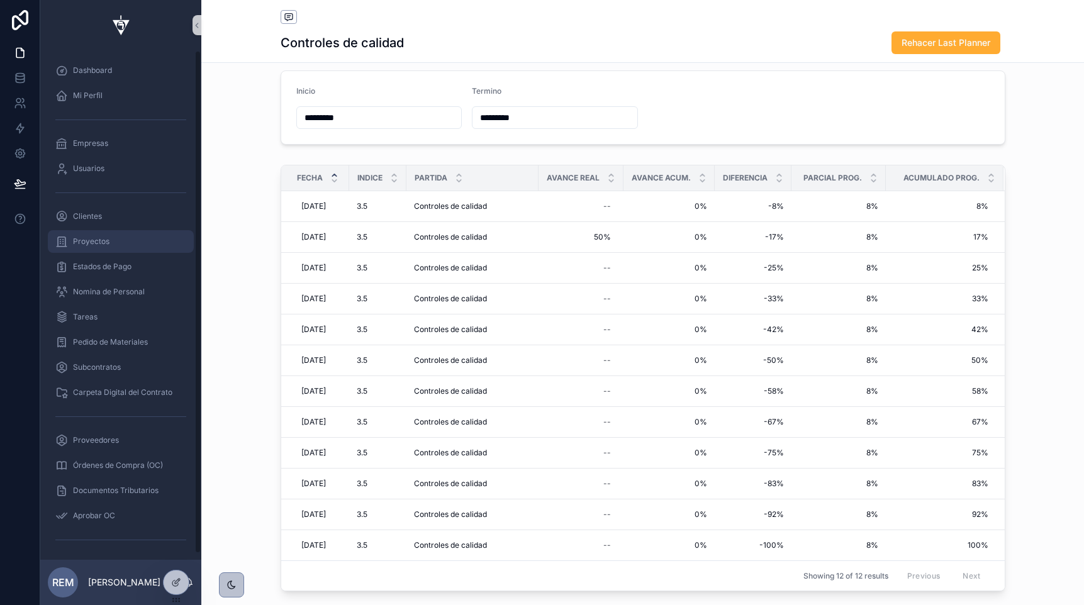
click at [99, 244] on span "Proyectos" at bounding box center [91, 242] width 36 height 10
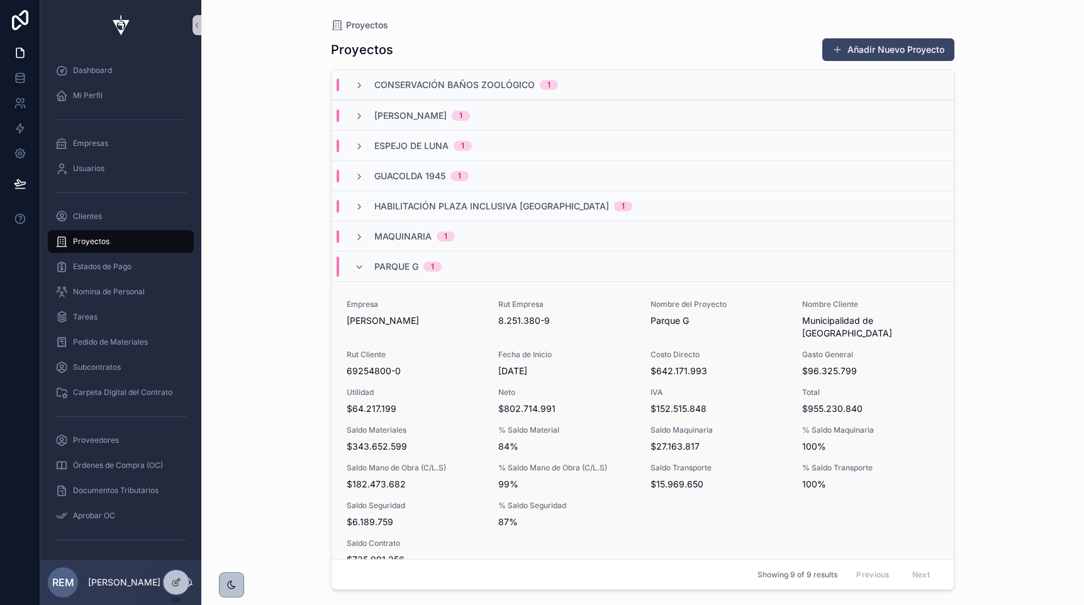
click at [357, 410] on div "Empresa [PERSON_NAME] Rut Empresa 8.251.380-9 Nombre del Proyecto Parque G Nomb…" at bounding box center [643, 451] width 592 height 305
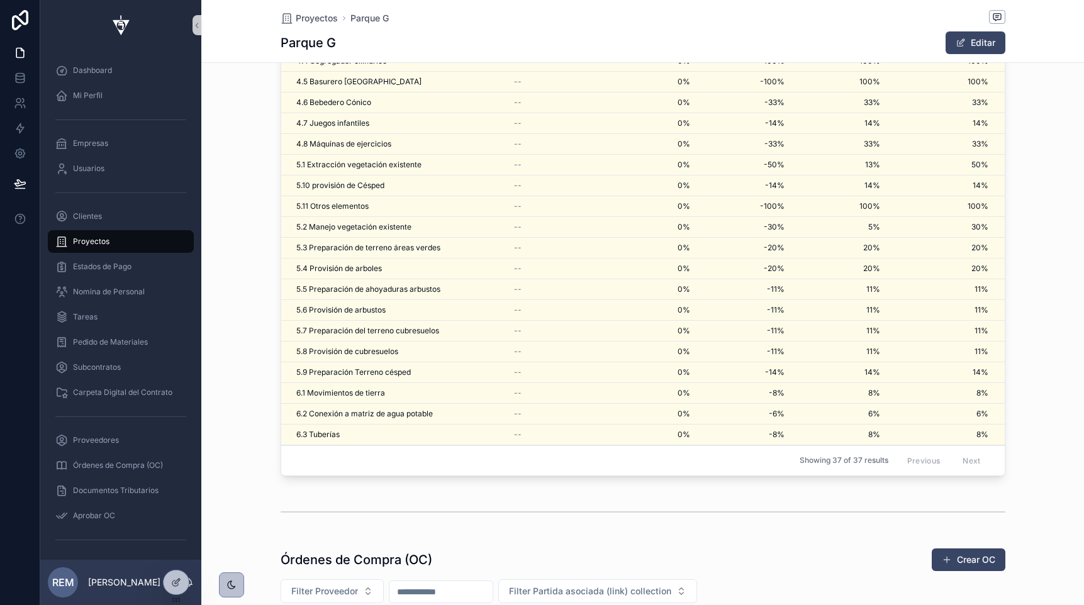
scroll to position [263, 0]
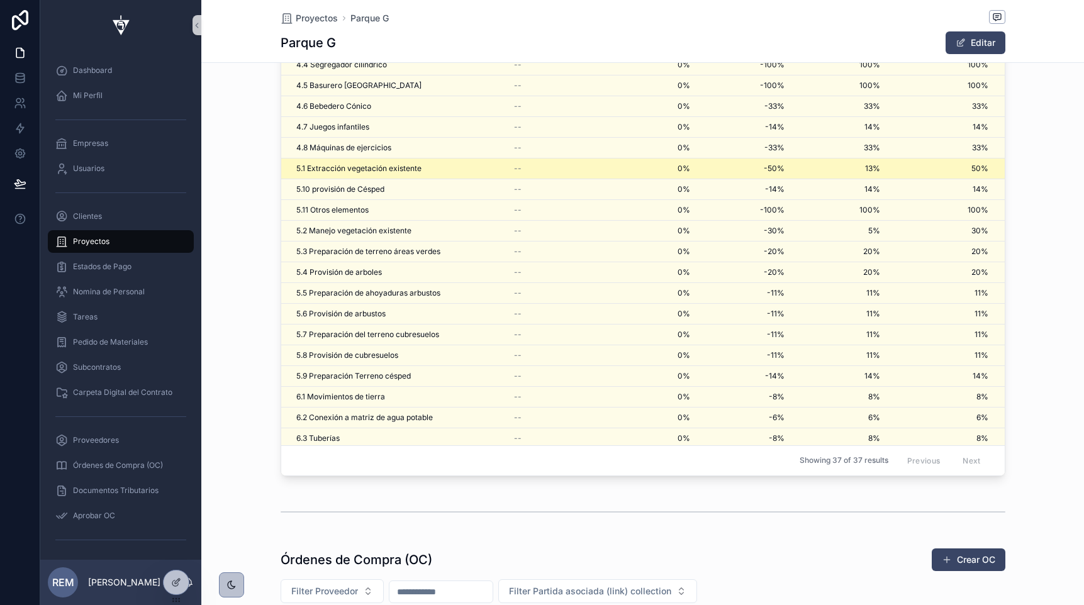
click at [350, 165] on span "5.1 Extracción vegetación existente" at bounding box center [358, 169] width 125 height 10
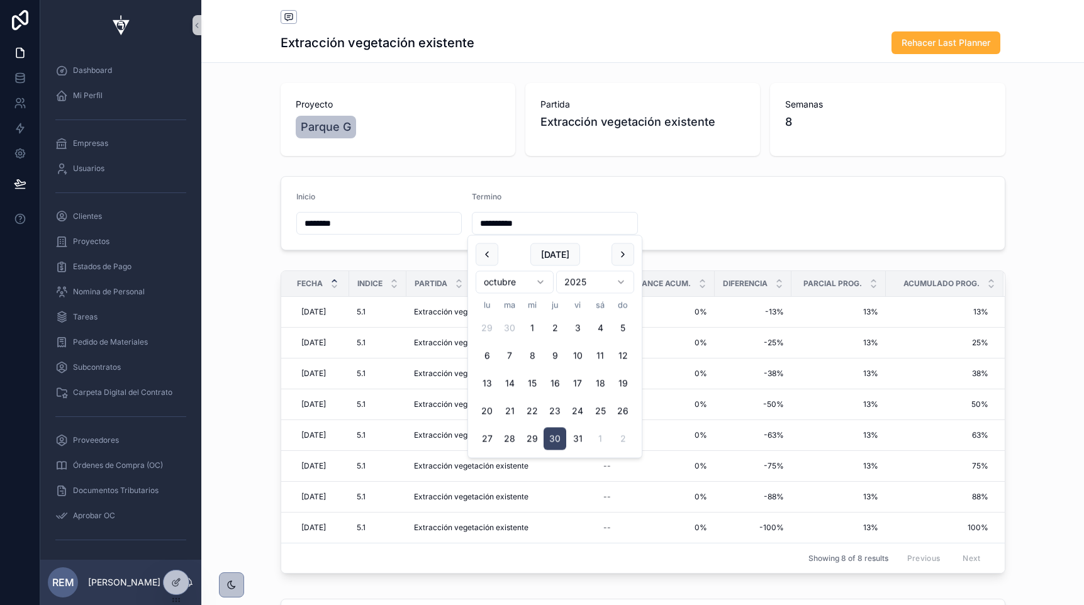
click at [503, 218] on input "**********" at bounding box center [554, 224] width 165 height 18
click at [619, 250] on button "scrollable content" at bounding box center [623, 254] width 23 height 23
click at [486, 376] on button "12" at bounding box center [487, 383] width 23 height 23
type input "*********"
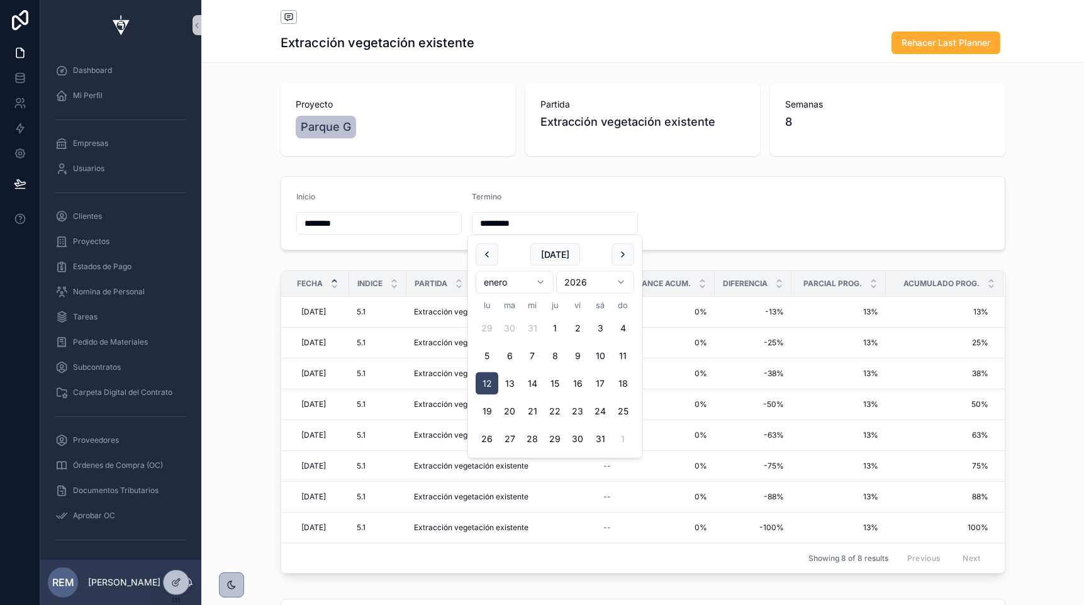
click at [852, 158] on div "Proyecto Parque G Partida Extracción vegetación existente Semanas 8" at bounding box center [642, 119] width 883 height 83
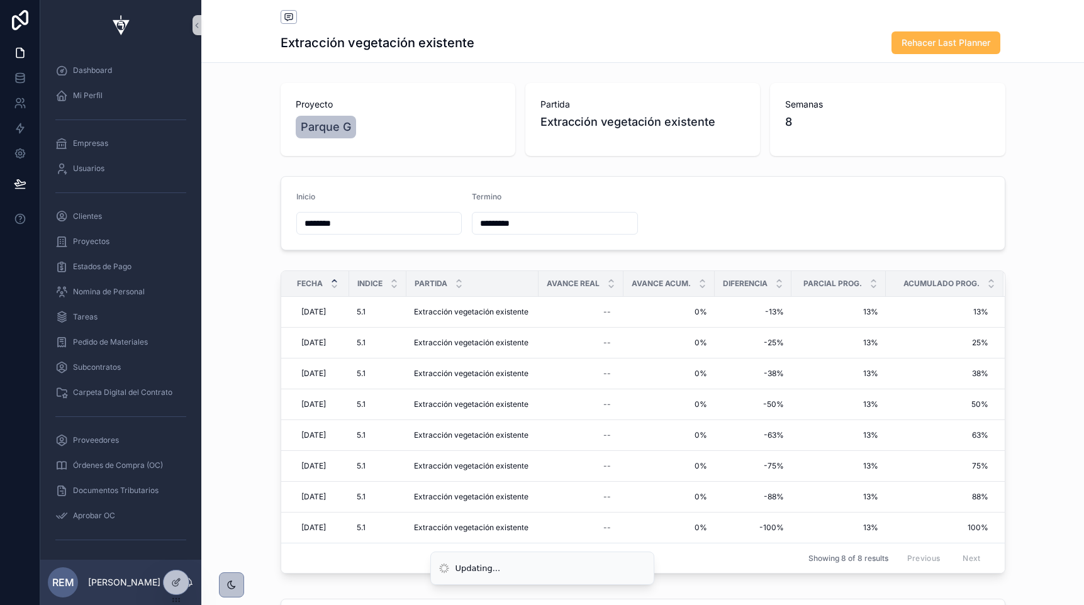
click at [926, 50] on button "Rehacer Last Planner" at bounding box center [945, 42] width 109 height 23
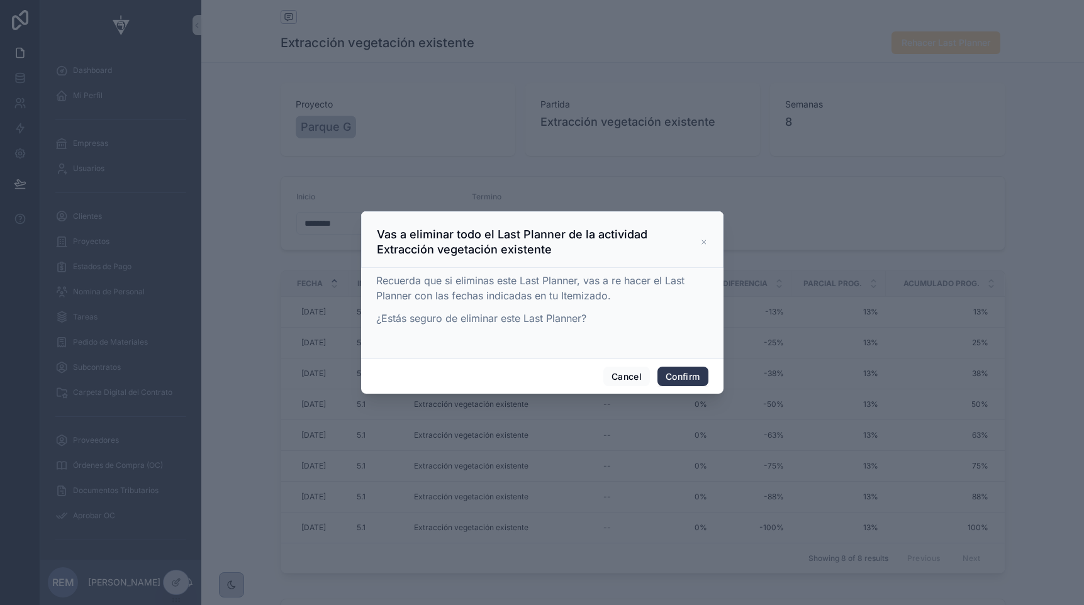
click at [685, 377] on button "Confirm" at bounding box center [682, 377] width 50 height 20
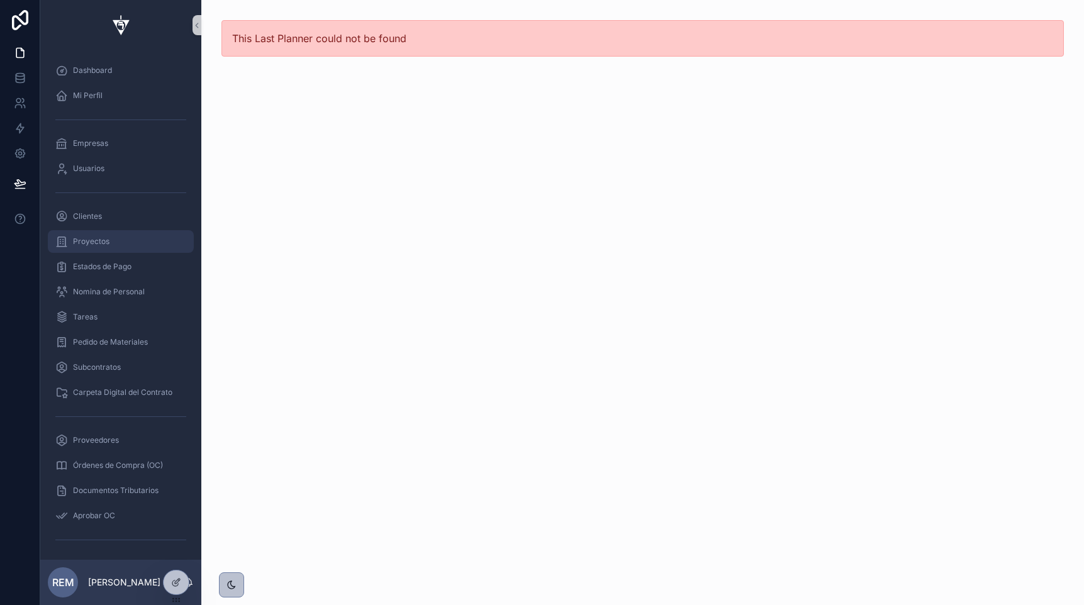
click at [87, 242] on span "Proyectos" at bounding box center [91, 242] width 36 height 10
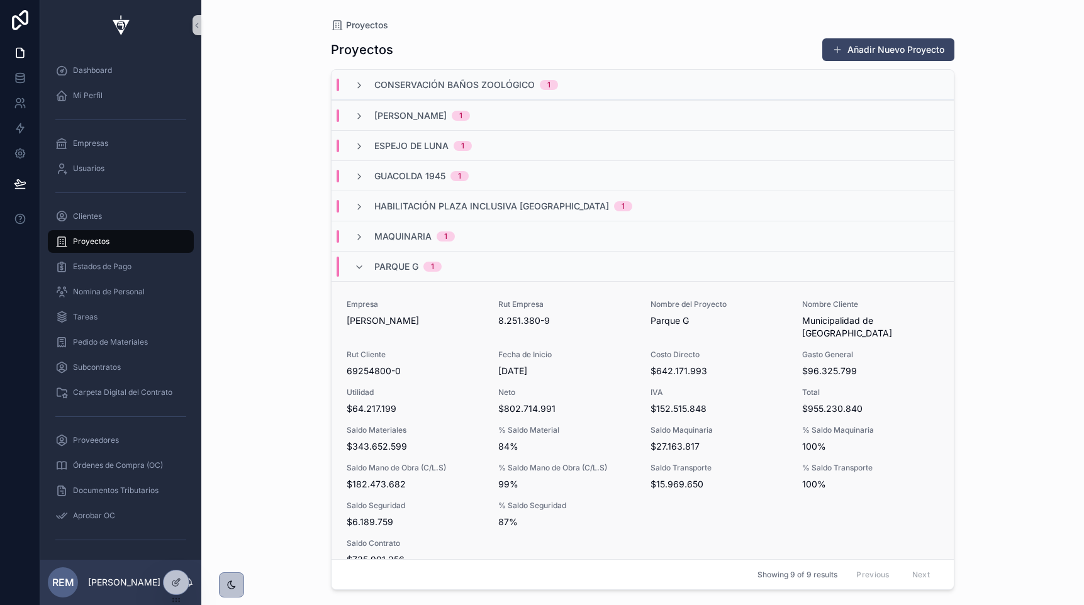
click at [333, 346] on link "Empresa [PERSON_NAME] Rut Empresa 8.251.380-9 Nombre del Proyecto Parque G Nomb…" at bounding box center [643, 451] width 622 height 340
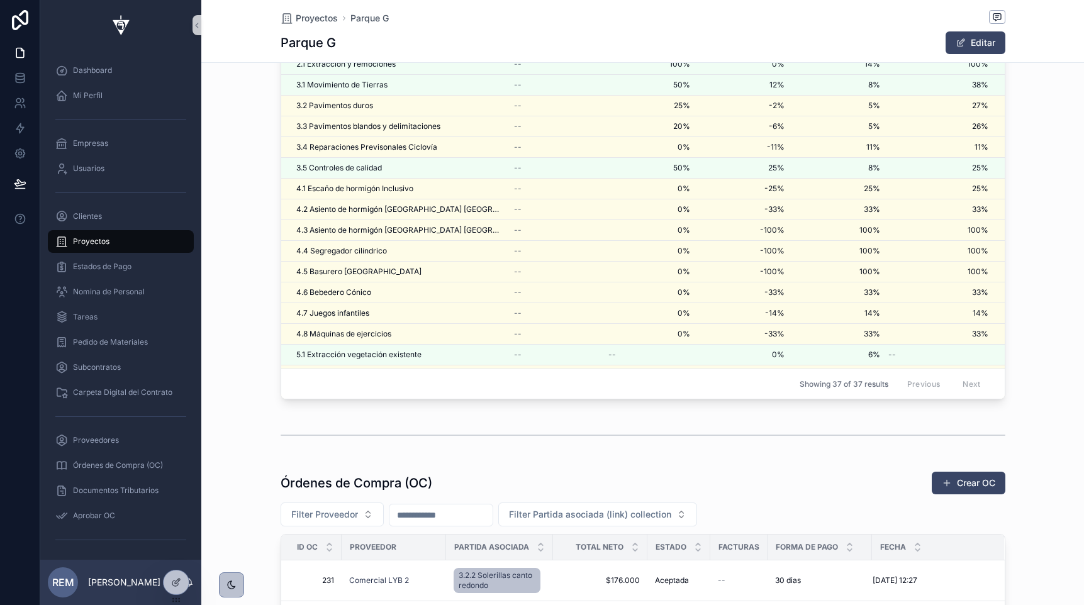
scroll to position [2670, 0]
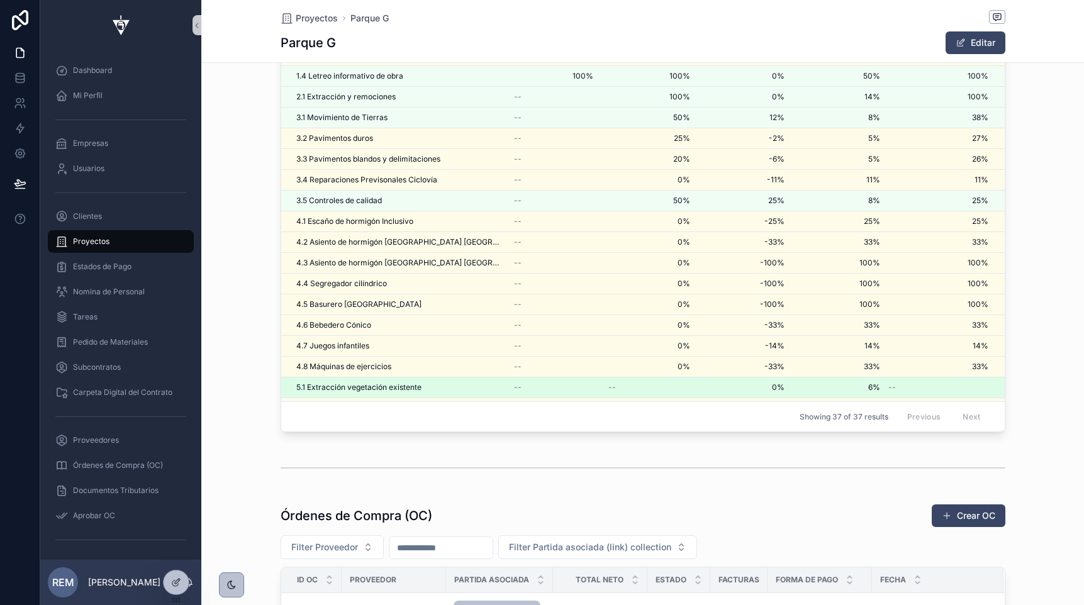
click at [348, 384] on span "5.1 Extracción vegetación existente" at bounding box center [358, 388] width 125 height 10
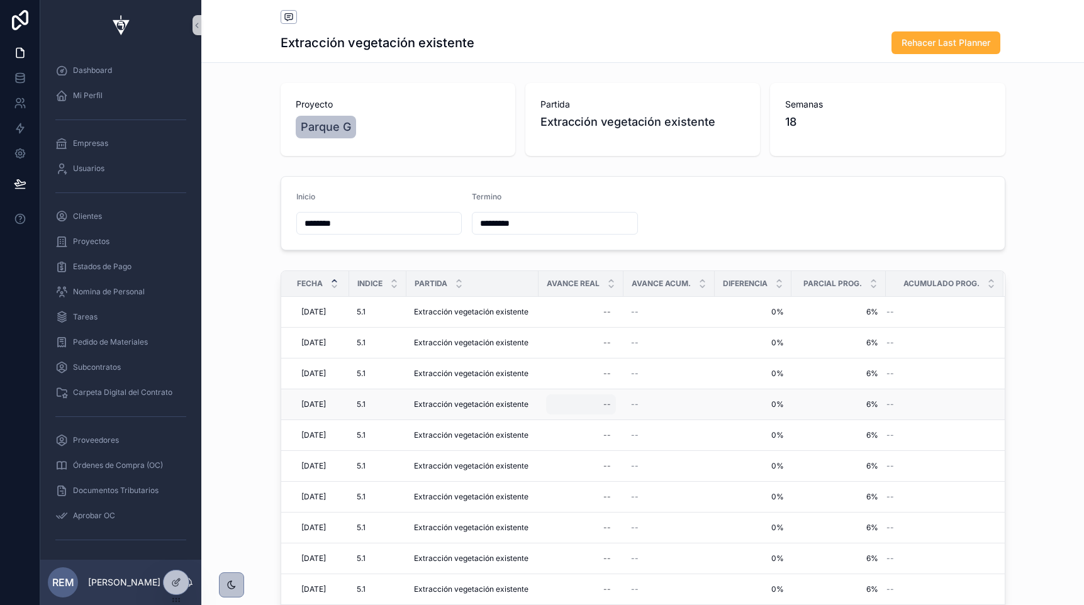
click at [608, 406] on div "--" at bounding box center [581, 404] width 70 height 20
type input "***"
click at [762, 423] on td "0% 0%" at bounding box center [753, 435] width 77 height 31
click at [612, 412] on div "--" at bounding box center [581, 404] width 70 height 20
click at [613, 410] on div "--" at bounding box center [581, 404] width 70 height 20
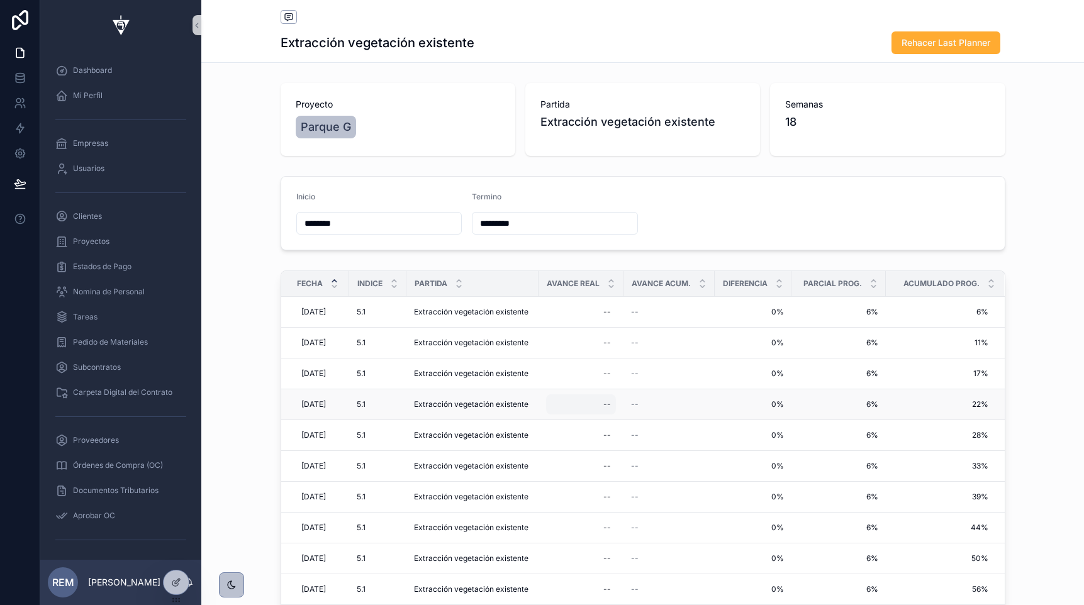
click at [611, 406] on div "--" at bounding box center [607, 405] width 8 height 10
click at [607, 405] on div "--" at bounding box center [581, 404] width 70 height 20
click at [765, 423] on icon "scrollable content" at bounding box center [764, 422] width 10 height 10
click at [87, 241] on span "Proyectos" at bounding box center [91, 242] width 36 height 10
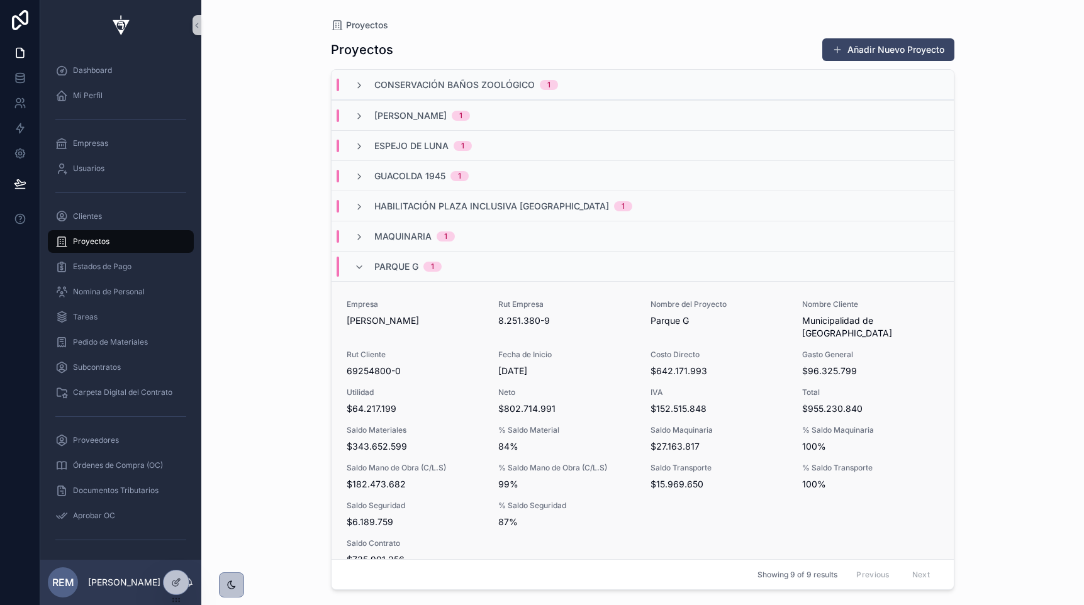
click at [372, 334] on div "Empresa [PERSON_NAME] Rut Empresa 8.251.380-9 Nombre del Proyecto Parque G Nomb…" at bounding box center [643, 451] width 592 height 305
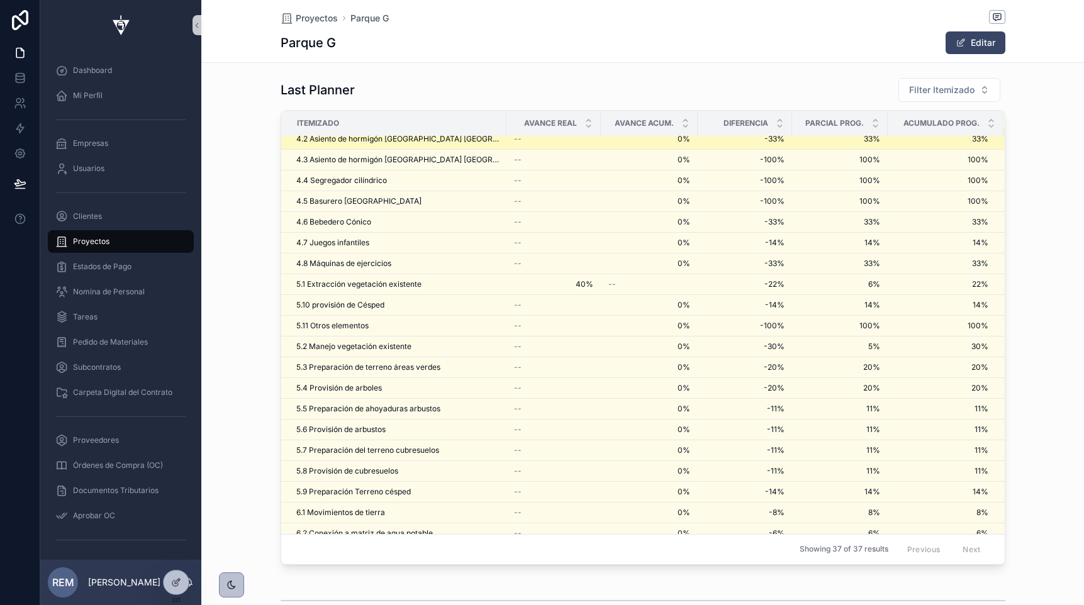
scroll to position [237, 0]
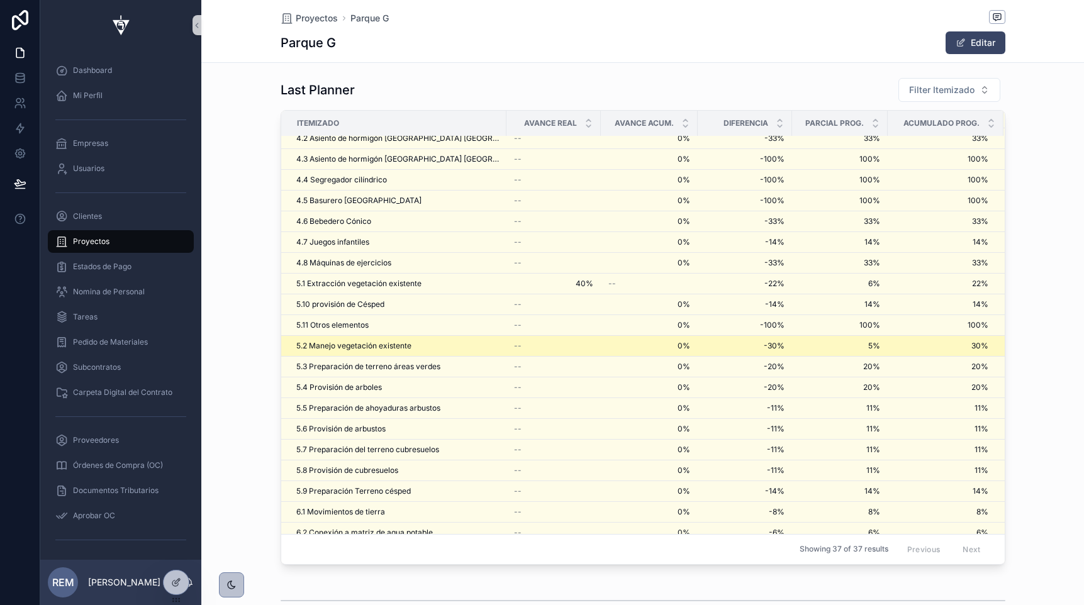
click at [352, 347] on span "5.2 Manejo vegetación existente" at bounding box center [353, 346] width 115 height 10
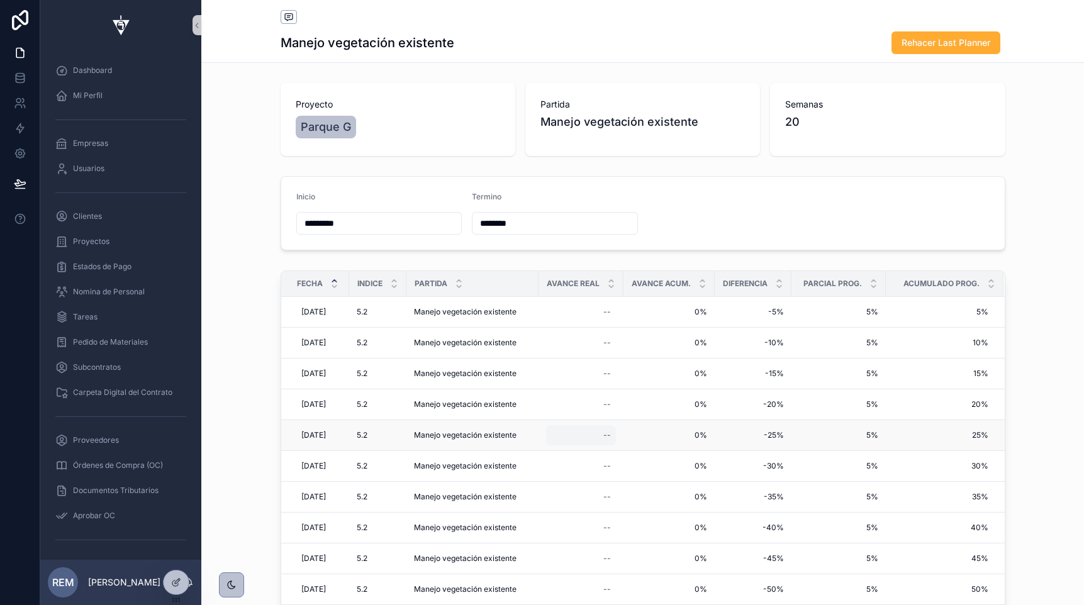
click at [611, 439] on div "--" at bounding box center [607, 435] width 8 height 10
type input "***"
click at [763, 453] on icon "scrollable content" at bounding box center [764, 453] width 10 height 10
click at [103, 240] on span "Proyectos" at bounding box center [91, 242] width 36 height 10
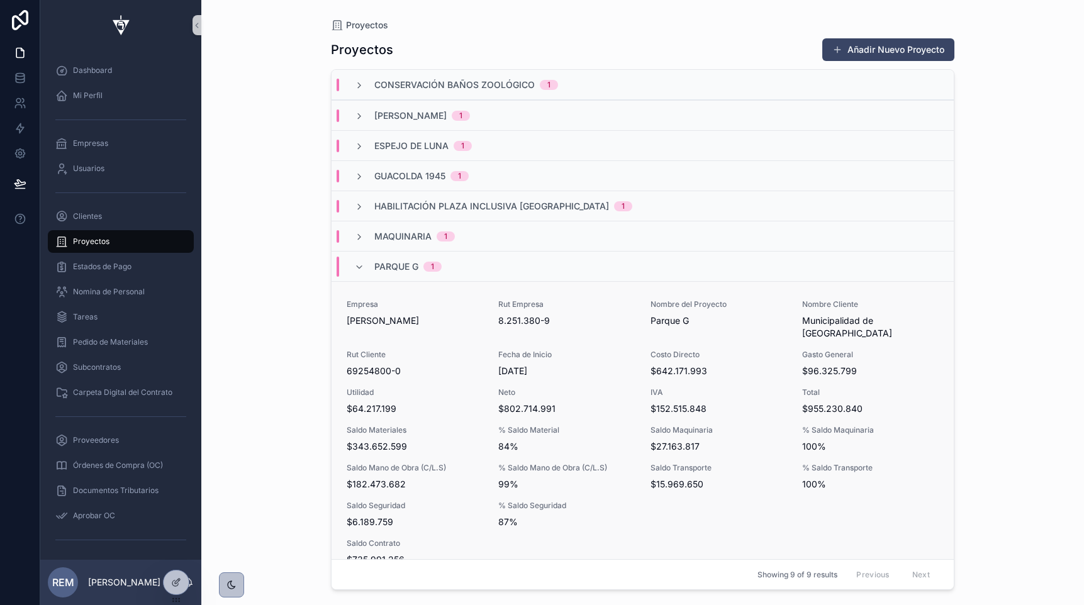
click at [366, 501] on div "Saldo Seguridad $6.189.759" at bounding box center [415, 515] width 137 height 28
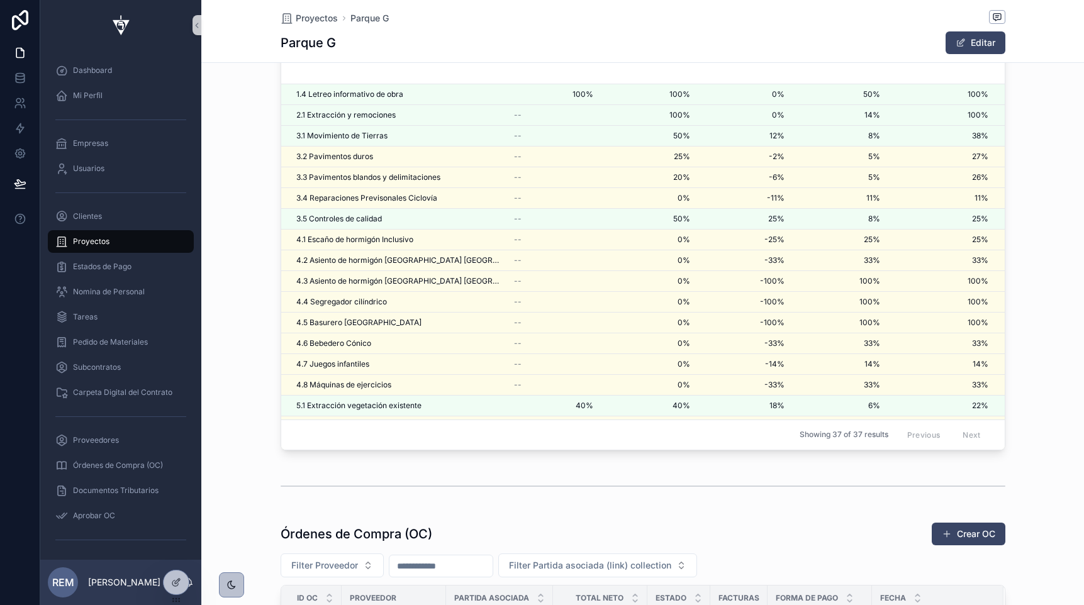
scroll to position [316, 0]
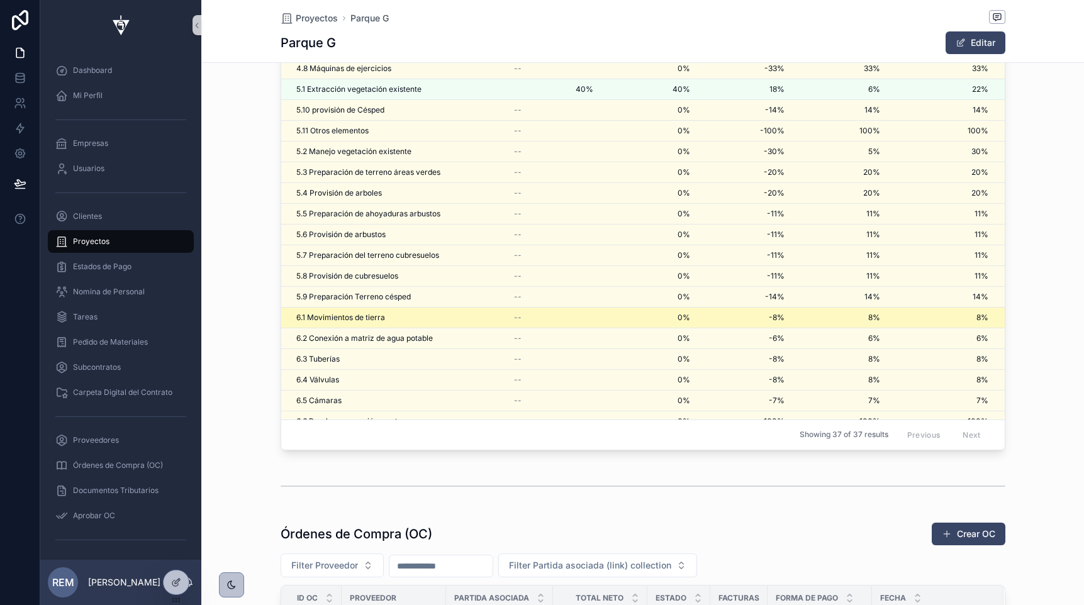
click at [340, 317] on span "6.1 Movimientos de tierra" at bounding box center [340, 318] width 89 height 10
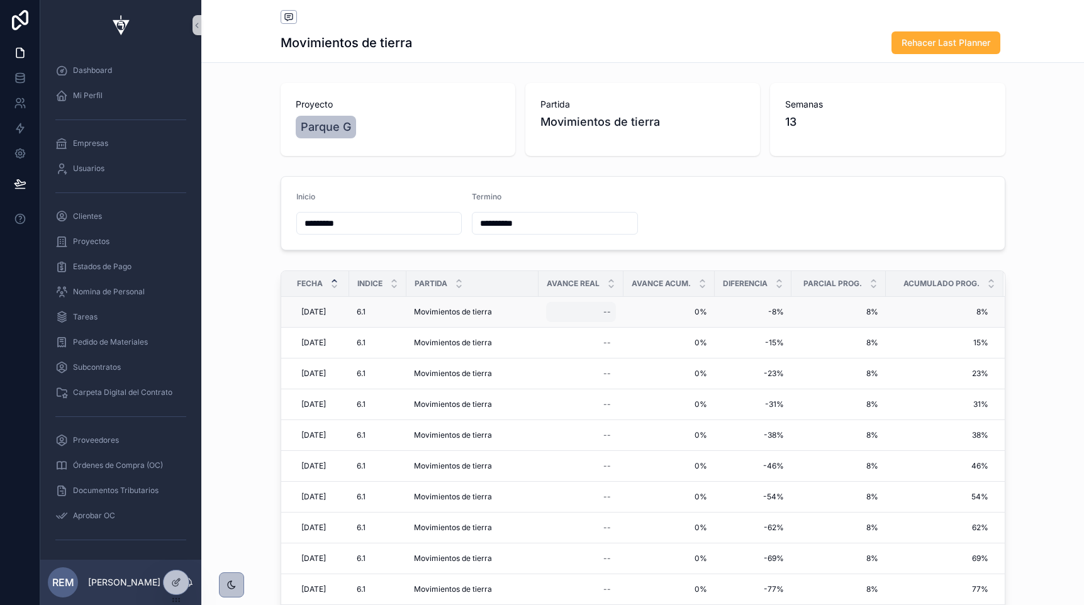
click at [611, 311] on div "--" at bounding box center [607, 312] width 8 height 10
type input "***"
click at [766, 333] on icon "scrollable content" at bounding box center [764, 330] width 10 height 10
click at [96, 243] on span "Proyectos" at bounding box center [91, 242] width 36 height 10
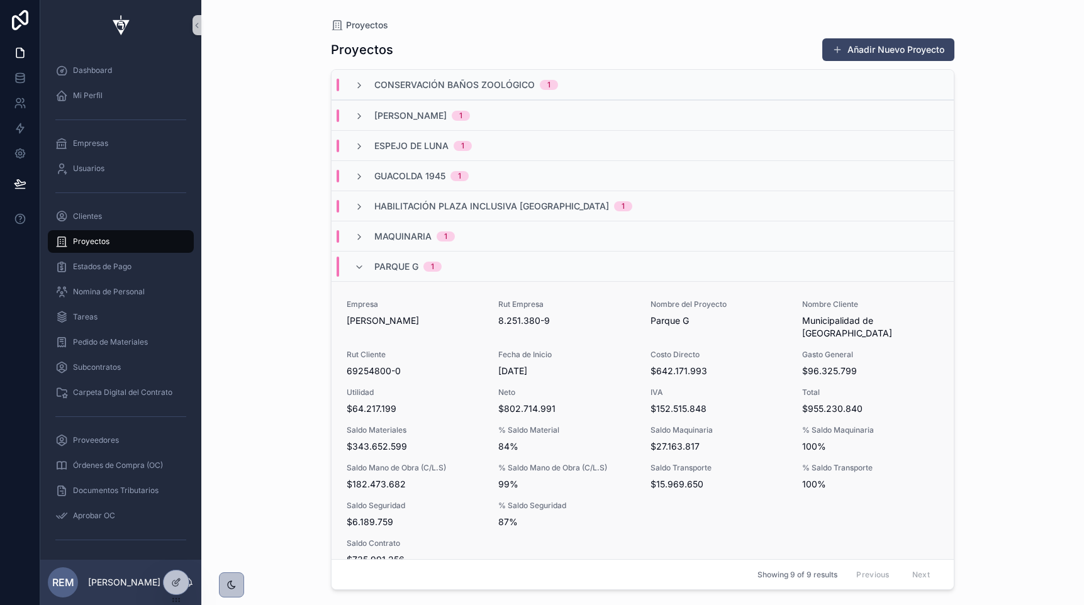
click at [371, 425] on span "Saldo Materiales" at bounding box center [415, 430] width 137 height 10
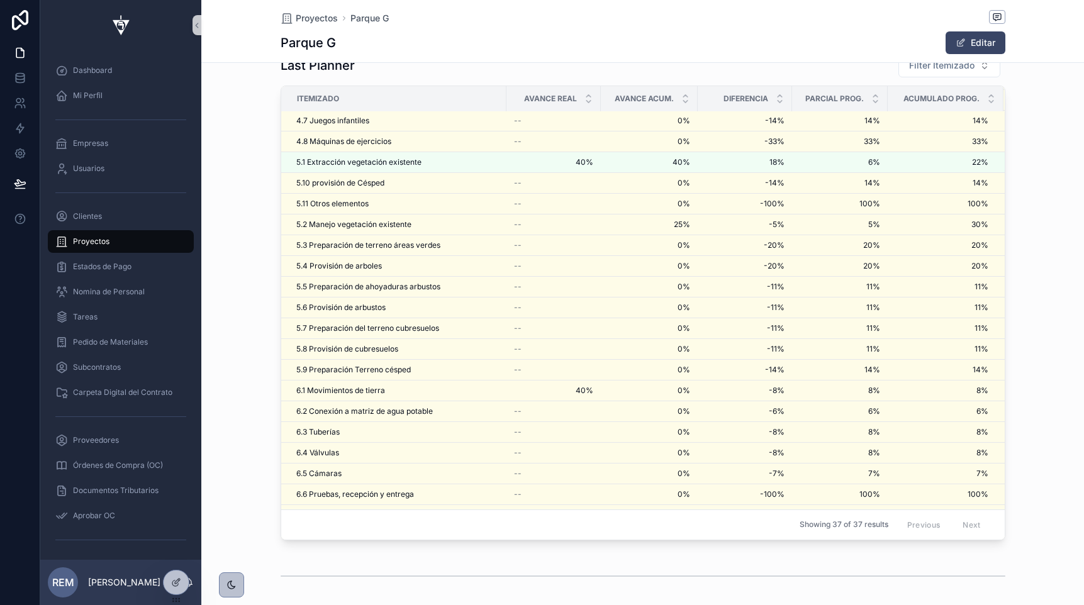
scroll to position [343, 0]
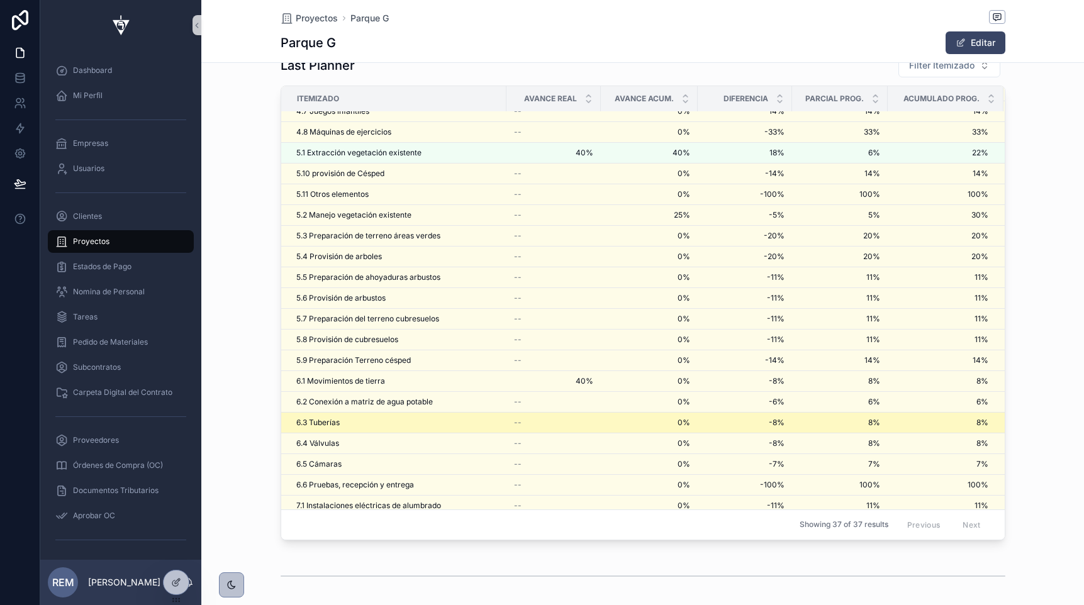
click at [322, 423] on span "6.3 Tuberías" at bounding box center [317, 423] width 43 height 10
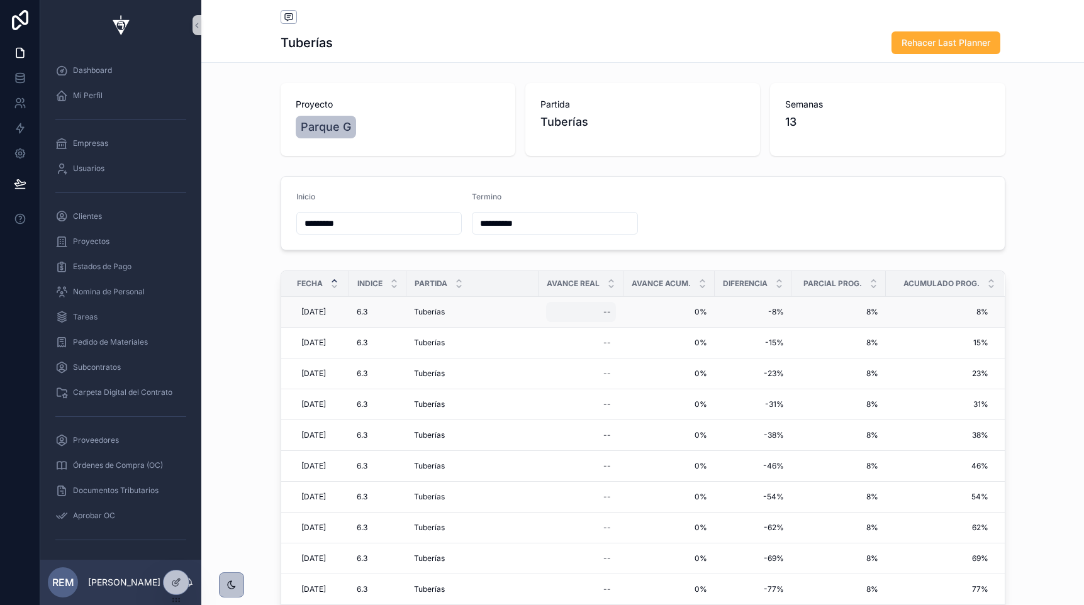
click at [611, 310] on div "--" at bounding box center [607, 312] width 8 height 10
type input "***"
click at [760, 330] on icon "scrollable content" at bounding box center [764, 330] width 10 height 10
click at [106, 237] on span "Proyectos" at bounding box center [91, 242] width 36 height 10
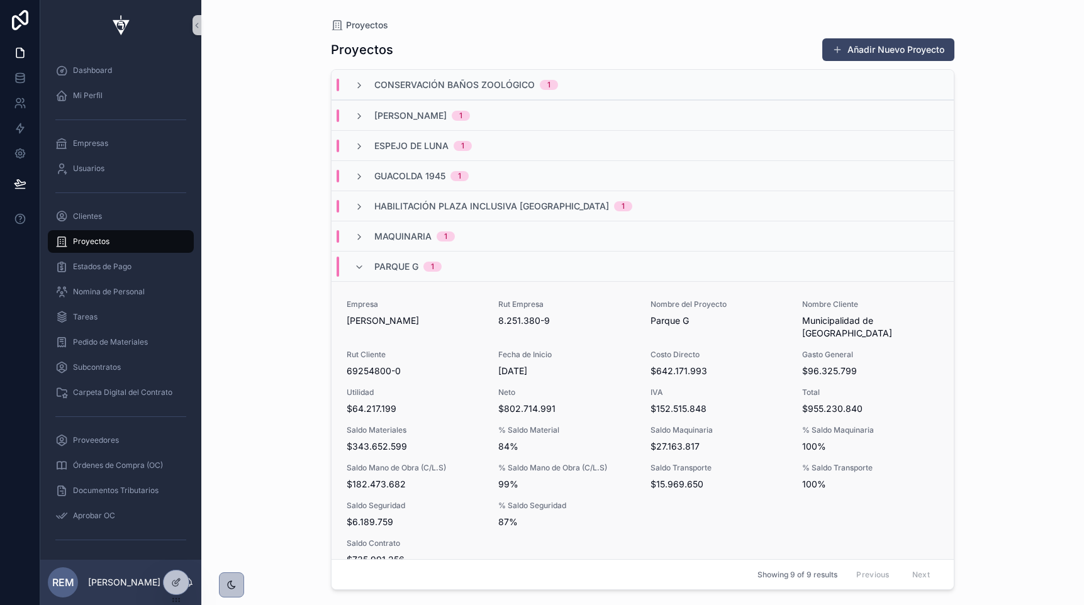
click at [388, 388] on div "Utilidad $64.217.199" at bounding box center [415, 402] width 137 height 28
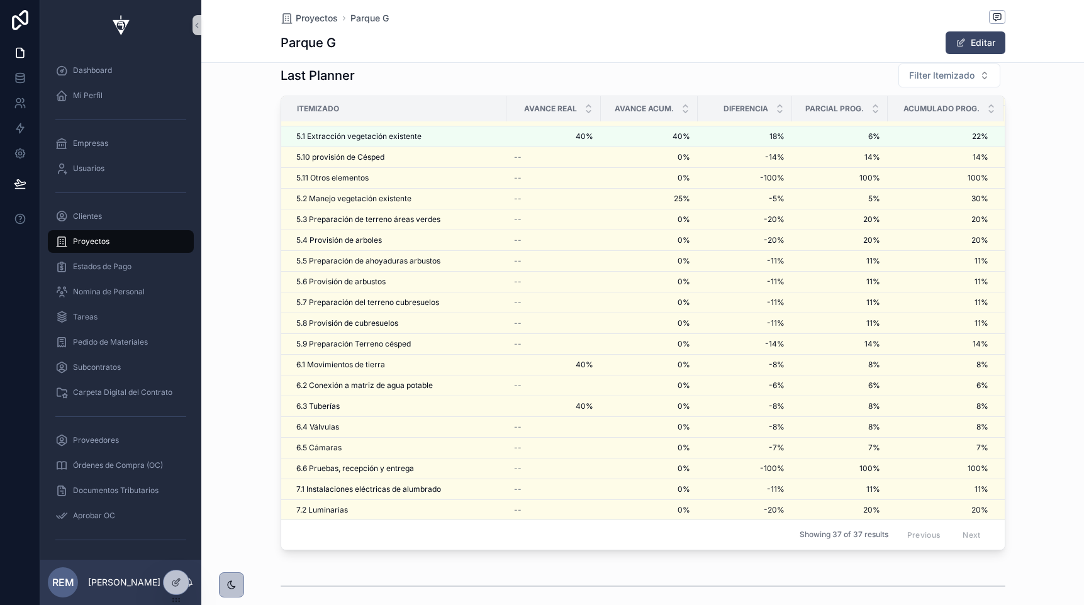
scroll to position [2558, 0]
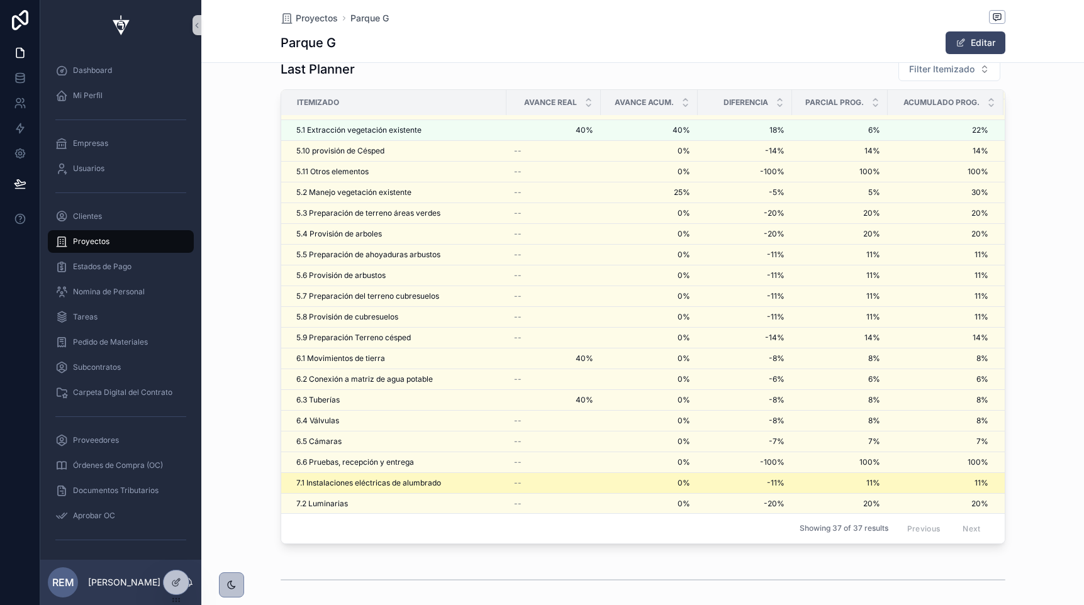
click at [353, 484] on span "7.1 Instalaciones eléctricas de alumbrado" at bounding box center [368, 483] width 145 height 10
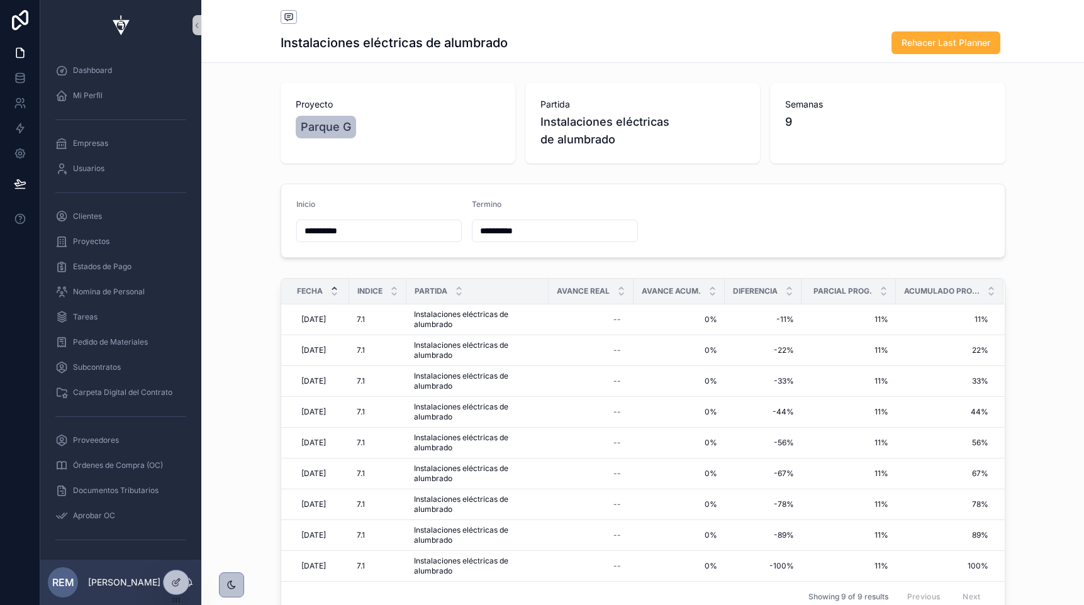
click at [381, 226] on input "**********" at bounding box center [379, 231] width 165 height 18
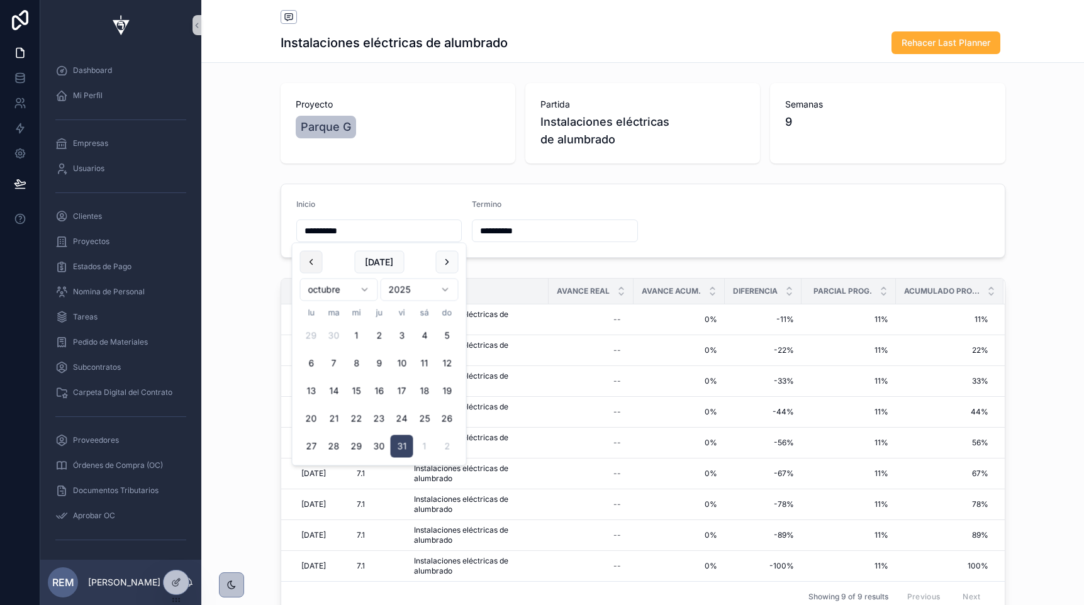
click at [311, 262] on button "scrollable content" at bounding box center [311, 262] width 23 height 23
click at [311, 333] on button "1" at bounding box center [311, 336] width 23 height 23
type input "********"
click at [852, 210] on form "**********" at bounding box center [643, 220] width 724 height 73
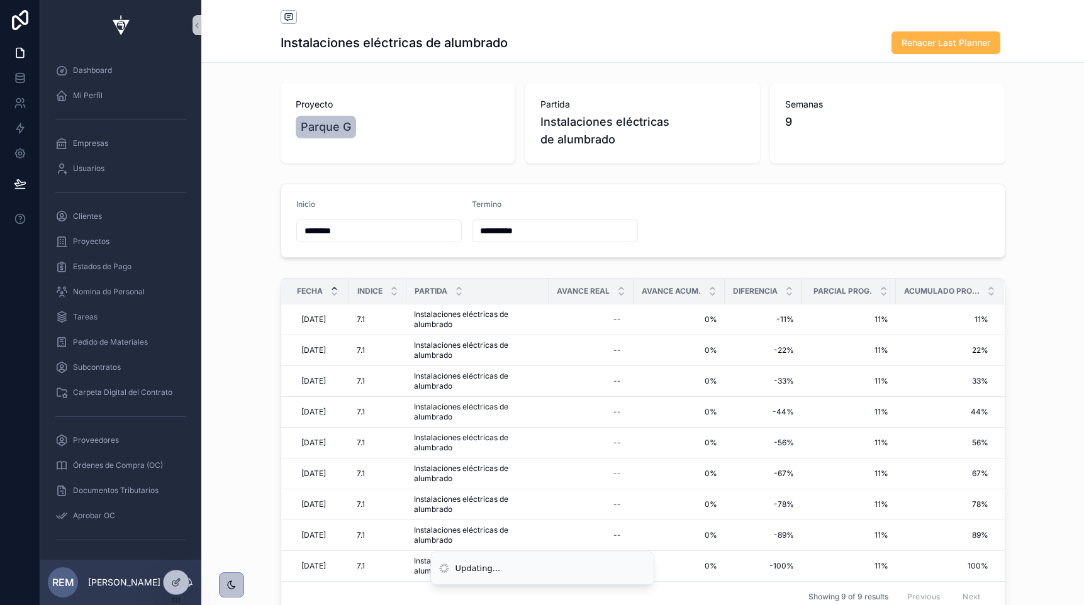
click at [934, 44] on span "Rehacer Last Planner" at bounding box center [946, 42] width 89 height 13
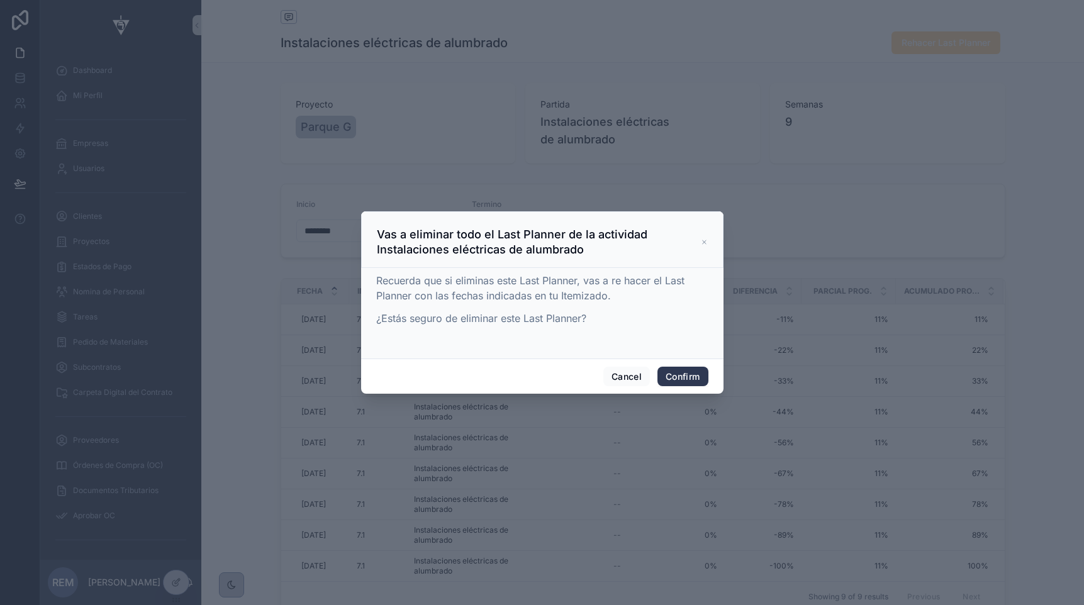
click at [688, 376] on button "Confirm" at bounding box center [682, 377] width 50 height 20
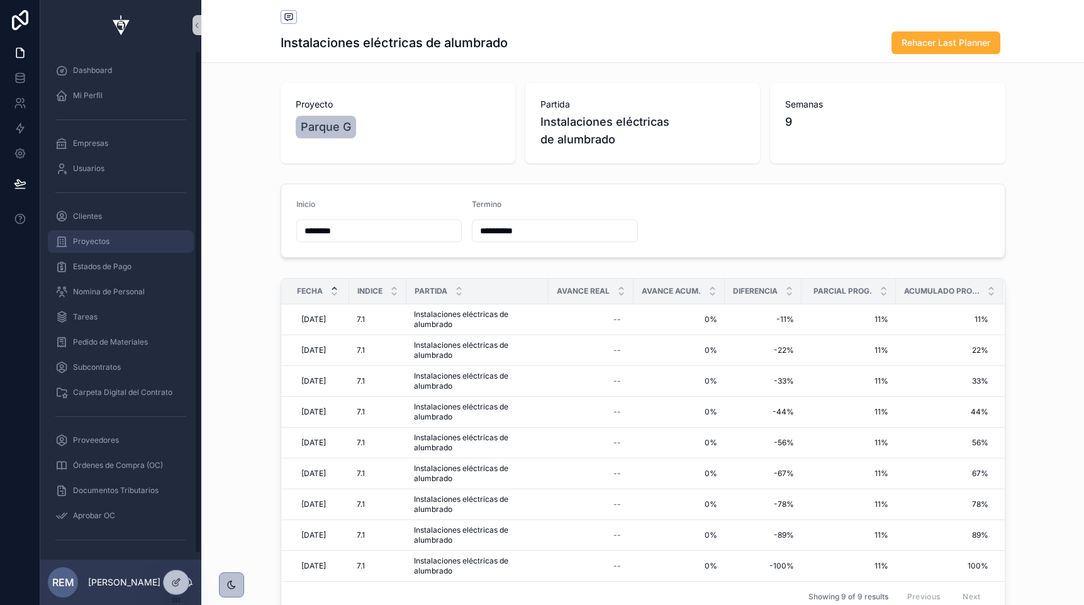
click at [96, 247] on div "Proyectos" at bounding box center [120, 242] width 131 height 20
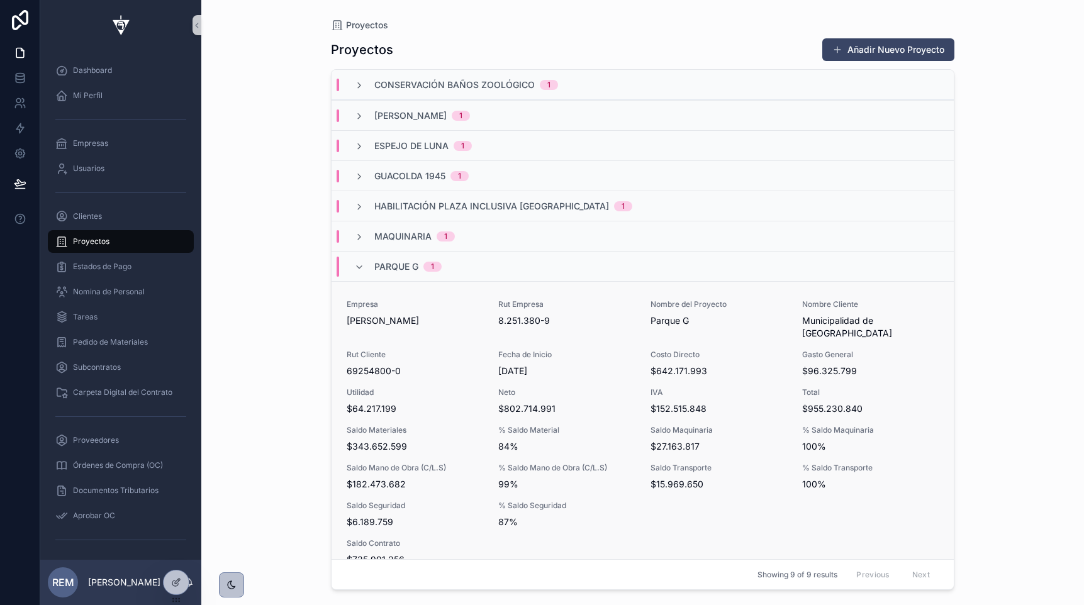
click at [366, 463] on span "Saldo Mano de Obra (C/L.S)" at bounding box center [415, 468] width 137 height 10
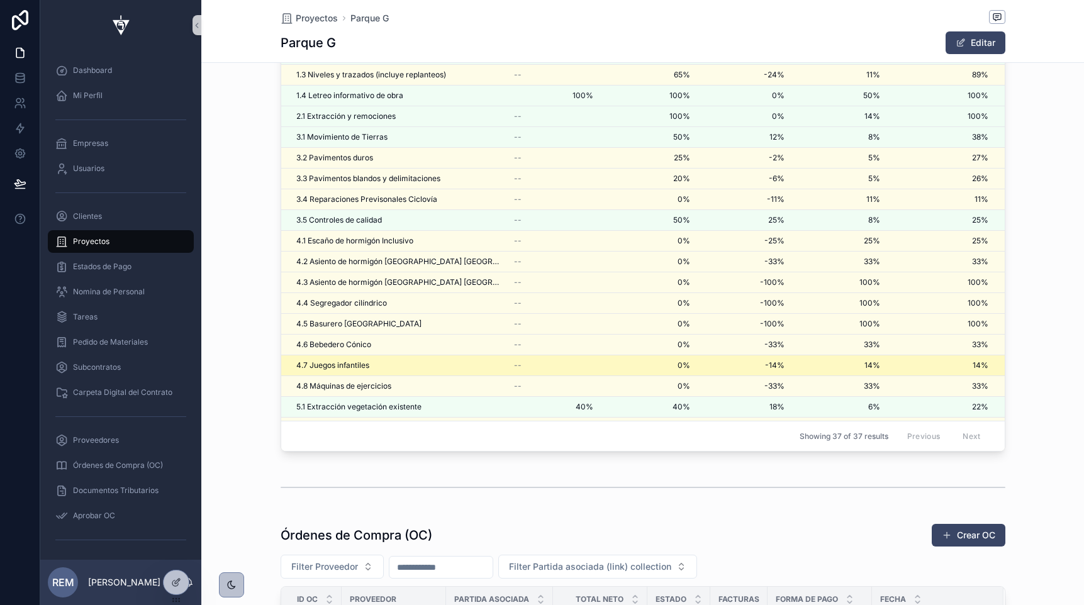
scroll to position [369, 0]
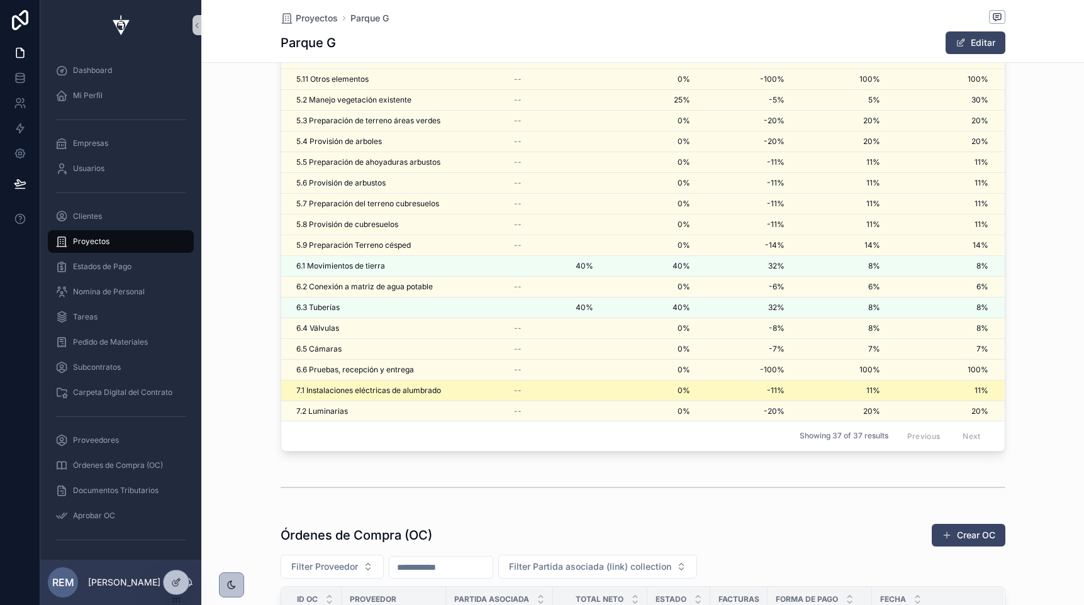
click at [346, 387] on span "7.1 Instalaciones eléctricas de alumbrado" at bounding box center [368, 391] width 145 height 10
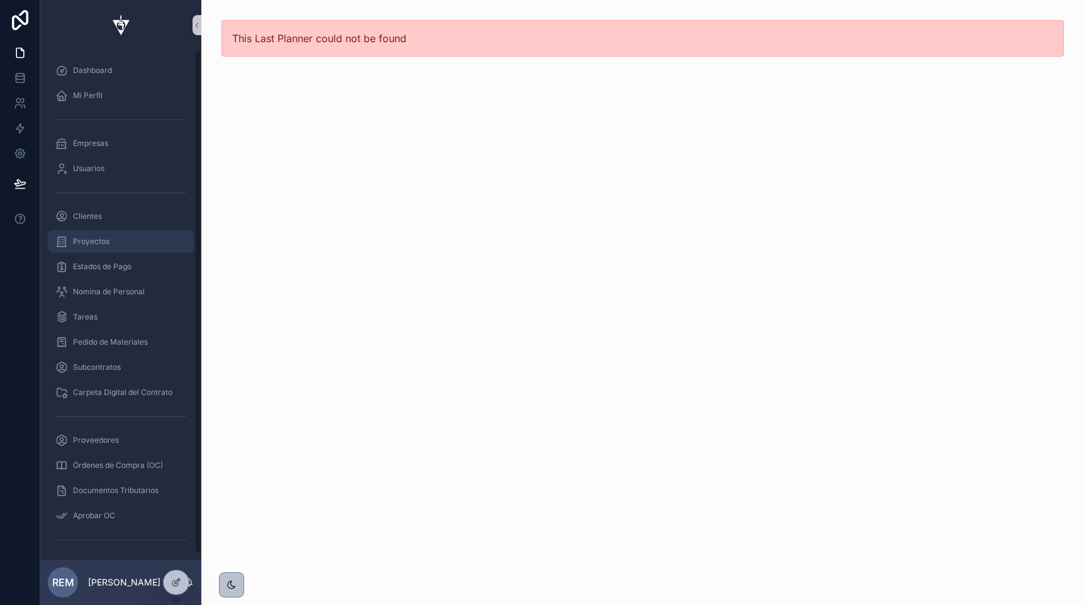
click at [98, 247] on div "Proyectos" at bounding box center [120, 242] width 131 height 20
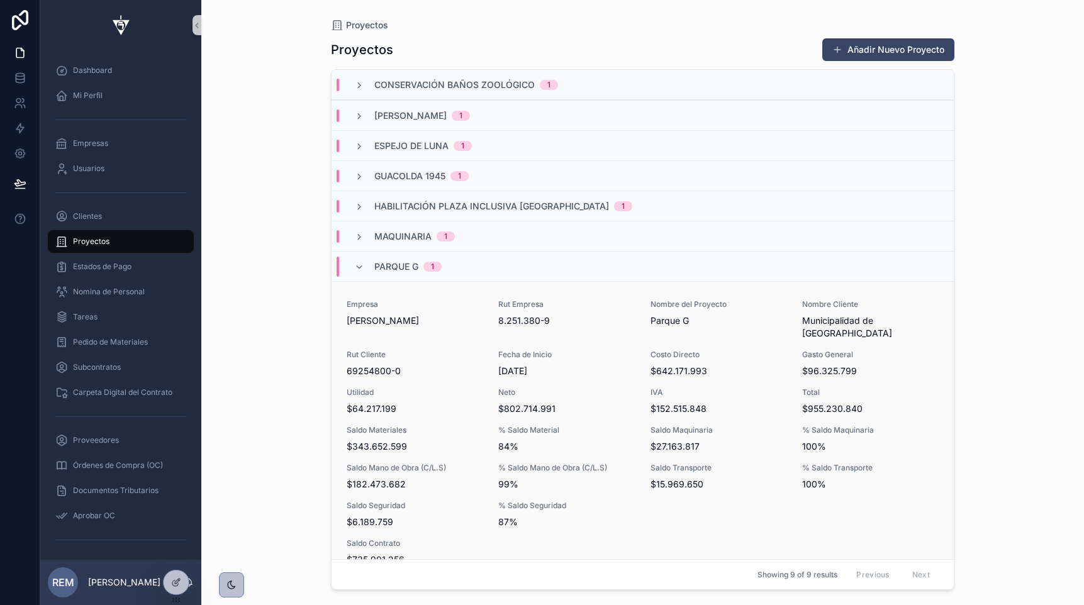
click at [418, 350] on span "Rut Cliente" at bounding box center [415, 355] width 137 height 10
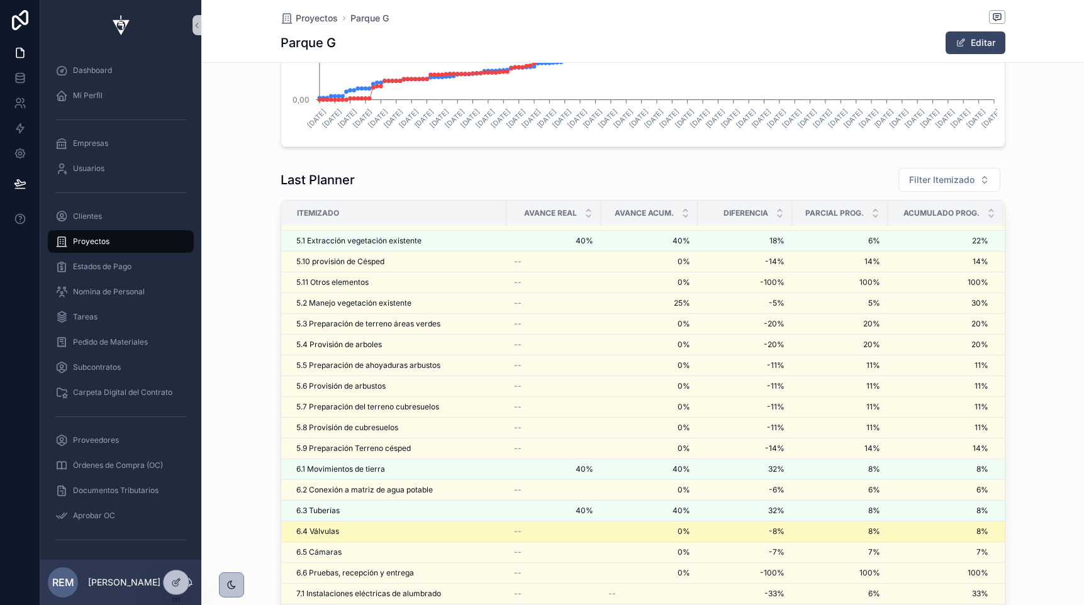
scroll to position [2450, 0]
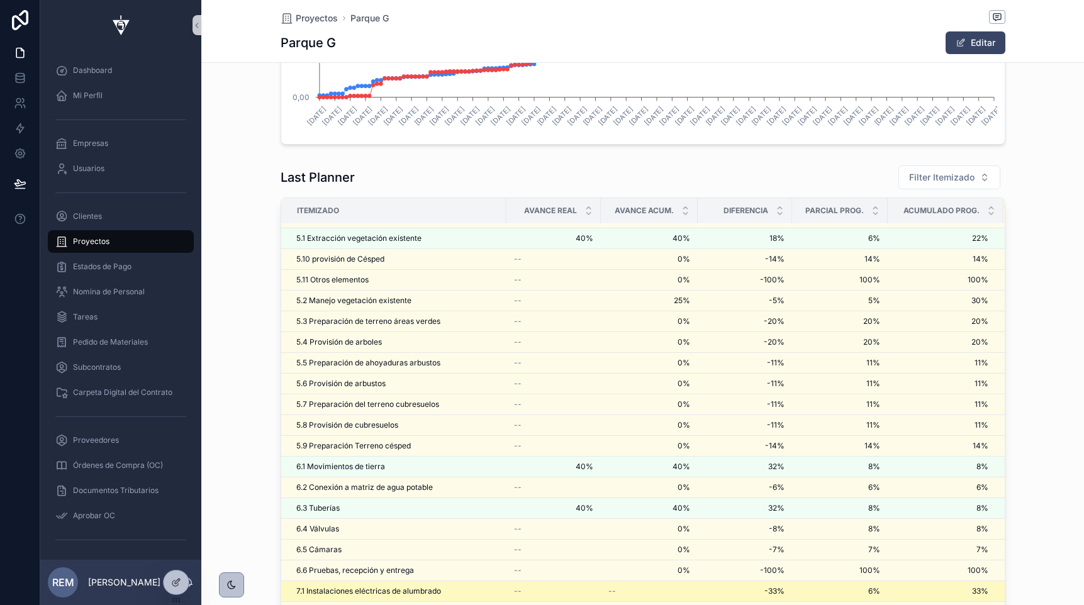
click at [357, 589] on span "7.1 Instalaciones eléctricas de alumbrado" at bounding box center [368, 591] width 145 height 10
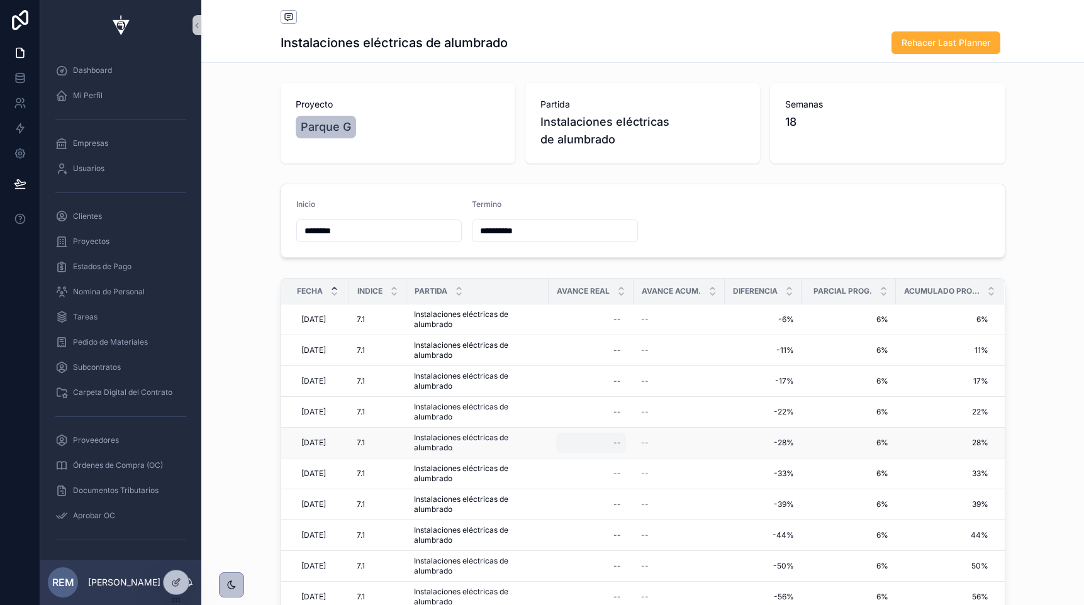
click at [619, 443] on div "--" at bounding box center [591, 443] width 70 height 20
type input "***"
click at [775, 461] on icon "scrollable content" at bounding box center [774, 460] width 10 height 10
click at [87, 242] on span "Proyectos" at bounding box center [91, 242] width 36 height 10
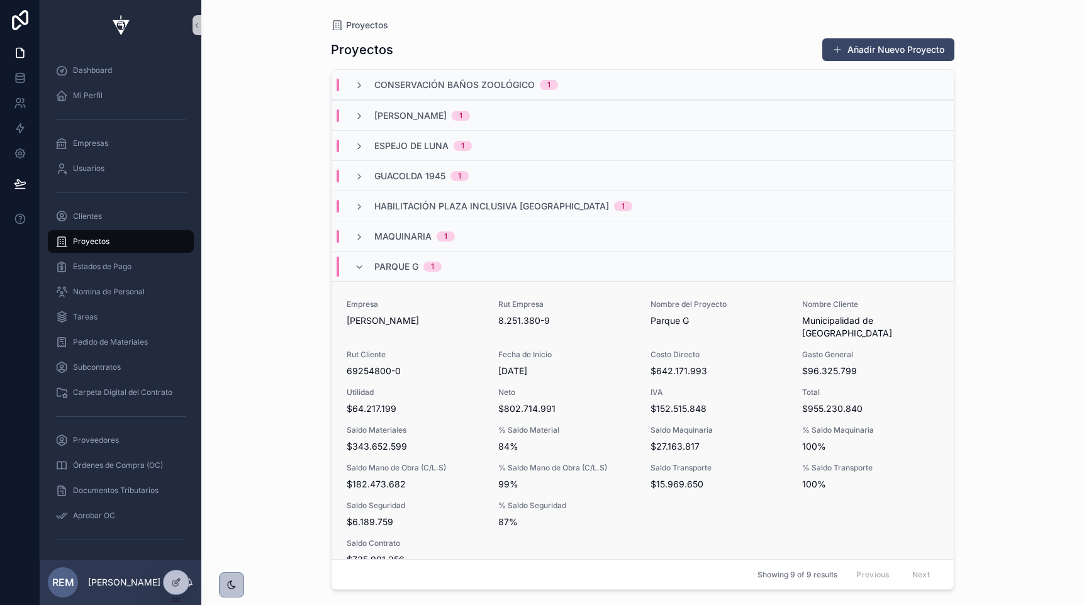
click at [381, 408] on div "Empresa [PERSON_NAME] Rut Empresa 8.251.380-9 Nombre del Proyecto Parque G Nomb…" at bounding box center [643, 451] width 592 height 305
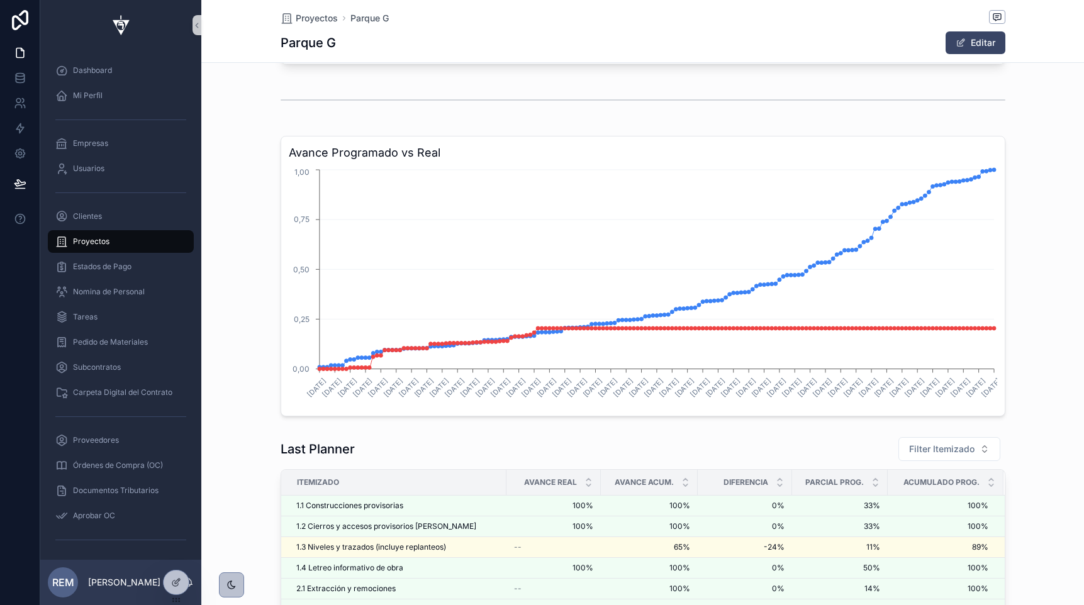
scroll to position [2179, 0]
